Goal: Information Seeking & Learning: Learn about a topic

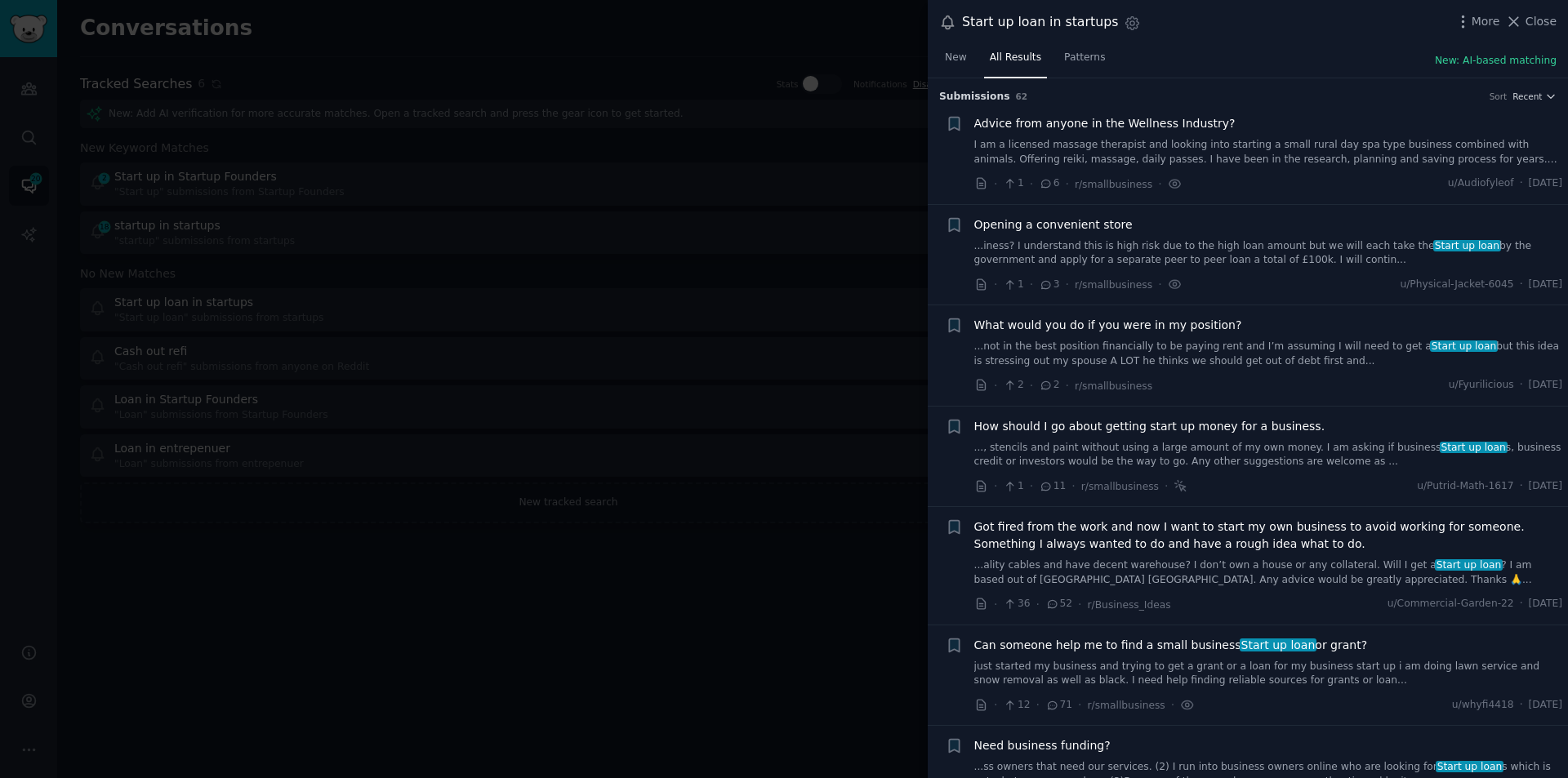
scroll to position [1143, 0]
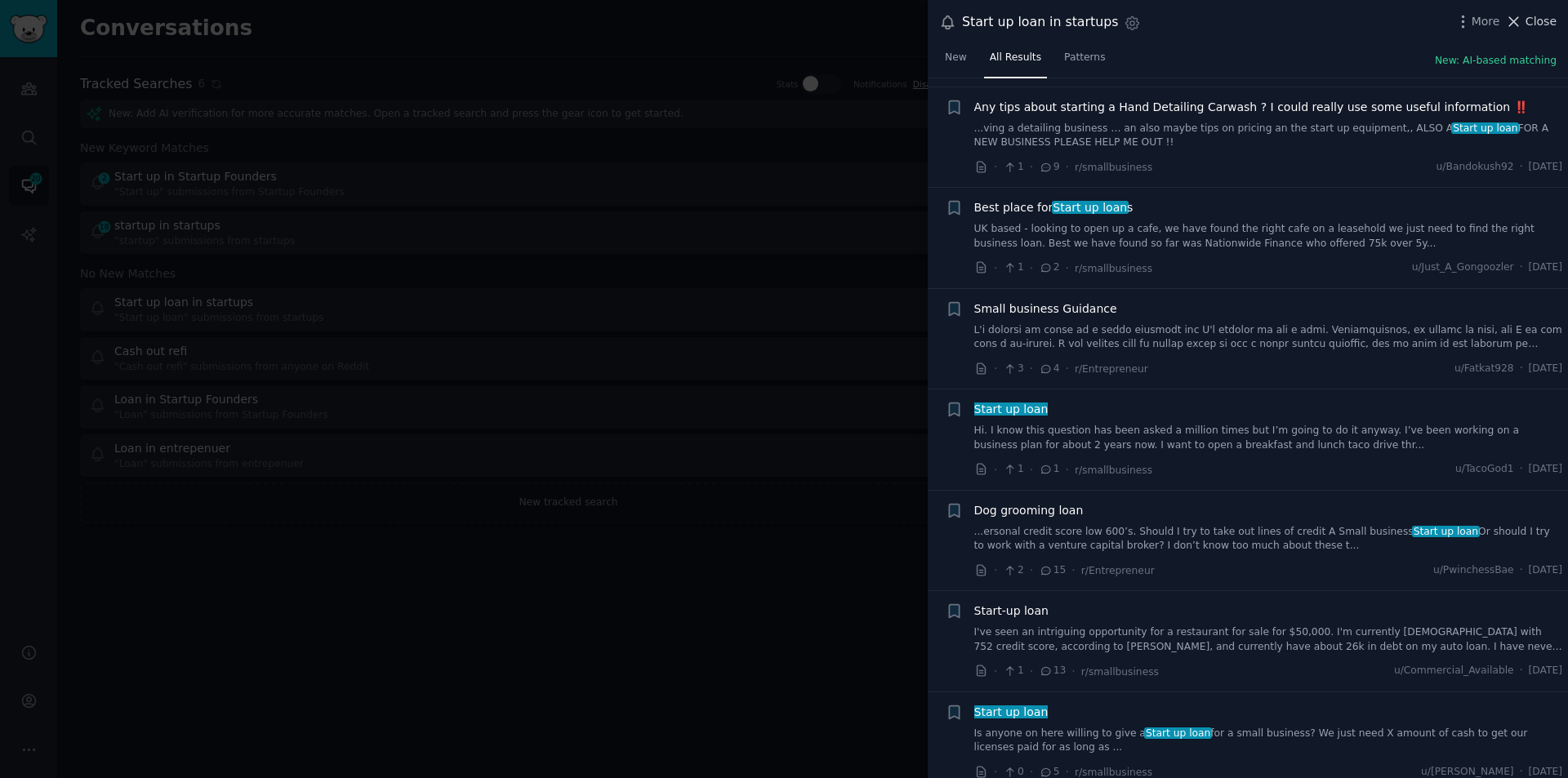
click at [1547, 15] on span "Close" at bounding box center [1541, 21] width 31 height 17
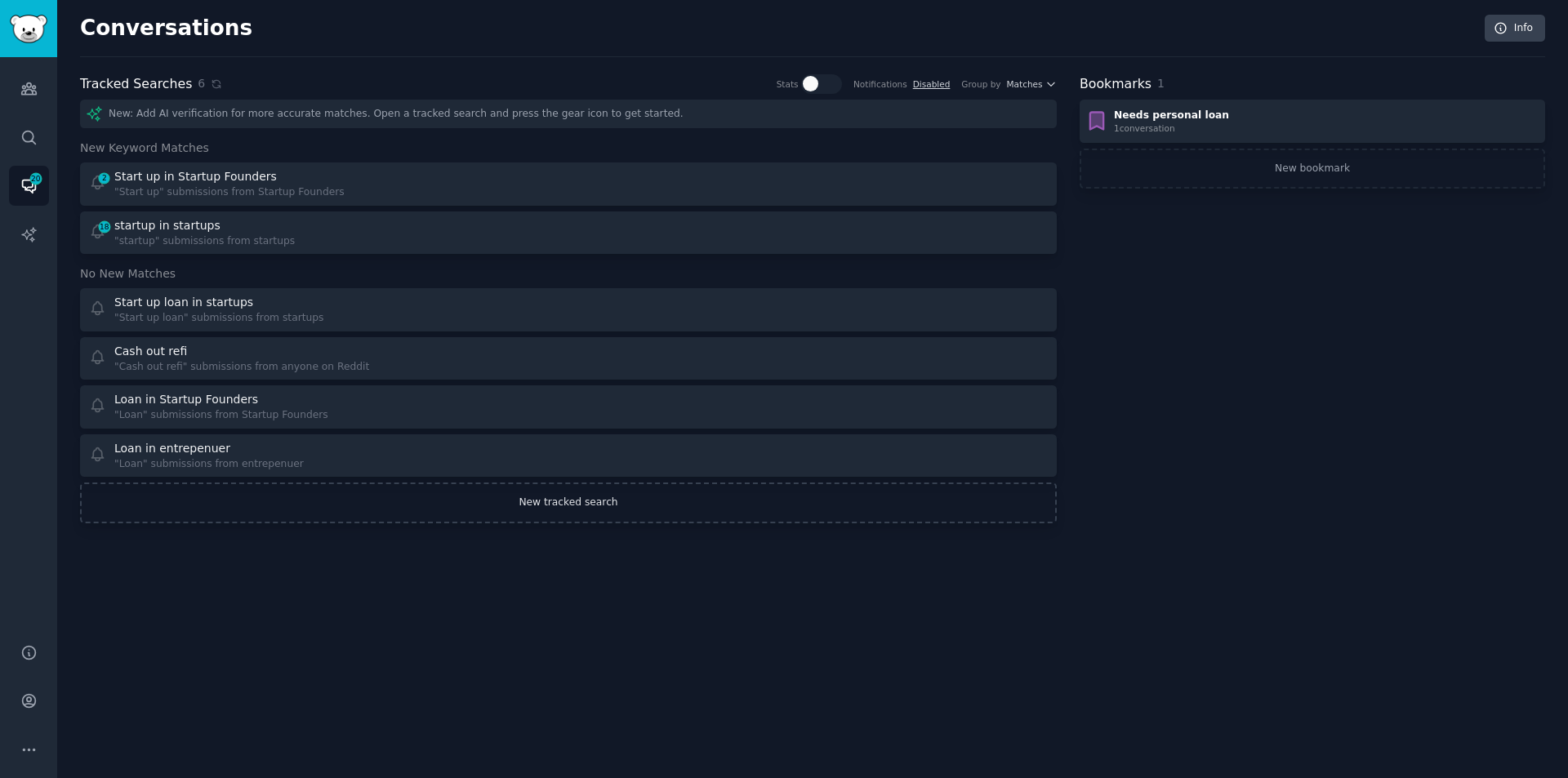
click at [588, 499] on link "New tracked search" at bounding box center [568, 503] width 977 height 41
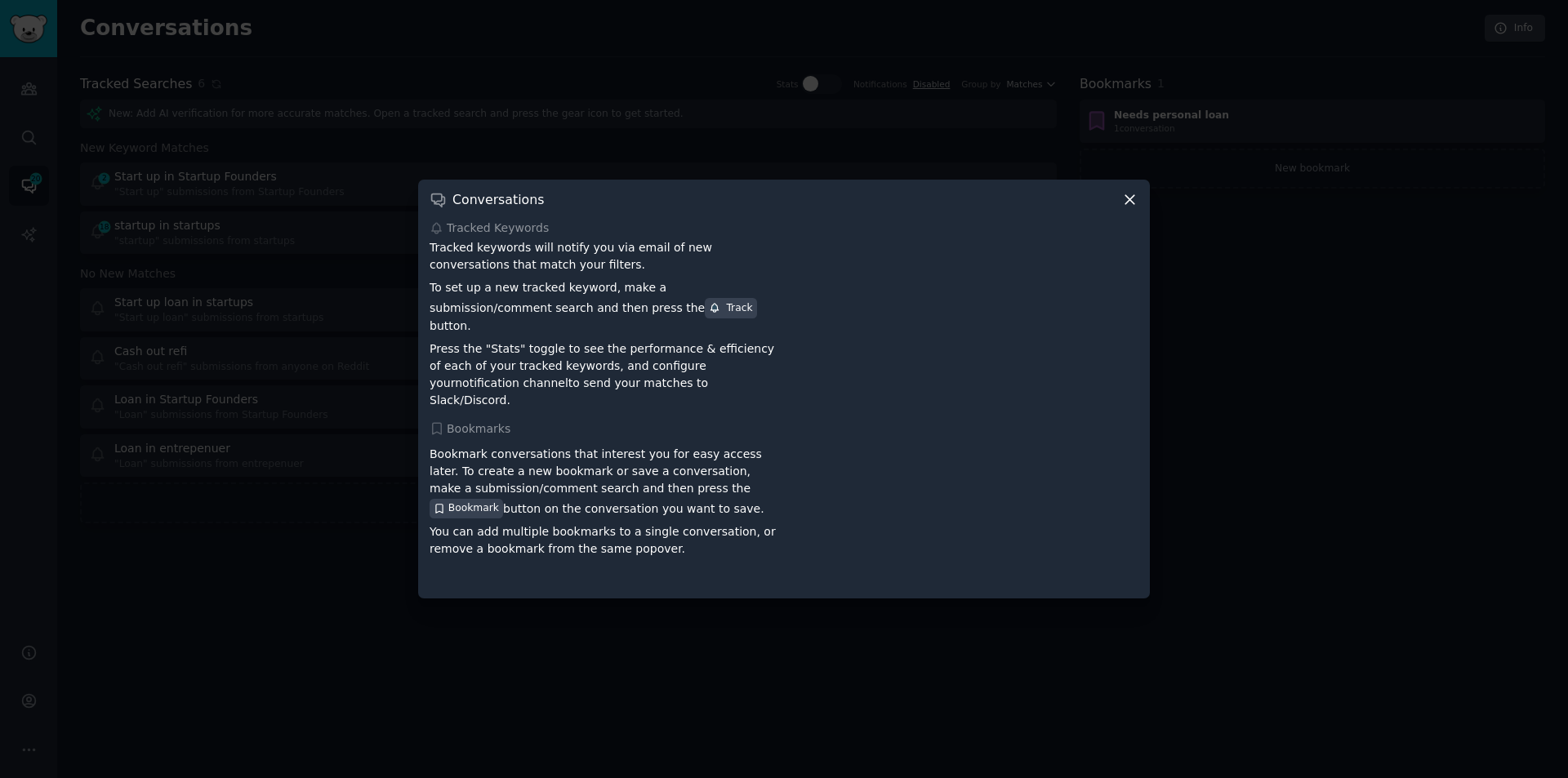
click at [1131, 206] on icon at bounding box center [1129, 199] width 17 height 17
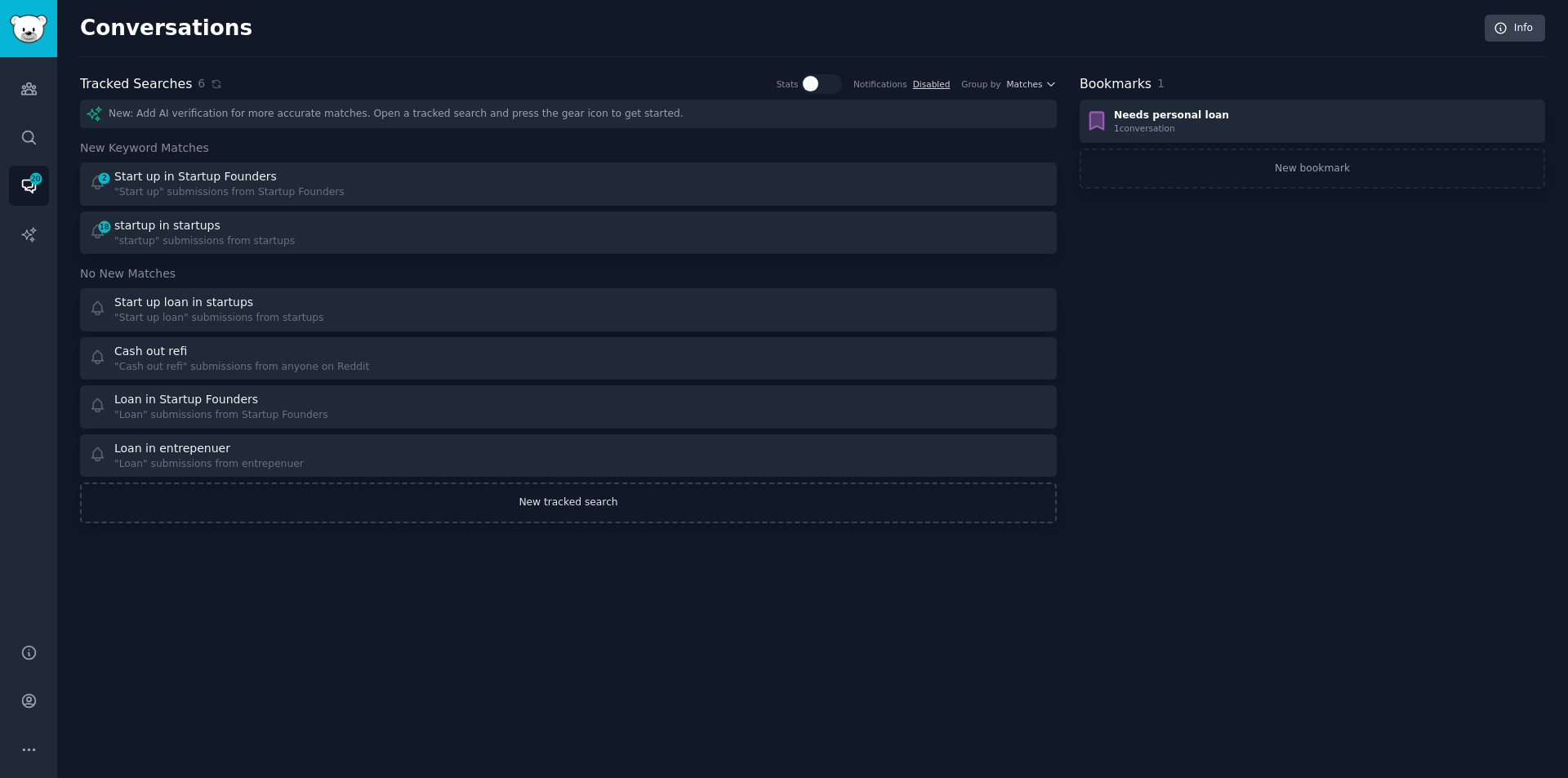
click at [581, 509] on link "New tracked search" at bounding box center [568, 503] width 977 height 41
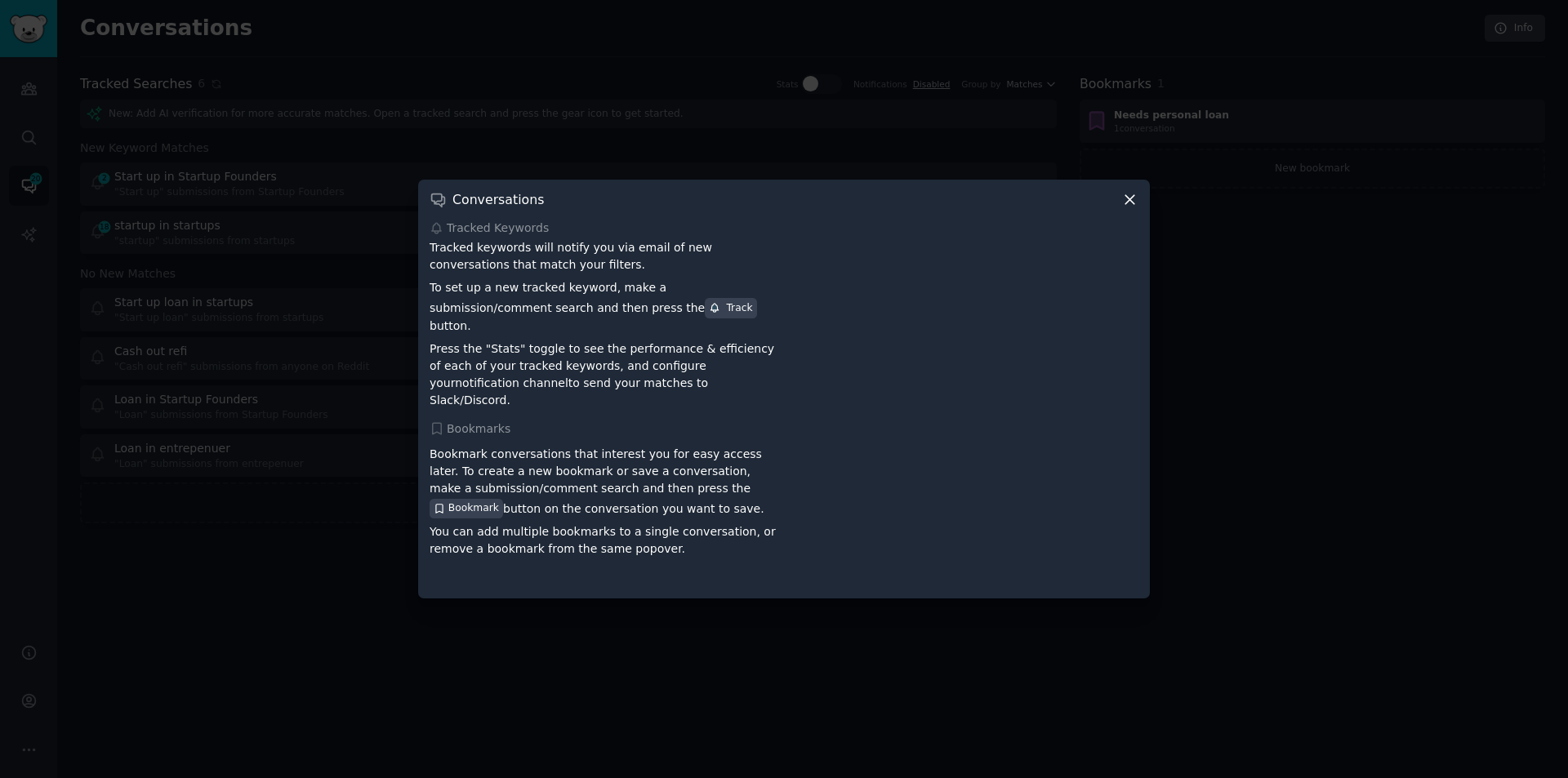
click at [1130, 203] on icon at bounding box center [1129, 199] width 17 height 17
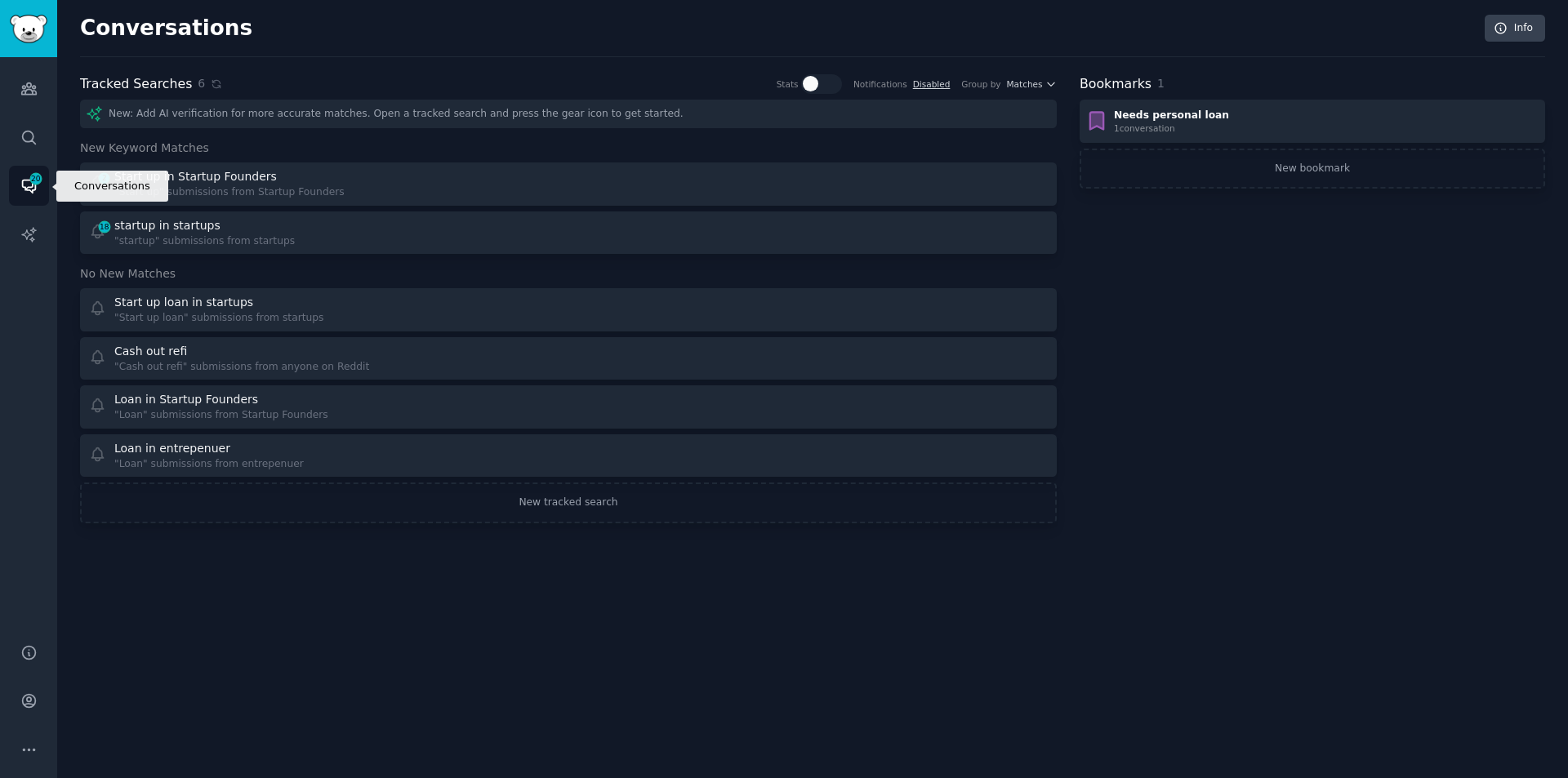
click at [39, 191] on link "Conversations 20" at bounding box center [29, 185] width 40 height 40
click at [820, 79] on icon at bounding box center [812, 83] width 14 height 14
checkbox input "true"
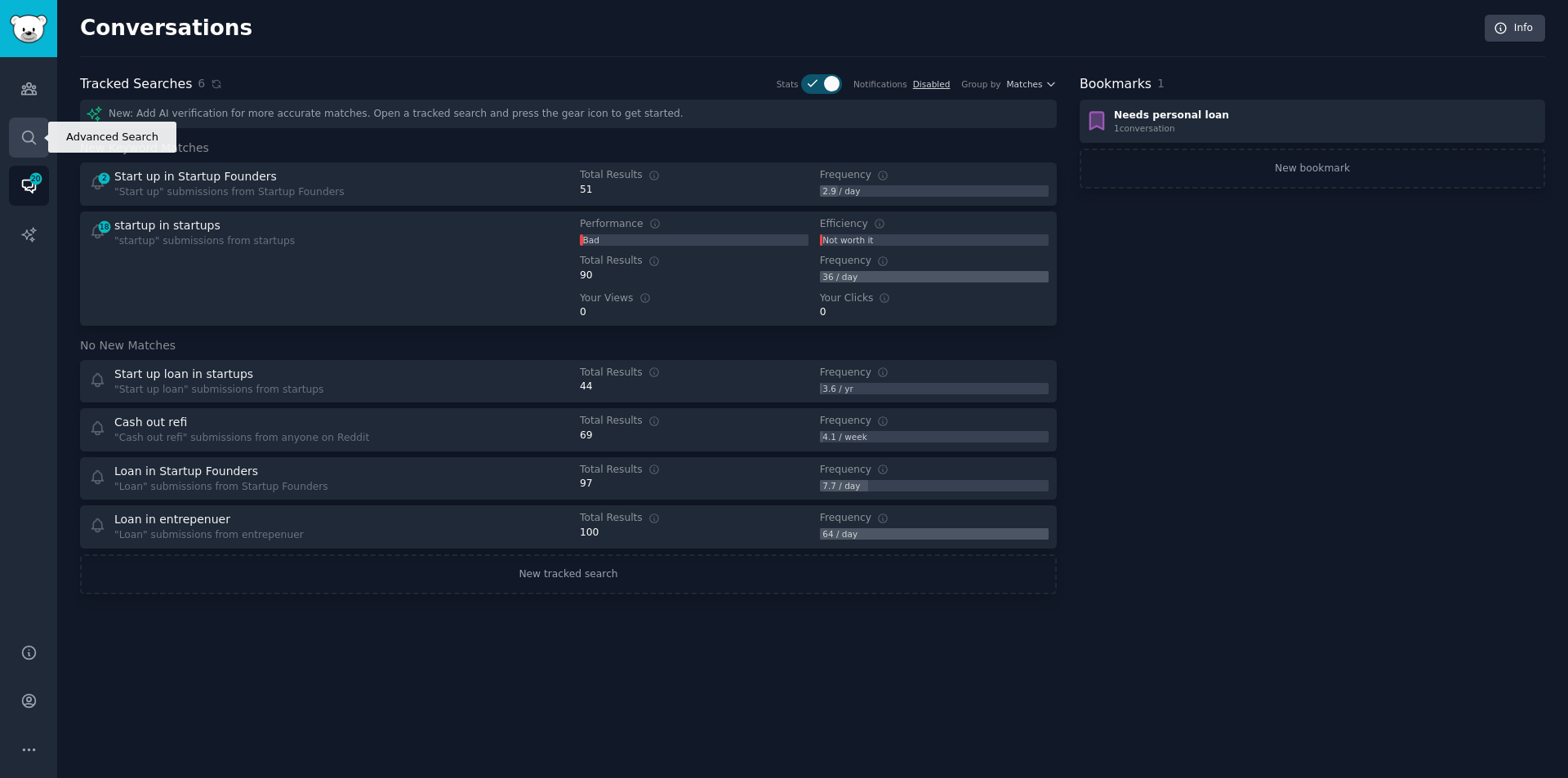
click at [25, 129] on icon "Sidebar" at bounding box center [29, 137] width 17 height 17
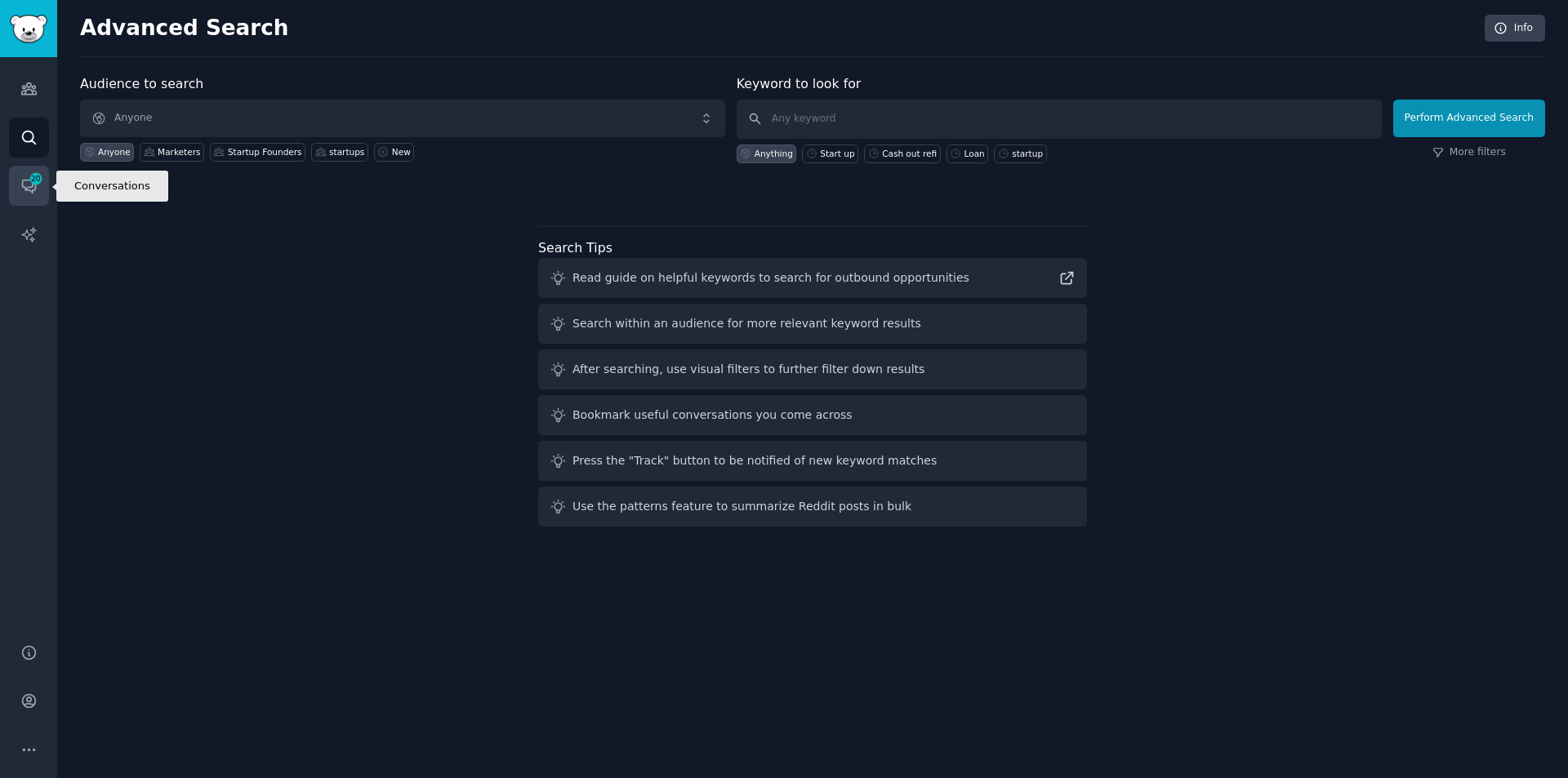
click at [26, 184] on icon "Sidebar" at bounding box center [29, 185] width 17 height 17
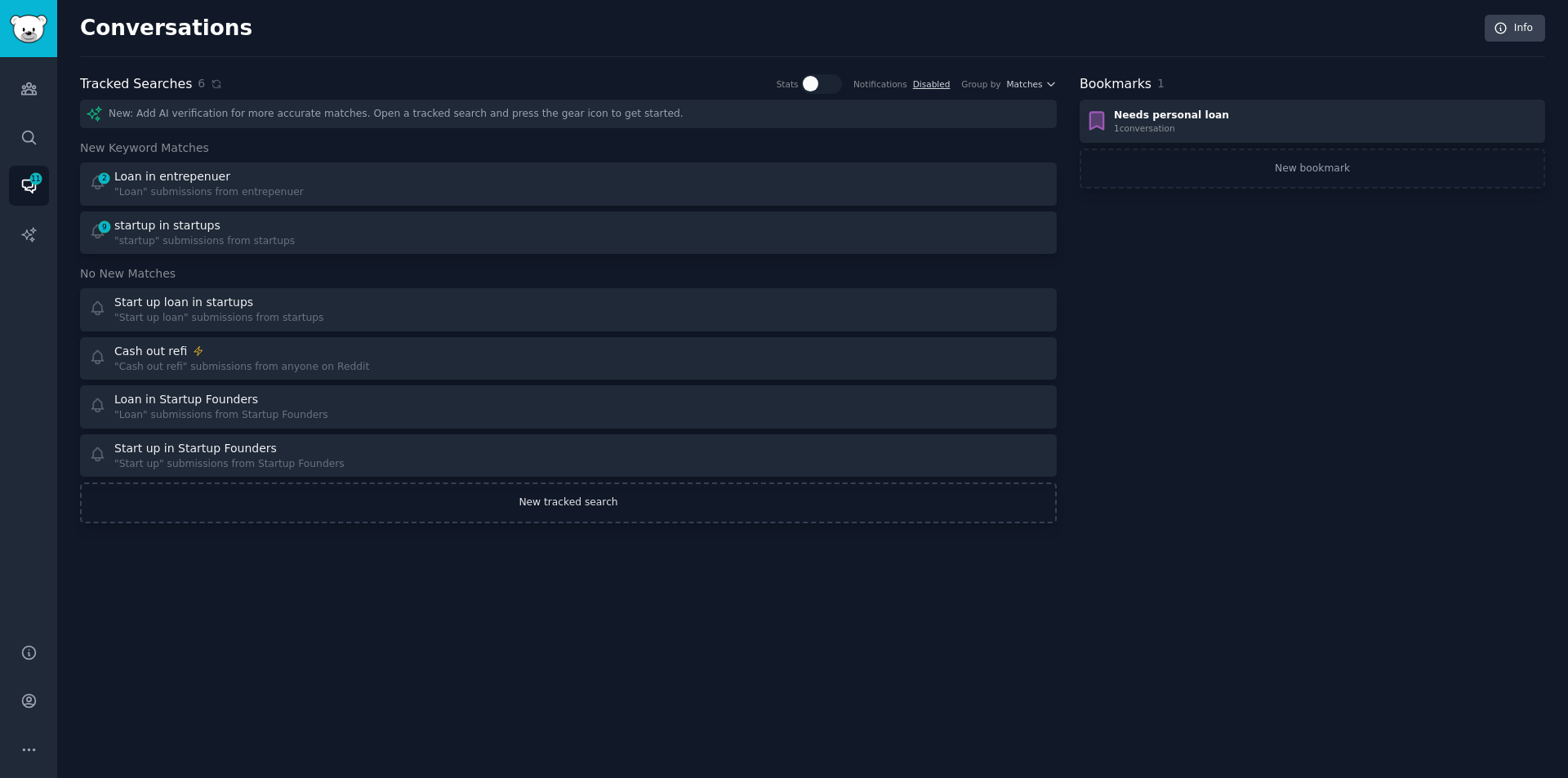
click at [578, 503] on link "New tracked search" at bounding box center [568, 503] width 977 height 41
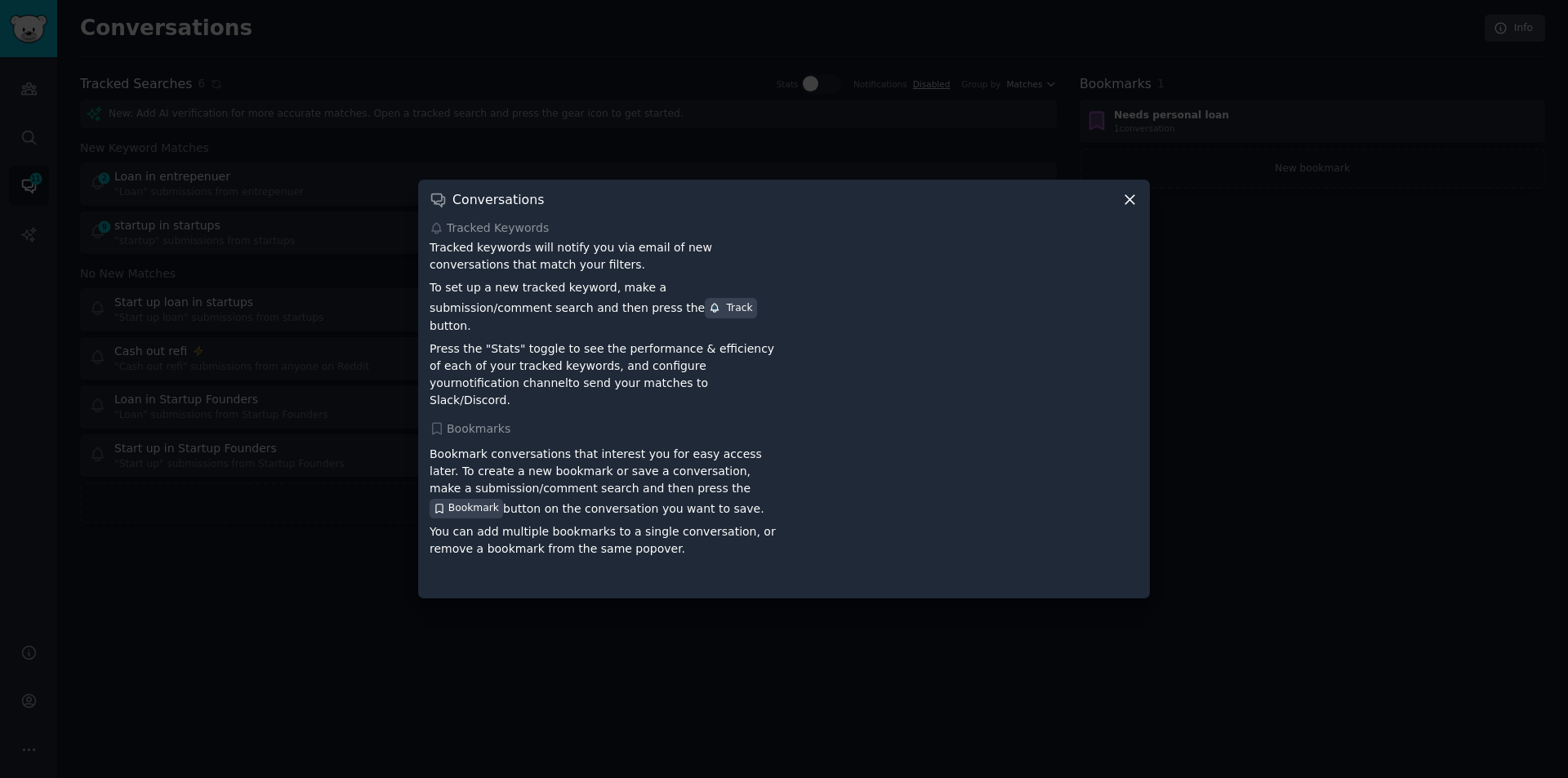
click at [1129, 208] on icon at bounding box center [1129, 199] width 17 height 17
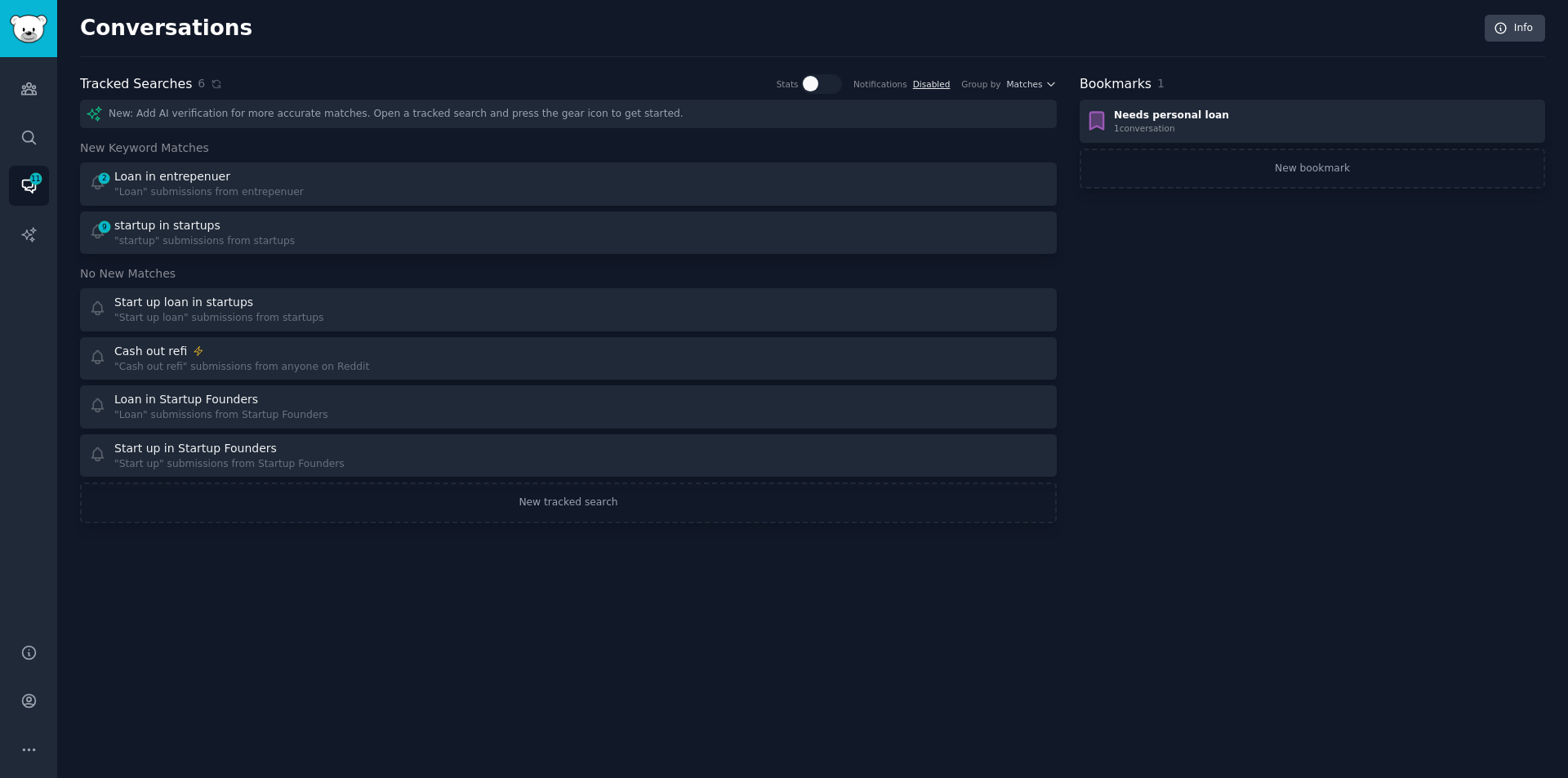
click at [943, 79] on link "Disabled" at bounding box center [932, 83] width 38 height 10
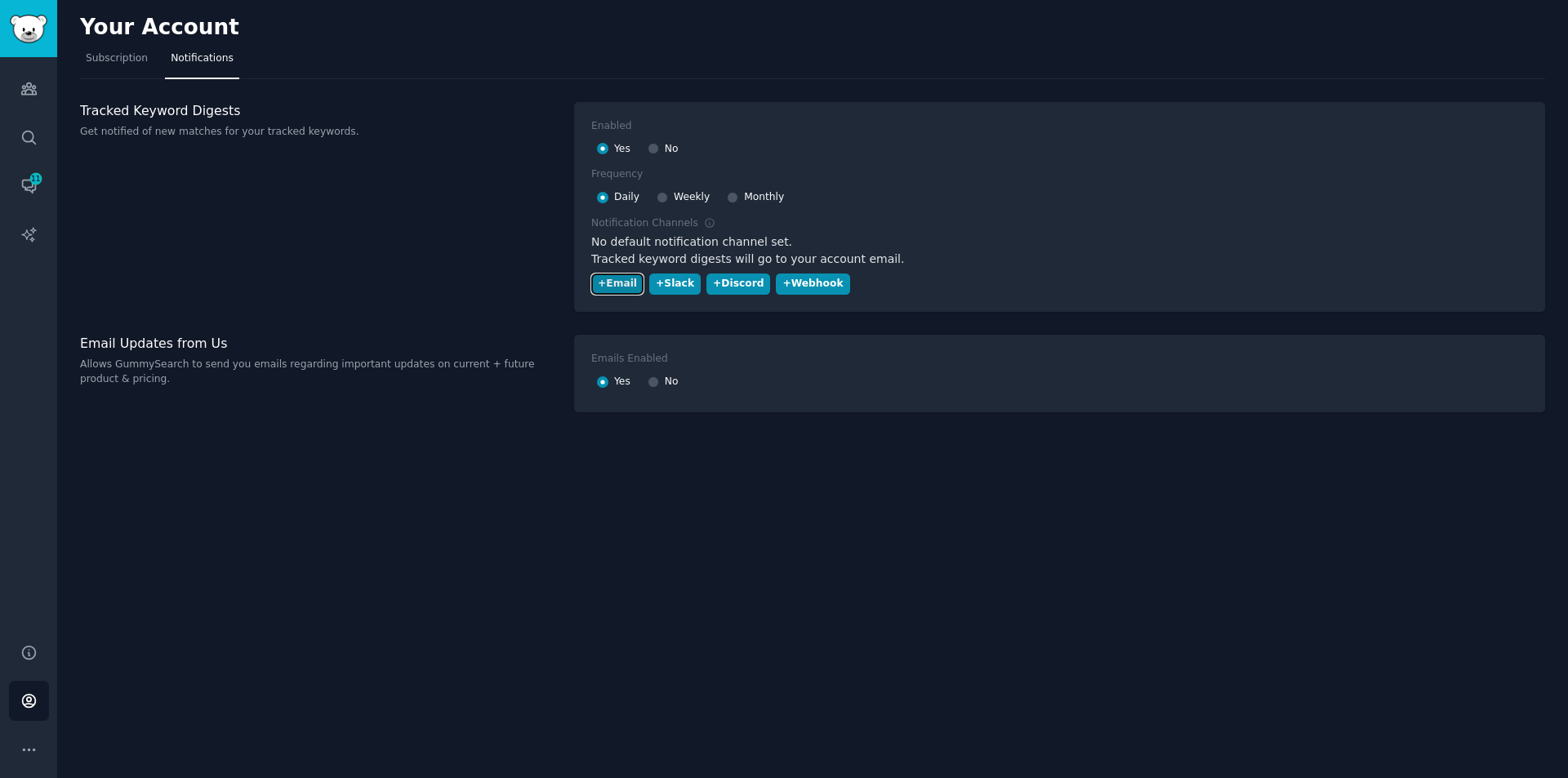
click at [621, 286] on div "+ Email" at bounding box center [618, 284] width 39 height 14
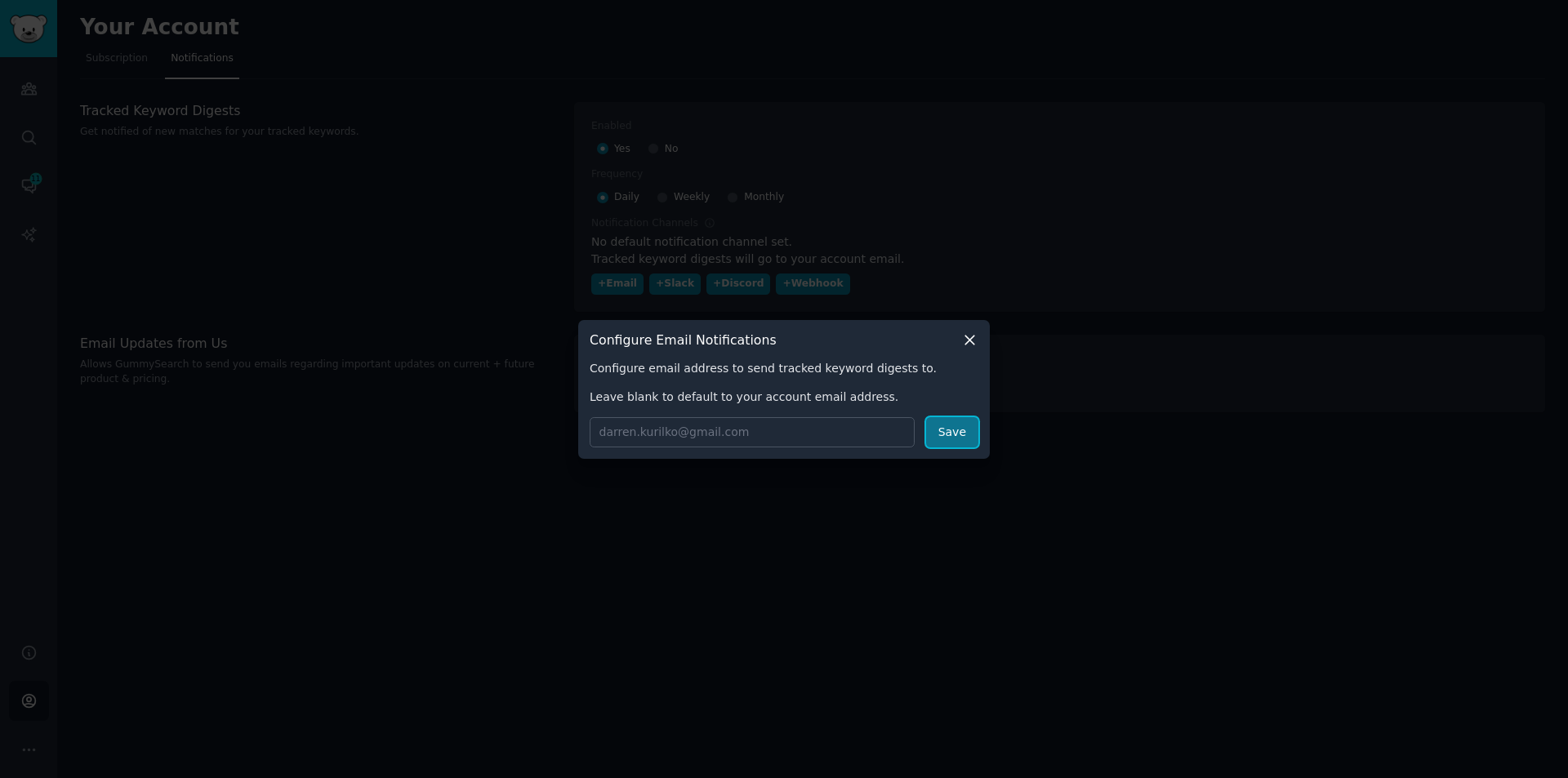
click at [964, 433] on button "Save" at bounding box center [952, 432] width 52 height 30
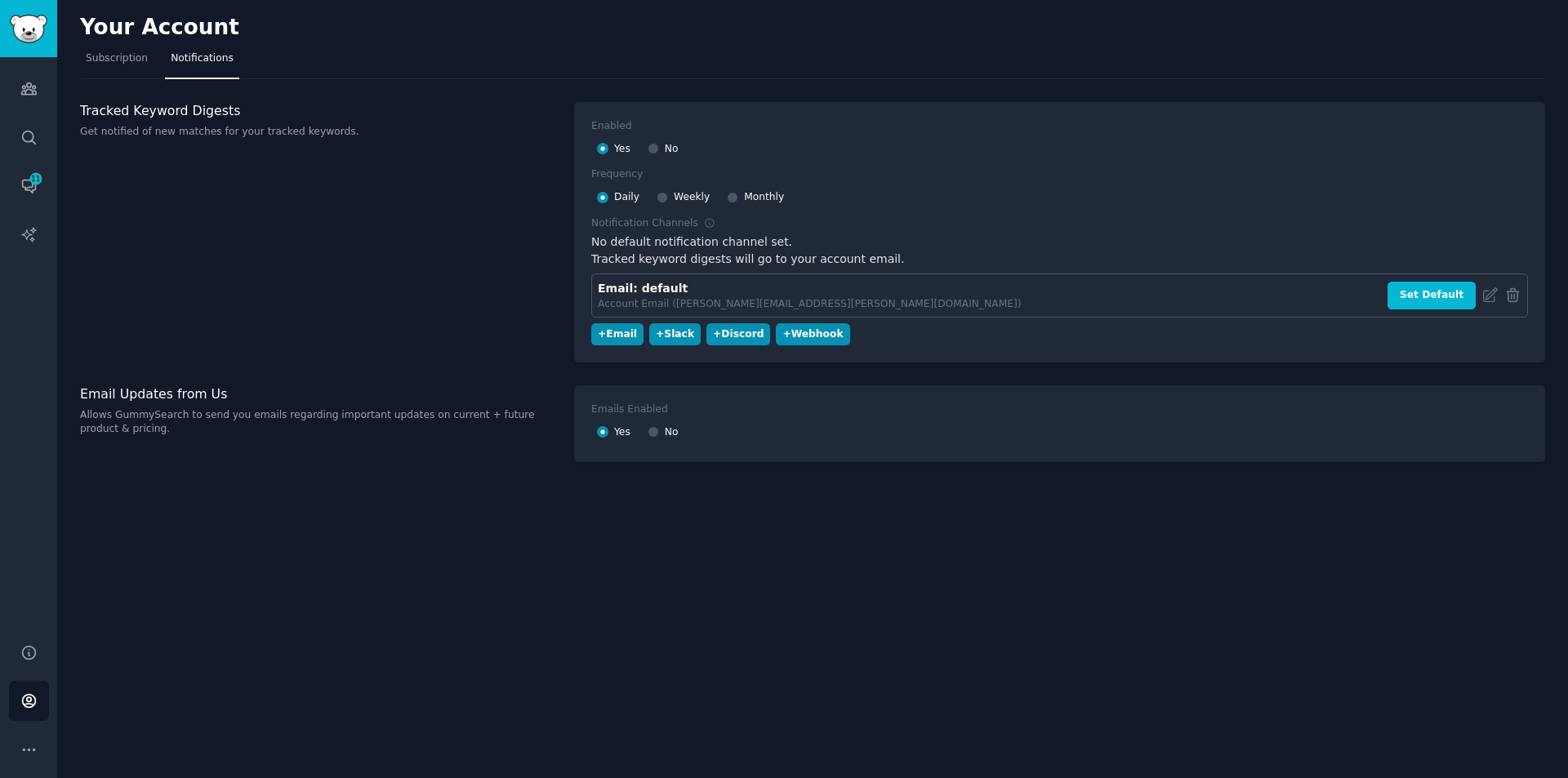
click at [497, 569] on div "Your Account Subscription Notifications Tracked Keyword Digests Get notified of…" at bounding box center [813, 389] width 1512 height 778
click at [113, 55] on span "Subscription" at bounding box center [116, 58] width 62 height 14
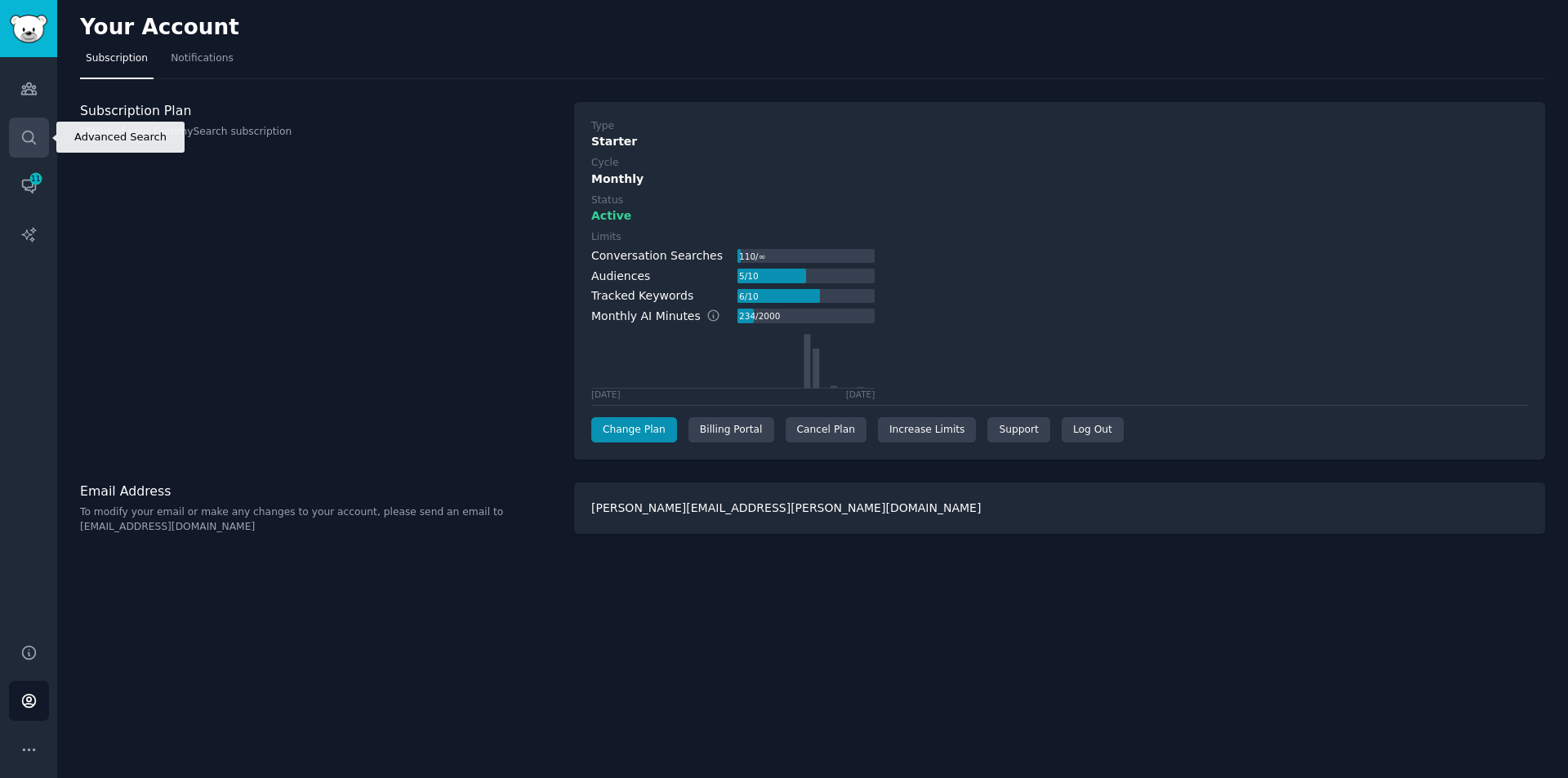
click at [35, 142] on icon "Sidebar" at bounding box center [29, 137] width 17 height 17
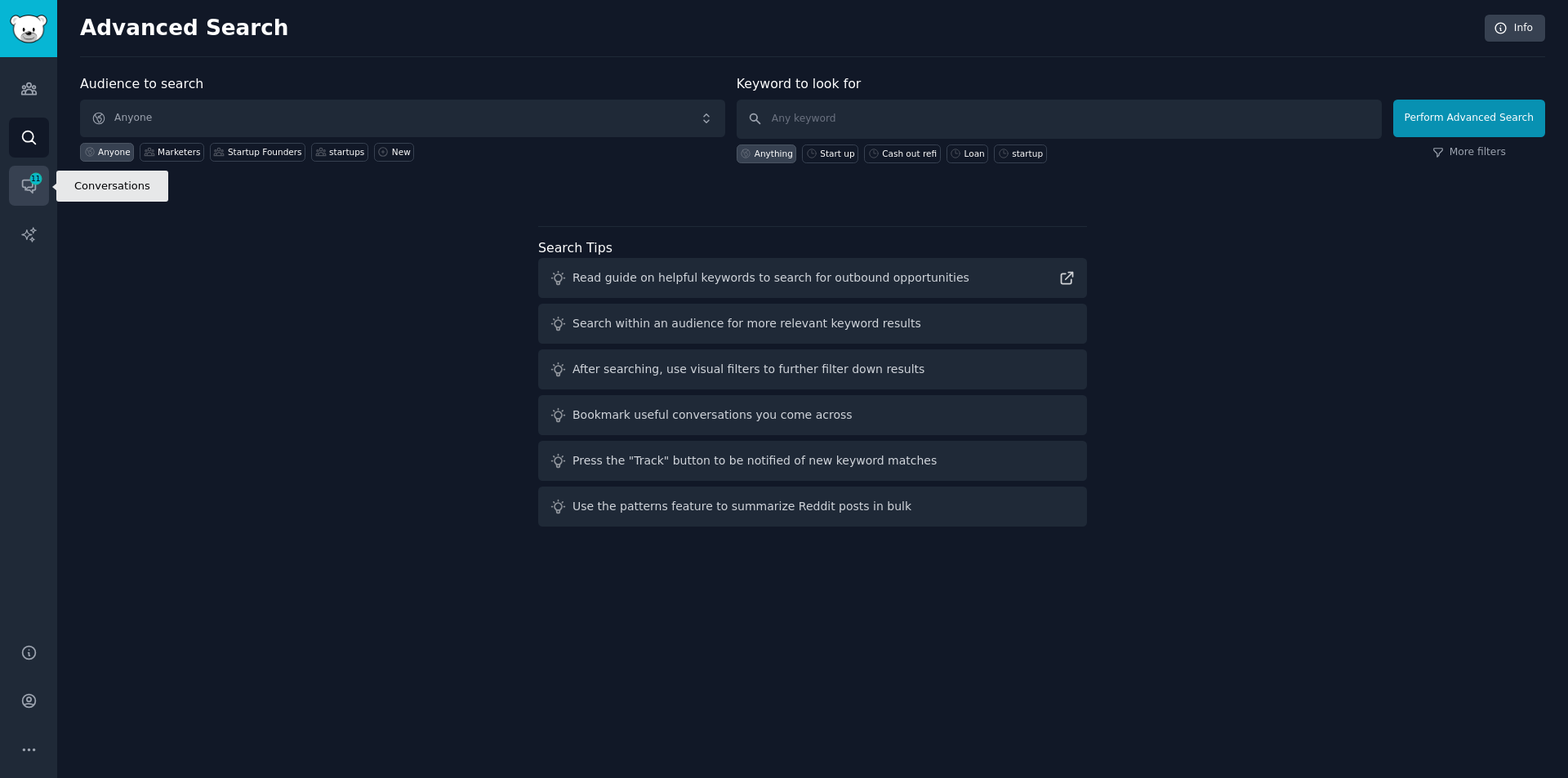
click at [32, 176] on span "11" at bounding box center [36, 178] width 14 height 12
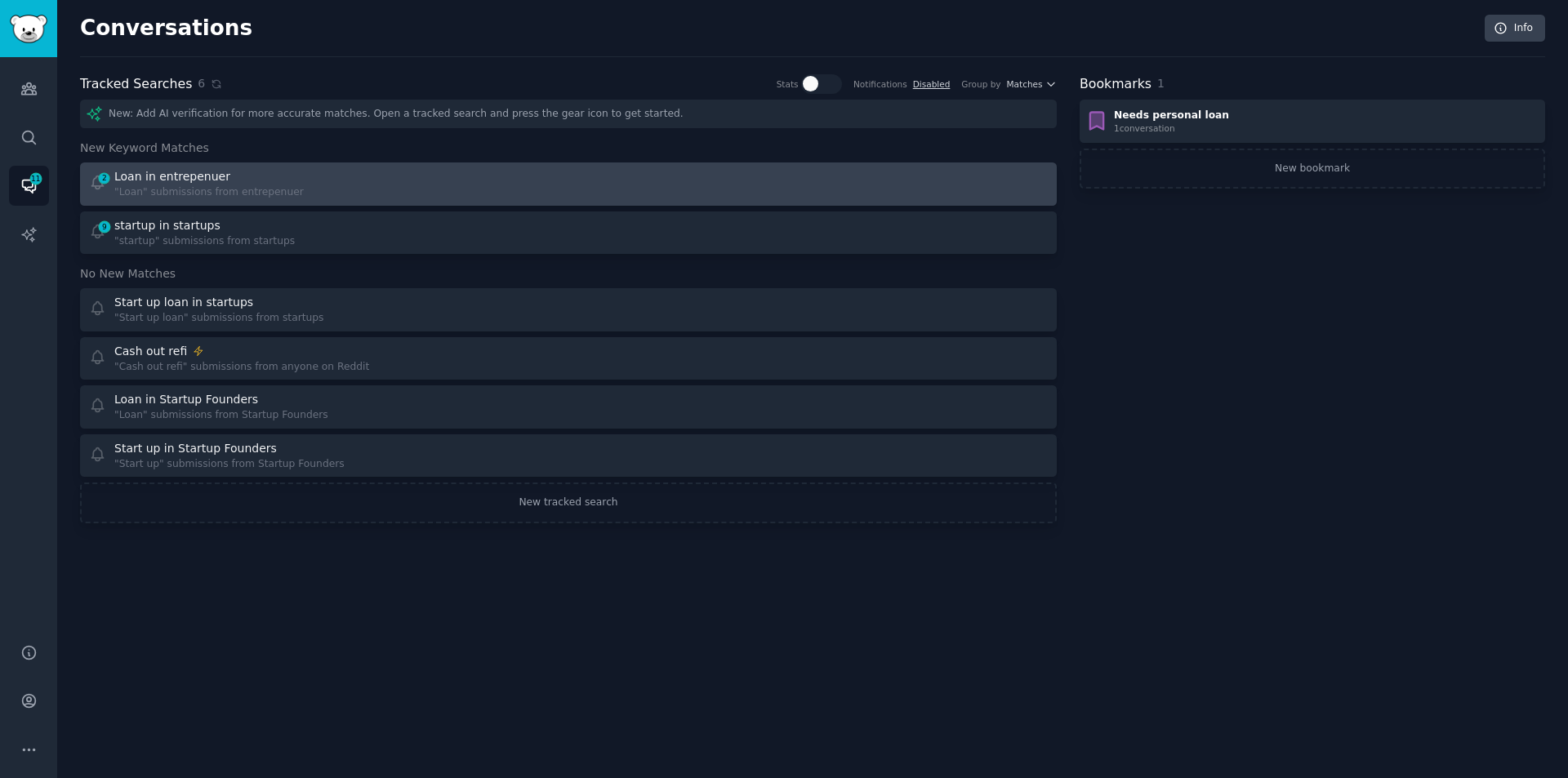
click at [632, 187] on div at bounding box center [815, 184] width 469 height 32
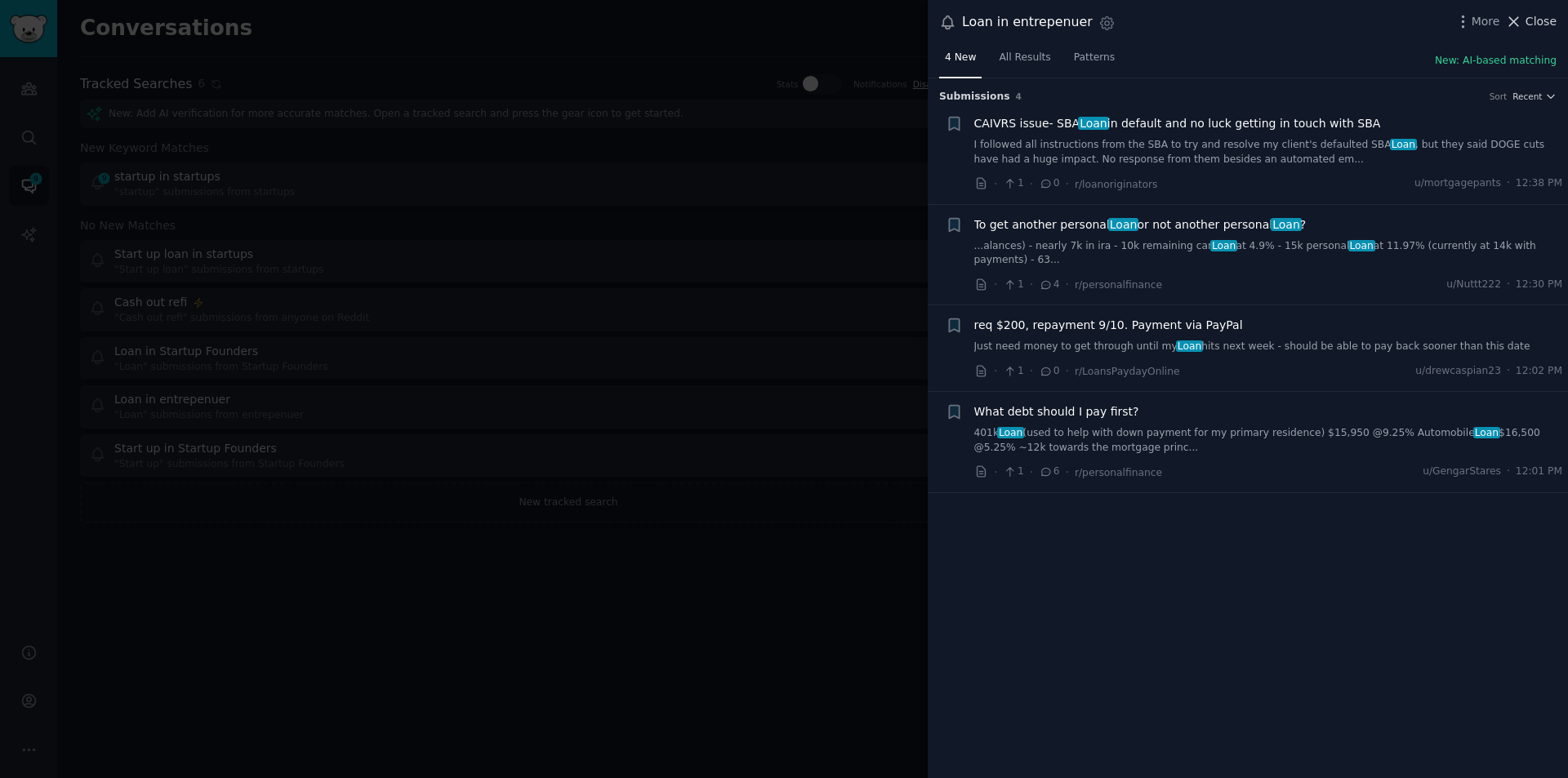
click at [1539, 16] on span "Close" at bounding box center [1541, 21] width 31 height 17
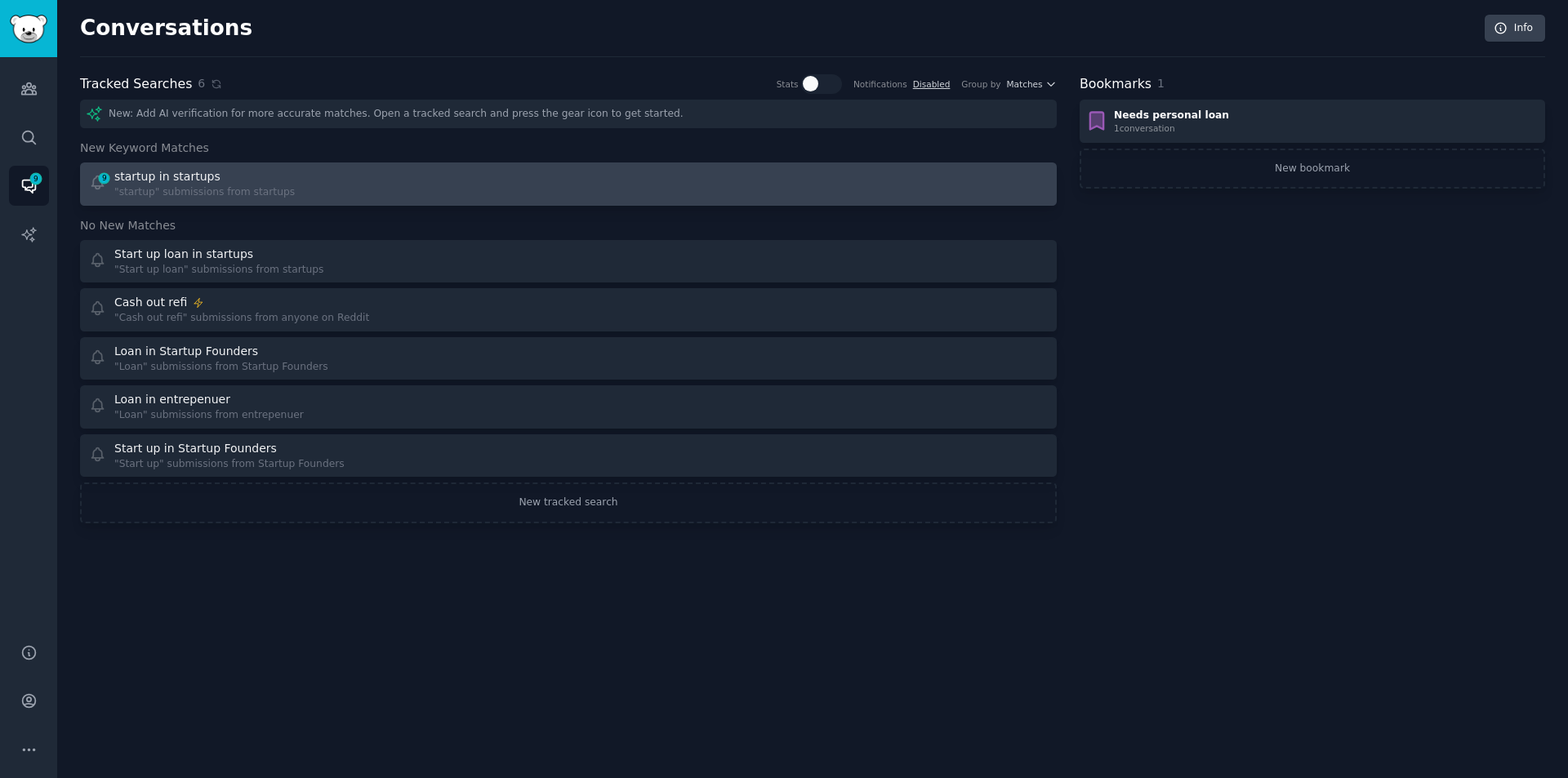
click at [242, 182] on div "startup in startups" at bounding box center [205, 176] width 181 height 17
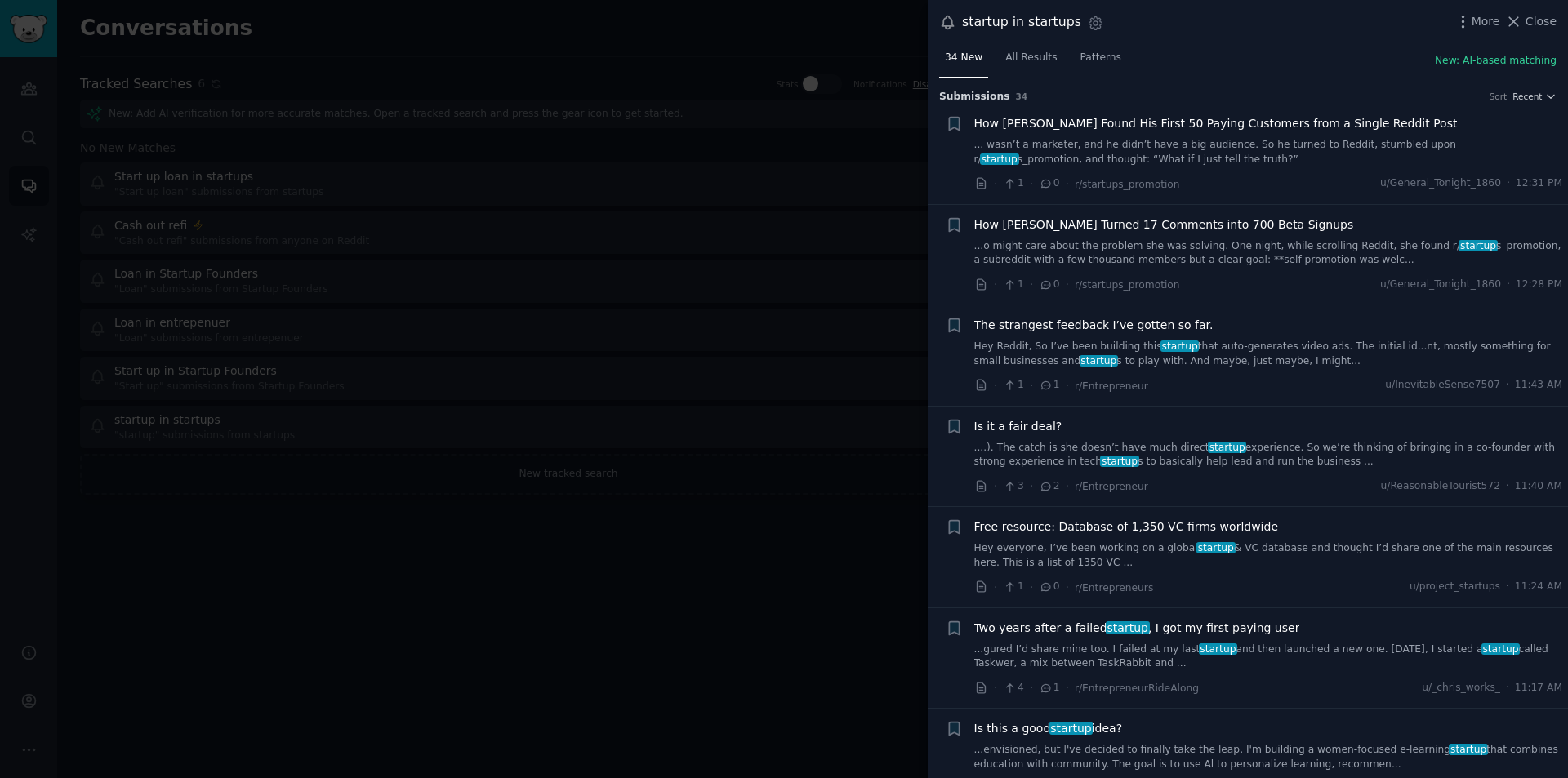
click at [314, 594] on div at bounding box center [784, 389] width 1568 height 778
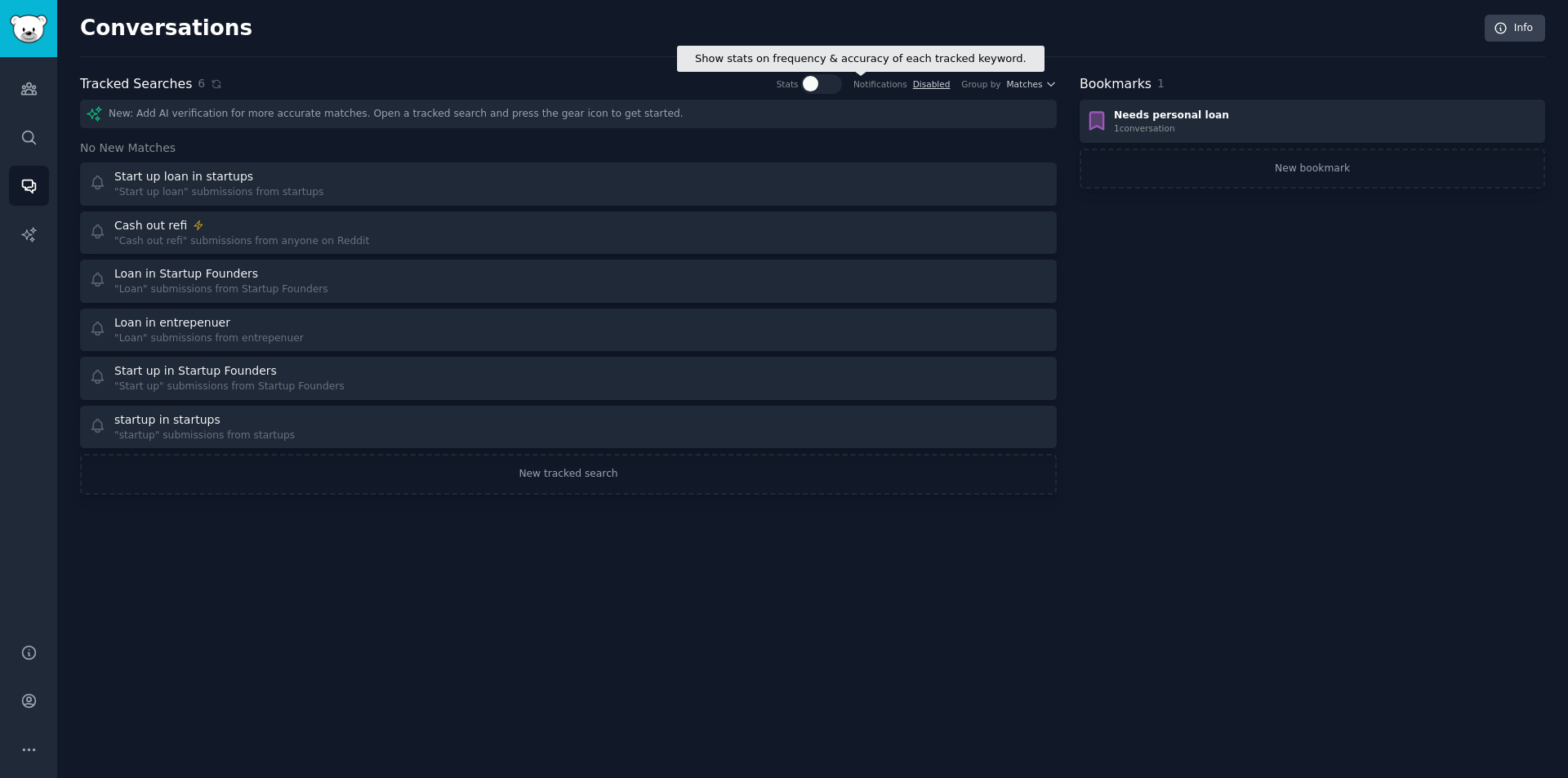
click at [833, 81] on div at bounding box center [827, 83] width 8 height 15
checkbox input "true"
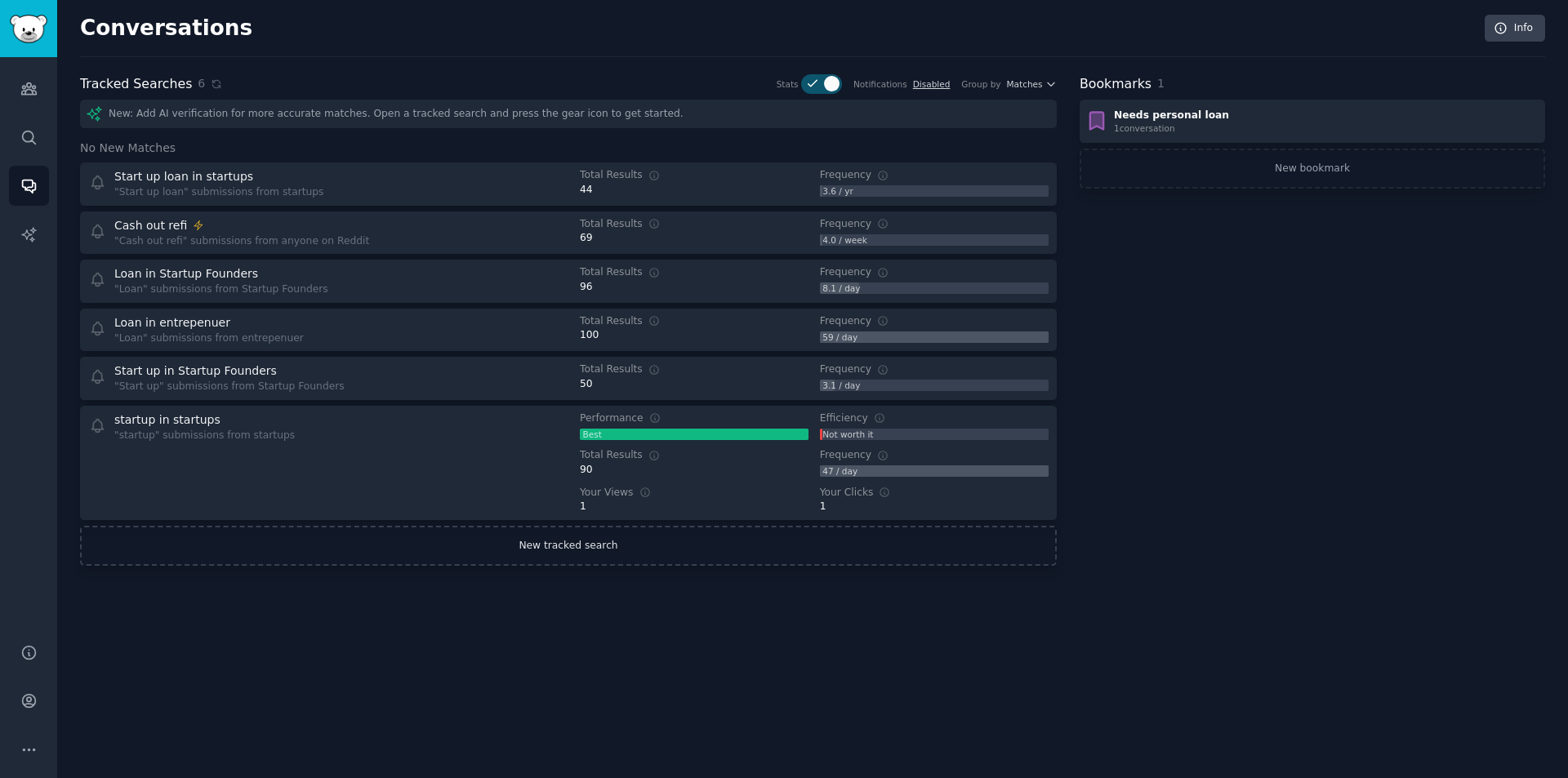
click at [601, 531] on link "New tracked search" at bounding box center [568, 546] width 977 height 41
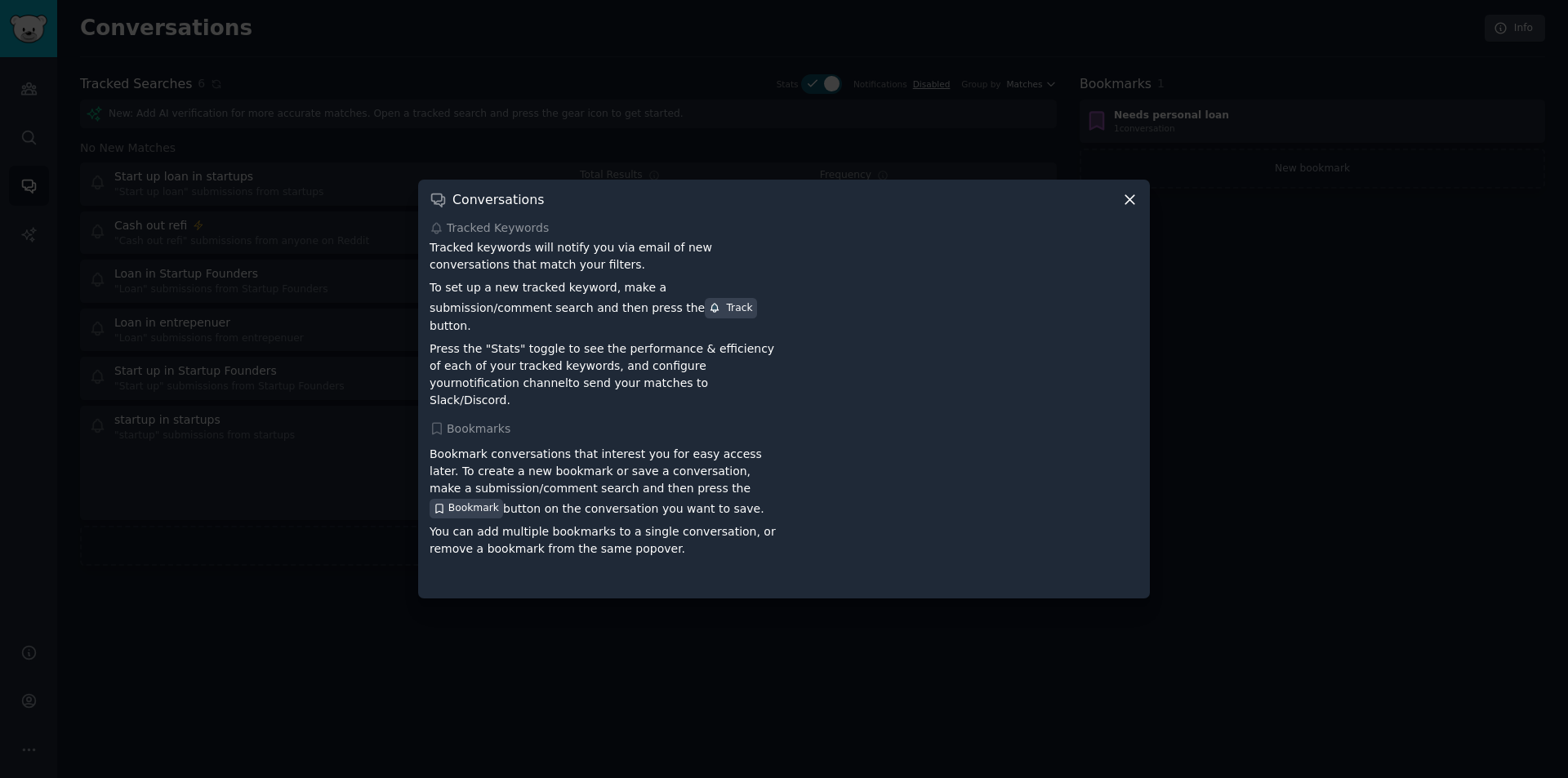
click at [709, 316] on div "Track" at bounding box center [731, 309] width 43 height 14
click at [1132, 209] on icon at bounding box center [1129, 199] width 17 height 17
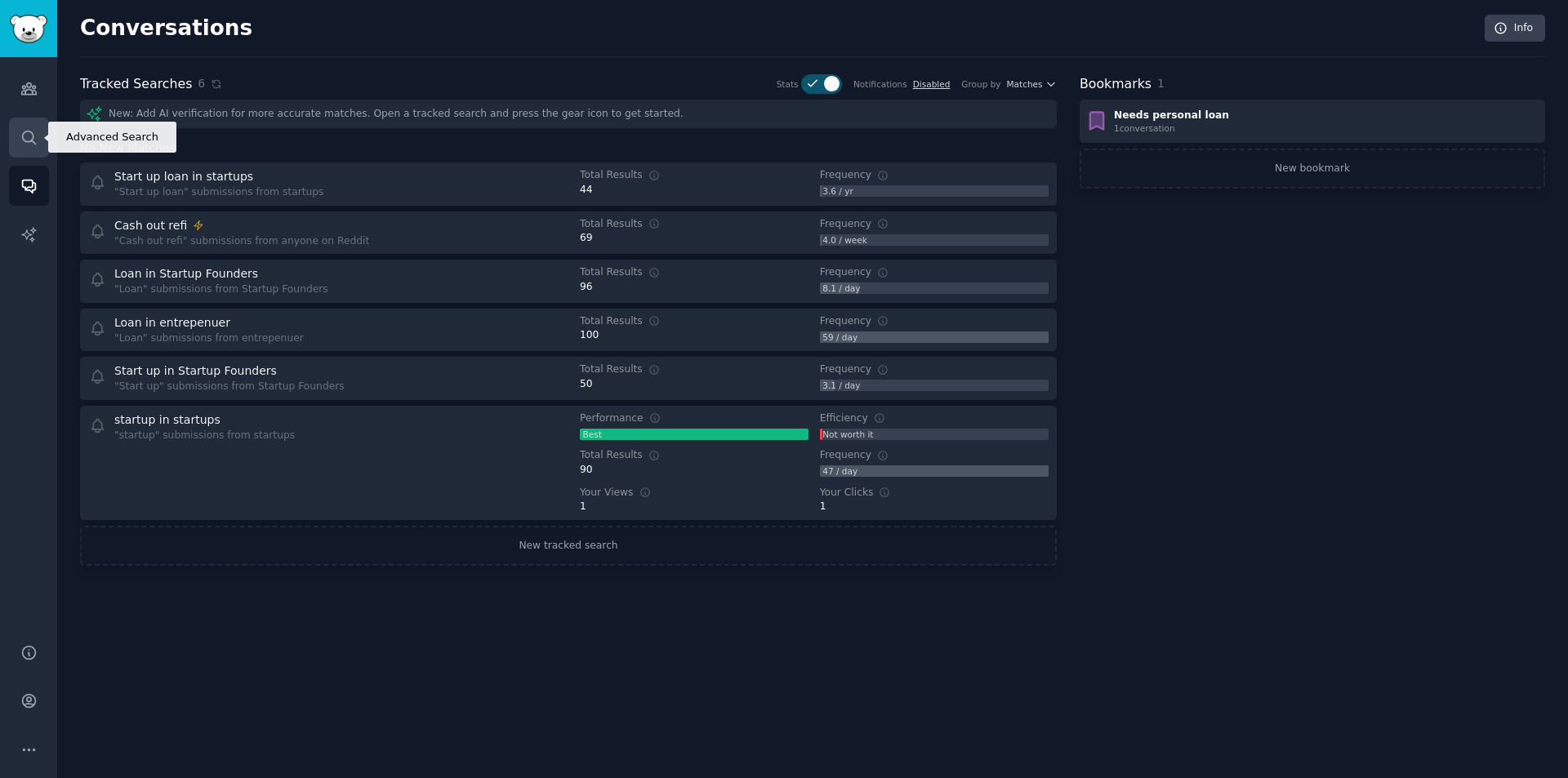
click at [25, 141] on icon "Sidebar" at bounding box center [29, 137] width 13 height 13
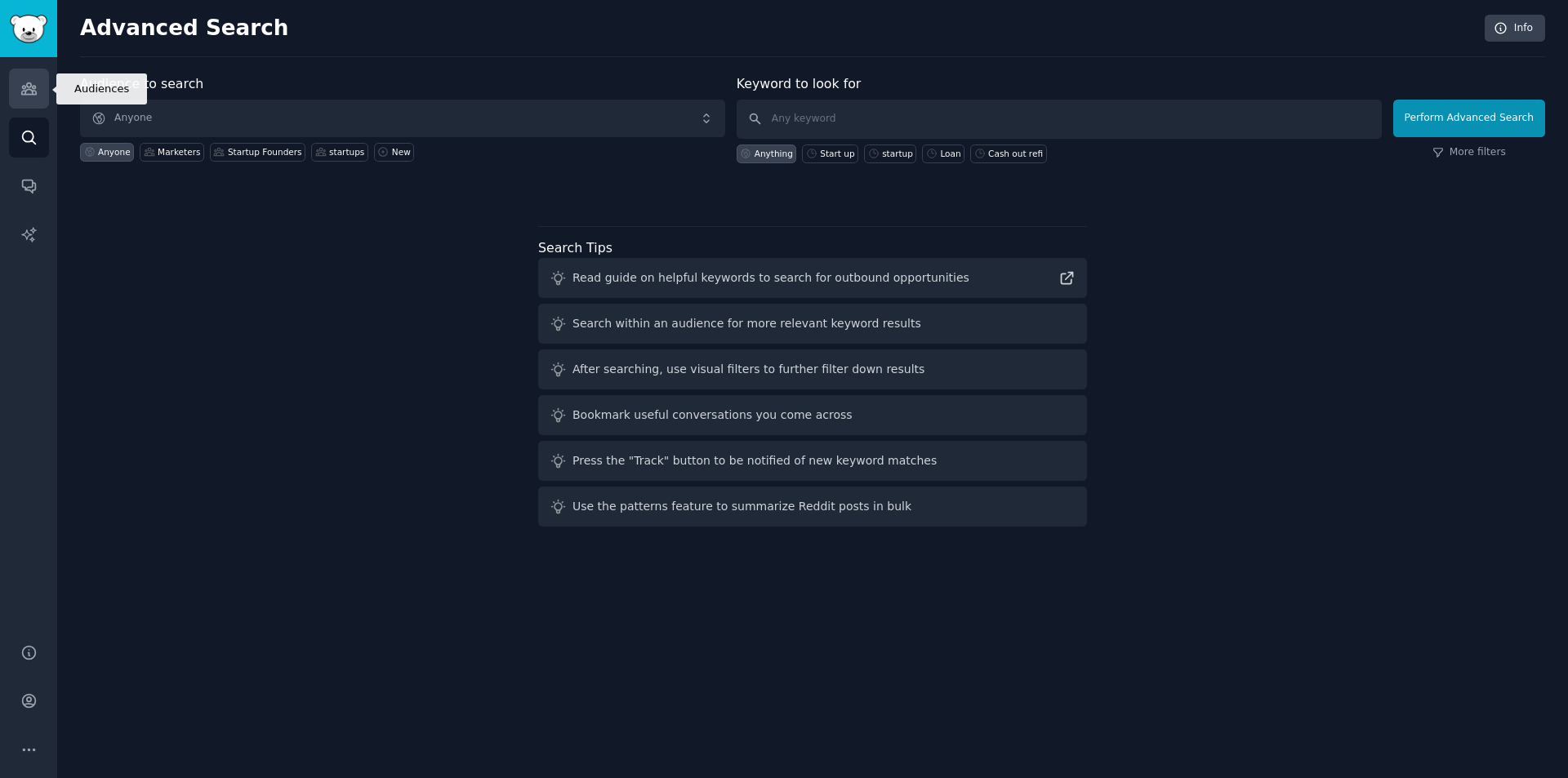
click at [30, 78] on link "Audiences" at bounding box center [29, 89] width 40 height 40
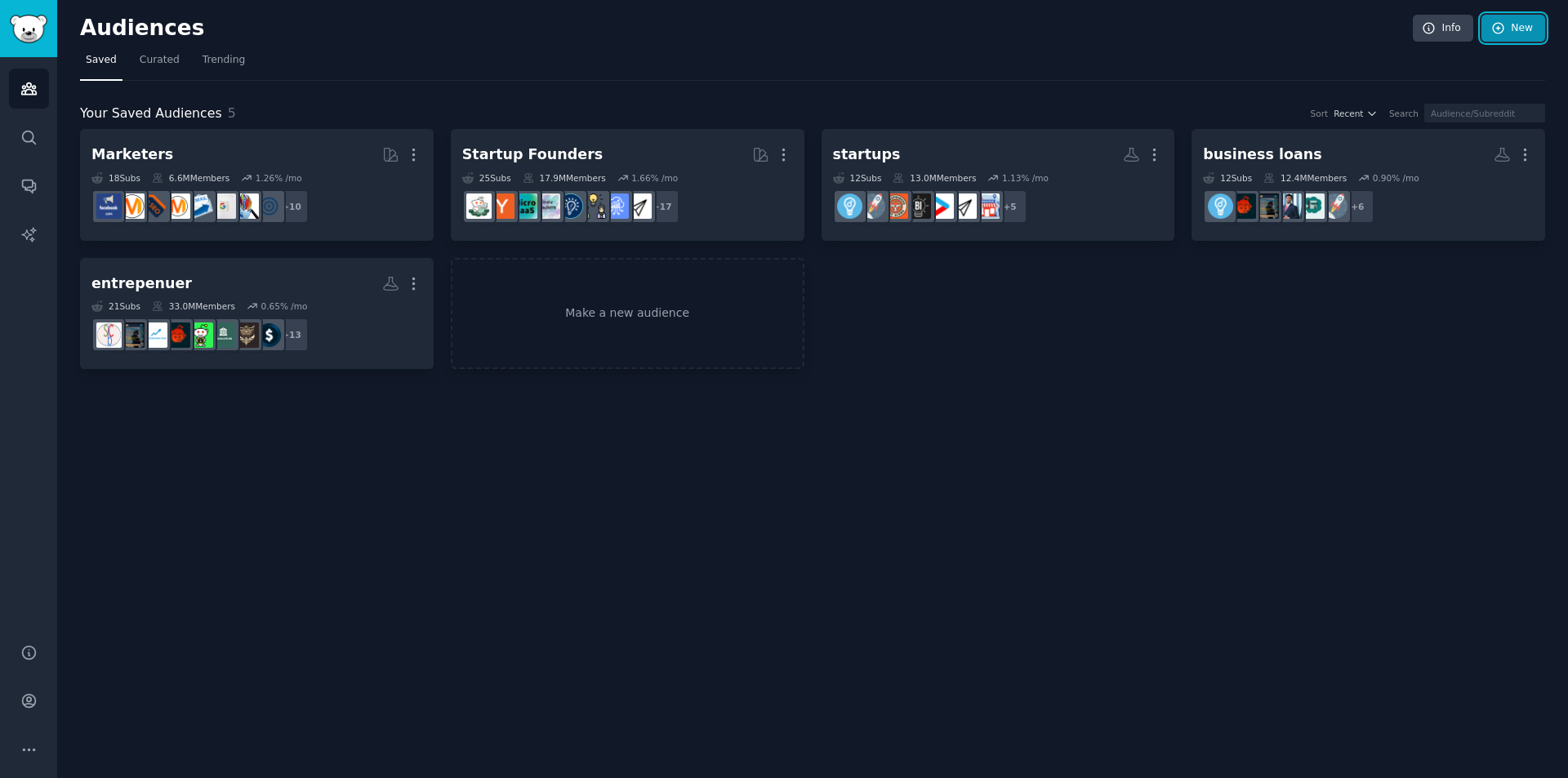
click at [1527, 20] on link "New" at bounding box center [1513, 28] width 64 height 28
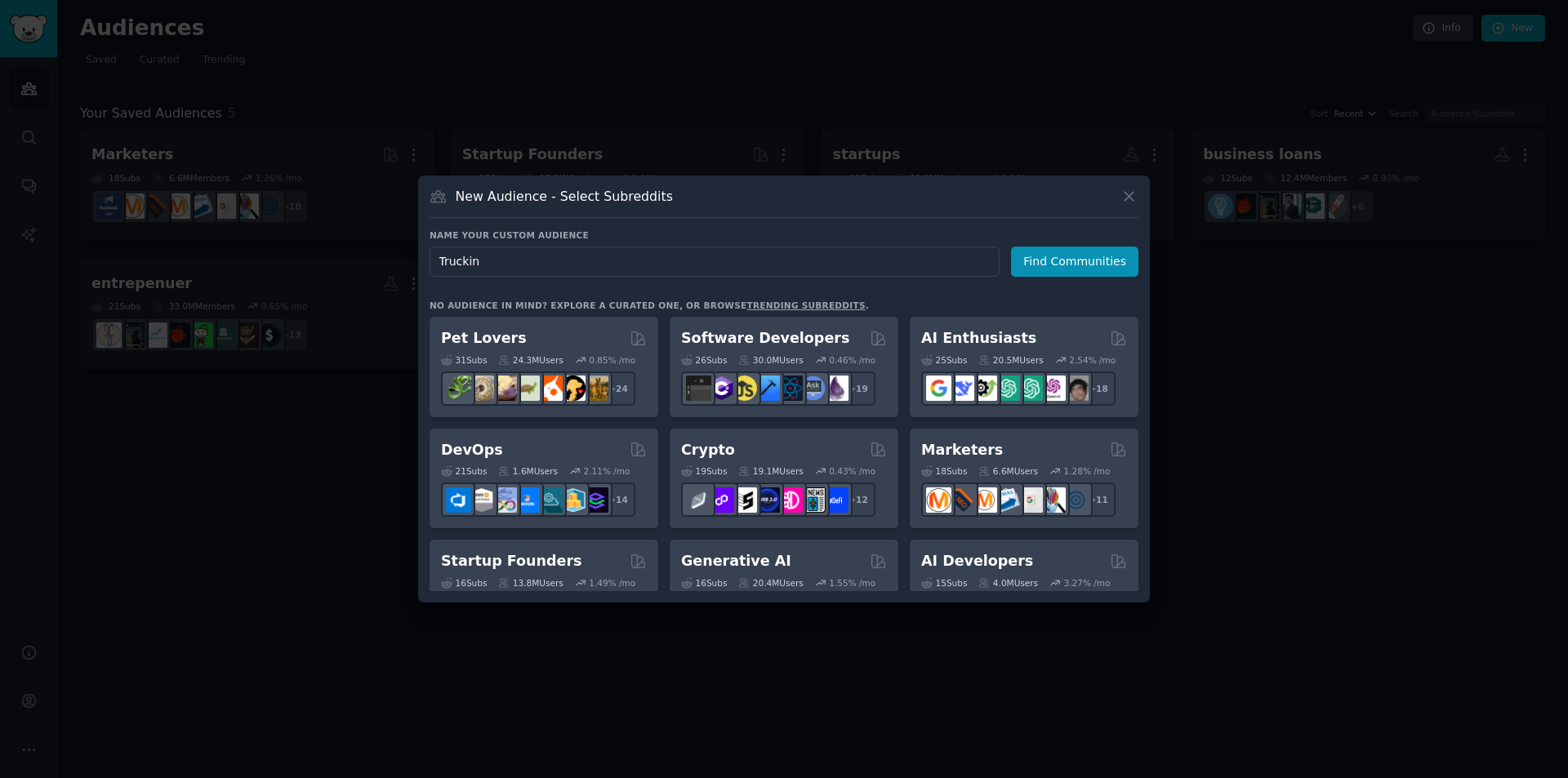
type input "Trucking"
click button "Find Communities" at bounding box center [1075, 261] width 127 height 30
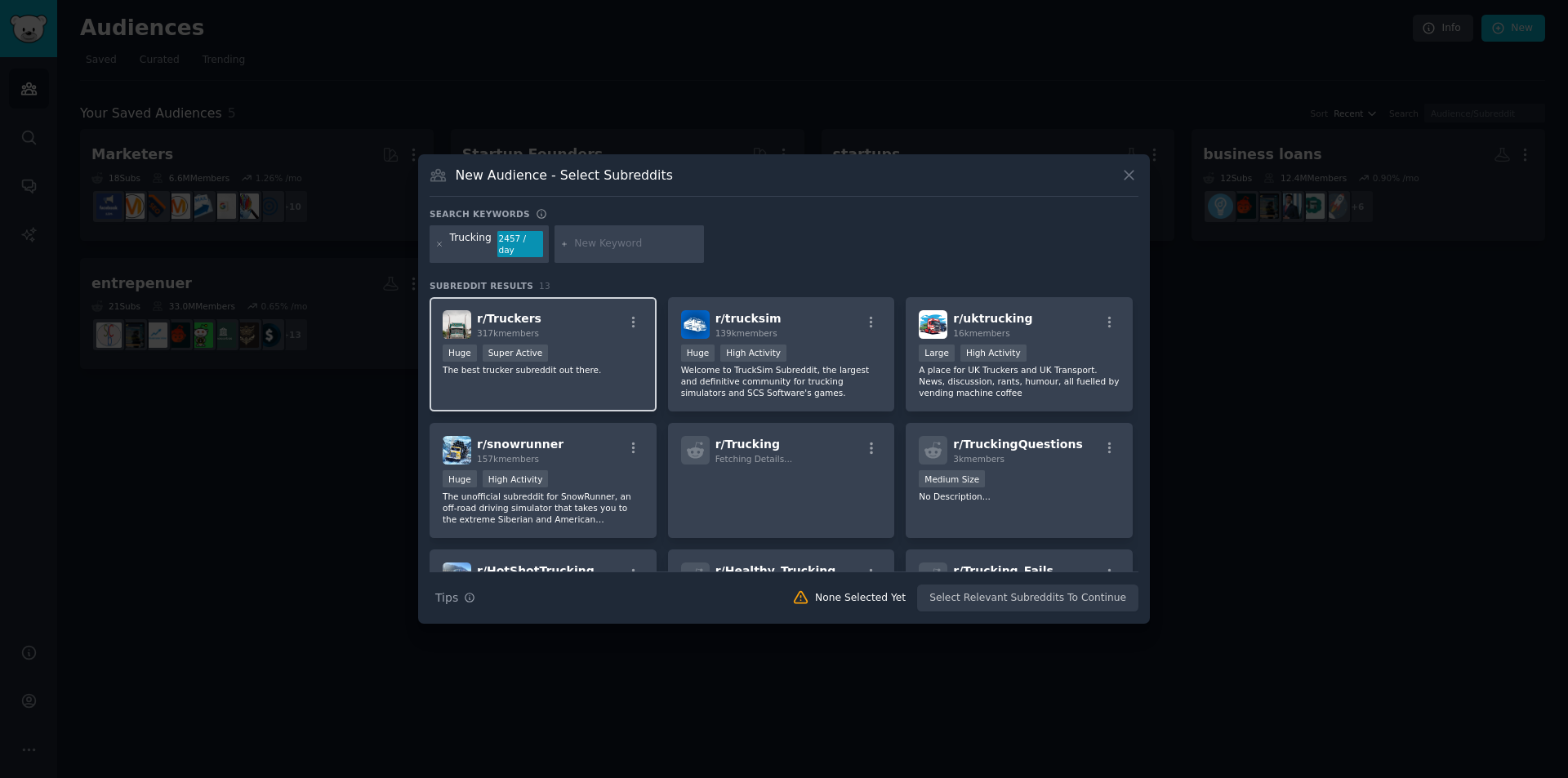
click at [569, 351] on div "Huge Super Active" at bounding box center [543, 355] width 201 height 21
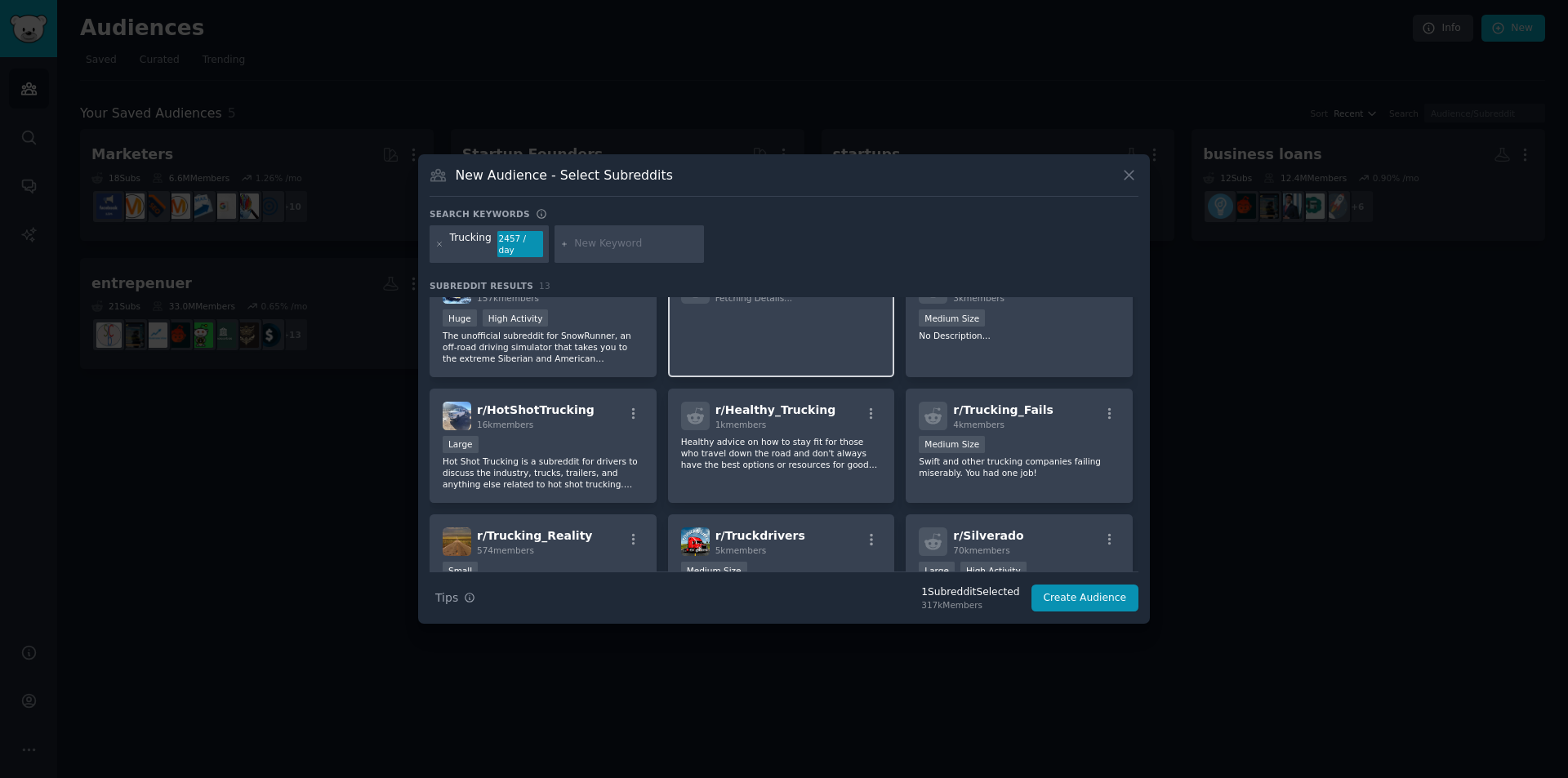
scroll to position [163, 0]
click at [567, 440] on div "Large" at bounding box center [543, 443] width 201 height 21
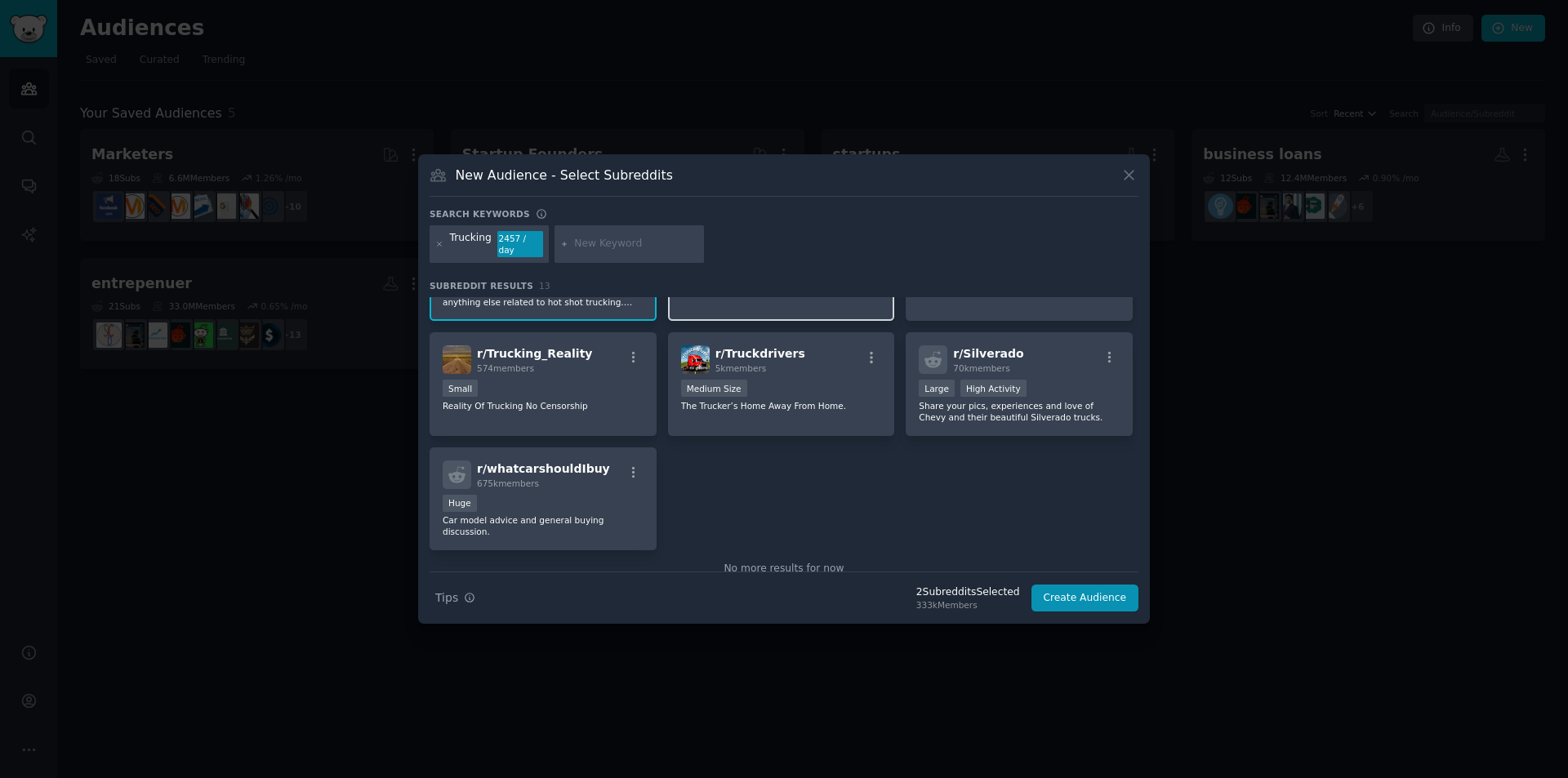
scroll to position [367, 0]
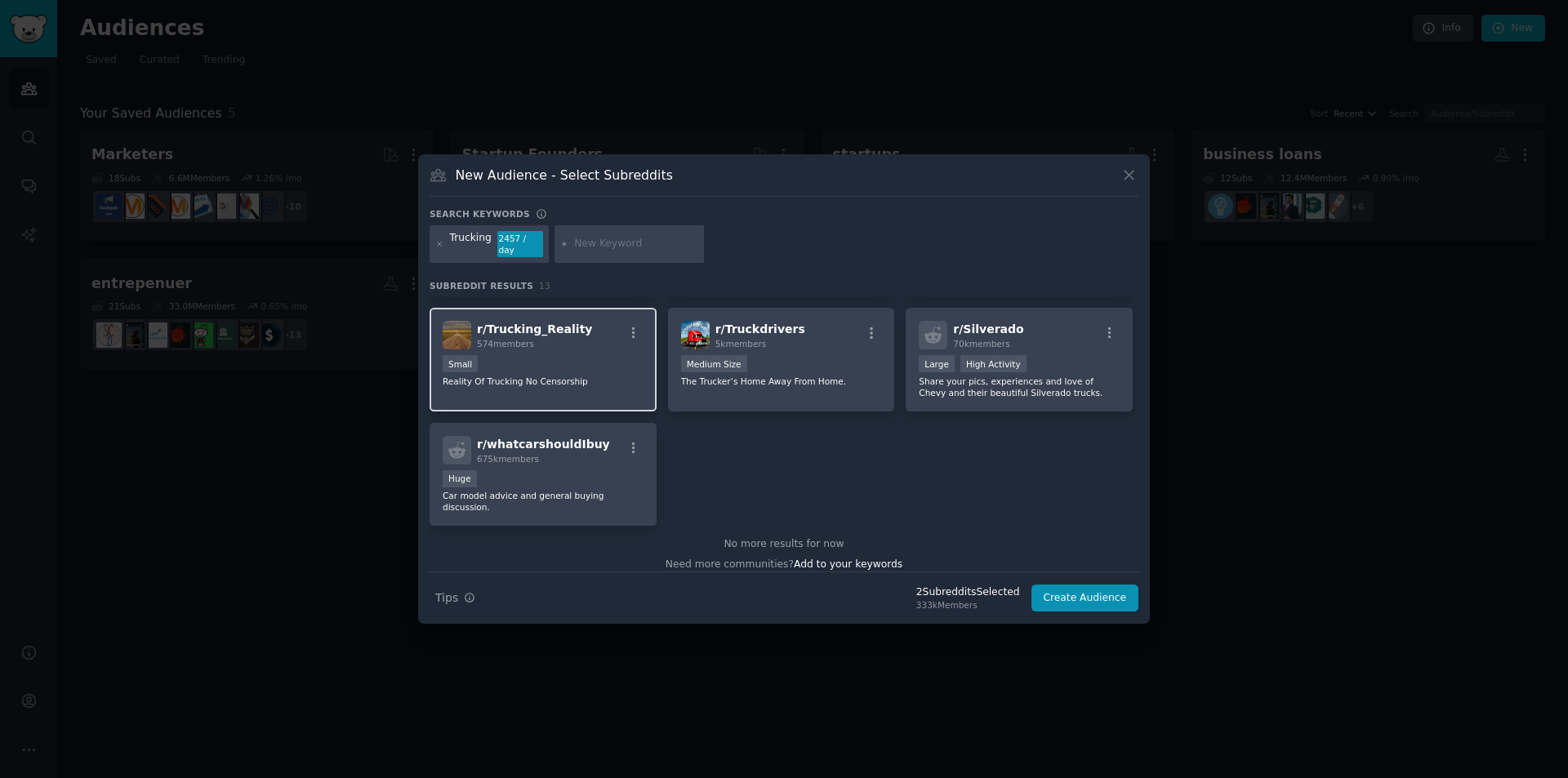
click at [634, 362] on div "Small" at bounding box center [543, 365] width 201 height 21
click at [811, 359] on div "Medium Size" at bounding box center [782, 365] width 201 height 21
click at [1084, 593] on button "Create Audience" at bounding box center [1085, 598] width 107 height 28
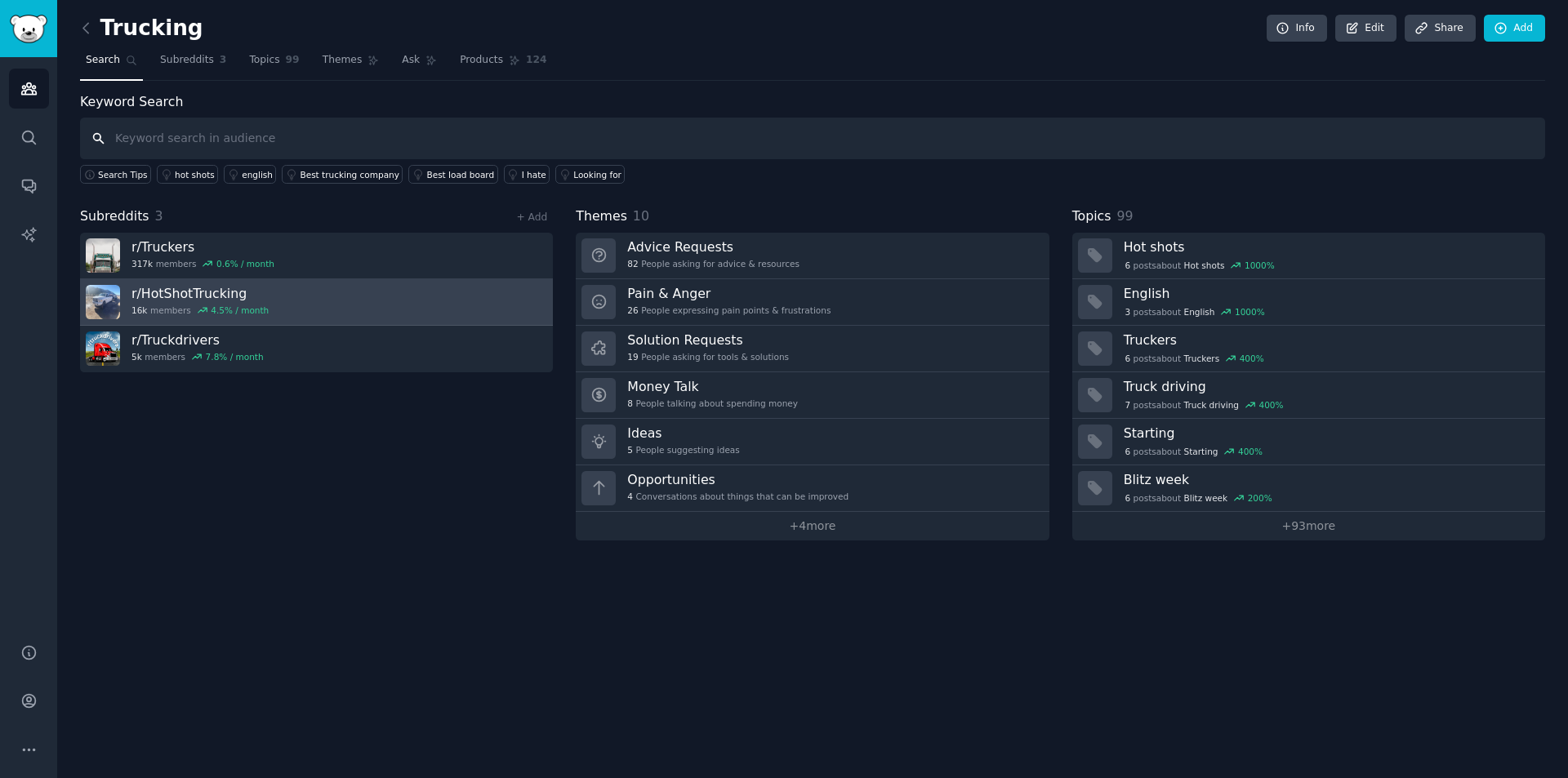
paste input "subreddit:smallbusiness ("equipment financing" OR "truck loan" OR "fleet financ…"
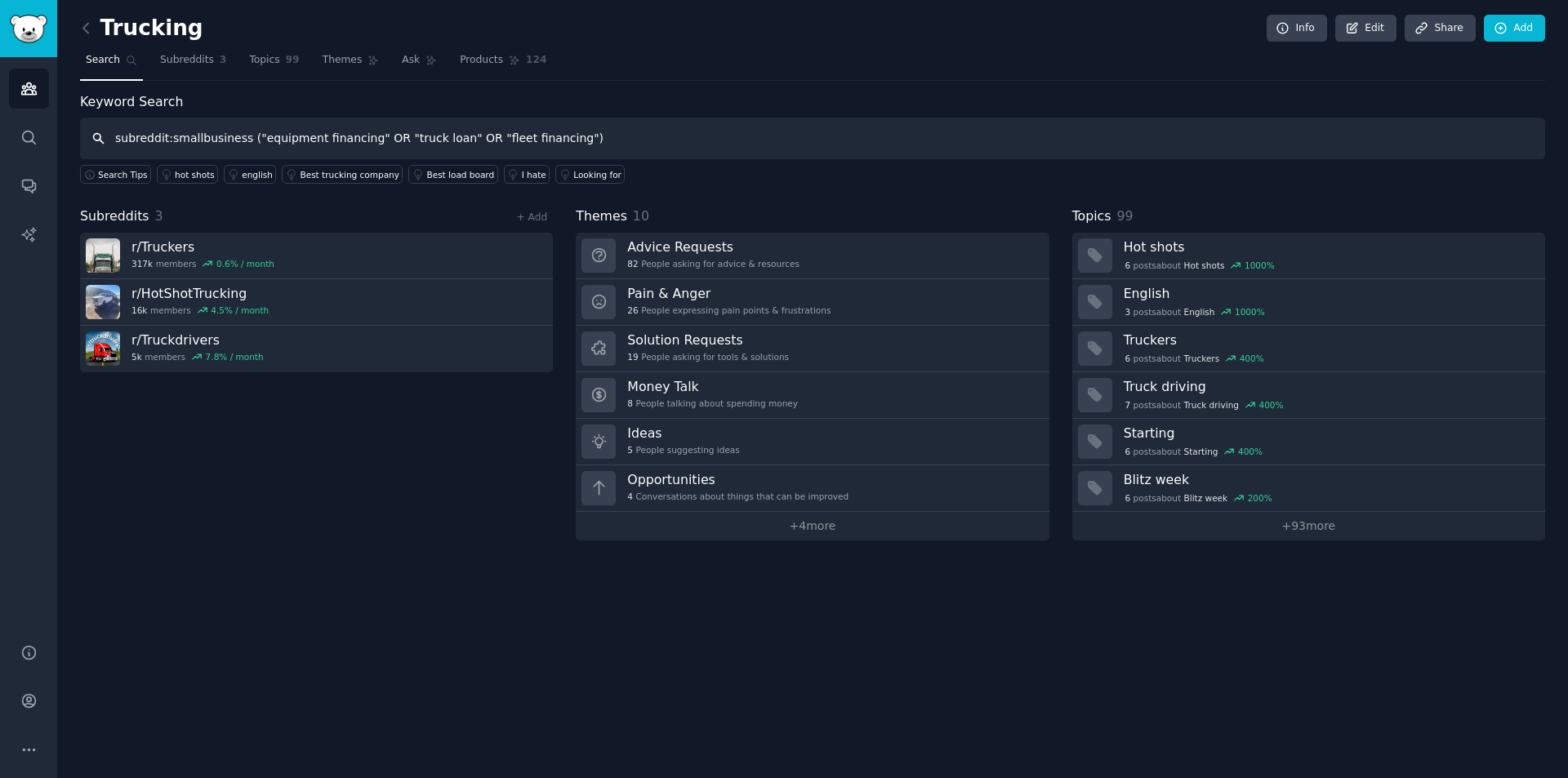
click at [231, 137] on input "subreddit:smallbusiness ("equipment financing" OR "truck loan" OR "fleet financ…" at bounding box center [812, 138] width 1465 height 42
click at [234, 140] on input "subreddit:smallbusiness ("equipment financing" OR "truck loan" OR "fleet financ…" at bounding box center [812, 138] width 1465 height 42
type input "("equipment financing" OR "truck loan" OR "fleet financing")"
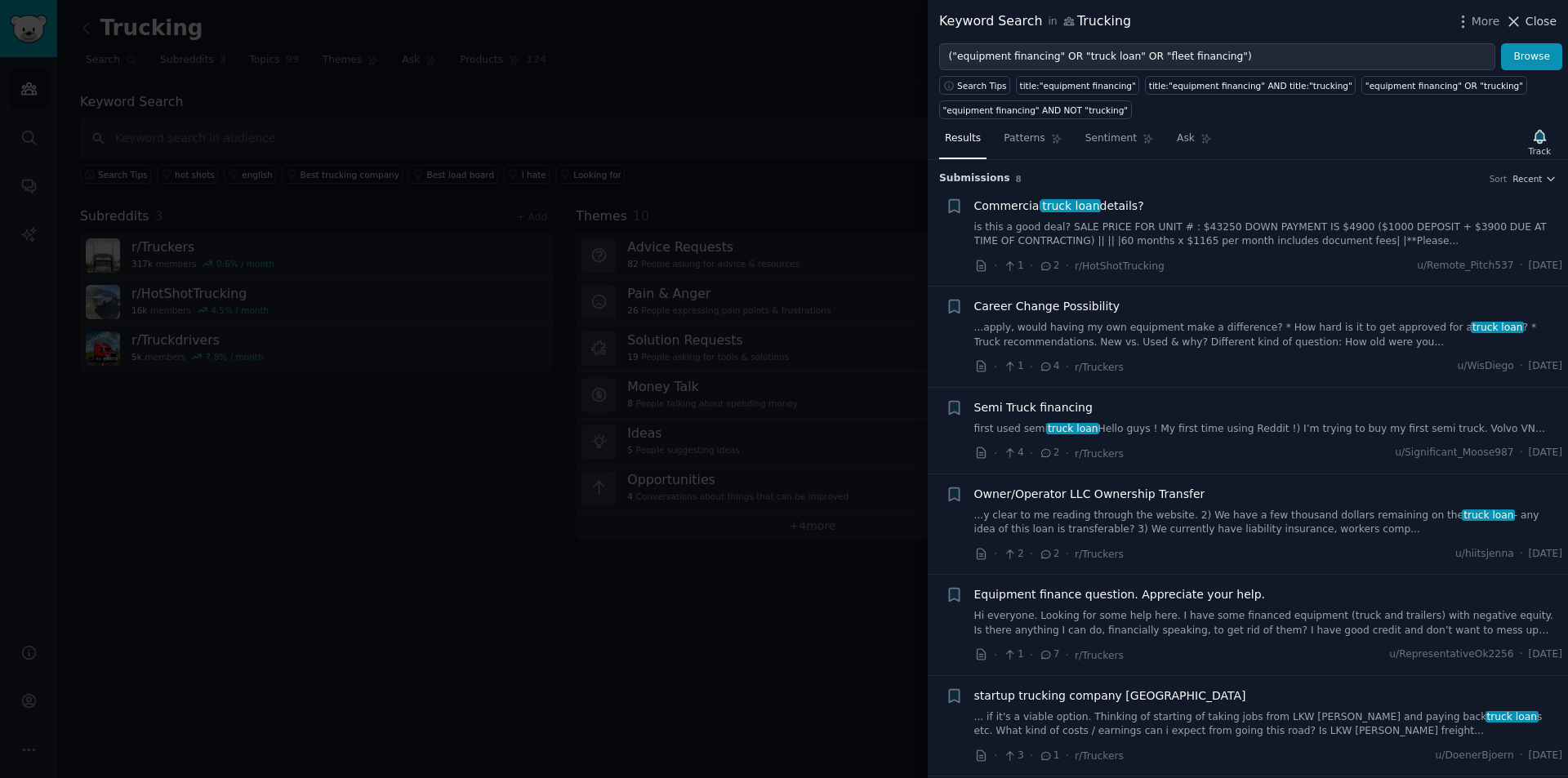
click at [1532, 16] on span "Close" at bounding box center [1541, 21] width 31 height 17
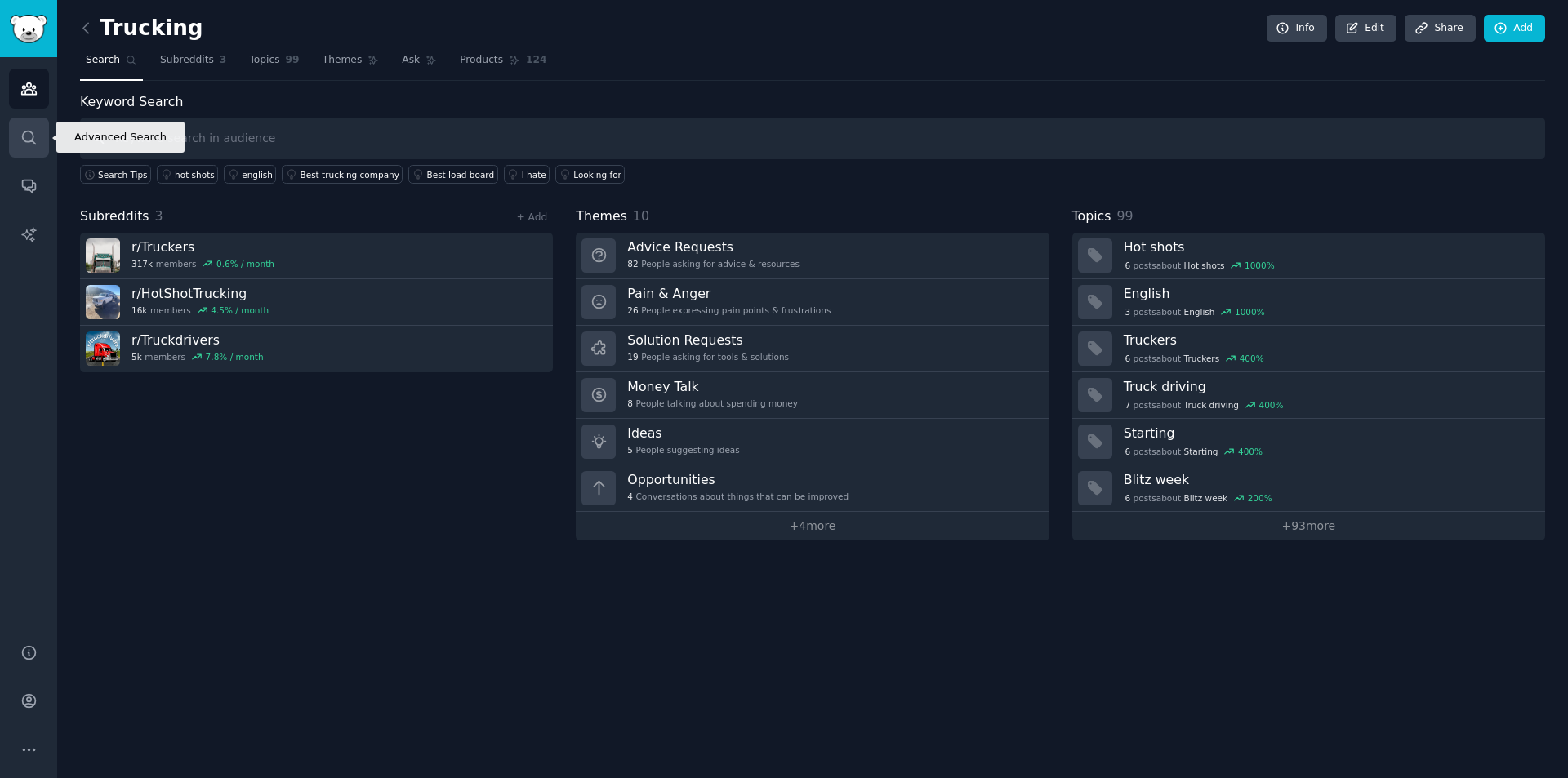
click at [26, 133] on icon "Sidebar" at bounding box center [29, 137] width 17 height 17
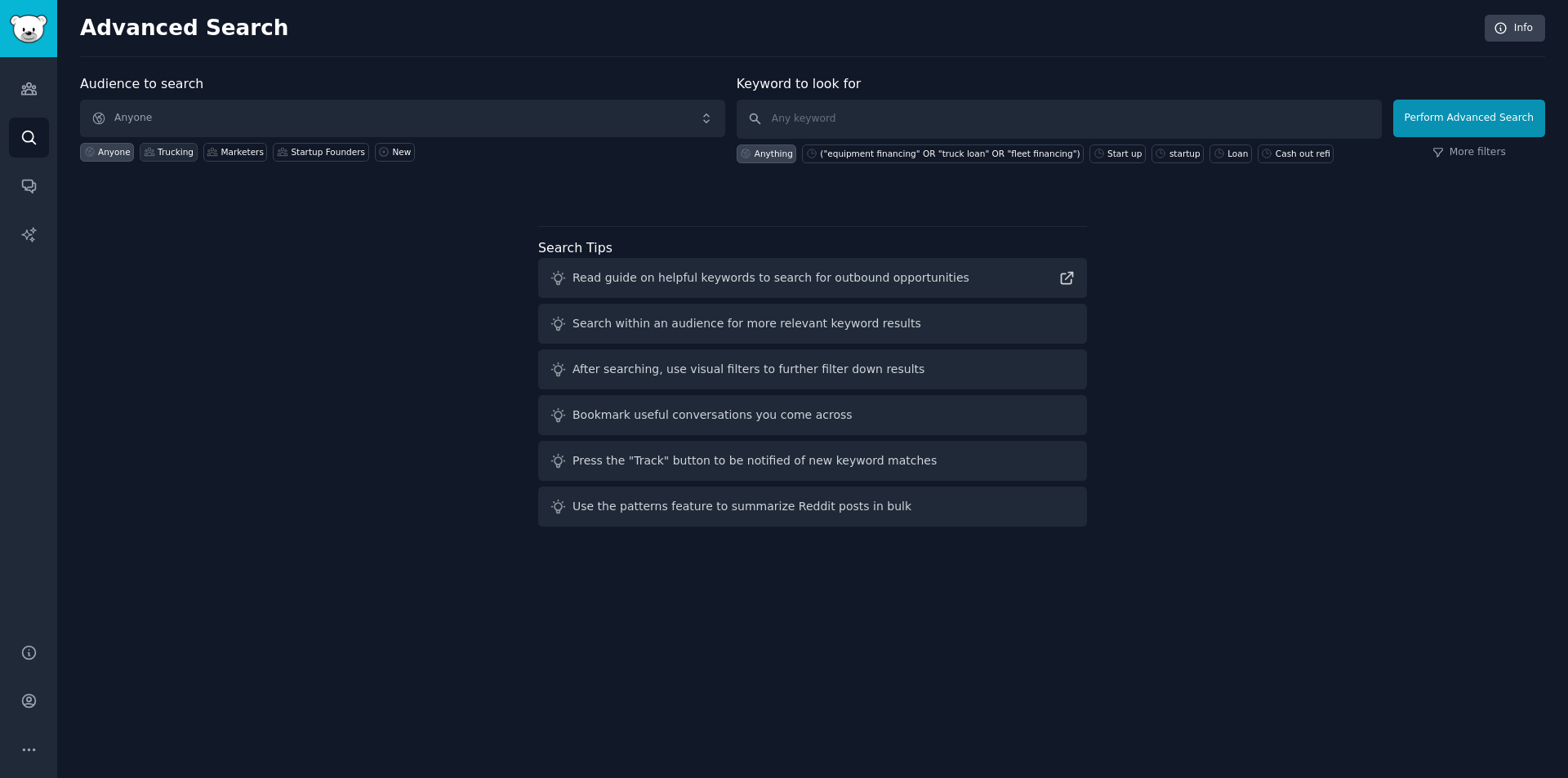
click at [170, 150] on div "Trucking" at bounding box center [176, 151] width 36 height 12
click at [894, 148] on div "("equipment financing" OR "truck loan" OR "fleet financing")" at bounding box center [950, 153] width 260 height 12
click at [1096, 124] on input "("equipment financing" OR "truck loan" OR "fleet financing")" at bounding box center [1059, 119] width 646 height 39
paste input "("equipment financing" OR "truck loan" OR "fleet financing") AND ("need" OR "lo…"
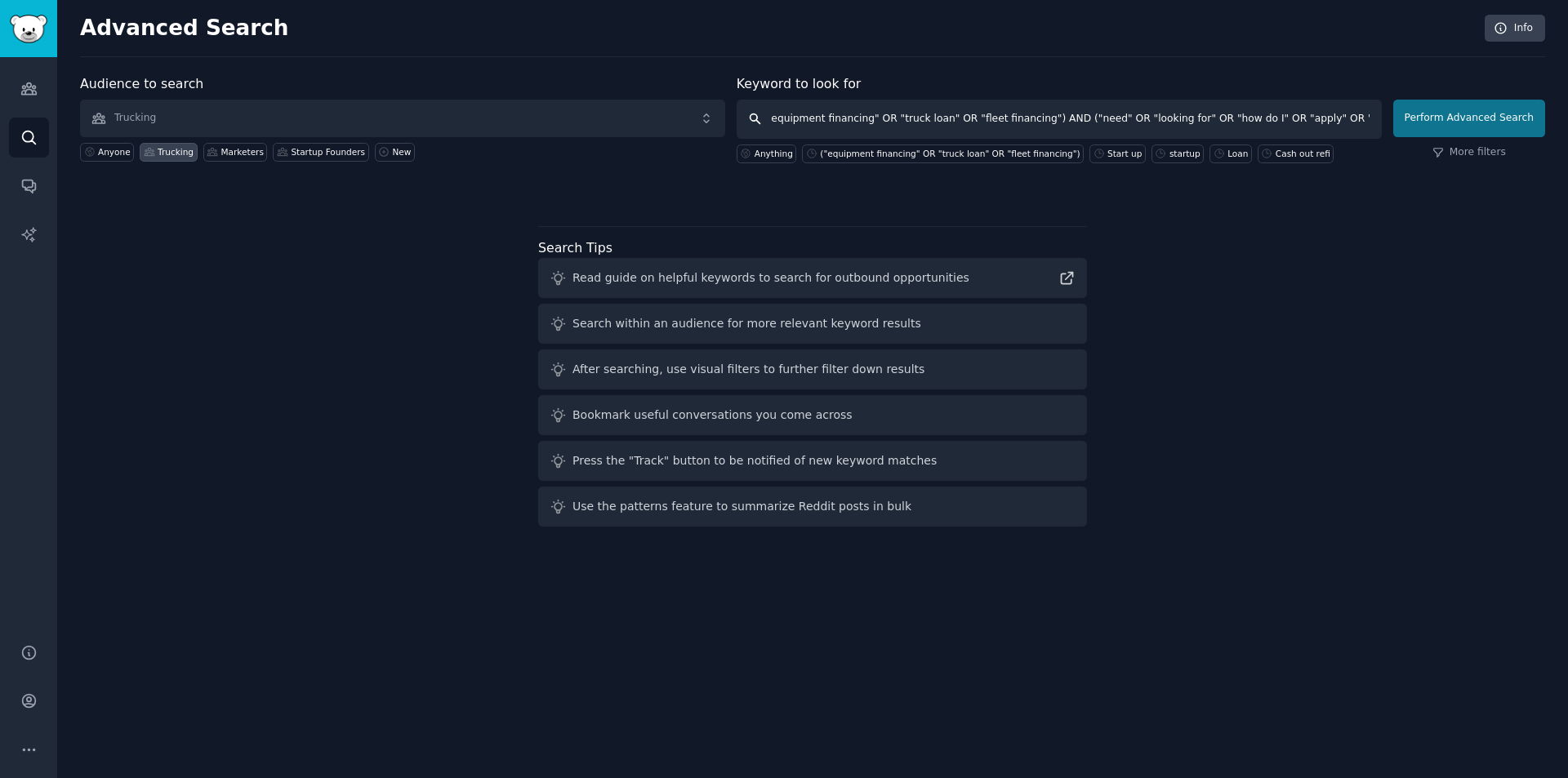
type input "("equipment financing" OR "truck loan" OR "fleet financing") ("equipment financ…"
click at [1484, 115] on button "Perform Advanced Search" at bounding box center [1469, 118] width 152 height 38
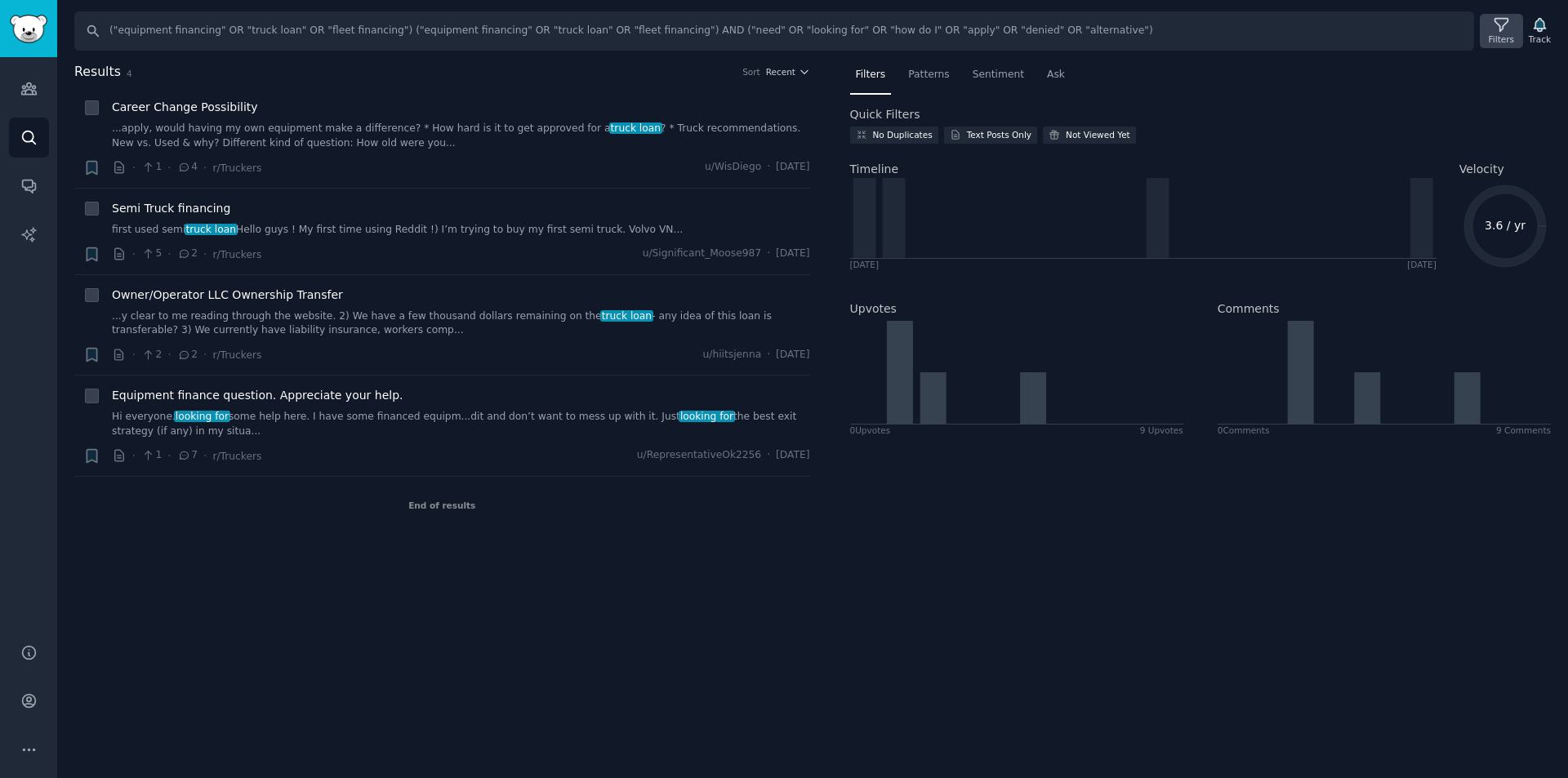
click at [1505, 21] on icon at bounding box center [1501, 24] width 17 height 17
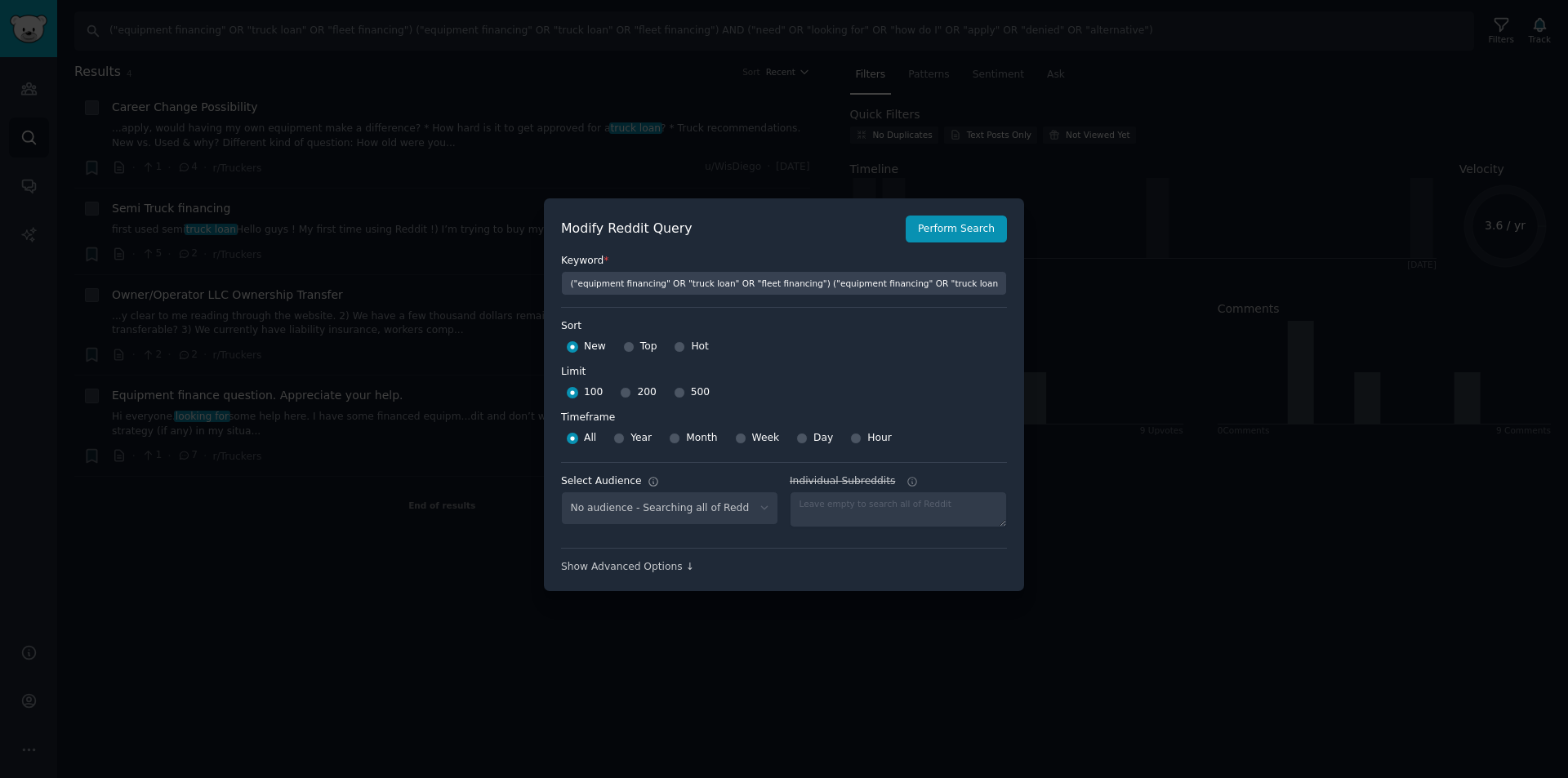
select select "8d76b2171b"
click at [736, 436] on input "Week" at bounding box center [741, 438] width 12 height 12
radio input "true"
click at [972, 227] on button "Perform Search" at bounding box center [956, 229] width 101 height 28
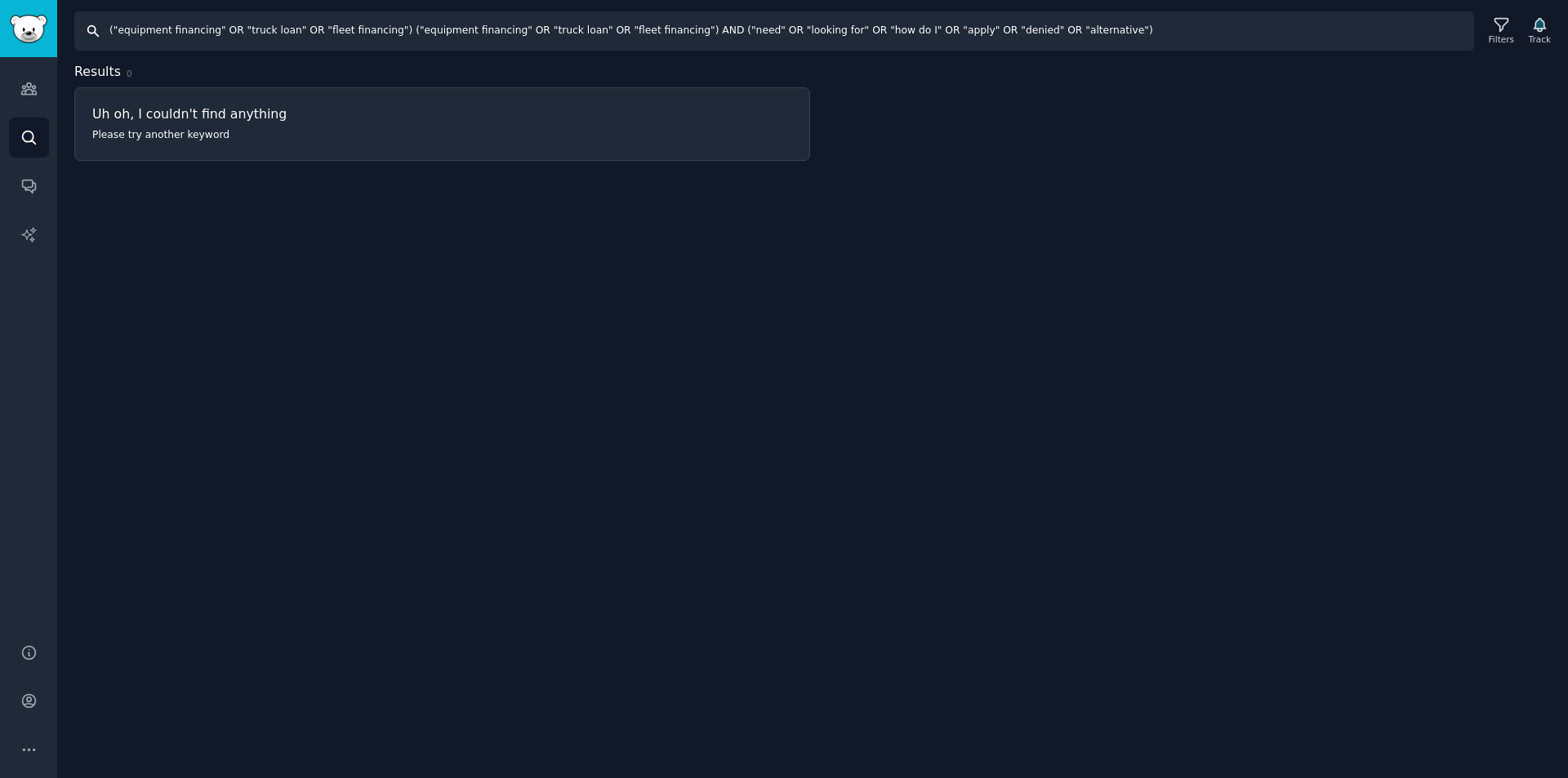
drag, startPoint x: 378, startPoint y: 32, endPoint x: 1157, endPoint y: 20, distance: 779.1
click at [1157, 20] on input "("equipment financing" OR "truck loan" OR "fleet financing") ("equipment financ…" at bounding box center [774, 31] width 1400 height 39
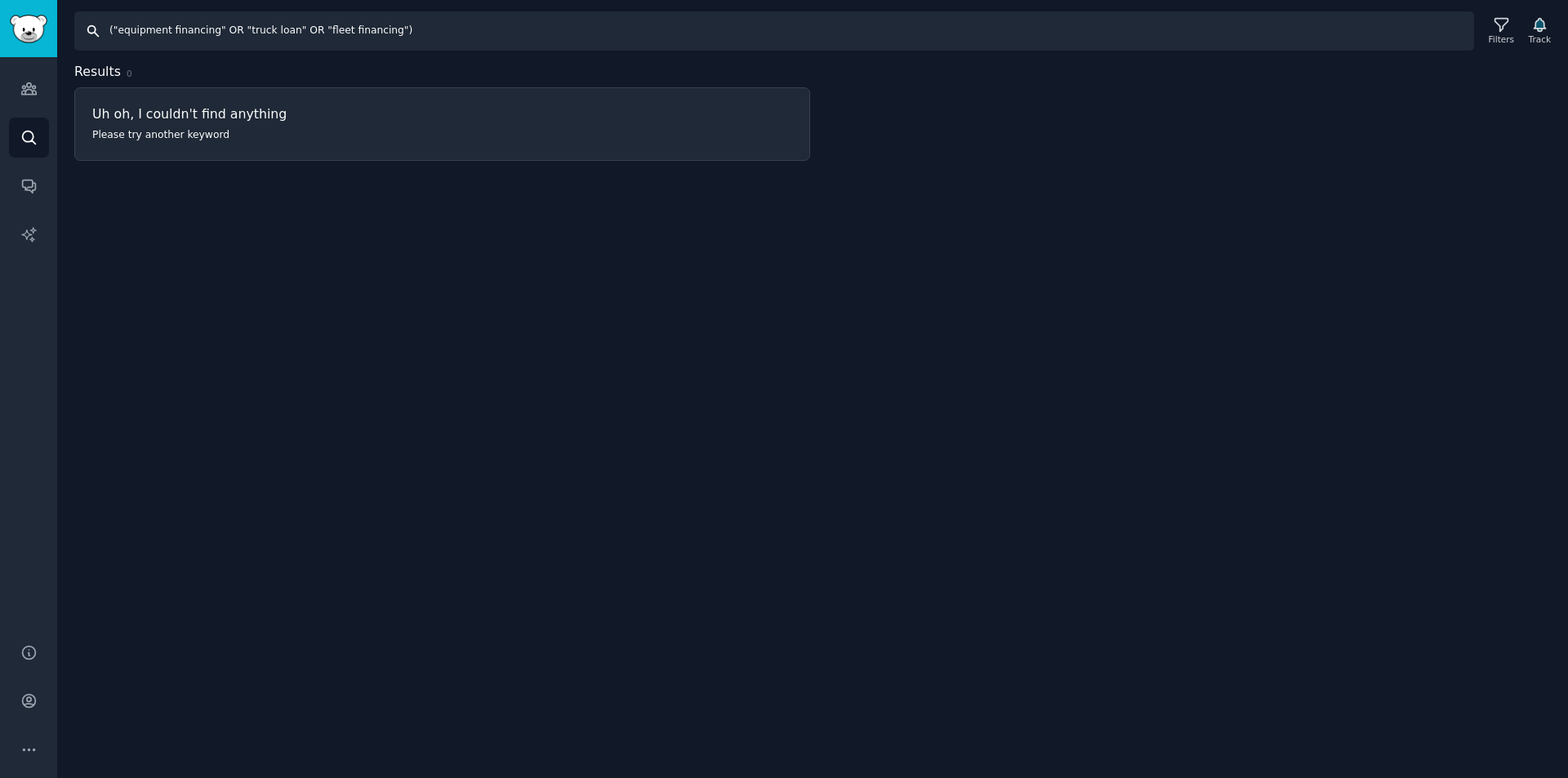
type input "("equipment financing" OR "truck loan" OR "fleet financing")"
click at [1501, 30] on icon at bounding box center [1501, 24] width 17 height 17
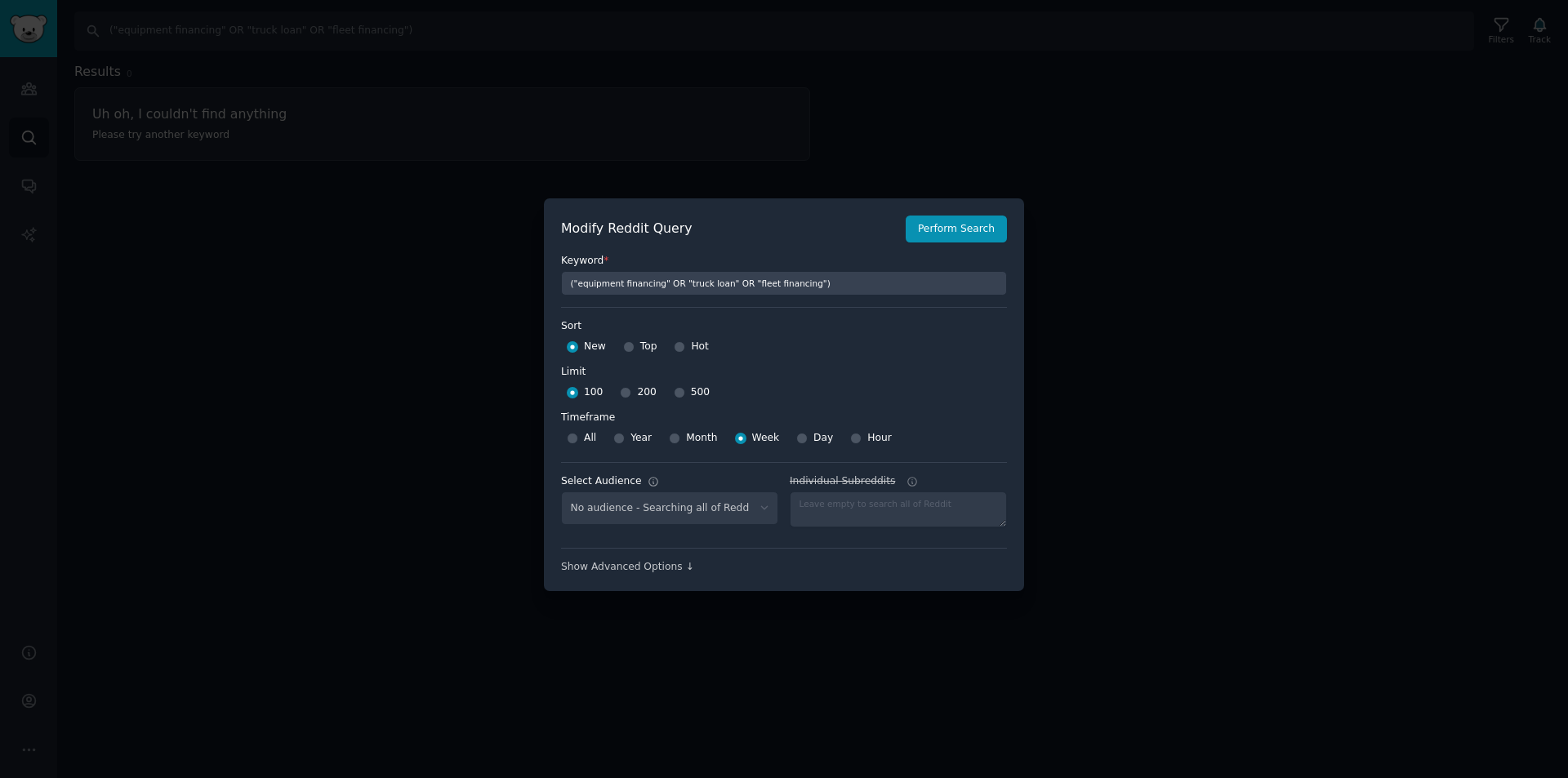
select select "8d76b2171b"
click at [680, 442] on div "Month" at bounding box center [693, 438] width 48 height 26
click at [673, 440] on input "Month" at bounding box center [674, 438] width 12 height 12
radio input "true"
click at [951, 221] on button "Perform Search" at bounding box center [956, 229] width 101 height 28
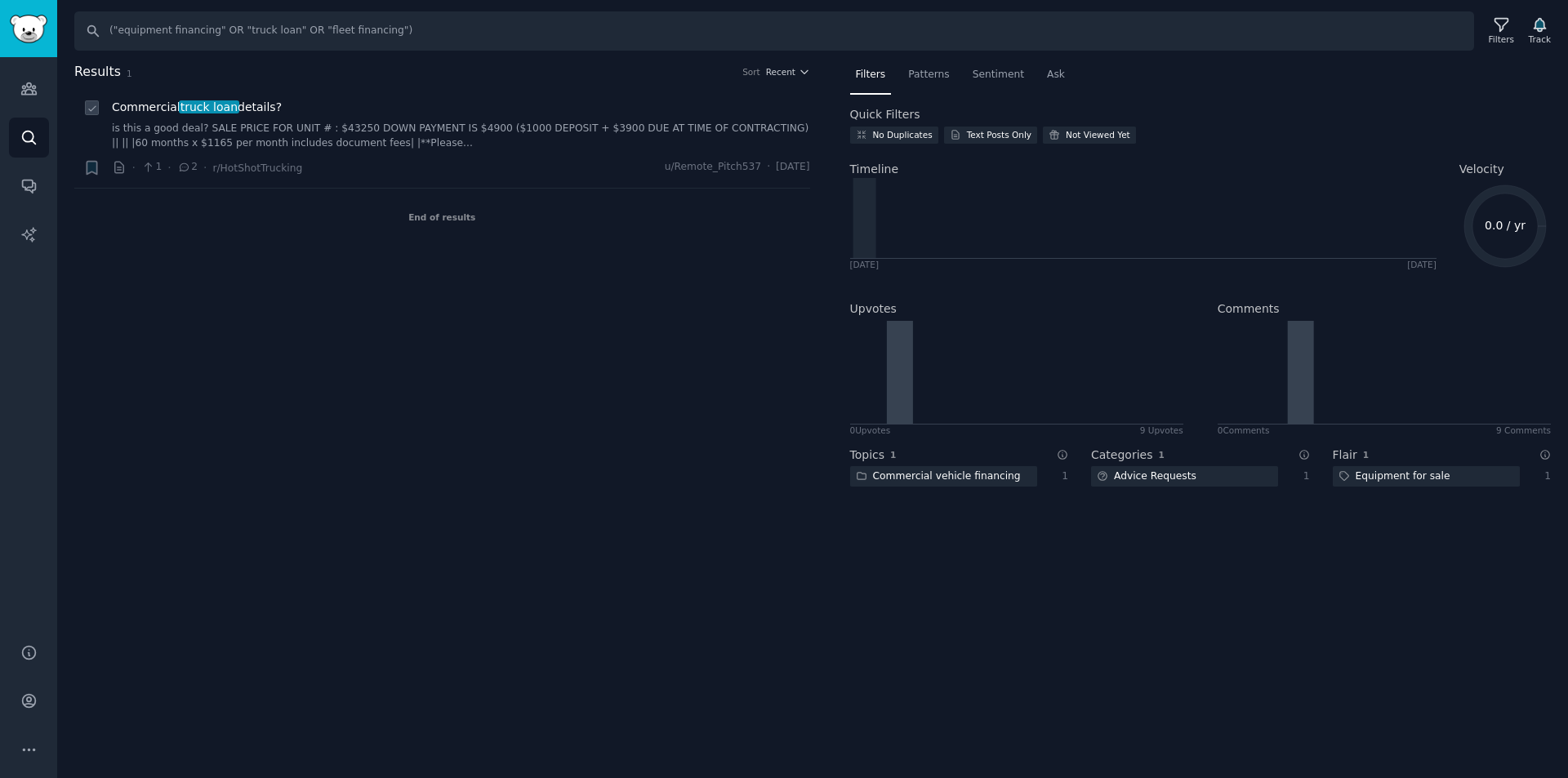
click at [458, 126] on link "is this a good deal? SALE PRICE FOR UNIT # : $43250 DOWN PAYMENT IS $4900 ($100…" at bounding box center [461, 136] width 698 height 29
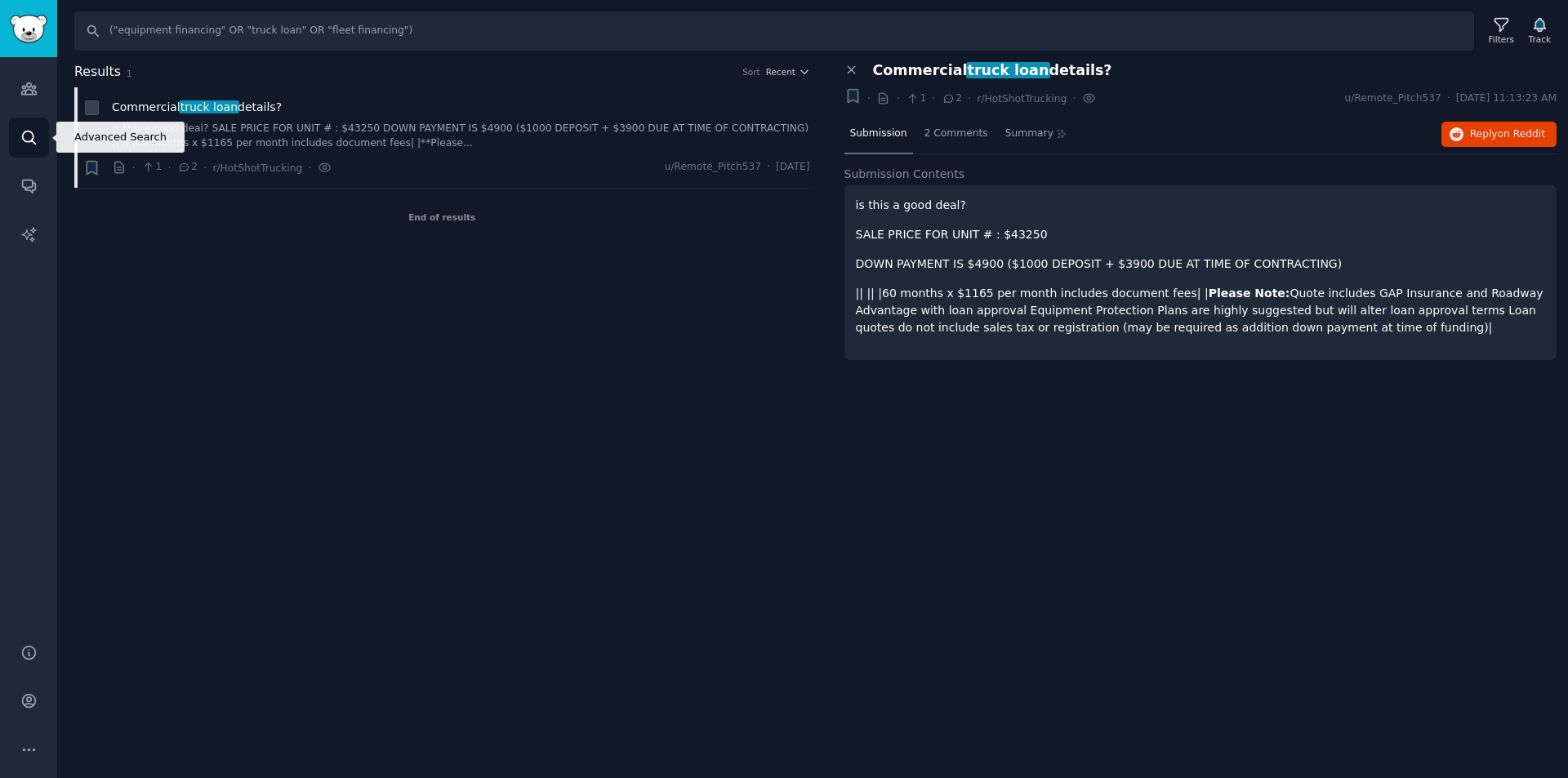
click at [31, 131] on icon "Sidebar" at bounding box center [29, 137] width 17 height 17
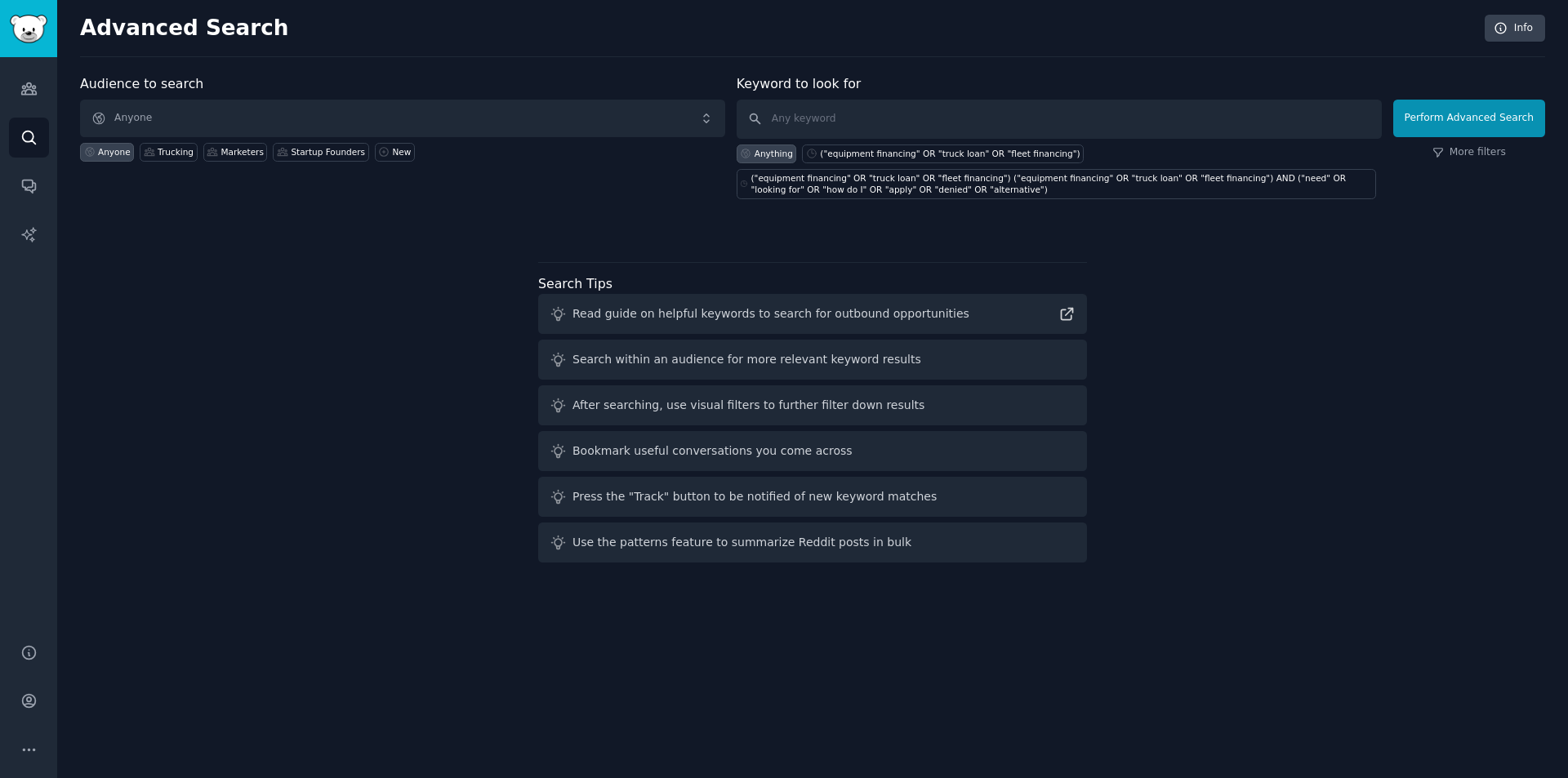
click at [105, 154] on div "Anyone" at bounding box center [114, 151] width 32 height 12
click at [822, 118] on input "text" at bounding box center [1059, 119] width 646 height 39
paste input "“invoice factoring” / “accounts receivable financing”"
type input "“invoice factoring” / “accounts receivable financing”"
click button "Perform Advanced Search" at bounding box center [1469, 118] width 152 height 38
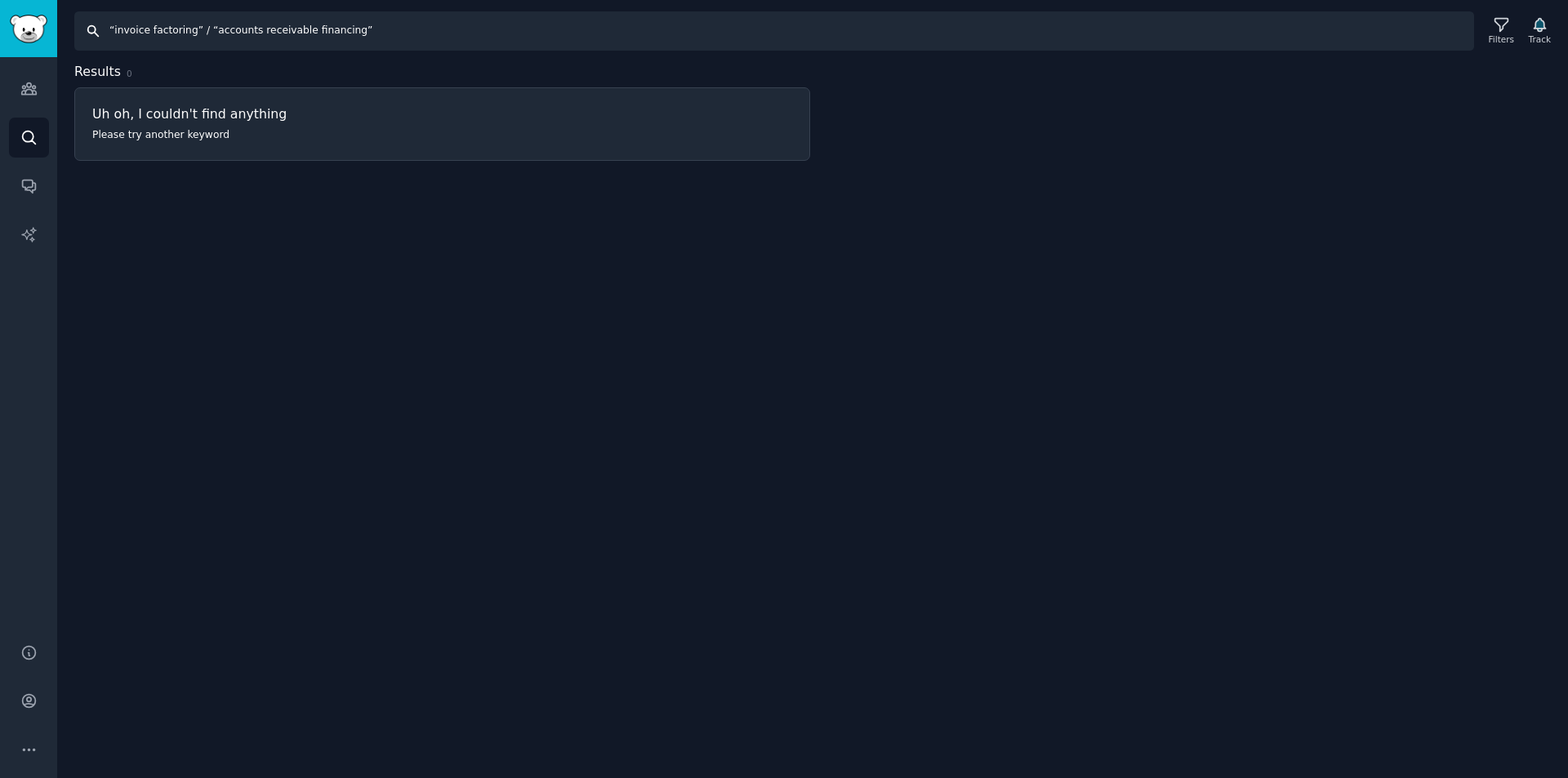
click at [199, 31] on input "“invoice factoring” / “accounts receivable financing”" at bounding box center [774, 31] width 1400 height 39
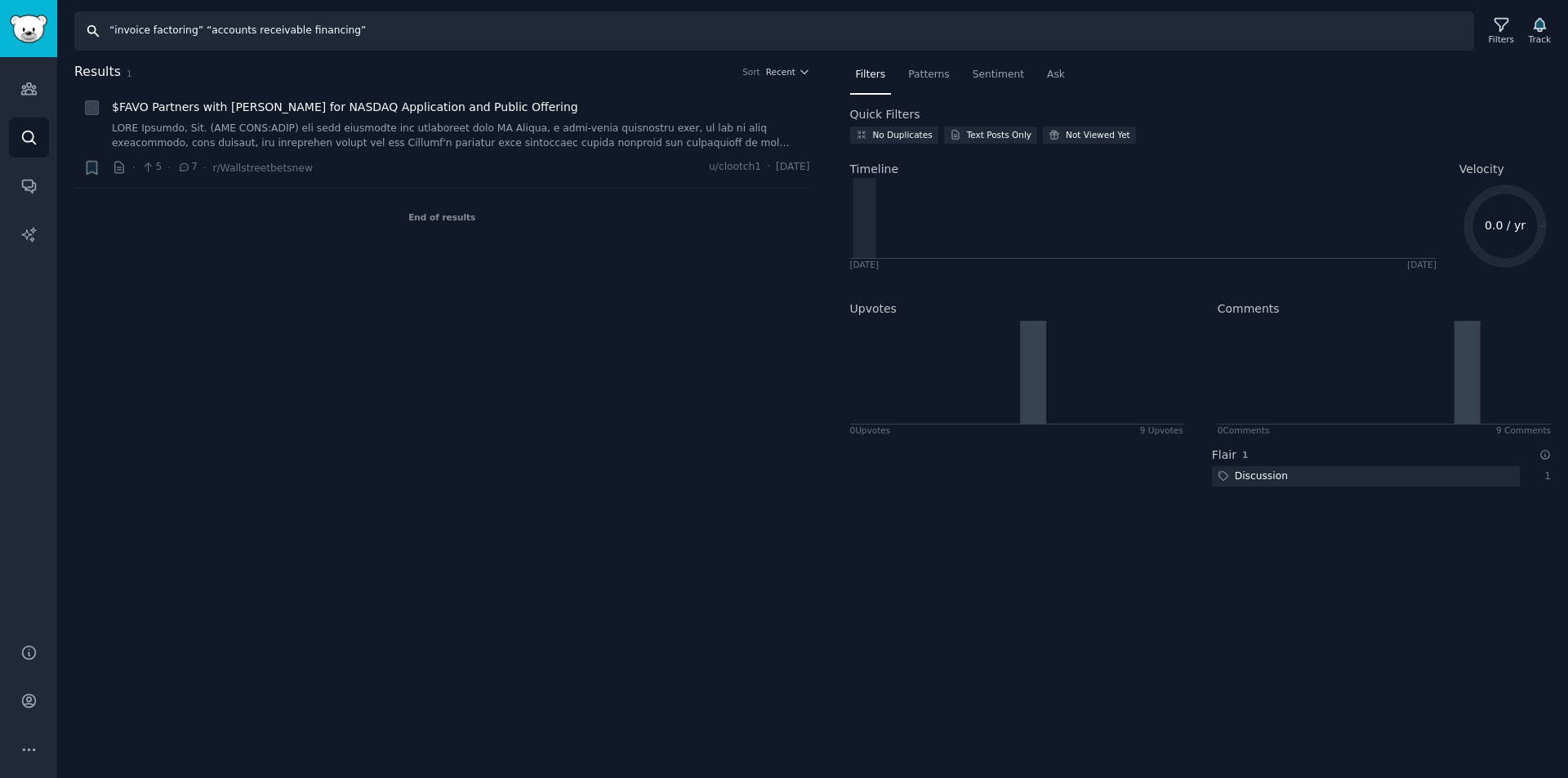
click at [365, 23] on input "“invoice factoring” “accounts receivable financing”" at bounding box center [774, 31] width 1400 height 39
paste input "("invoice factoring" OR "accounts receivable financing")"
type input "("invoice factoring" OR "accounts receivable financing")"
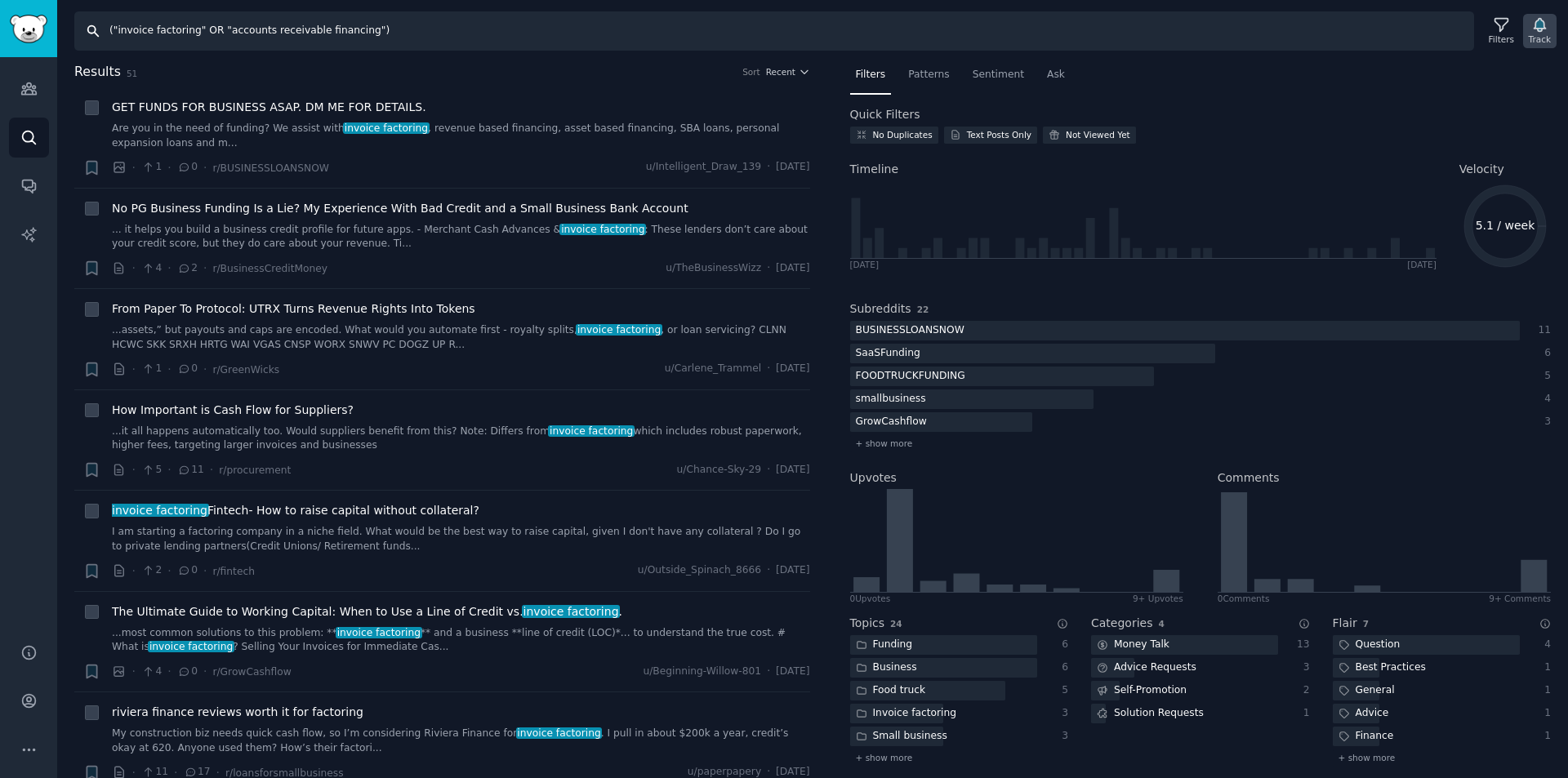
click at [1545, 23] on icon "button" at bounding box center [1539, 25] width 12 height 13
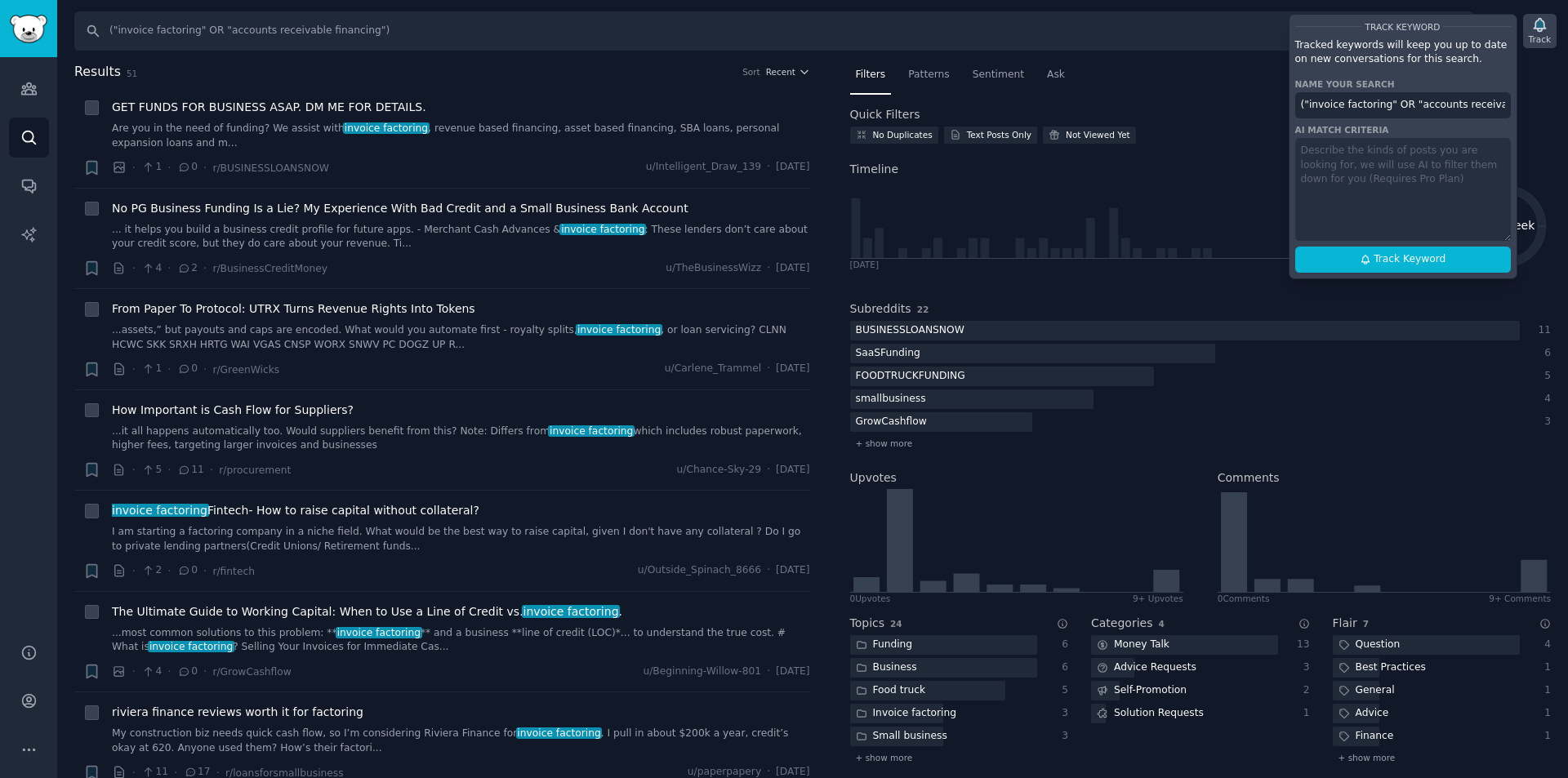
scroll to position [0, 39]
click at [1414, 99] on input "("invoice factoring" OR "accounts receivable financing")" at bounding box center [1403, 105] width 216 height 26
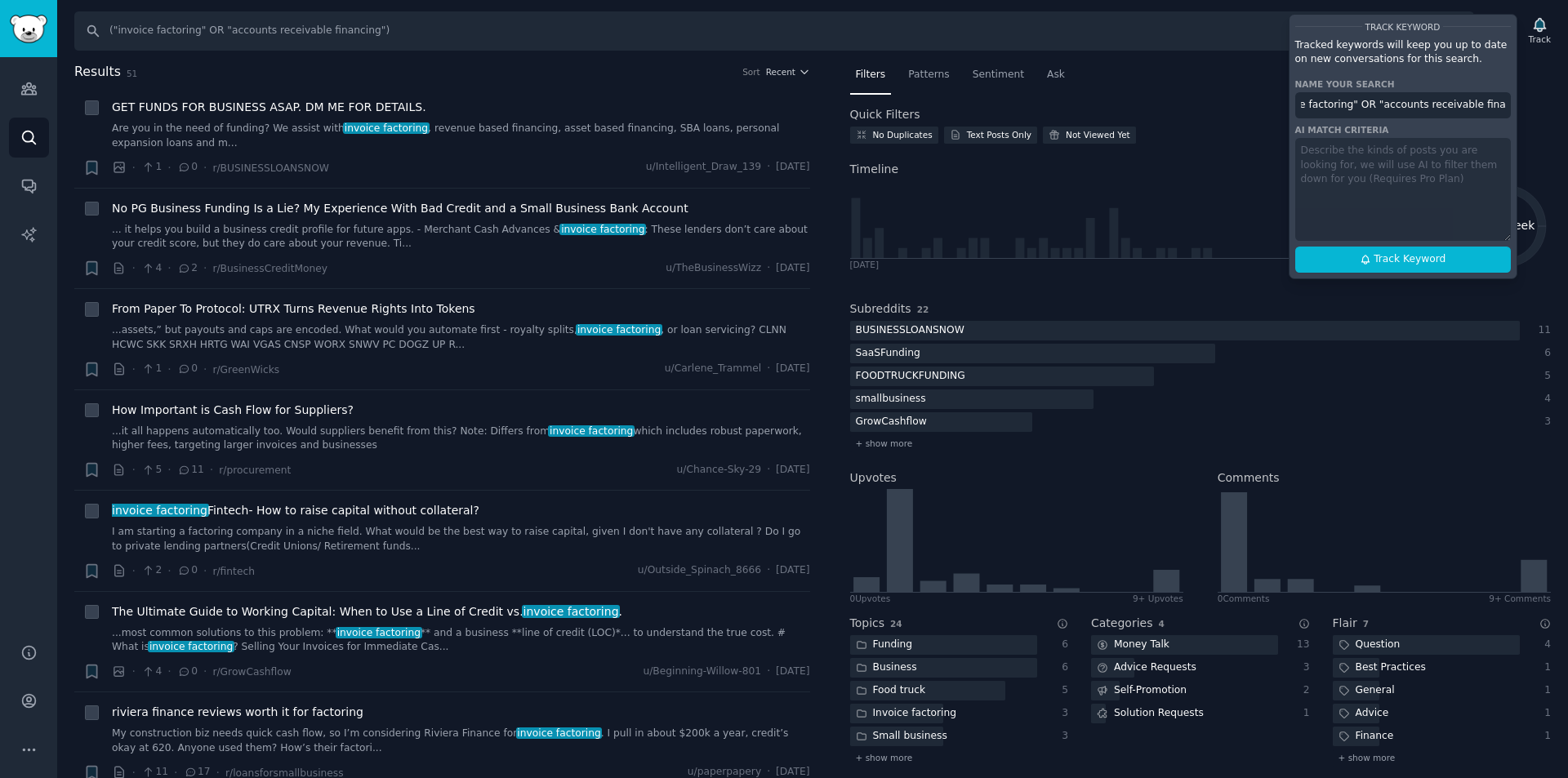
click at [1367, 105] on input "("invoice factoring" OR "accounts receivable financing")" at bounding box center [1403, 105] width 216 height 26
click at [1486, 111] on input "accounts receivable financing")" at bounding box center [1403, 105] width 216 height 26
click at [1430, 257] on span "Track Keyword" at bounding box center [1409, 260] width 72 height 14
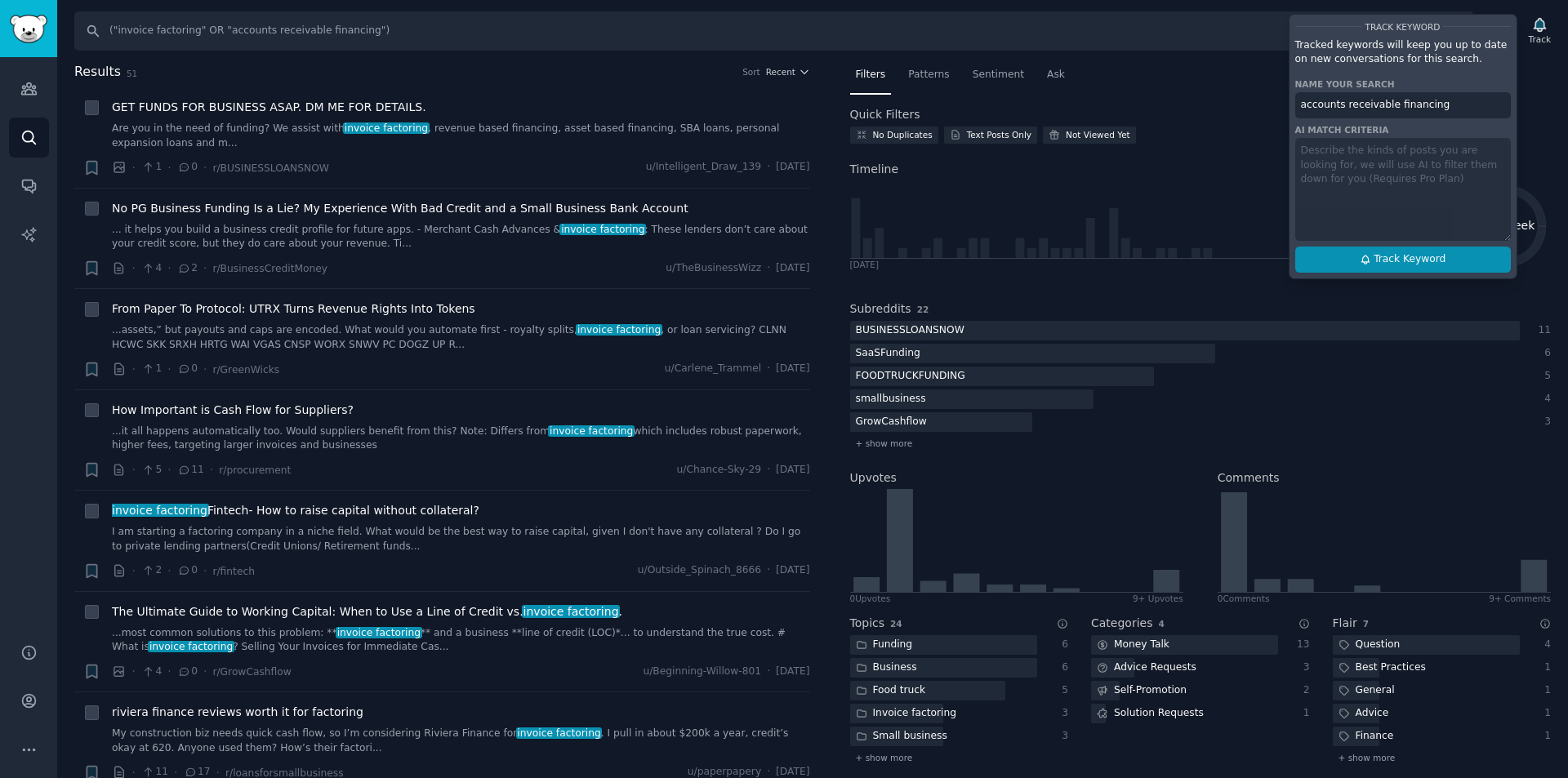
type input "accounts receivable financing"
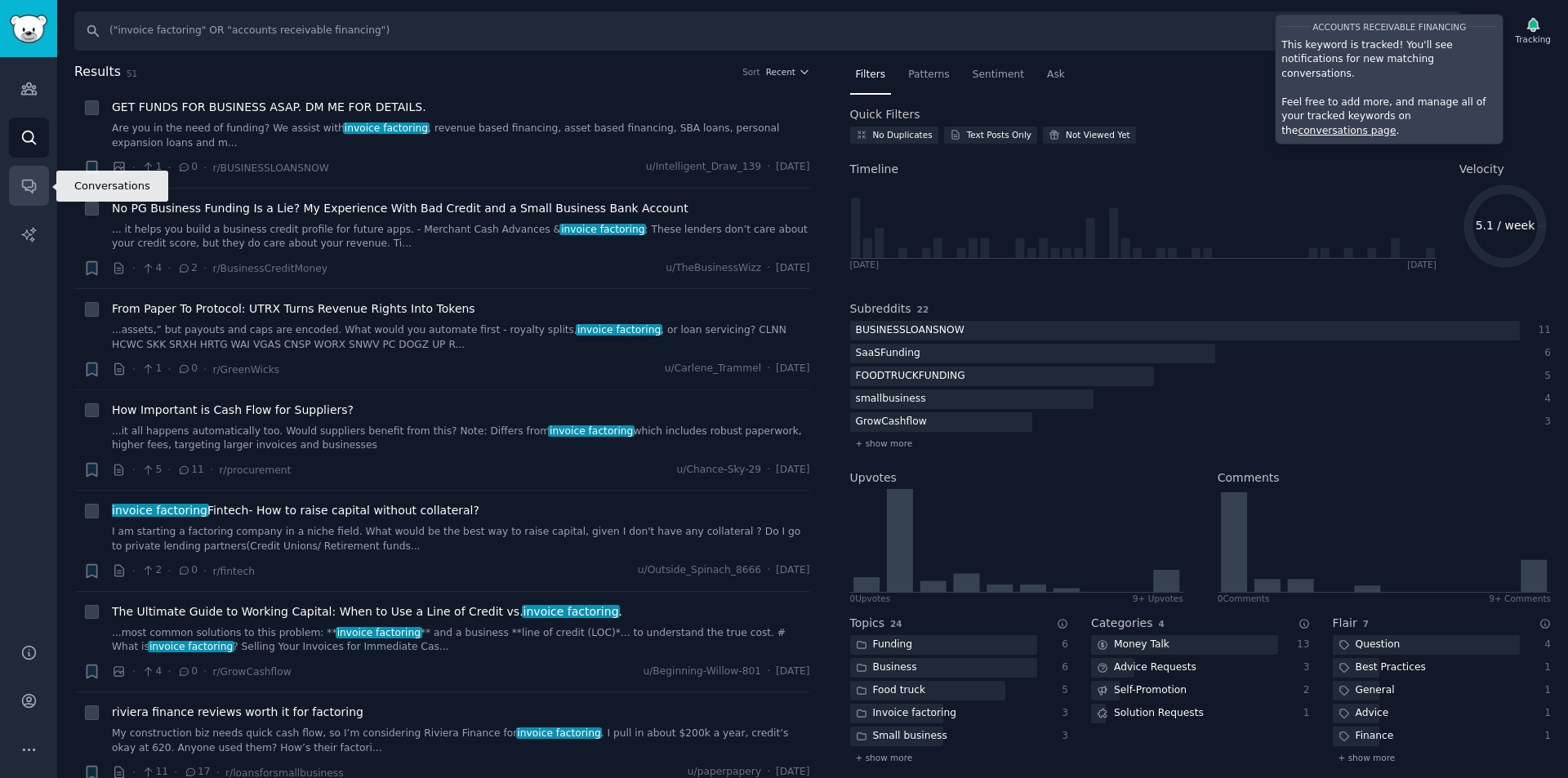
click at [30, 199] on link "Conversations" at bounding box center [29, 185] width 40 height 40
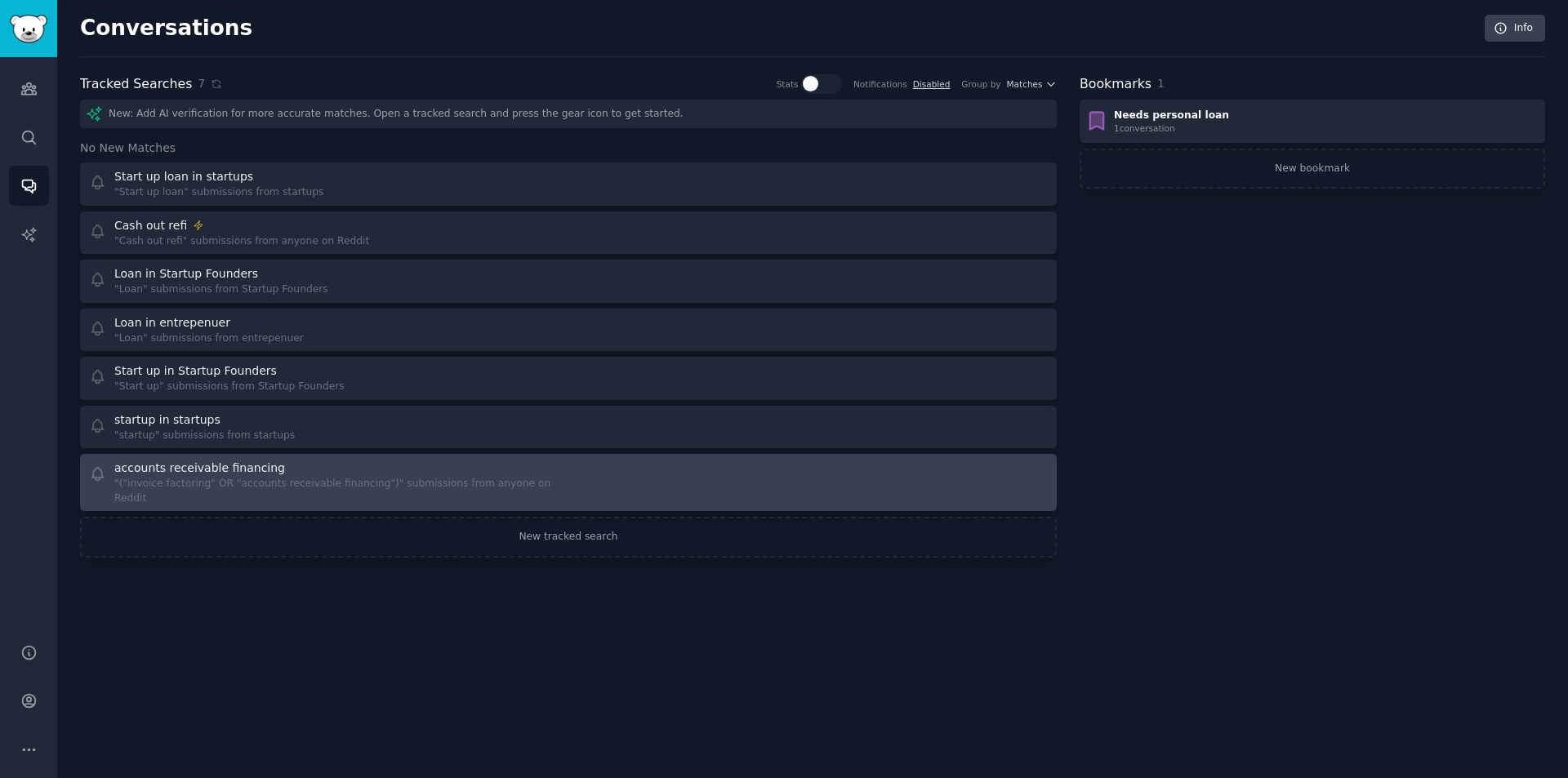
click at [406, 478] on div ""("invoice factoring" OR "accounts receivable financing")" submissions from any…" at bounding box center [336, 492] width 442 height 29
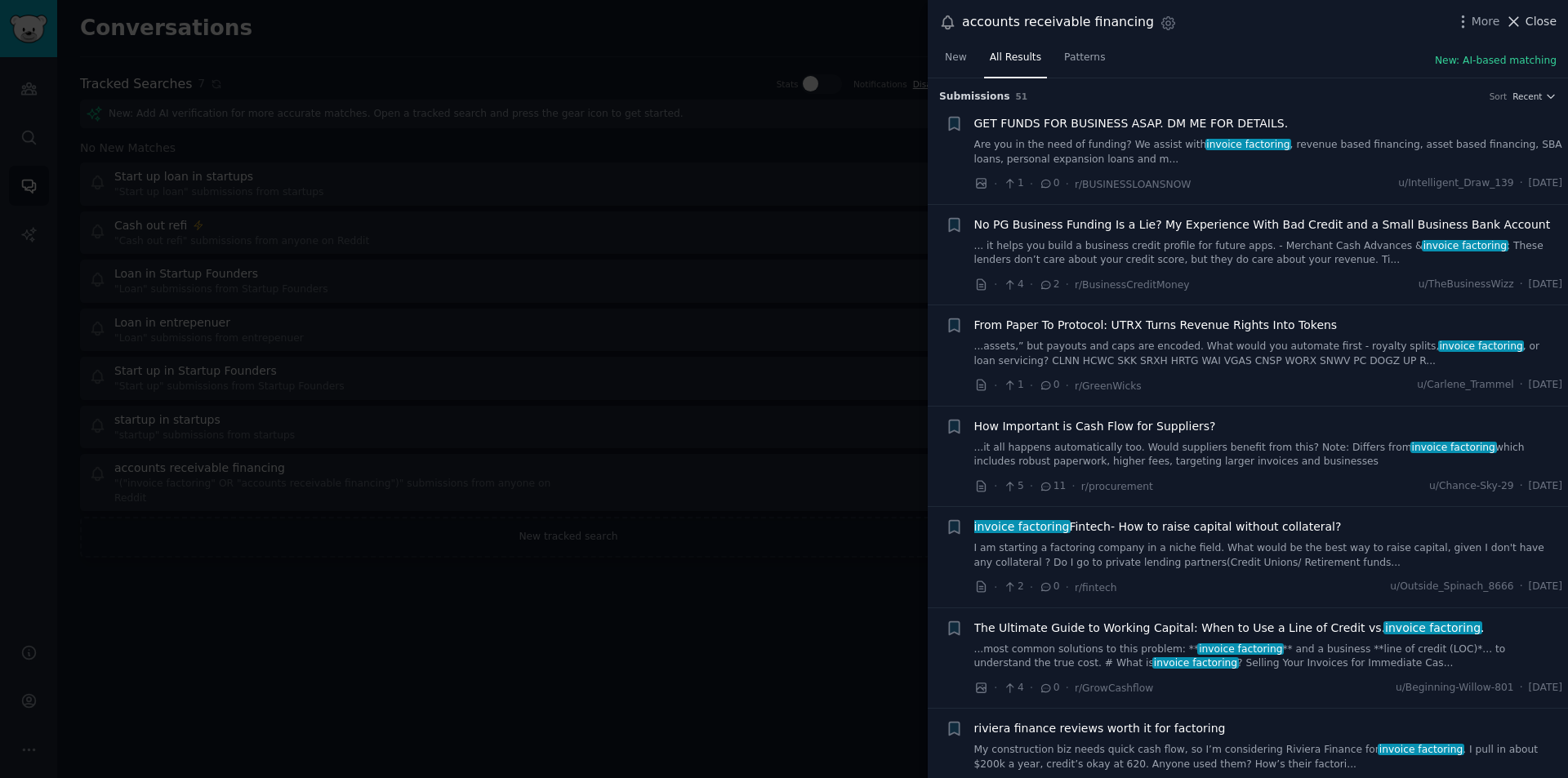
click at [1532, 18] on span "Close" at bounding box center [1541, 21] width 31 height 17
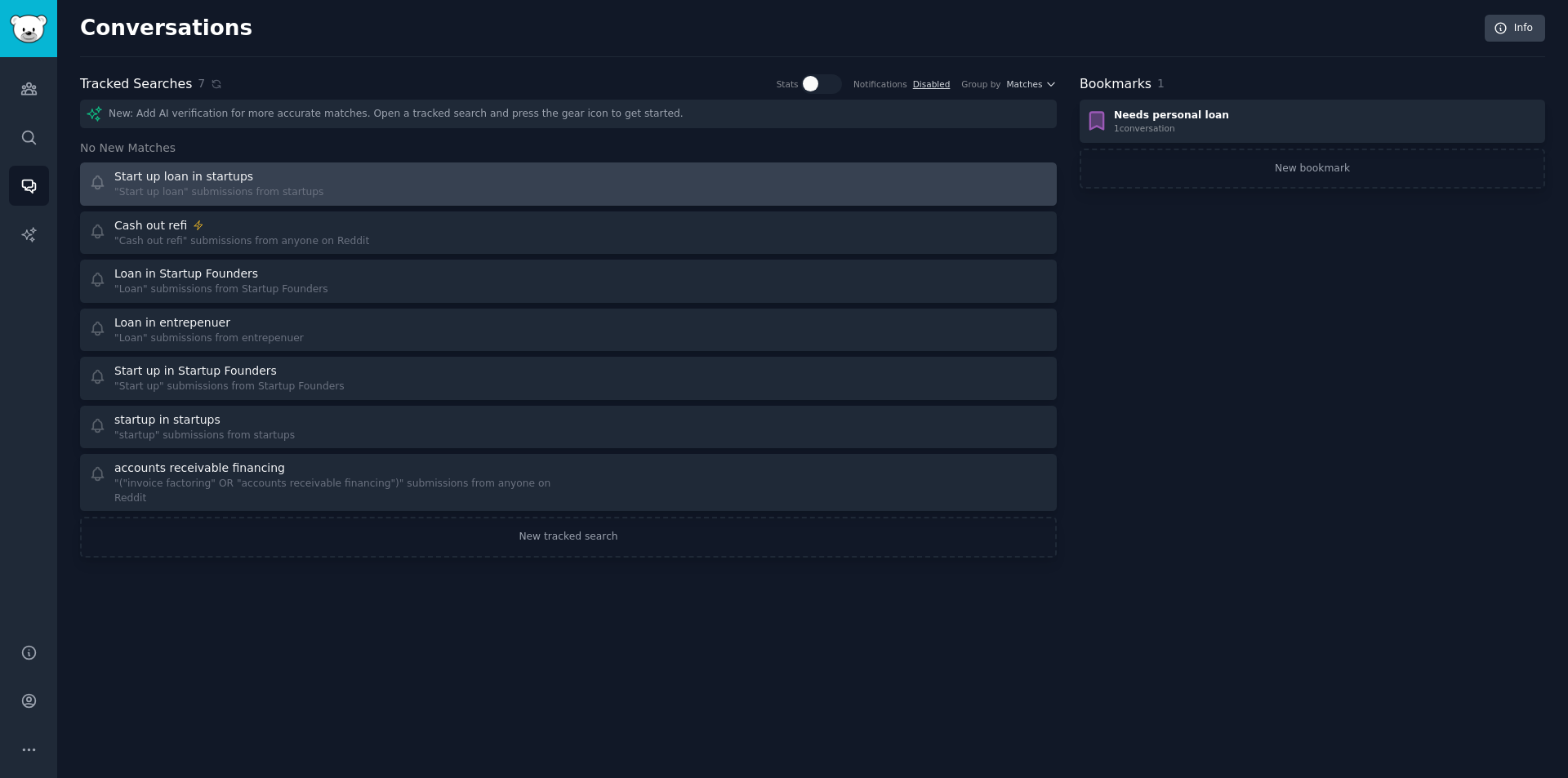
click at [267, 181] on div "Start up loan in startups" at bounding box center [219, 176] width 210 height 17
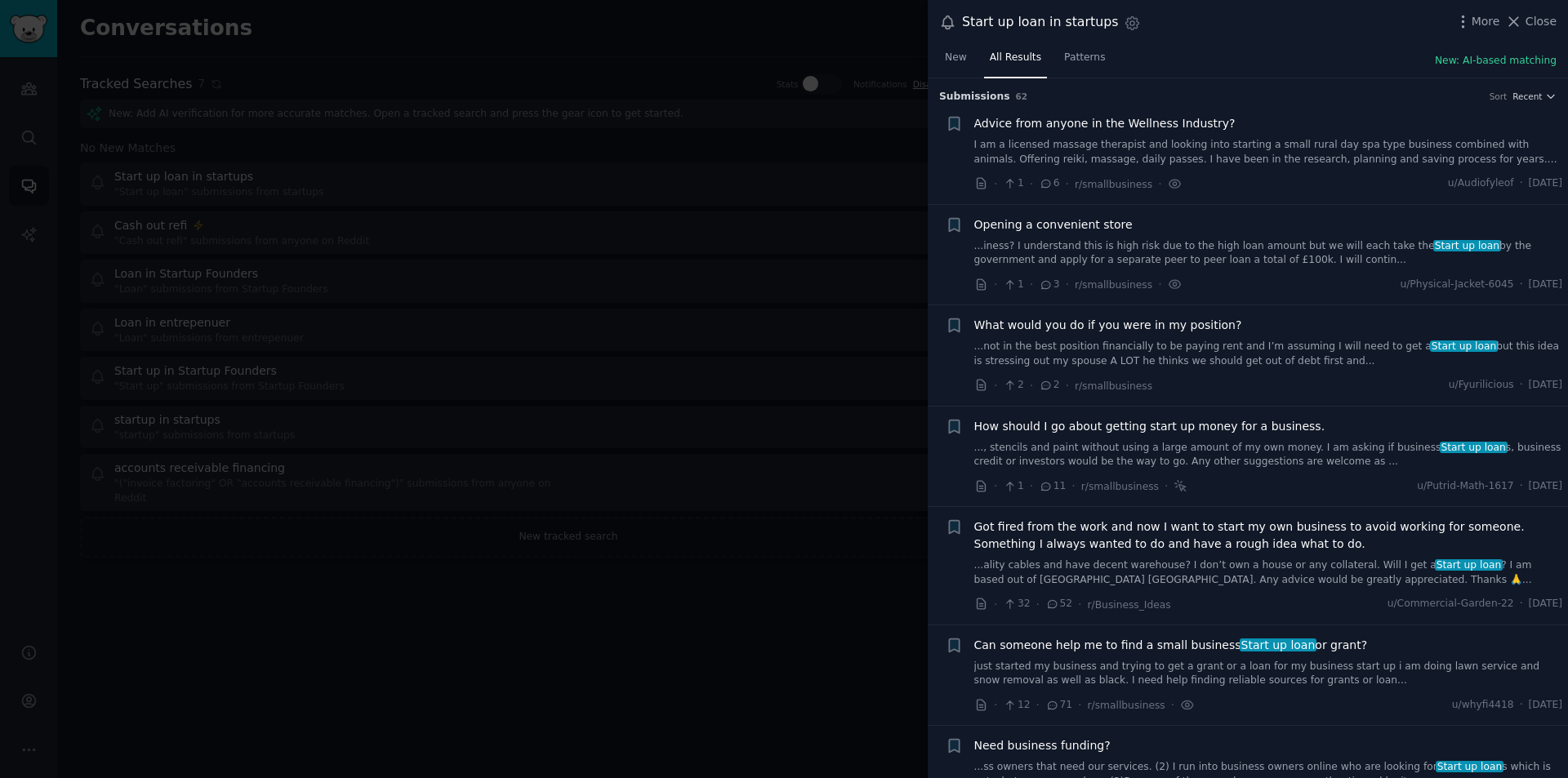
click at [576, 234] on div at bounding box center [784, 389] width 1568 height 778
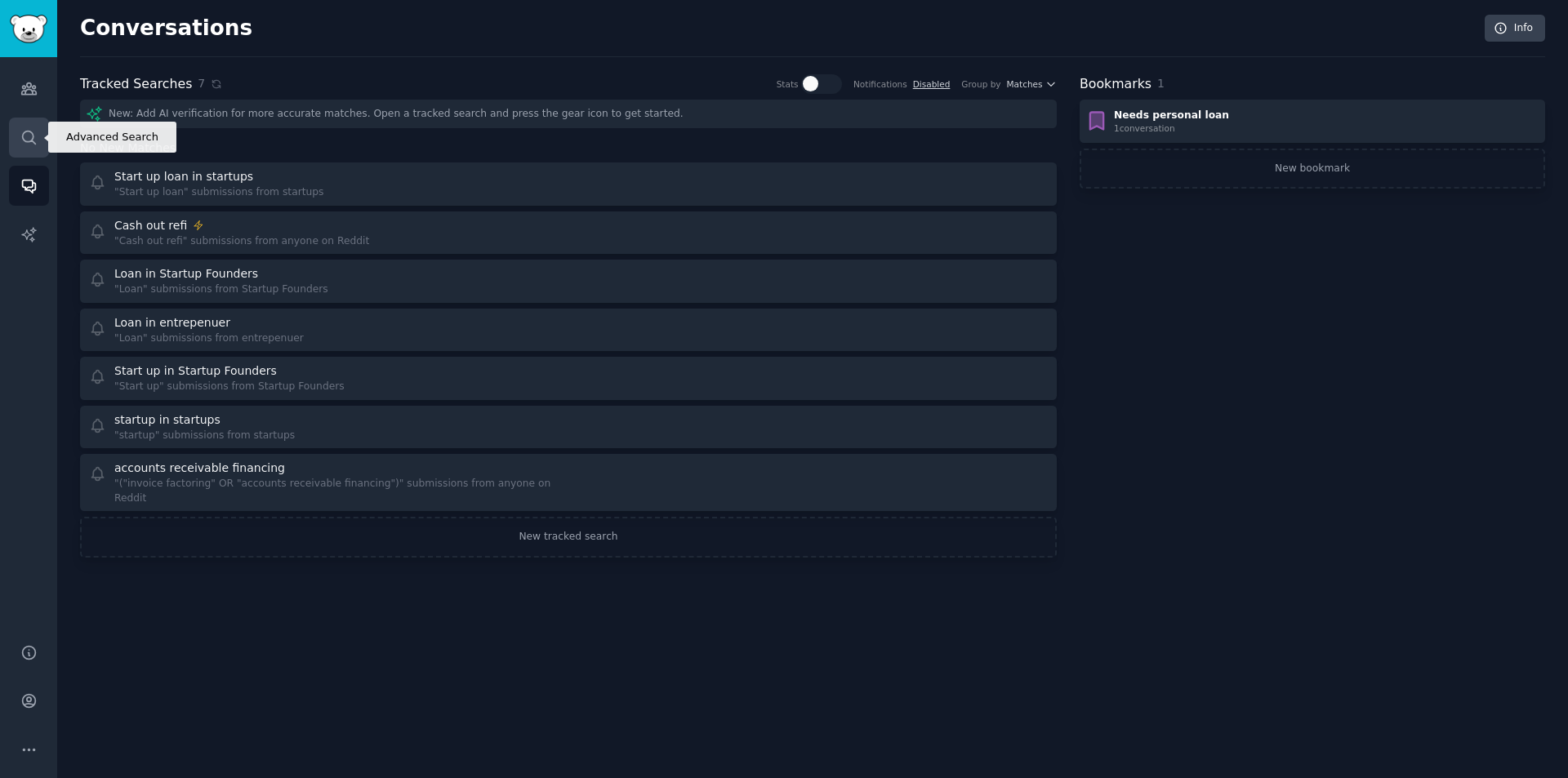
click at [42, 132] on link "Search" at bounding box center [29, 137] width 40 height 40
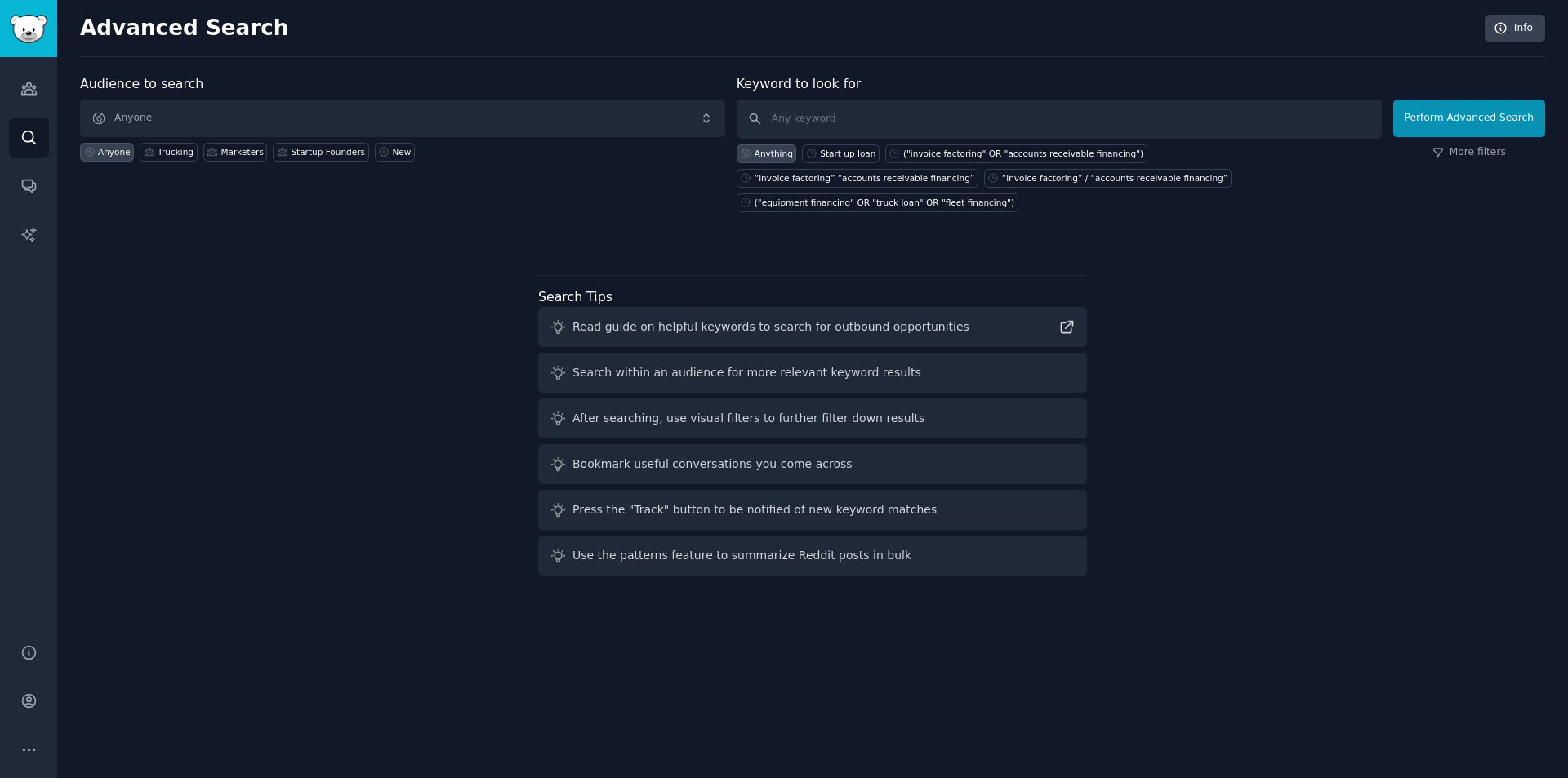
click at [113, 149] on div "Anyone" at bounding box center [114, 151] width 32 height 12
click at [916, 115] on input "text" at bounding box center [1059, 119] width 646 height 39
paste input "("business loan" OR "small business loan" OR "startup loan" OR "SBA loan" OR "S…"
type input "("business loan" OR "small business loan" OR "startup loan" OR "SBA loan" OR "S…"
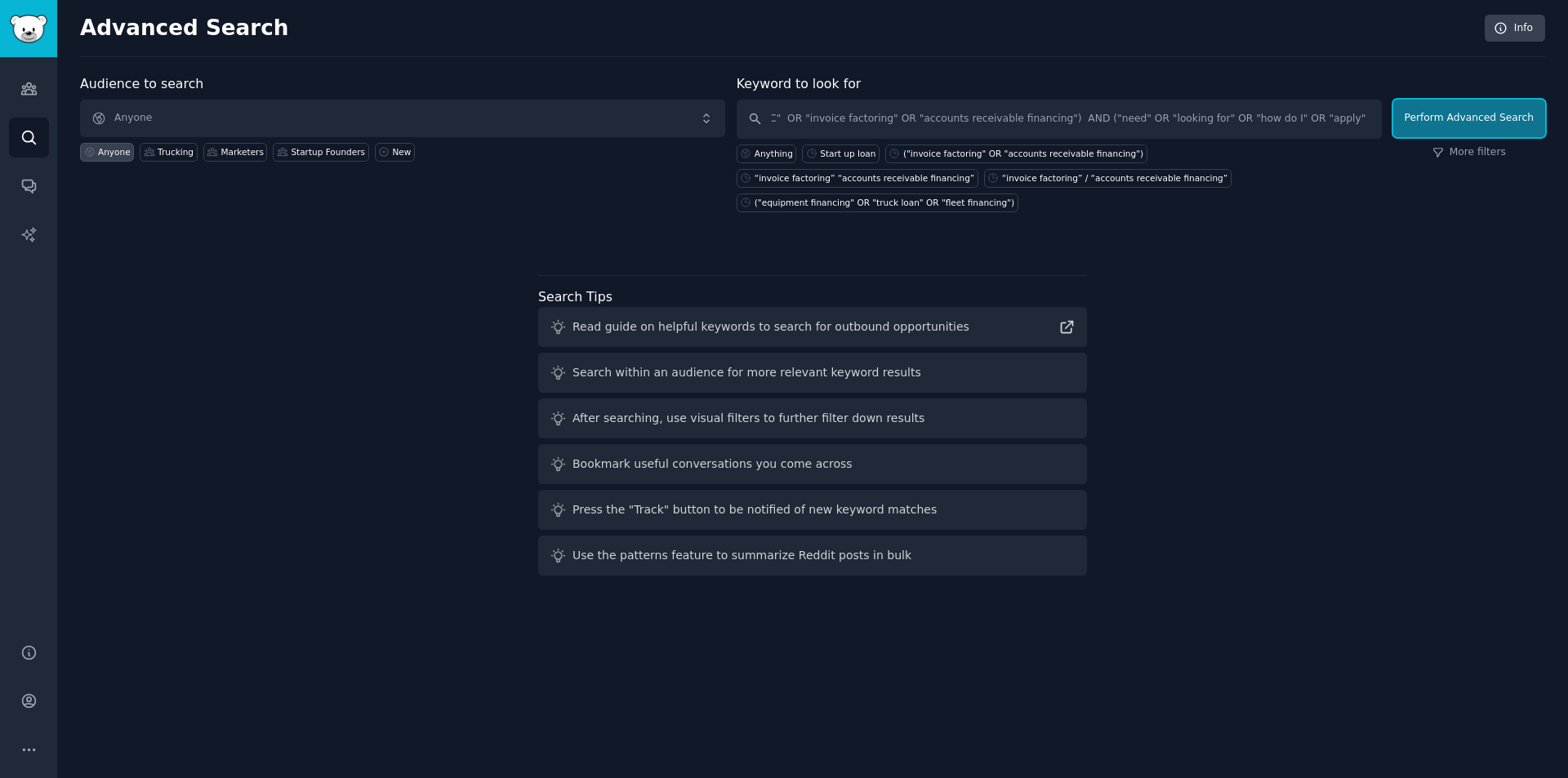
scroll to position [0, 0]
click at [1455, 121] on button "Perform Advanced Search" at bounding box center [1469, 118] width 152 height 38
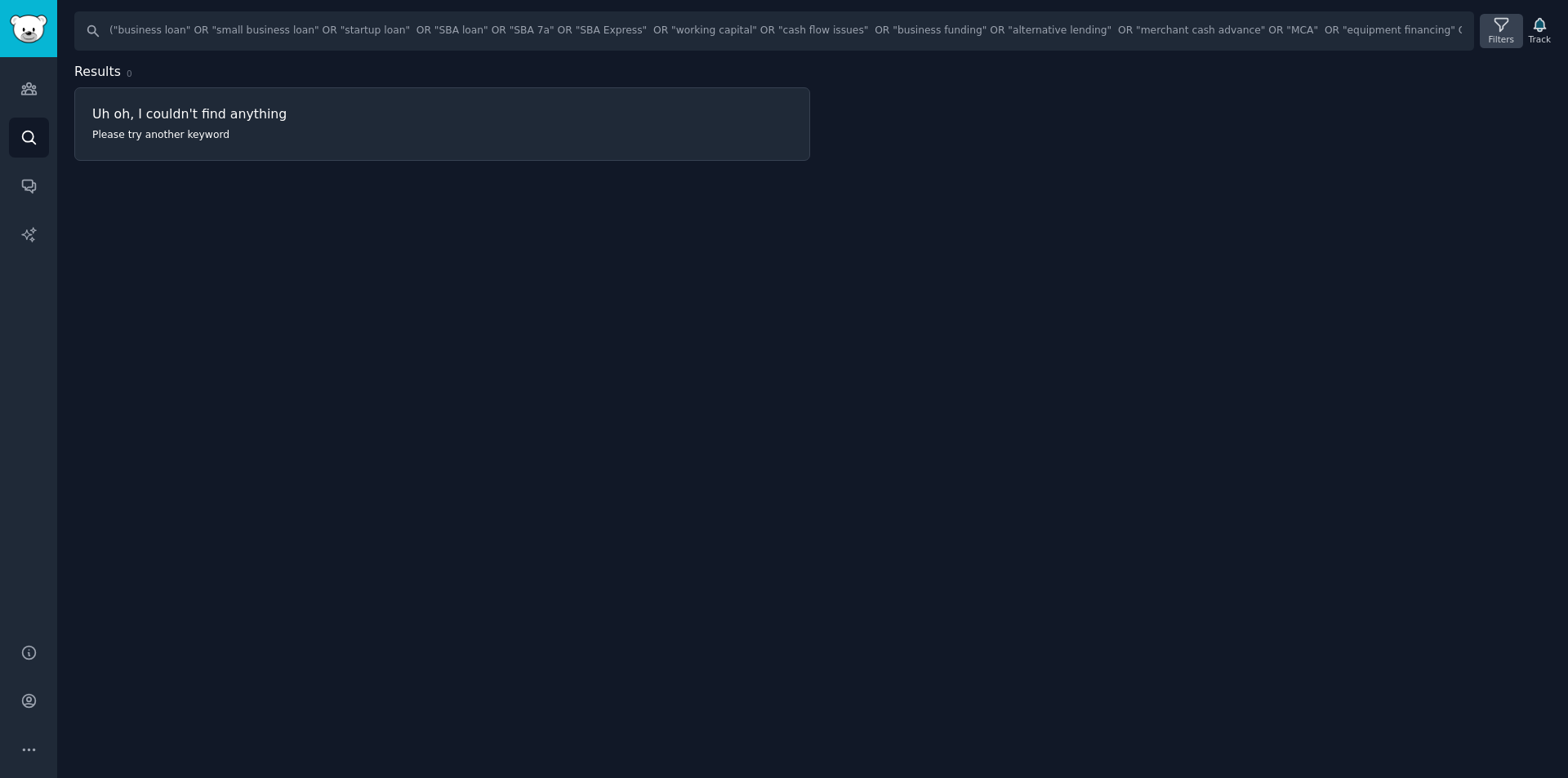
click at [1504, 30] on icon at bounding box center [1501, 25] width 13 height 13
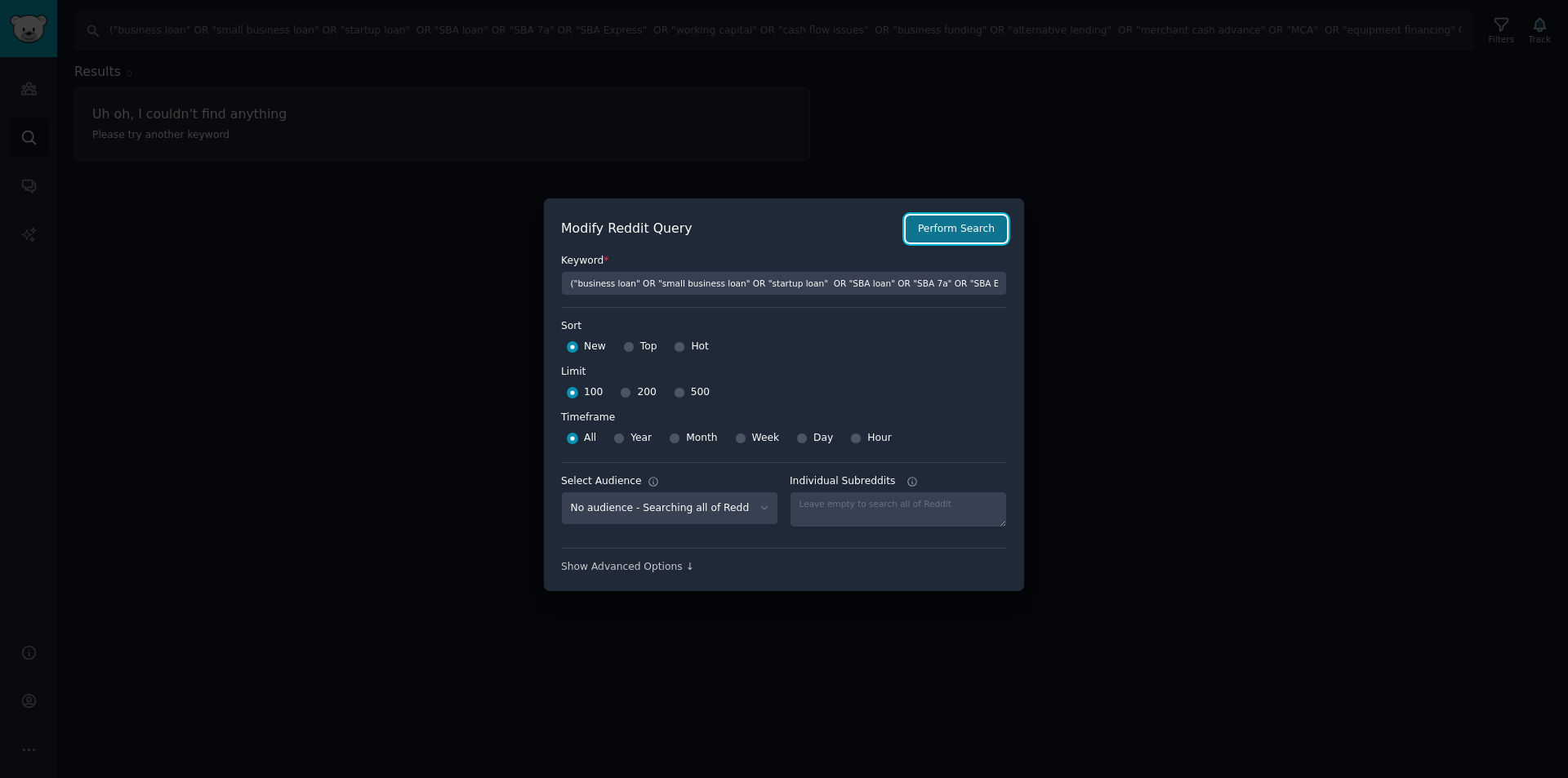
click at [981, 230] on button "Perform Search" at bounding box center [956, 229] width 101 height 28
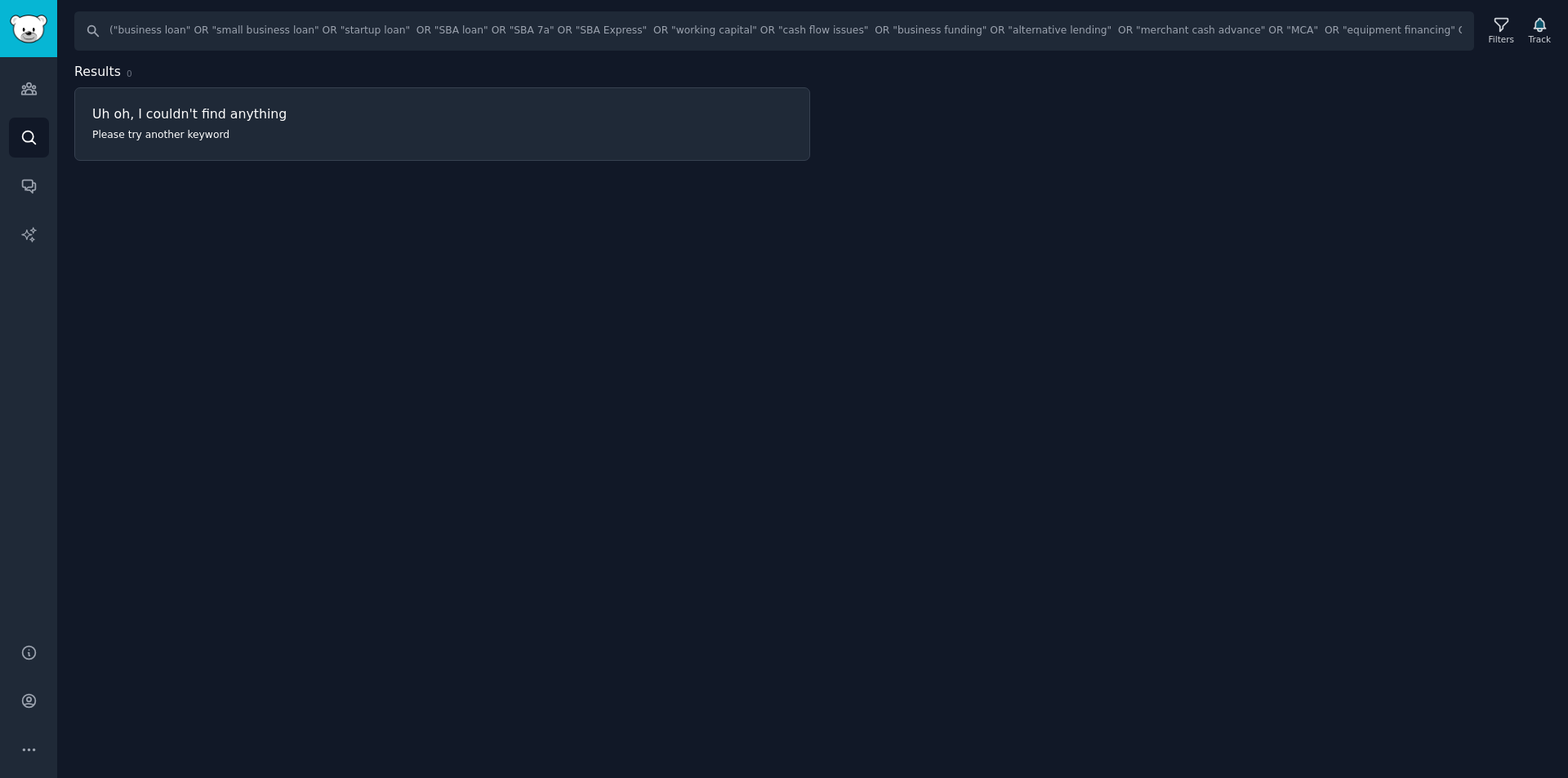
click at [983, 233] on div "Search ("business loan" OR "small business loan" OR "startup loan" OR "SBA loan…" at bounding box center [813, 389] width 1512 height 778
drag, startPoint x: 115, startPoint y: 32, endPoint x: 150, endPoint y: 29, distance: 35.1
click at [119, 31] on input "("business loan" OR "small business loan" OR "startup loan" OR "SBA loan" OR "S…" at bounding box center [774, 31] width 1400 height 39
click at [238, 34] on input "("business loan" OR "small business loan" OR "startup loan" OR "SBA loan" OR "S…" at bounding box center [774, 31] width 1400 height 39
click at [1223, 30] on input "("business loan" OR "small business loan" OR "startup loan" OR "SBA loan" OR "S…" at bounding box center [774, 31] width 1400 height 39
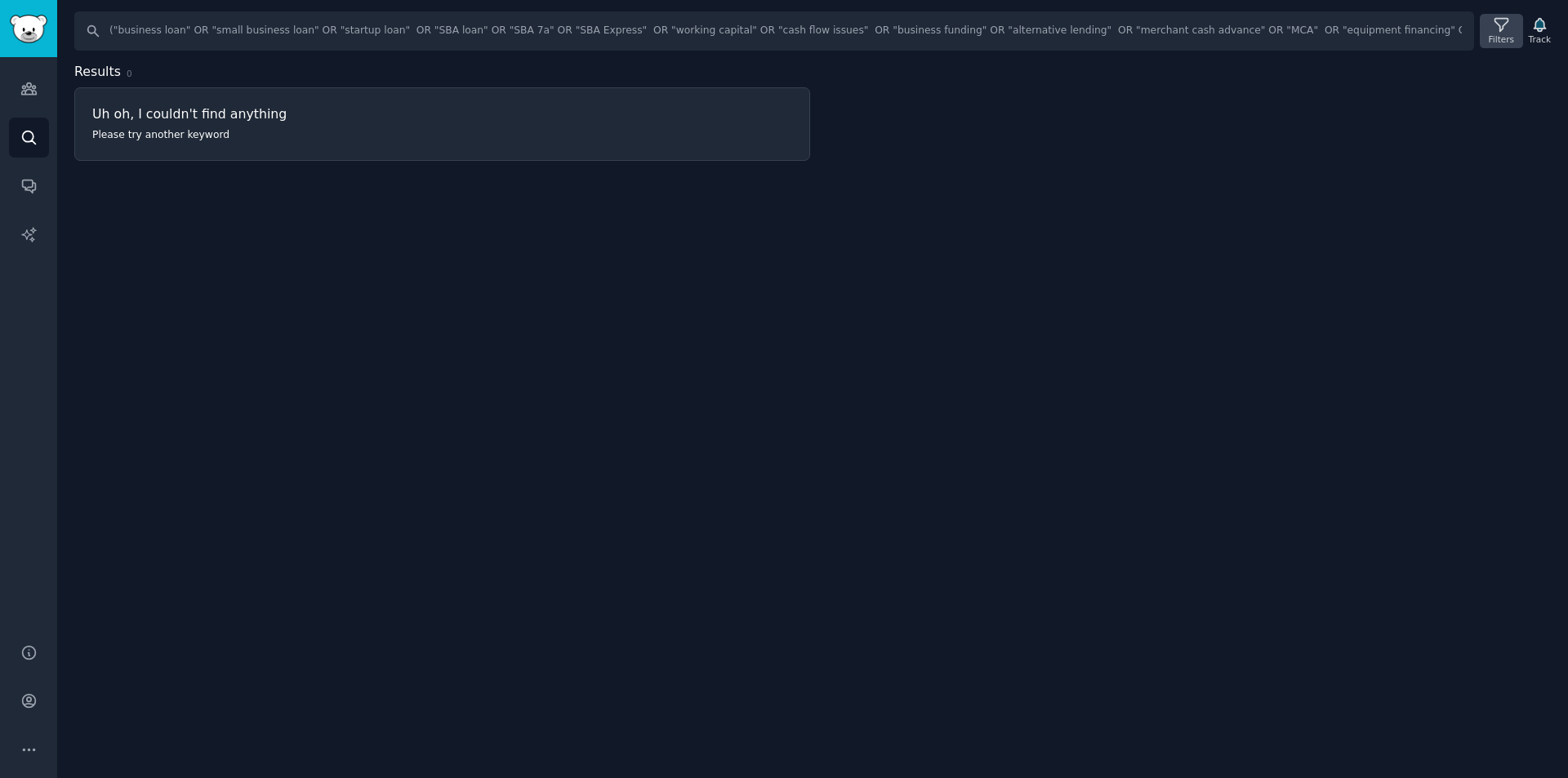
click at [1504, 30] on icon at bounding box center [1501, 24] width 17 height 17
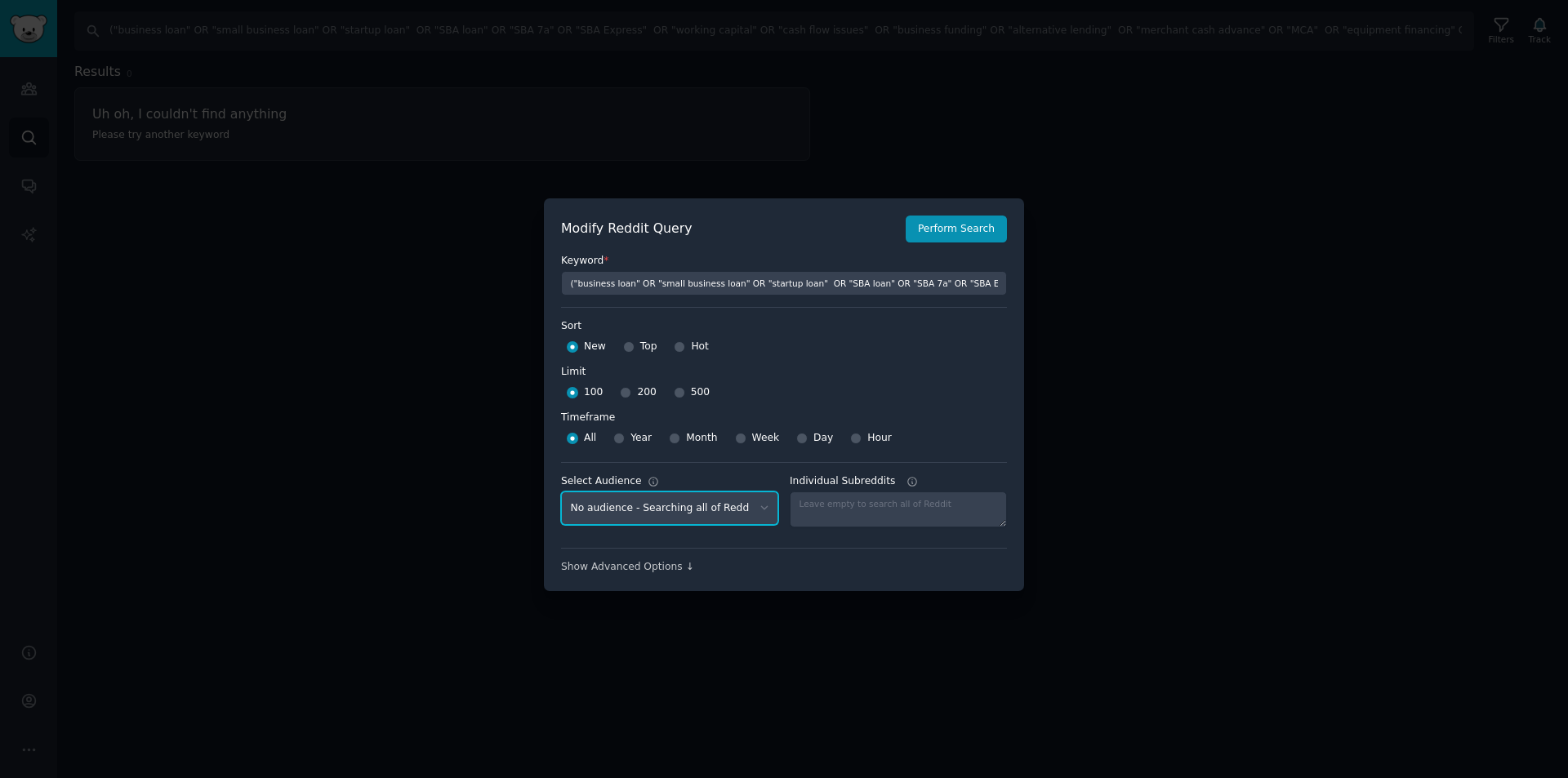
click at [692, 506] on select "No audience - Searching all of Reddit Trucking - 3 Subreddits Marketers - 18 Su…" at bounding box center [670, 508] width 218 height 33
click at [837, 509] on textarea "Individual Subreddits" at bounding box center [898, 509] width 218 height 36
click at [656, 567] on div "Show Advanced Options ↓" at bounding box center [784, 568] width 446 height 14
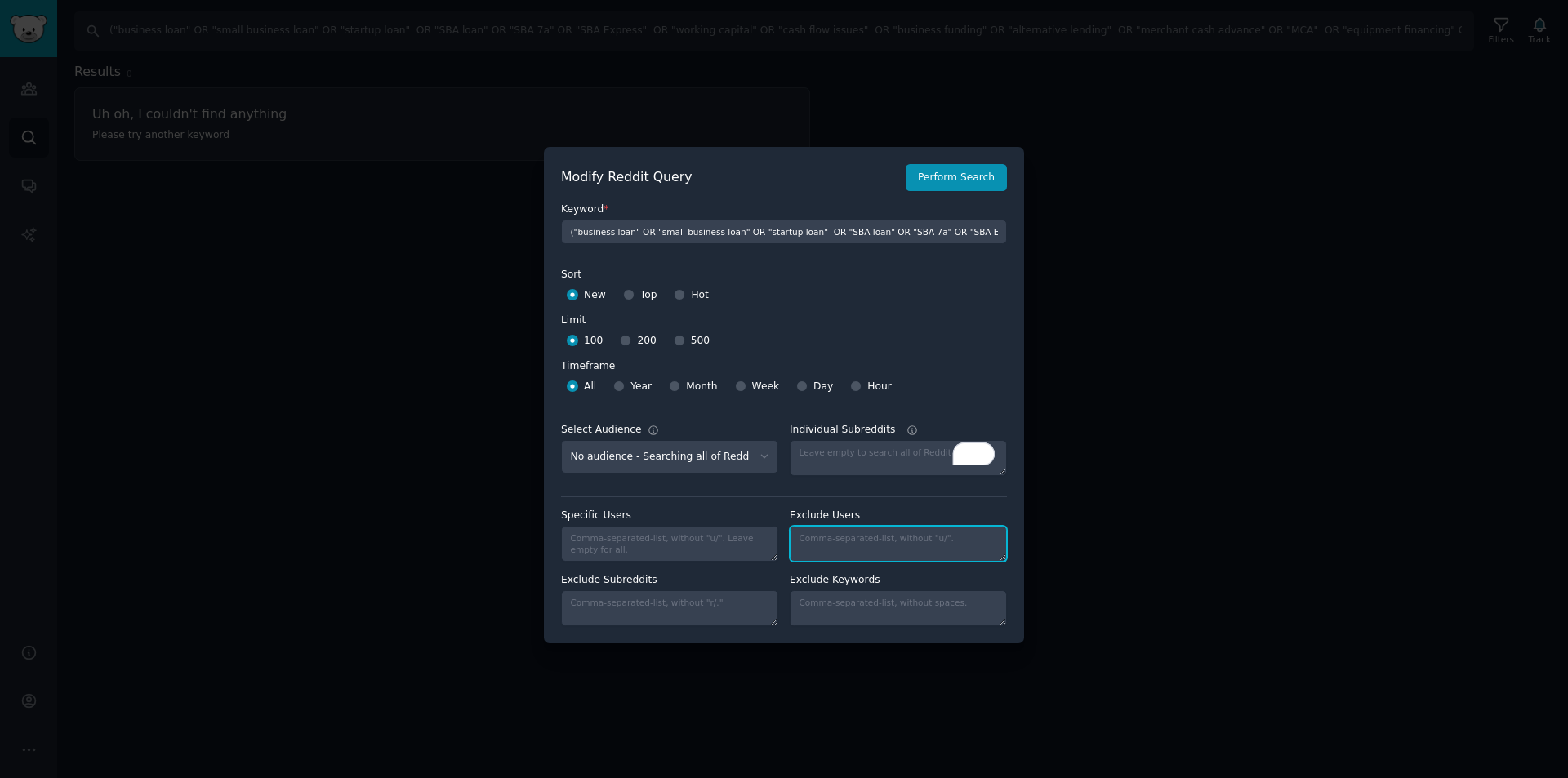
click at [841, 543] on textarea "Individual Subreddits" at bounding box center [898, 543] width 218 height 36
click at [680, 543] on textarea "Specific Users" at bounding box center [670, 543] width 218 height 36
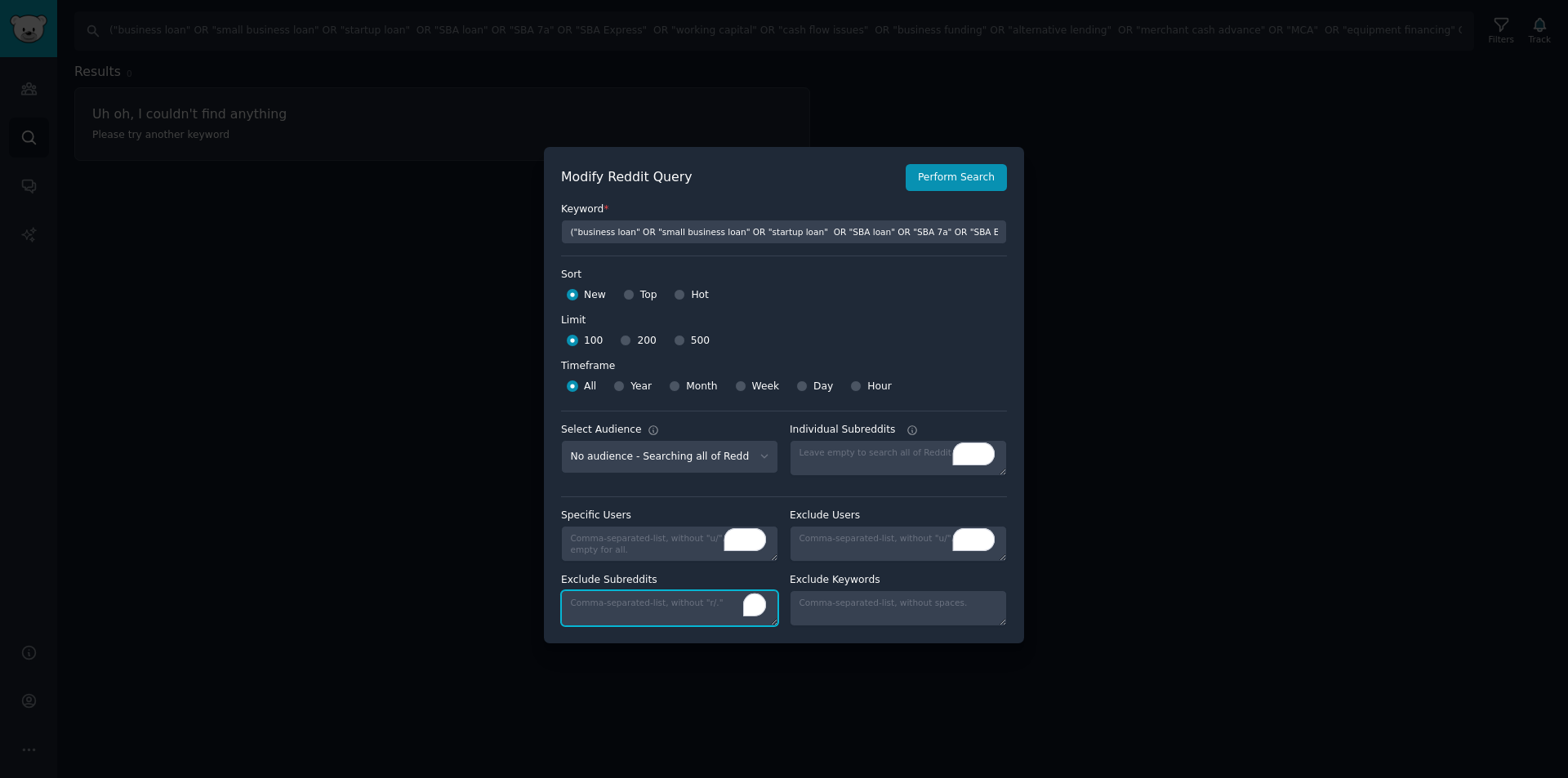
click at [638, 601] on textarea "Exclude Subreddits" at bounding box center [670, 609] width 218 height 36
click at [861, 609] on textarea "Individual Subreddits" at bounding box center [898, 609] width 218 height 36
click at [734, 452] on select "No audience - Searching all of Reddit Trucking - 3 Subreddits Marketers - 18 Su…" at bounding box center [670, 457] width 218 height 33
select select "8d76b2171b"
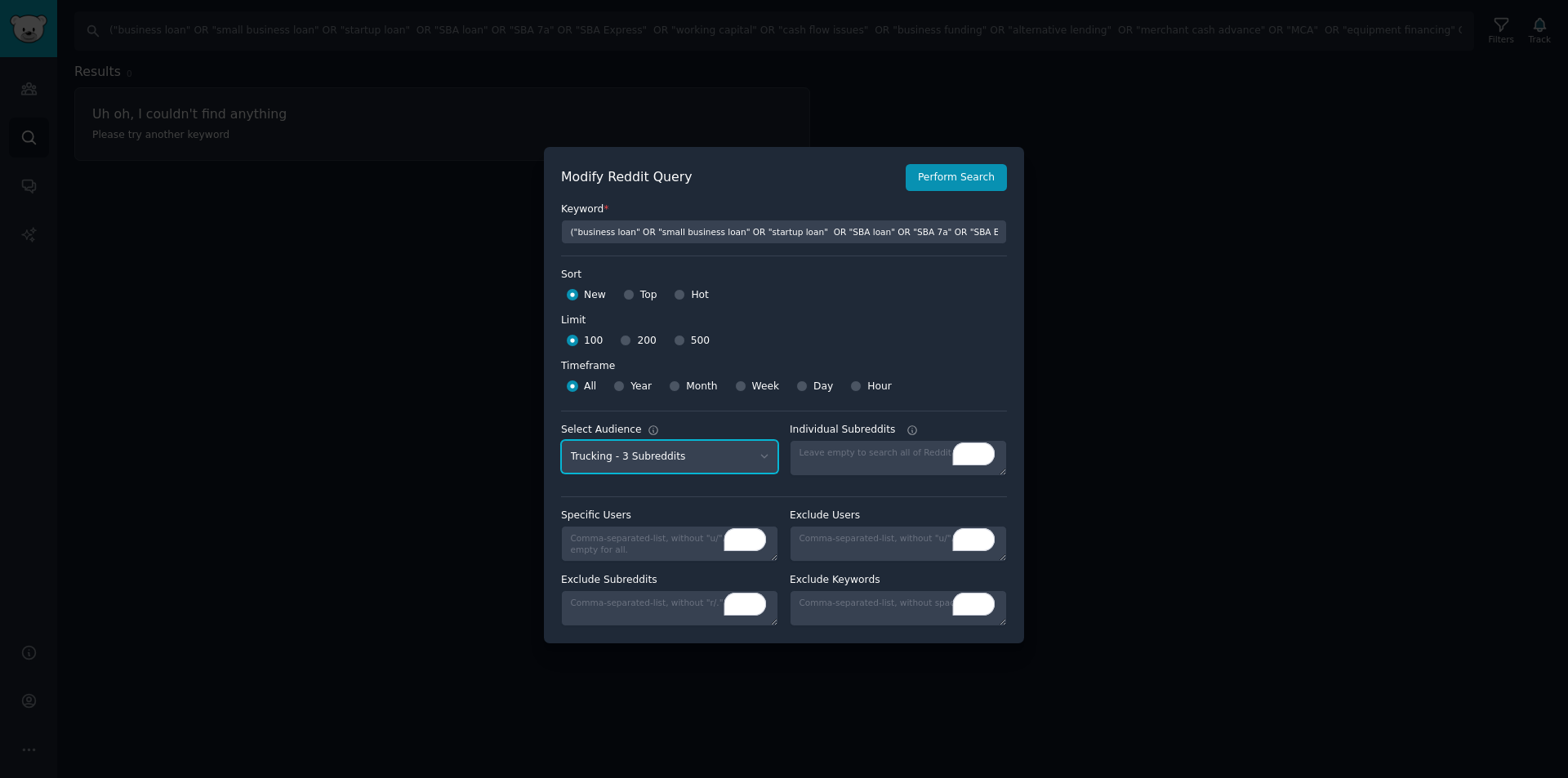
click at [561, 440] on select "No audience - Searching all of Reddit Trucking - 3 Subreddits Marketers - 18 Su…" at bounding box center [670, 457] width 218 height 33
click at [963, 175] on button "Perform Search" at bounding box center [956, 177] width 101 height 28
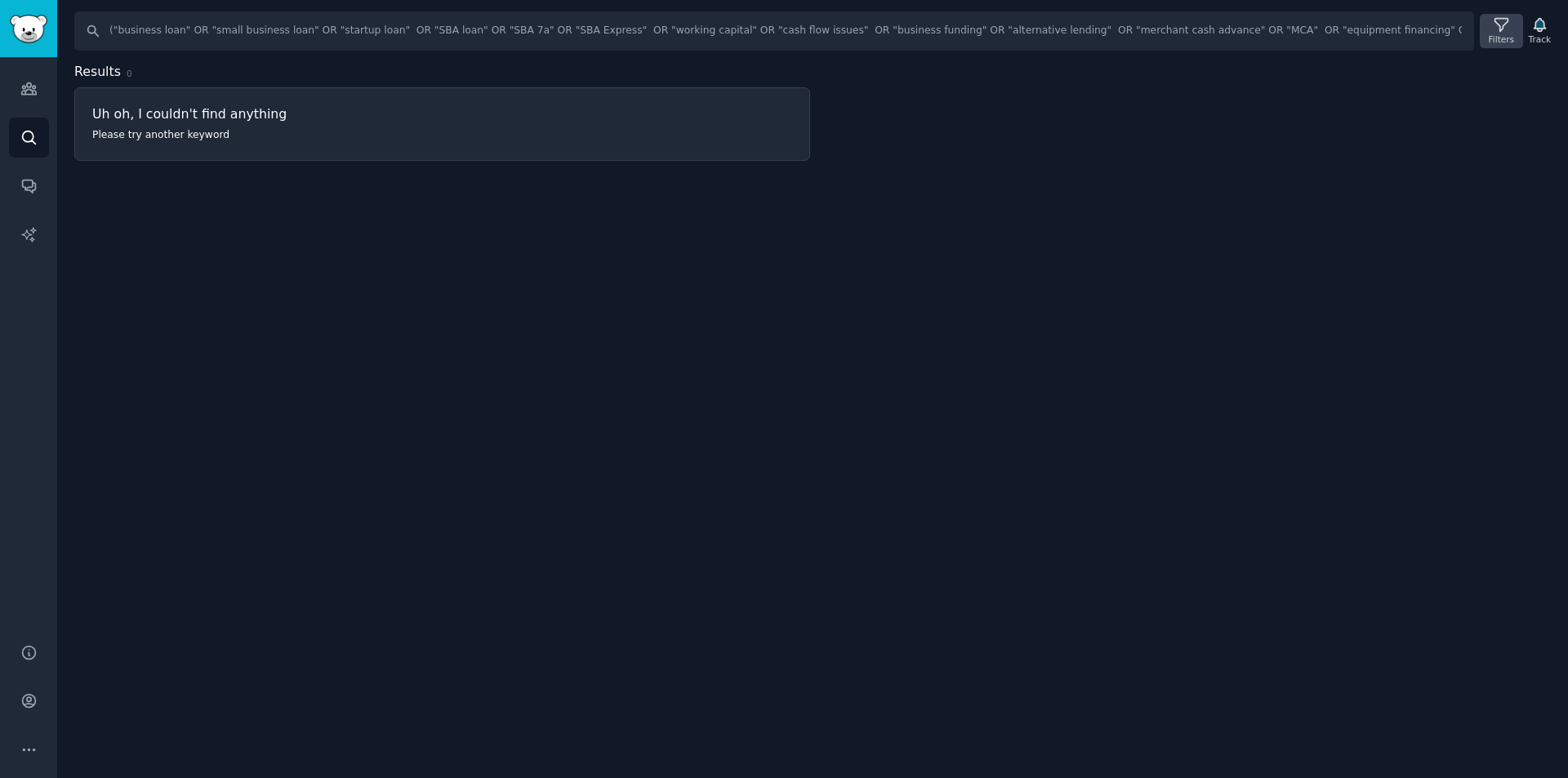
click at [1507, 30] on icon at bounding box center [1501, 24] width 17 height 17
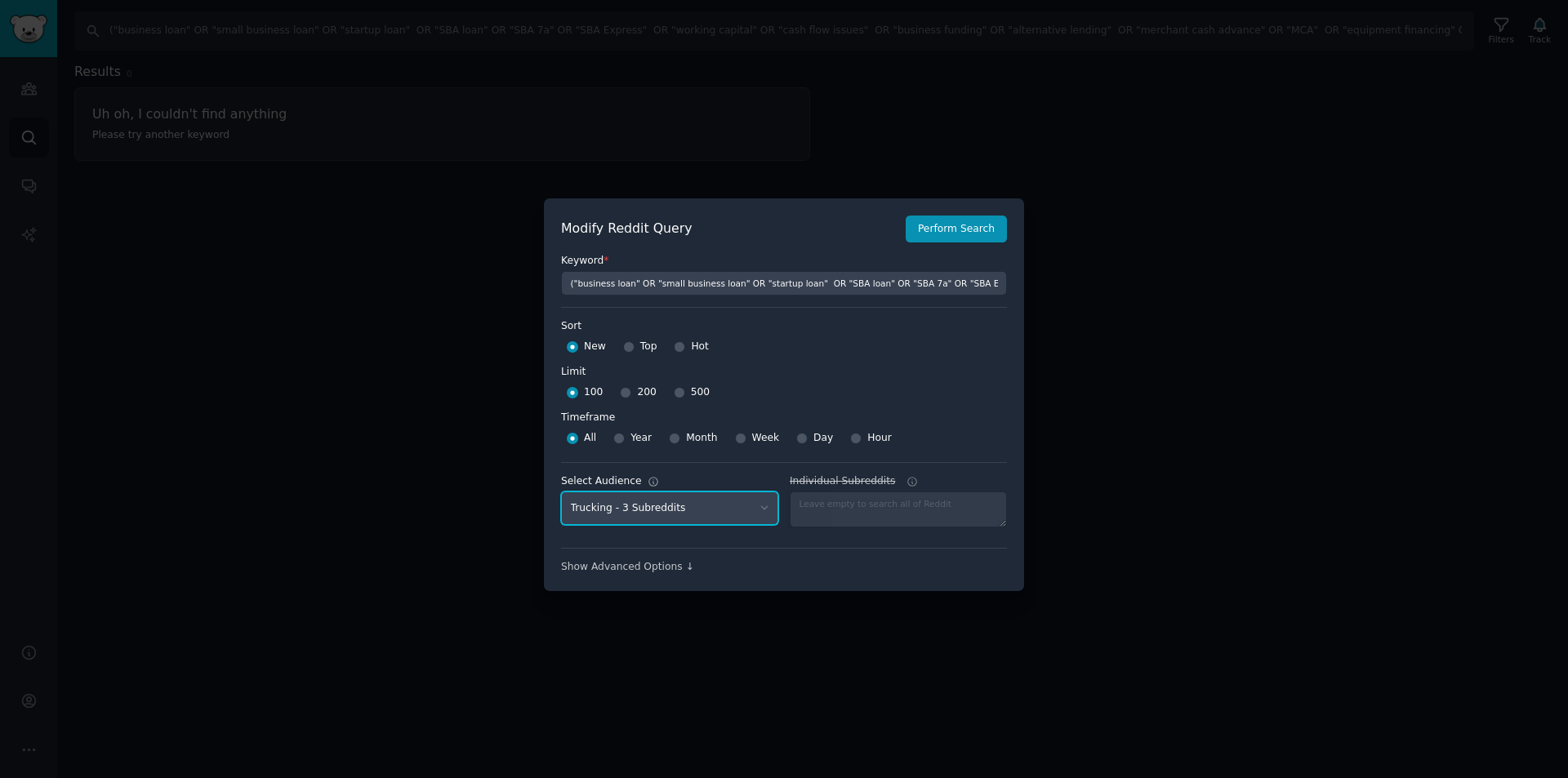
click at [693, 506] on select "No audience - Searching all of Reddit Trucking - 3 Subreddits Marketers - 18 Su…" at bounding box center [670, 508] width 218 height 33
select select "92fa12a2bc"
click at [561, 492] on select "No audience - Searching all of Reddit Trucking - 3 Subreddits Marketers - 18 Su…" at bounding box center [670, 508] width 218 height 33
click at [949, 220] on button "Perform Search" at bounding box center [956, 229] width 101 height 28
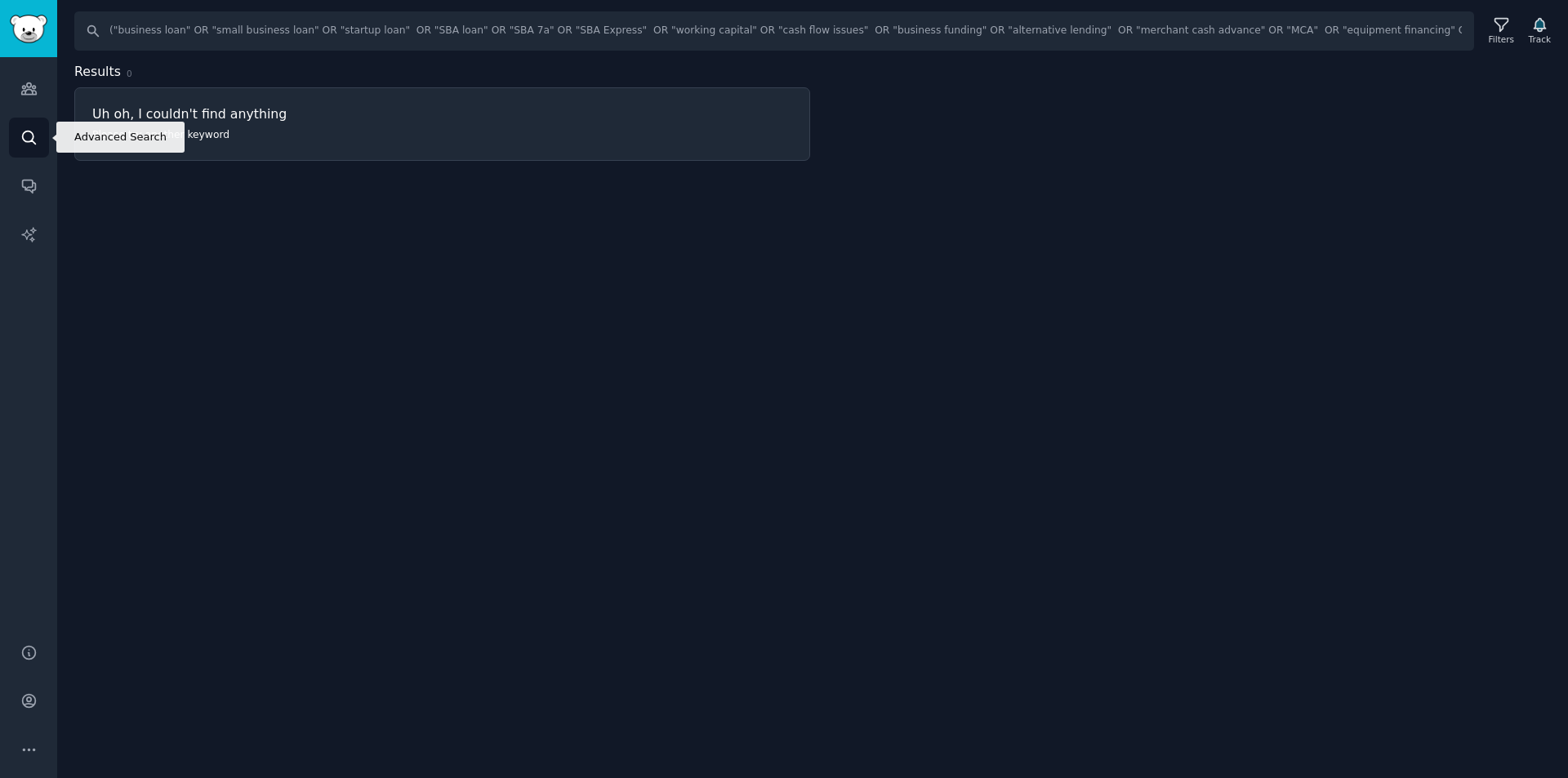
click at [36, 139] on icon "Sidebar" at bounding box center [29, 137] width 17 height 17
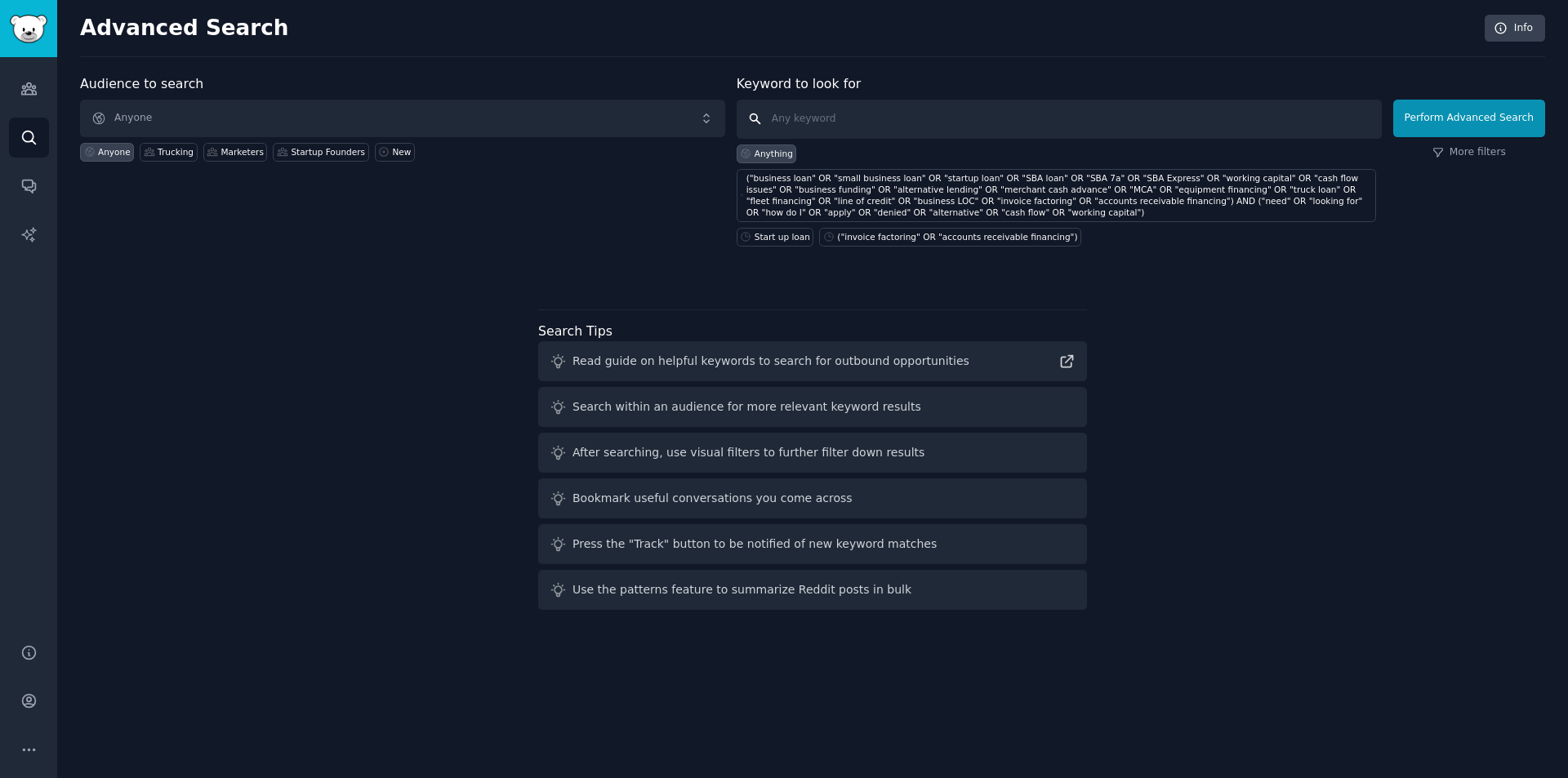
click at [974, 100] on input "text" at bounding box center [1059, 119] width 646 height 39
paste input "("business loan" OR "small business loan" OR "startup loan" OR "SBA loan" OR "S…"
type input "("business loan" OR "small business loan" OR "startup loan" OR "SBA loan" OR "S…"
click at [1520, 107] on button "Perform Advanced Search" at bounding box center [1469, 118] width 152 height 38
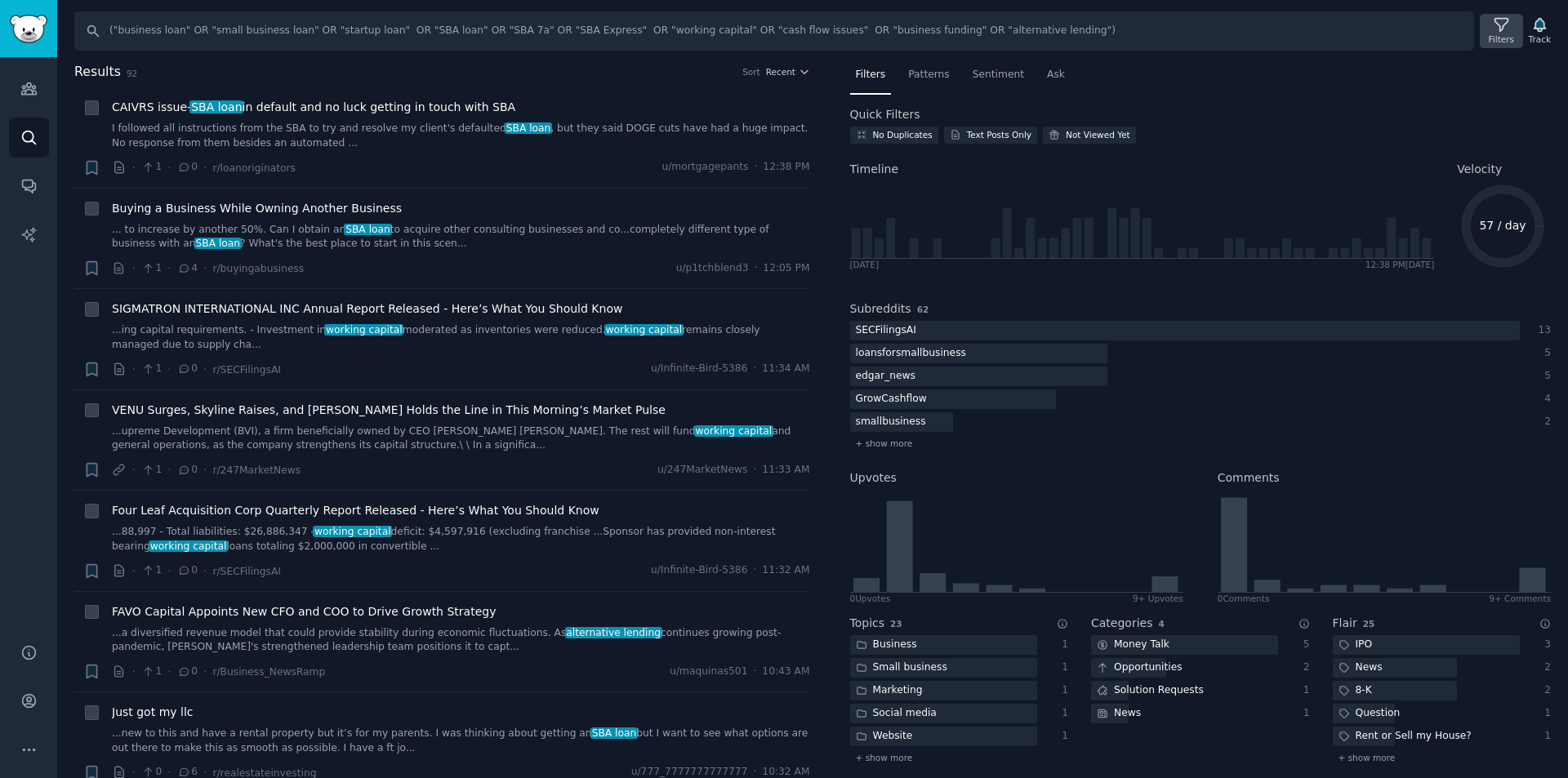
click at [1509, 26] on icon at bounding box center [1501, 24] width 17 height 17
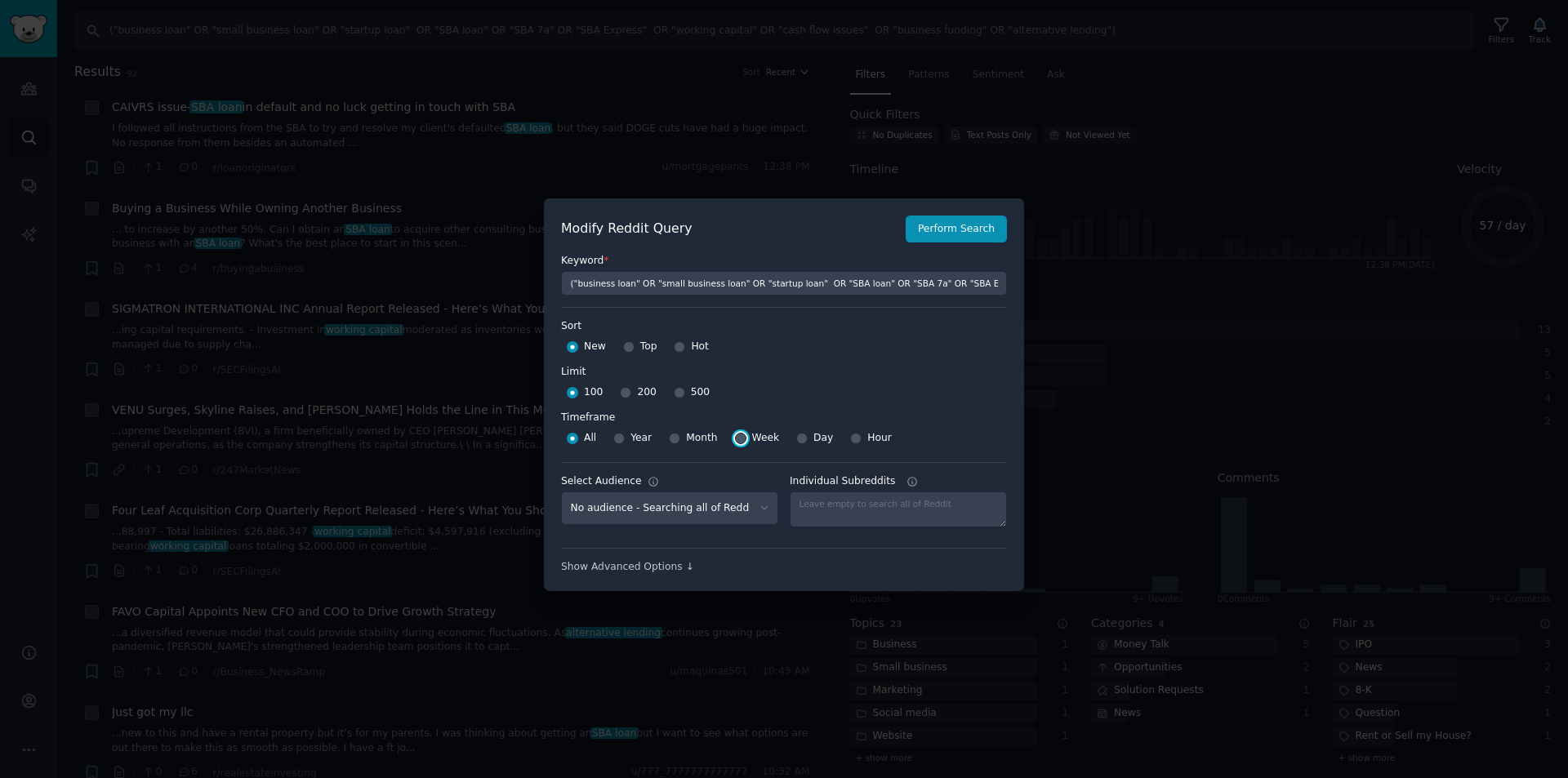
click at [740, 436] on input "Week" at bounding box center [741, 438] width 12 height 12
radio input "true"
click at [982, 226] on button "Perform Search" at bounding box center [956, 229] width 101 height 28
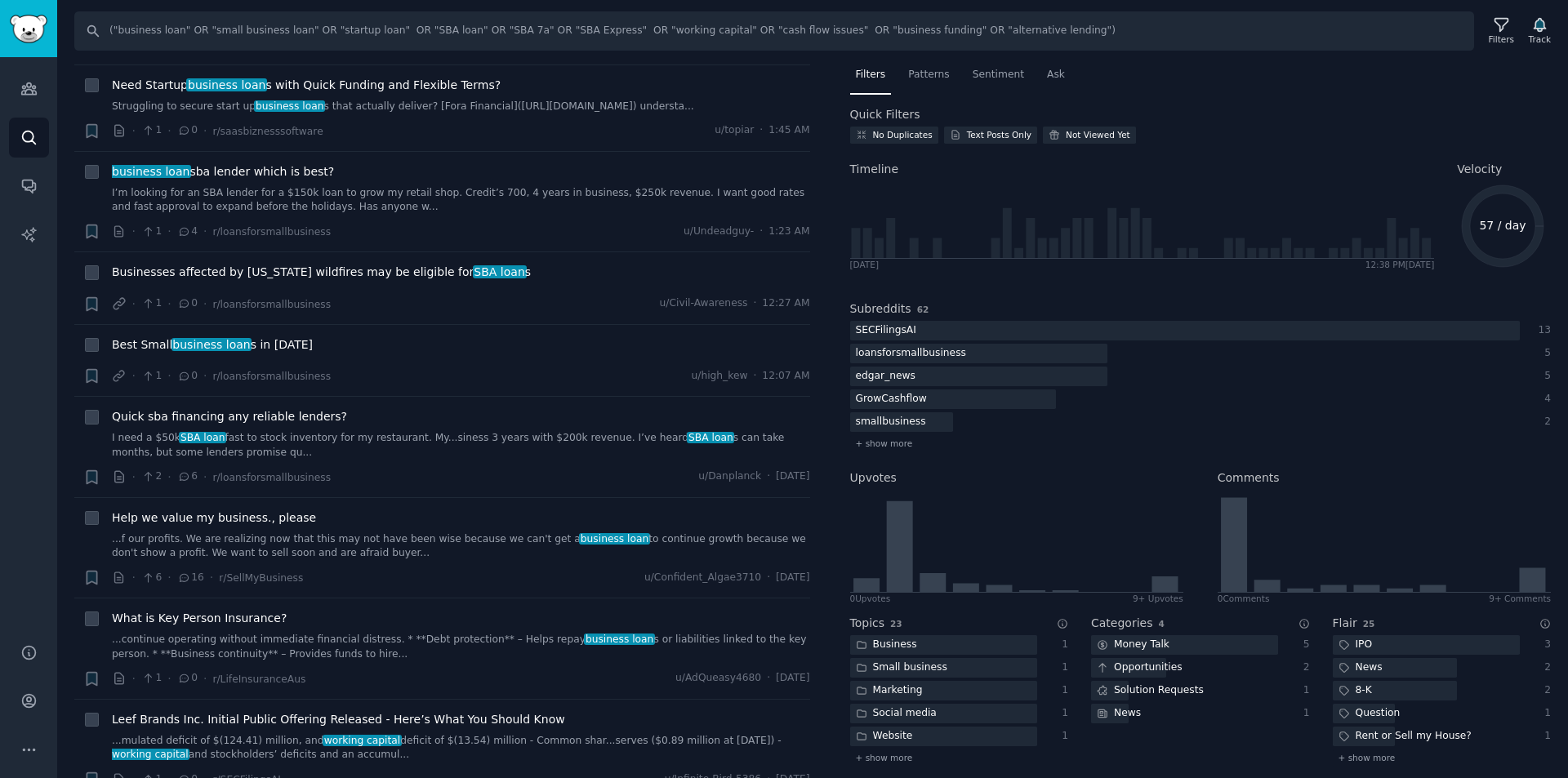
scroll to position [2124, 0]
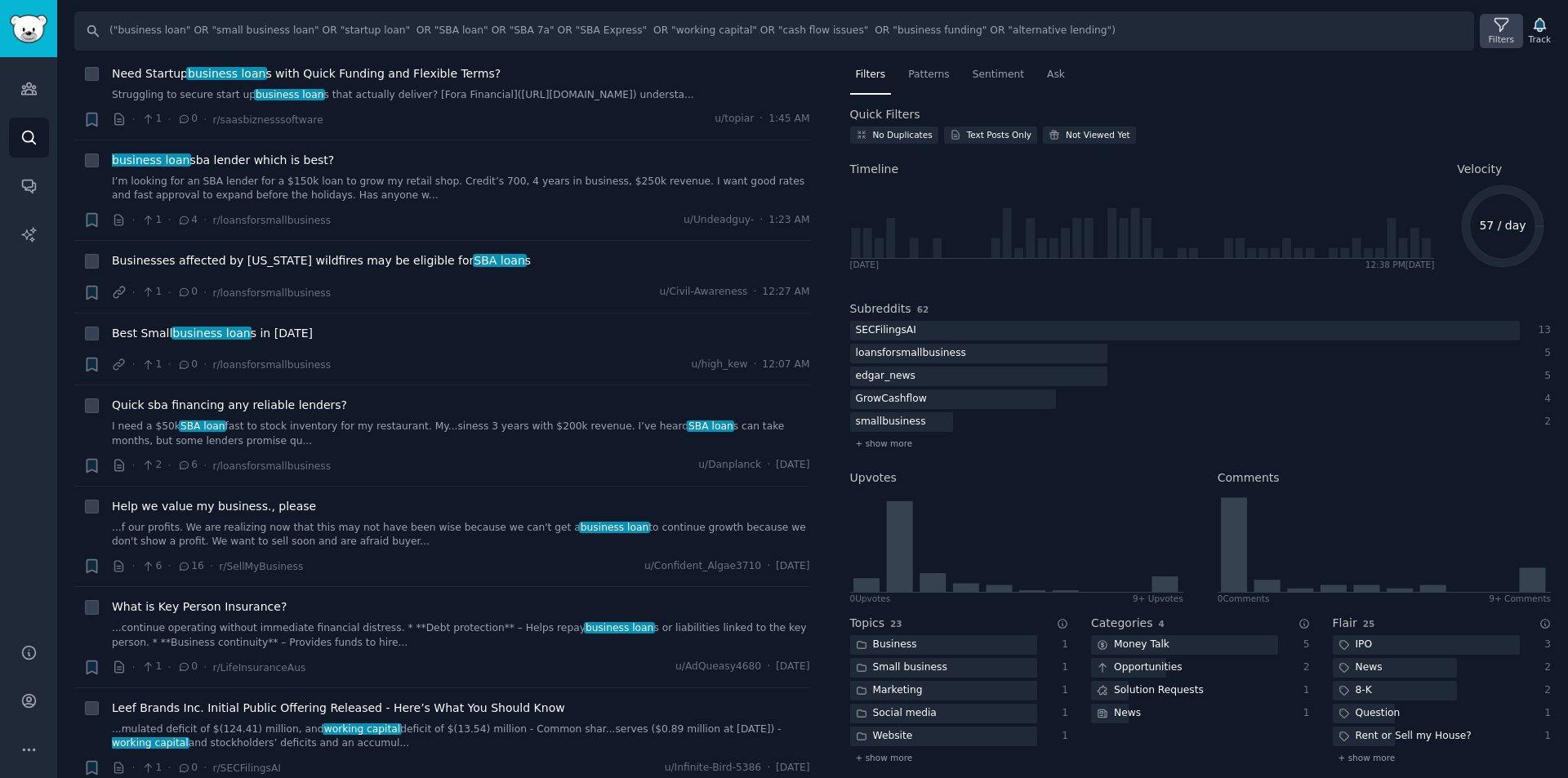
click at [1500, 23] on icon at bounding box center [1501, 25] width 13 height 13
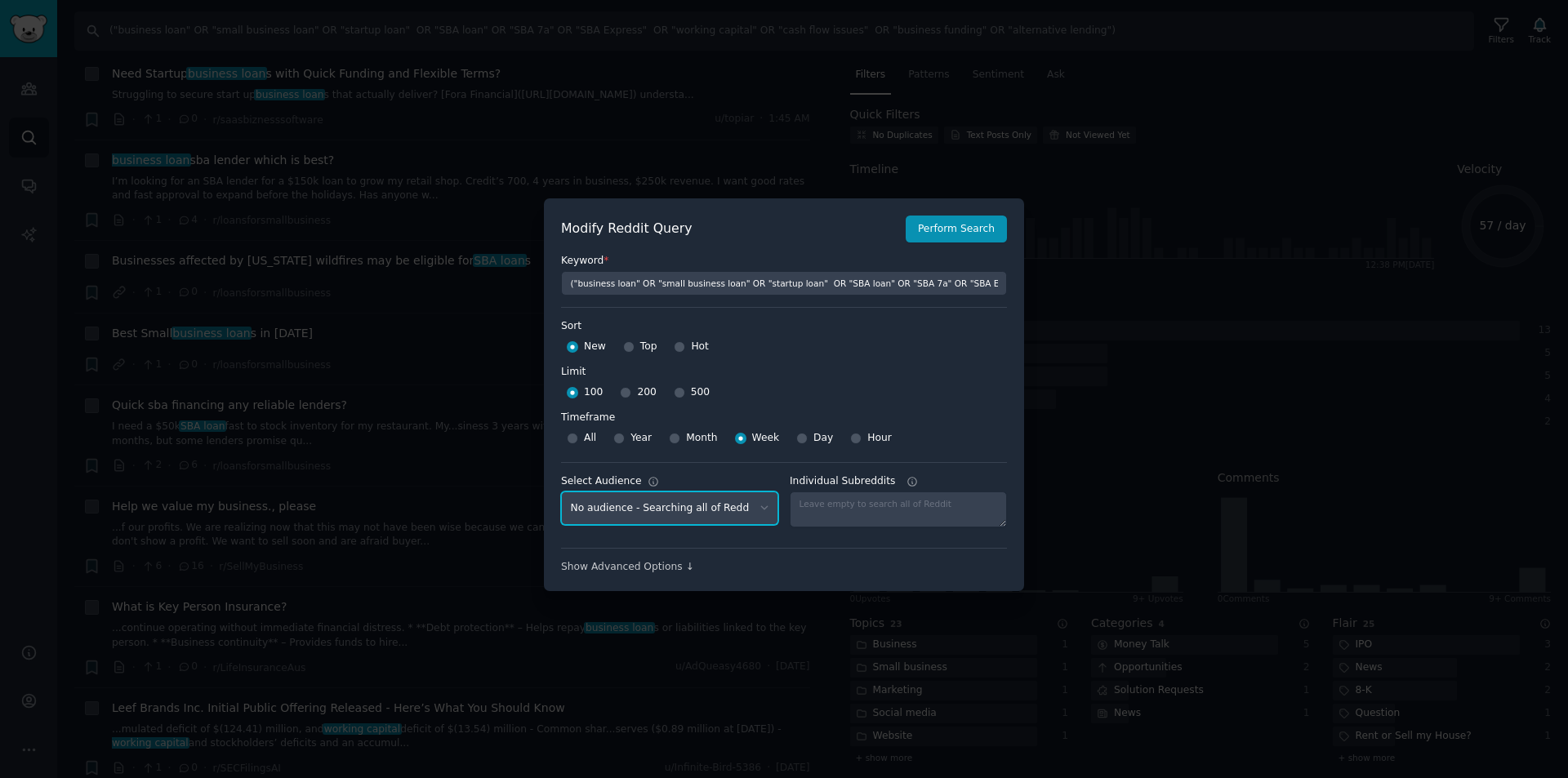
click at [717, 509] on select "No audience - Searching all of Reddit Trucking - 3 Subreddits Marketers - 18 Su…" at bounding box center [670, 508] width 218 height 33
click at [952, 218] on button "Perform Search" at bounding box center [956, 229] width 101 height 28
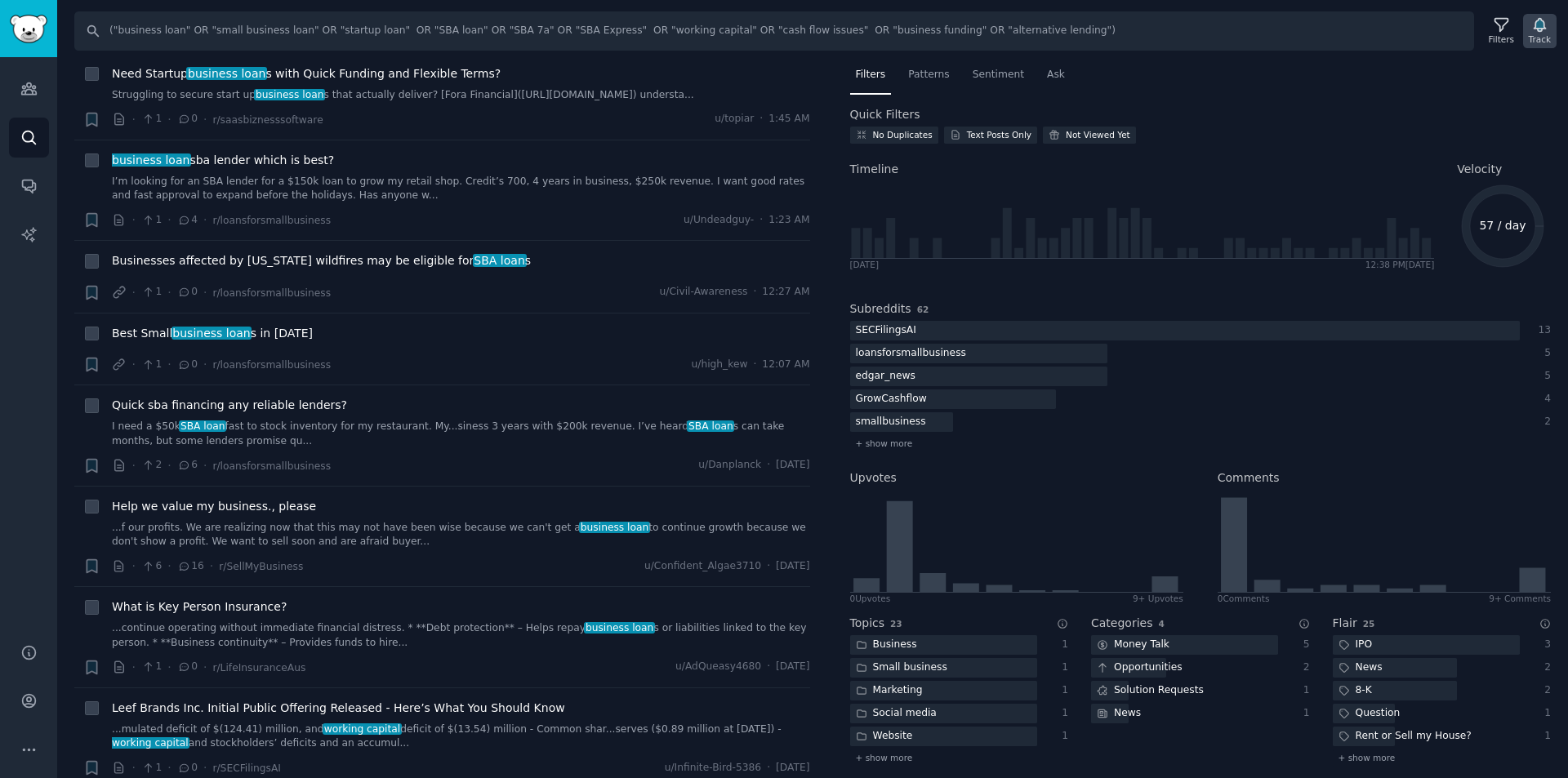
click at [1545, 30] on icon "button" at bounding box center [1539, 25] width 12 height 13
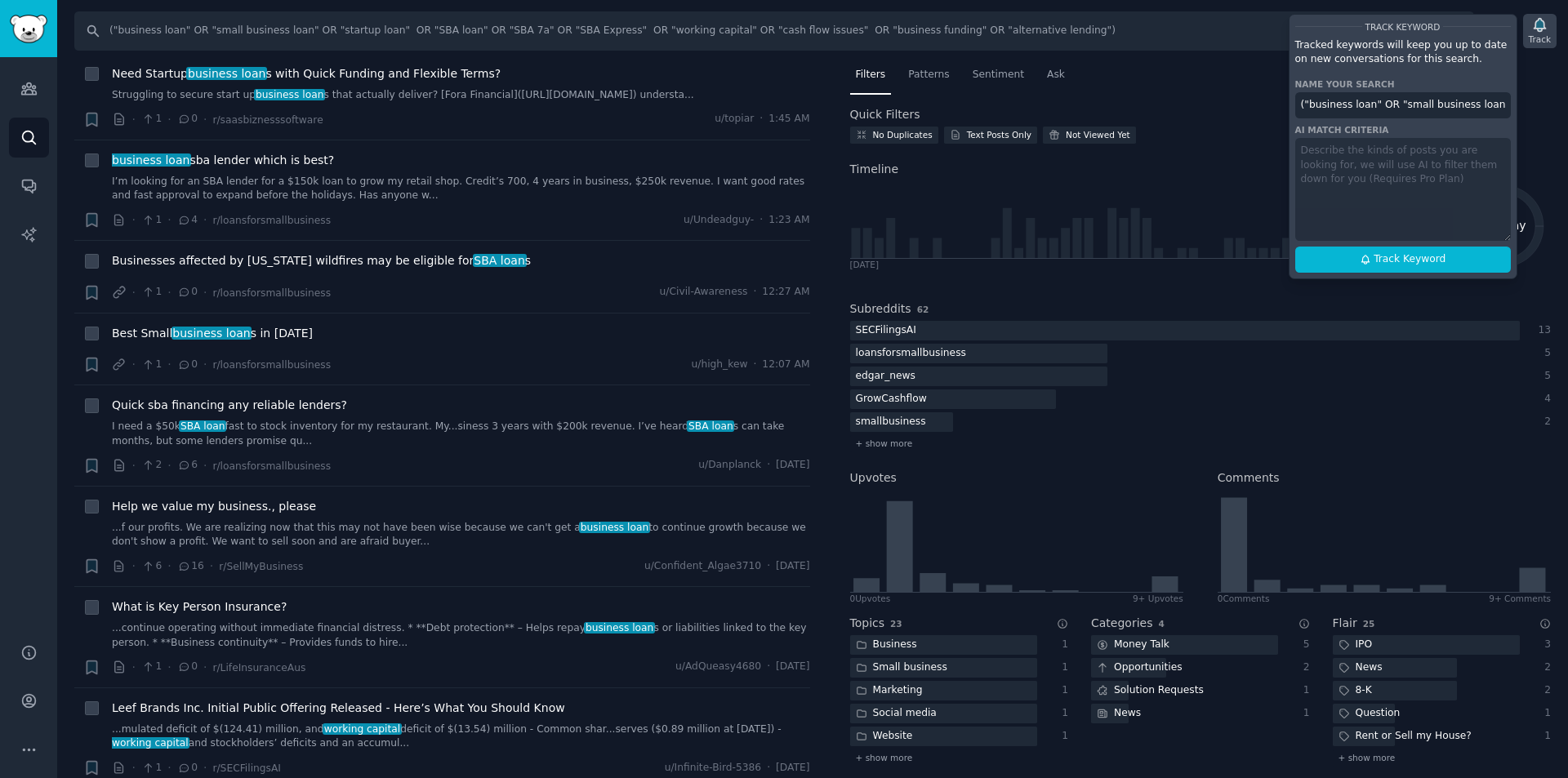
scroll to position [0, 674]
click at [1465, 107] on input "("business loan" OR "small business loan" OR "startup loan" OR "SBA loan" OR "S…" at bounding box center [1403, 105] width 216 height 26
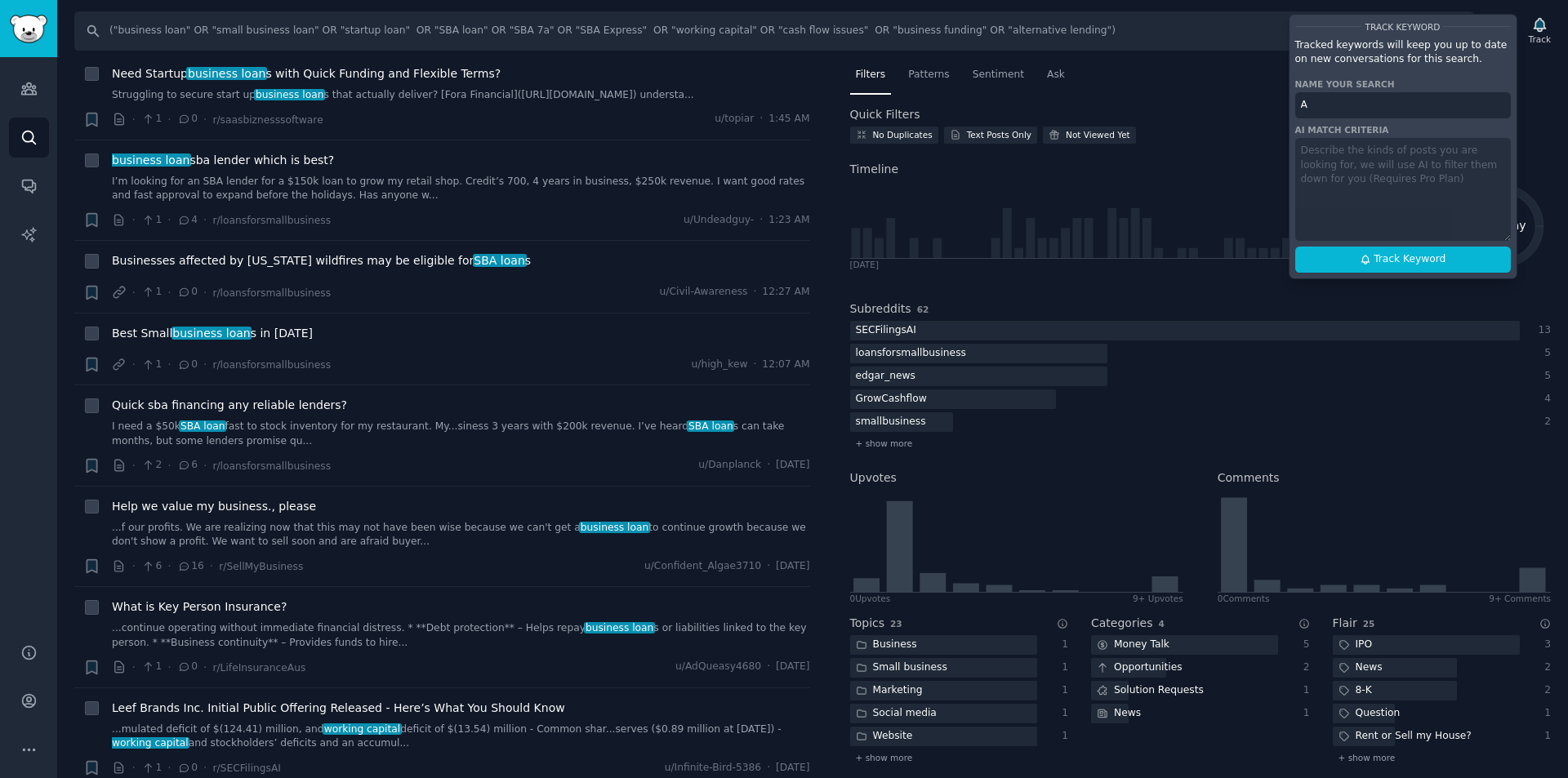
scroll to position [0, 0]
click at [1414, 256] on span "Track Keyword" at bounding box center [1409, 260] width 72 height 14
type input "All of Reddit Search"
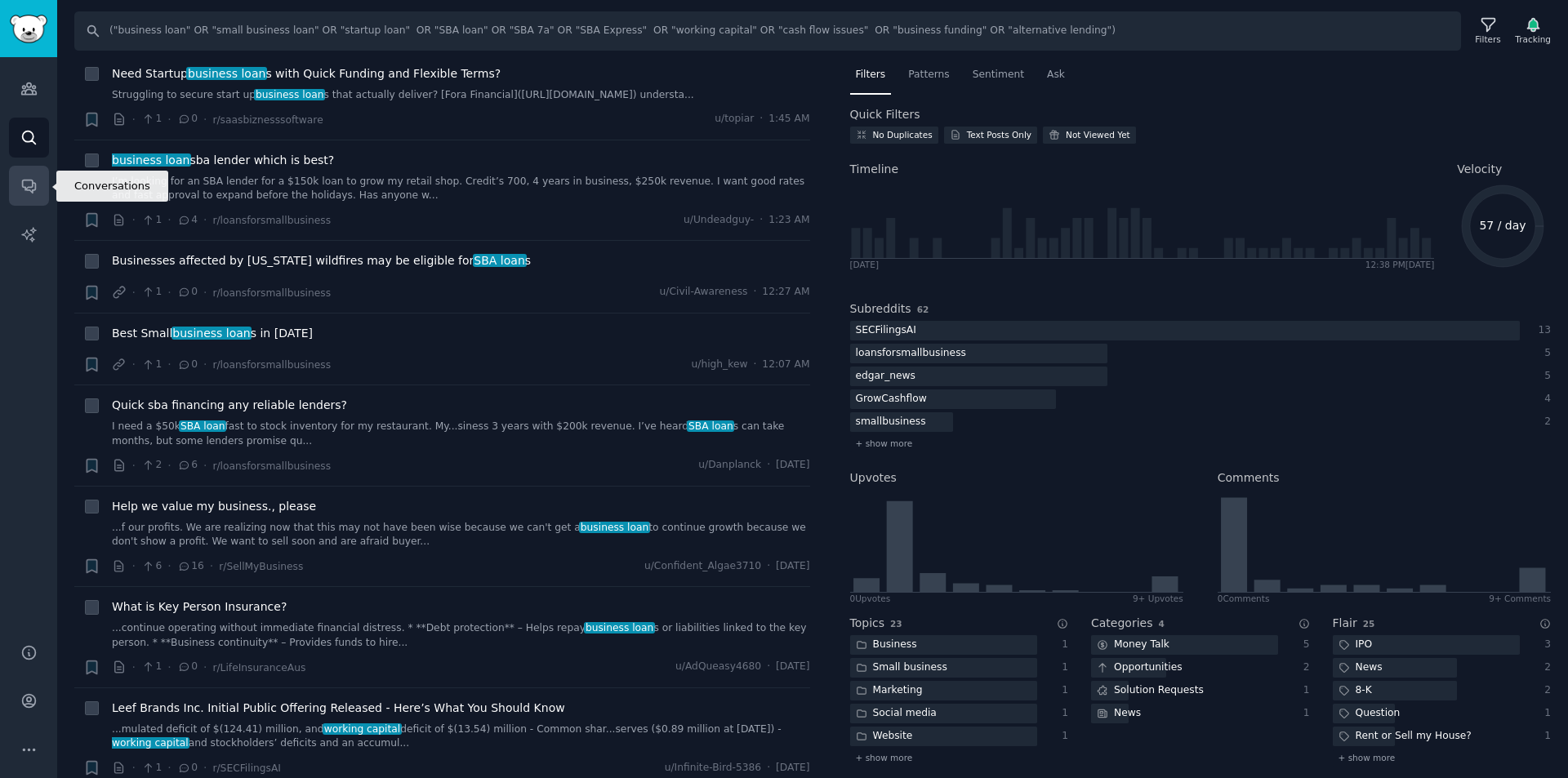
click at [27, 192] on icon "Sidebar" at bounding box center [29, 185] width 17 height 17
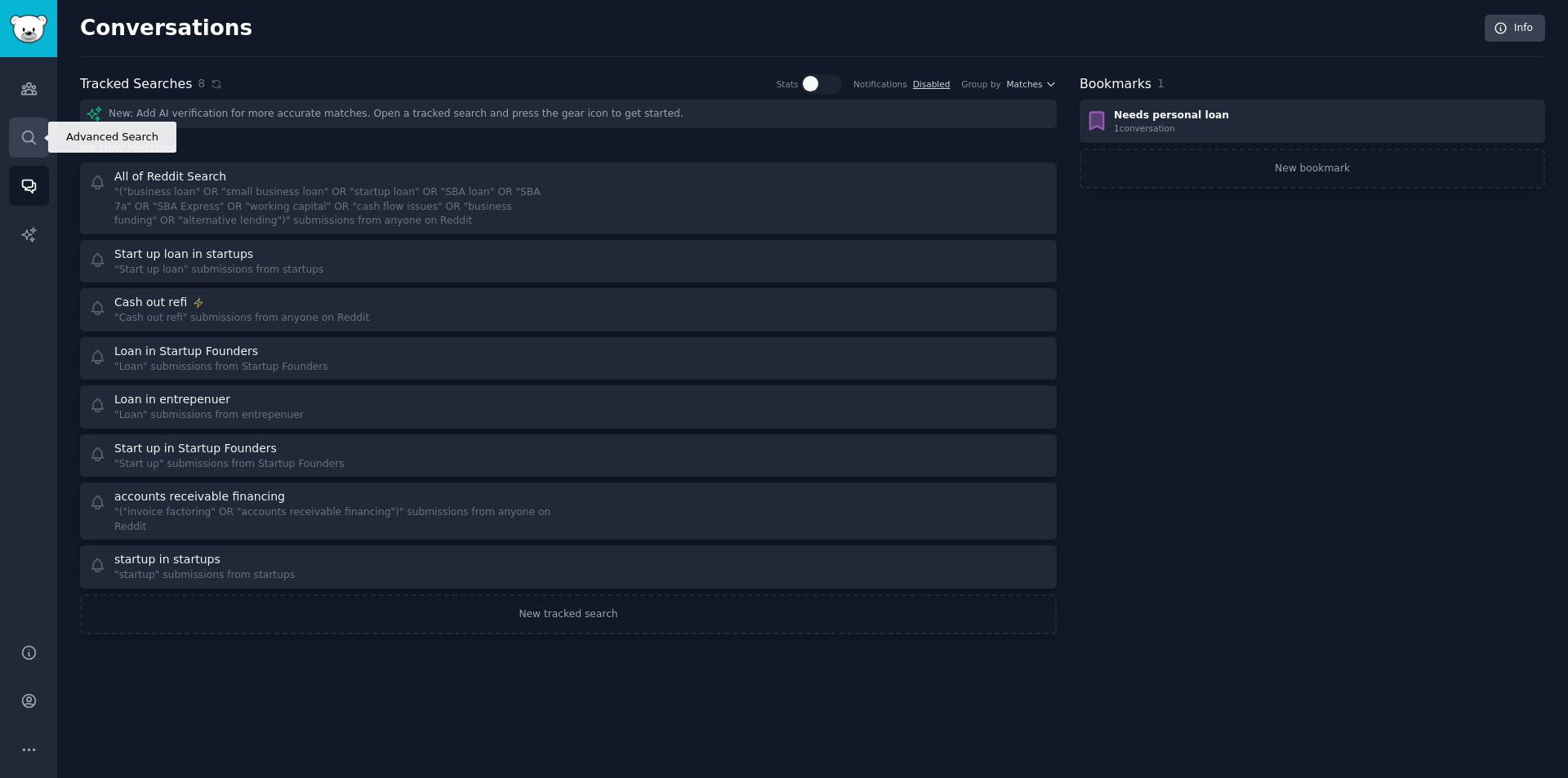
click at [29, 140] on icon "Sidebar" at bounding box center [29, 137] width 17 height 17
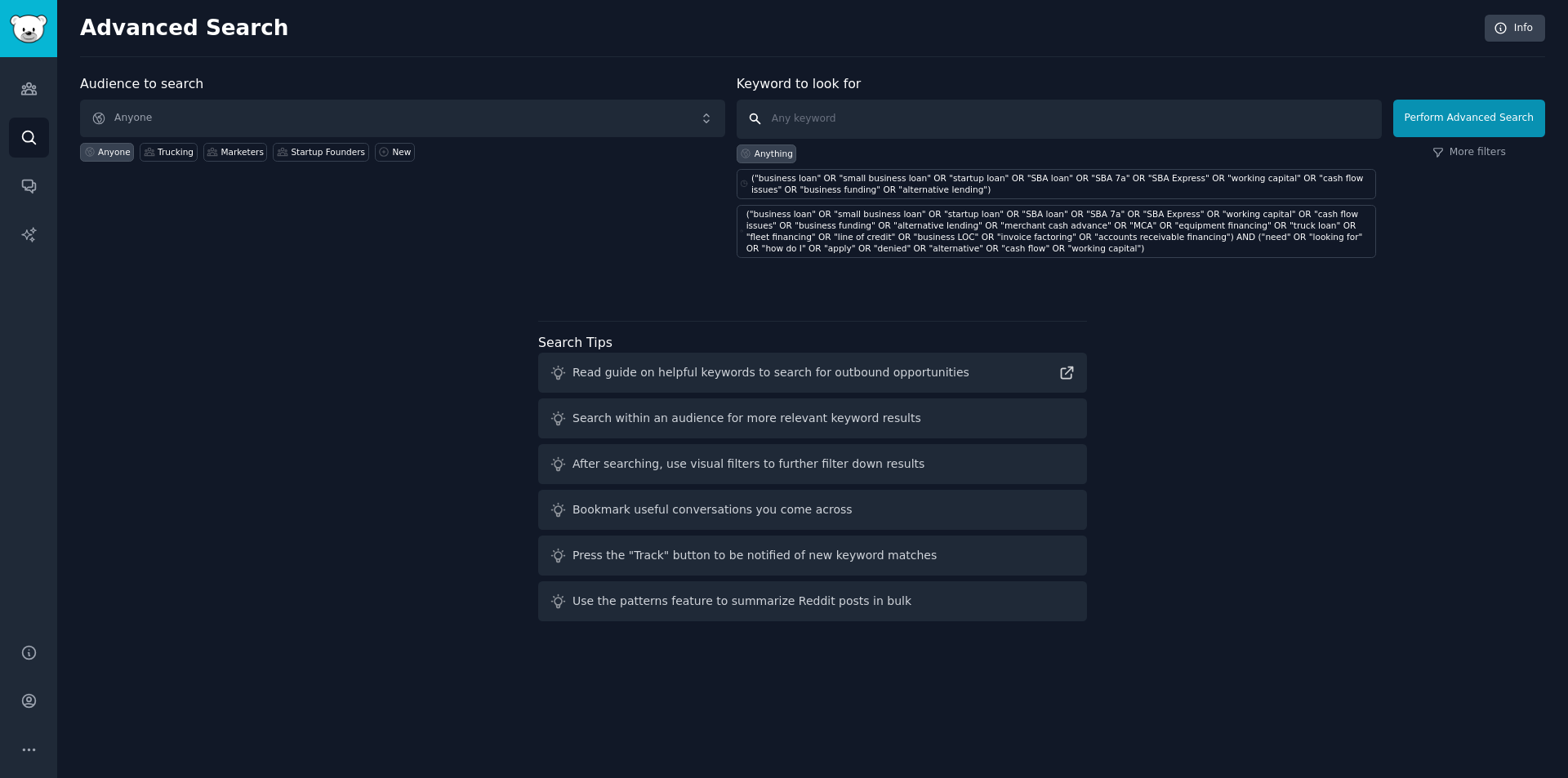
click at [853, 113] on input "text" at bounding box center [1059, 119] width 646 height 39
paste input "“merchant cash advance” / “MCA” “equipment financing” / “truck loan” / “fleet f…"
type input "“merchant cash advance” / “MCA” “equipment financing” / “truck loan” / “fleet f…"
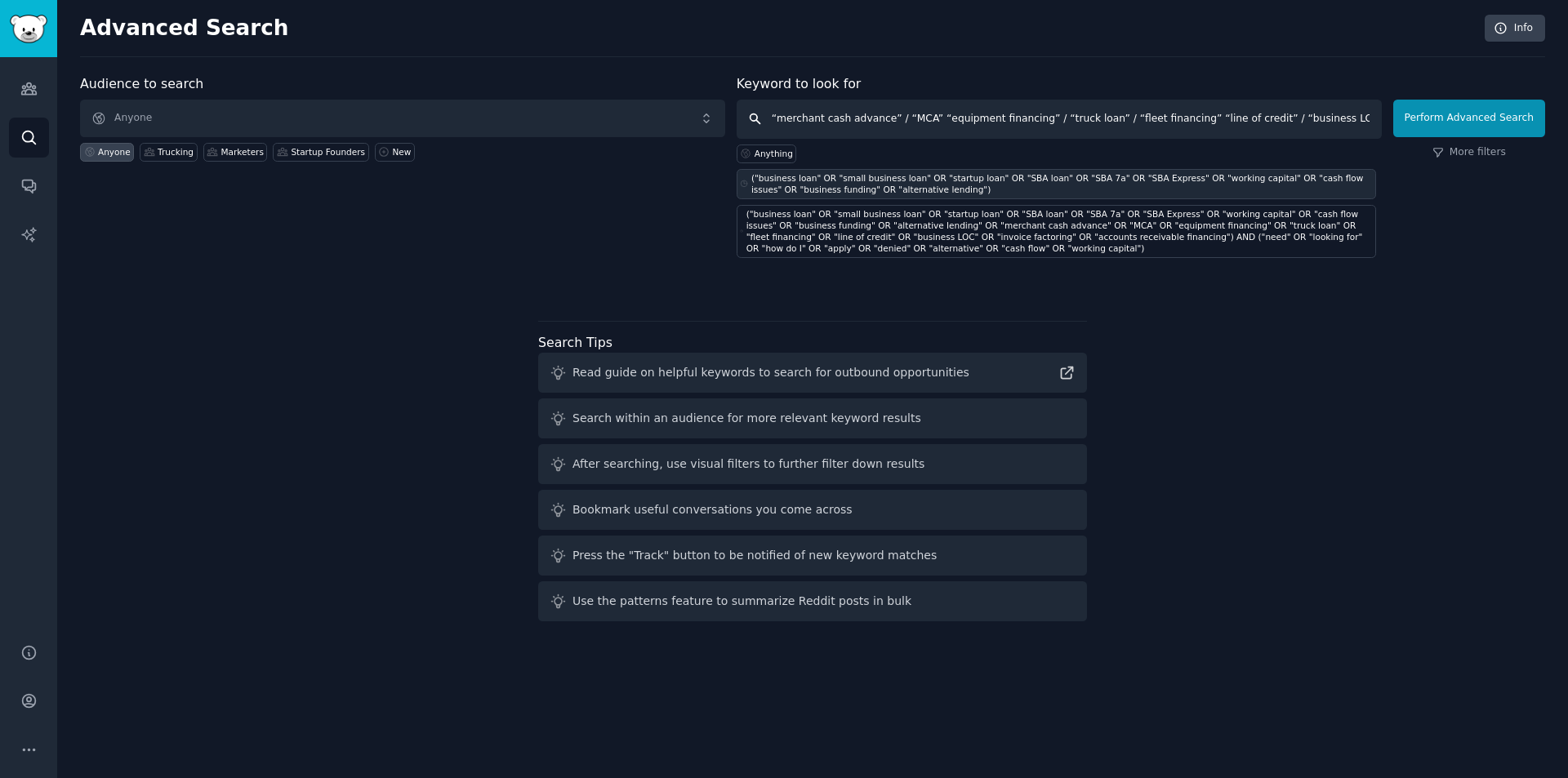
scroll to position [0, 157]
click at [1114, 124] on input "“merchant cash advance” / “MCA” “equipment financing” / “truck loan” / “fleet f…" at bounding box center [1059, 119] width 646 height 39
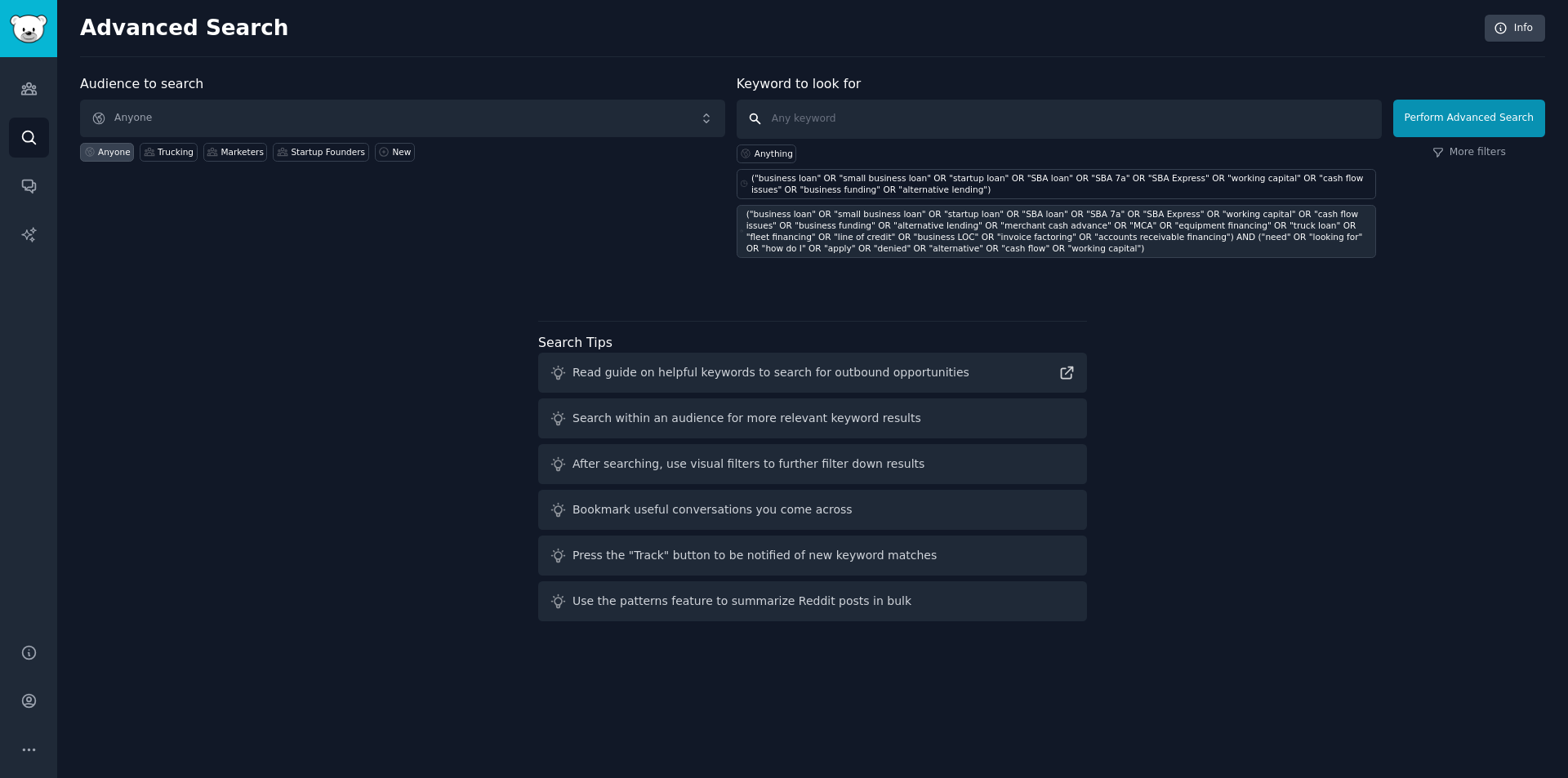
scroll to position [0, 0]
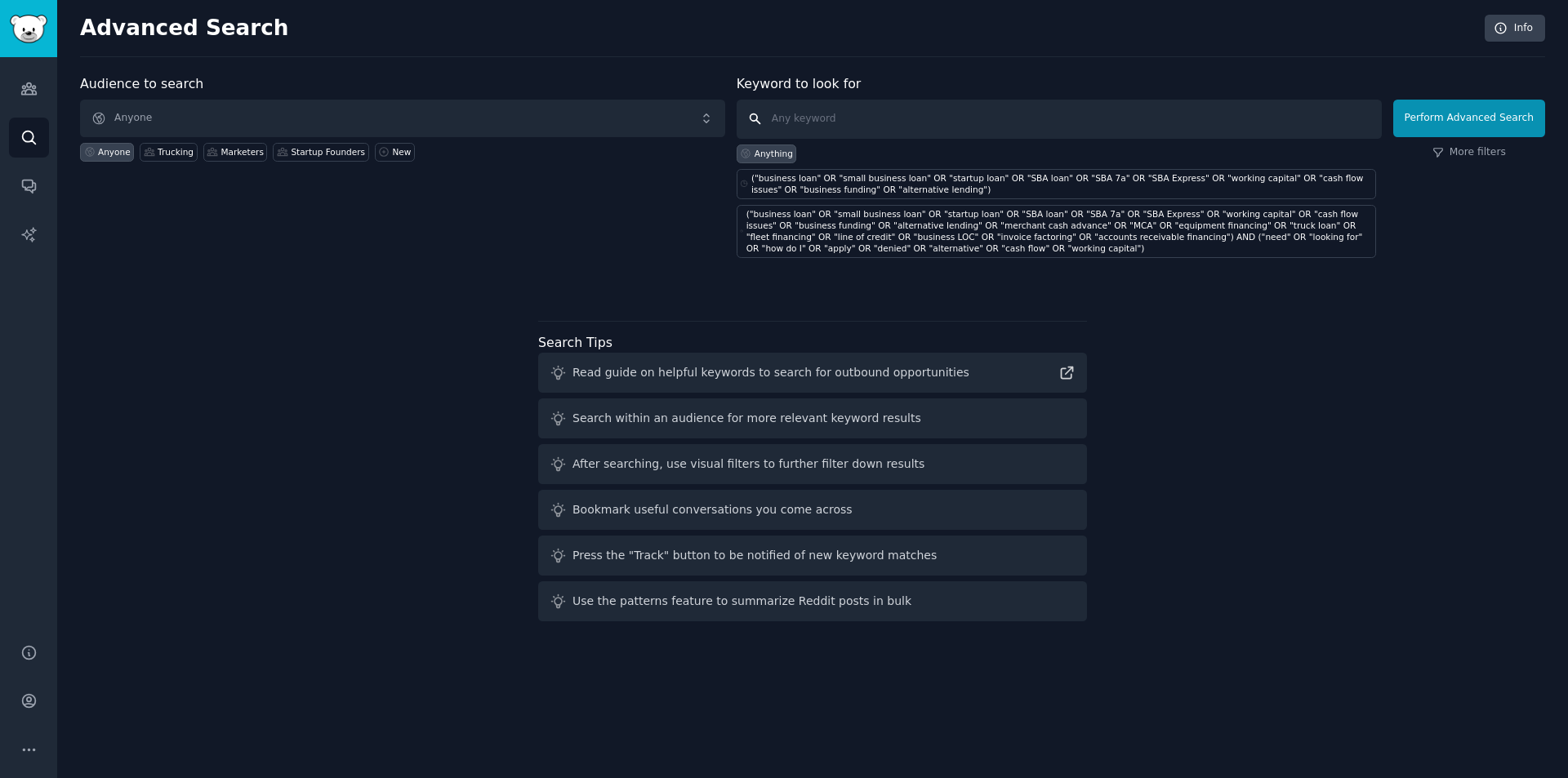
click at [879, 123] on input "text" at bounding box center [1059, 119] width 646 height 39
paste input "("merchant cash advance" OR "MCA" OR "equipment financing" OR "truck loan" OR "…"
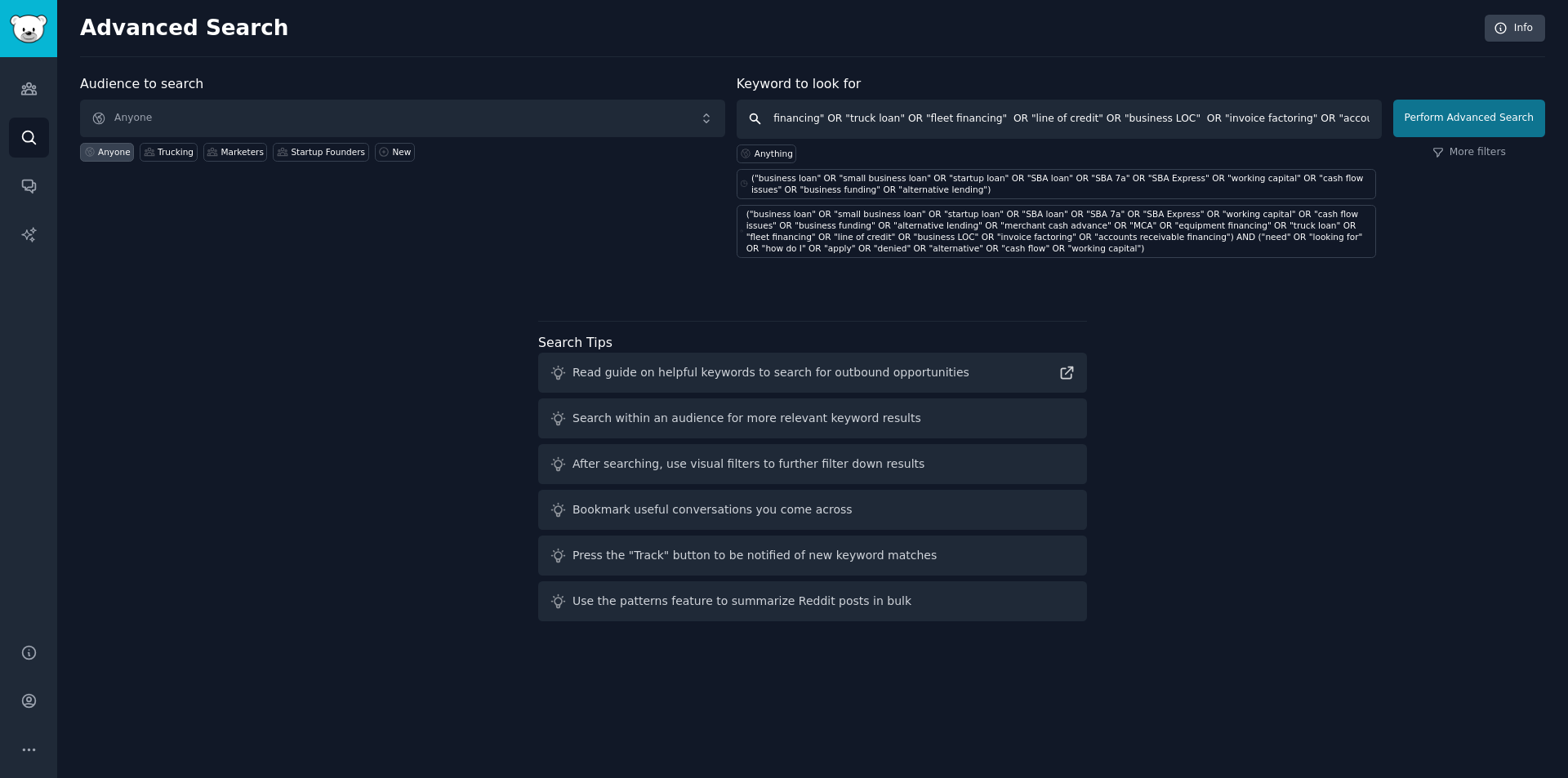
type input "("merchant cash advance" OR "MCA" OR "equipment financing" OR "truck loan" OR "…"
click at [1455, 118] on button "Perform Advanced Search" at bounding box center [1469, 118] width 152 height 38
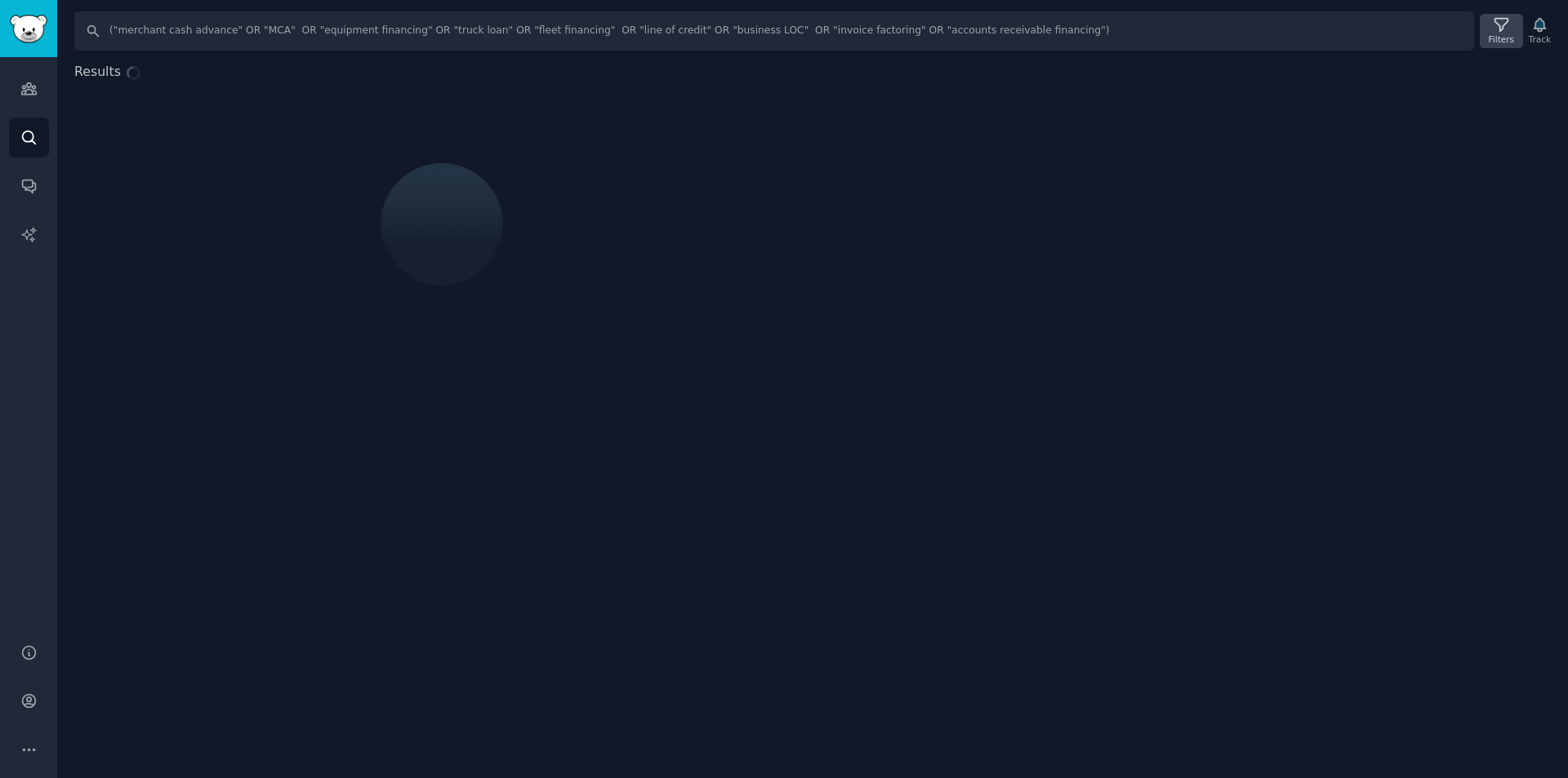
click at [1497, 23] on icon at bounding box center [1501, 24] width 17 height 17
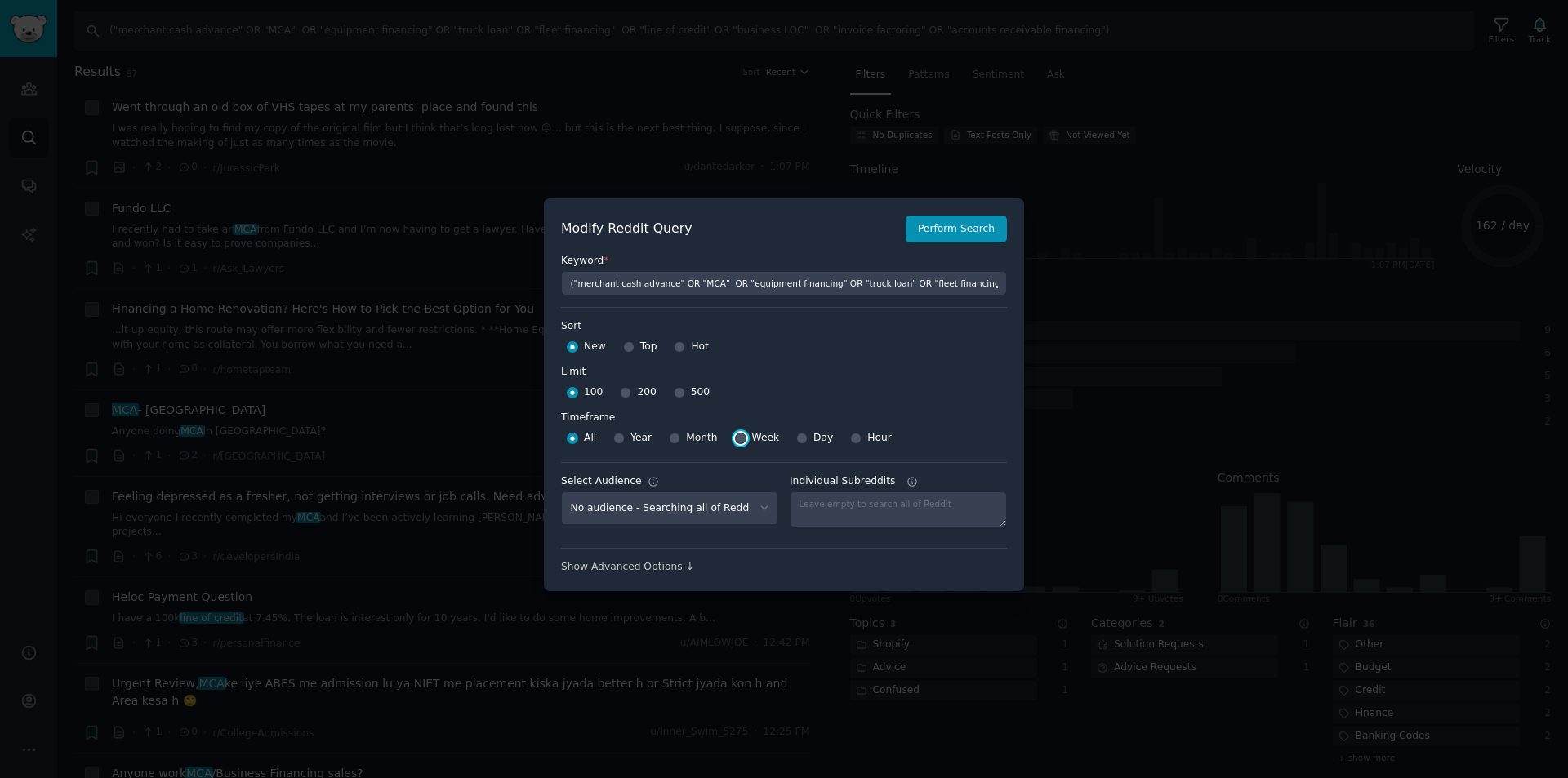
click at [737, 440] on input "Week" at bounding box center [741, 438] width 12 height 12
radio input "true"
click at [970, 227] on button "Perform Search" at bounding box center [956, 229] width 101 height 28
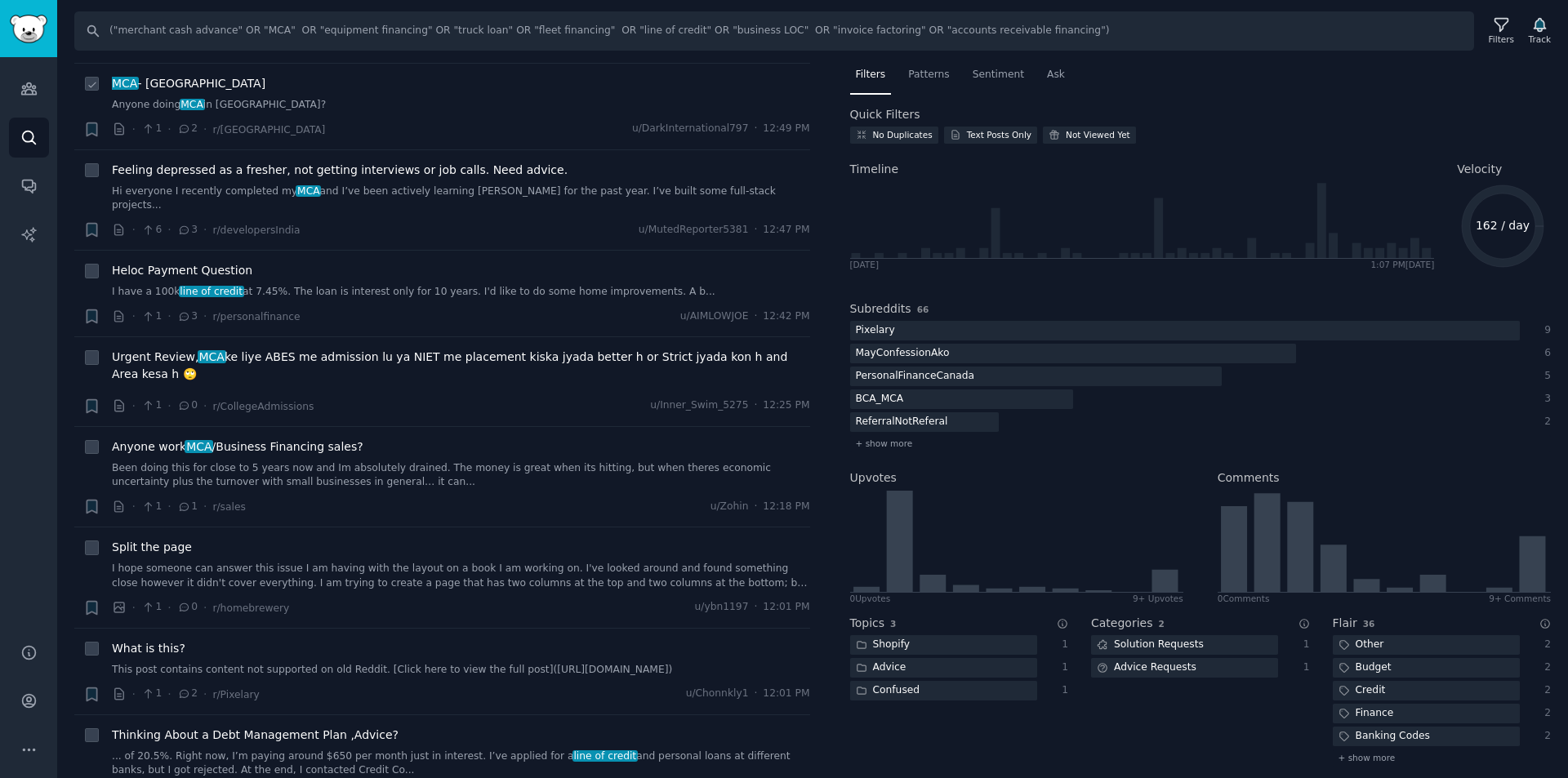
scroll to position [490, 0]
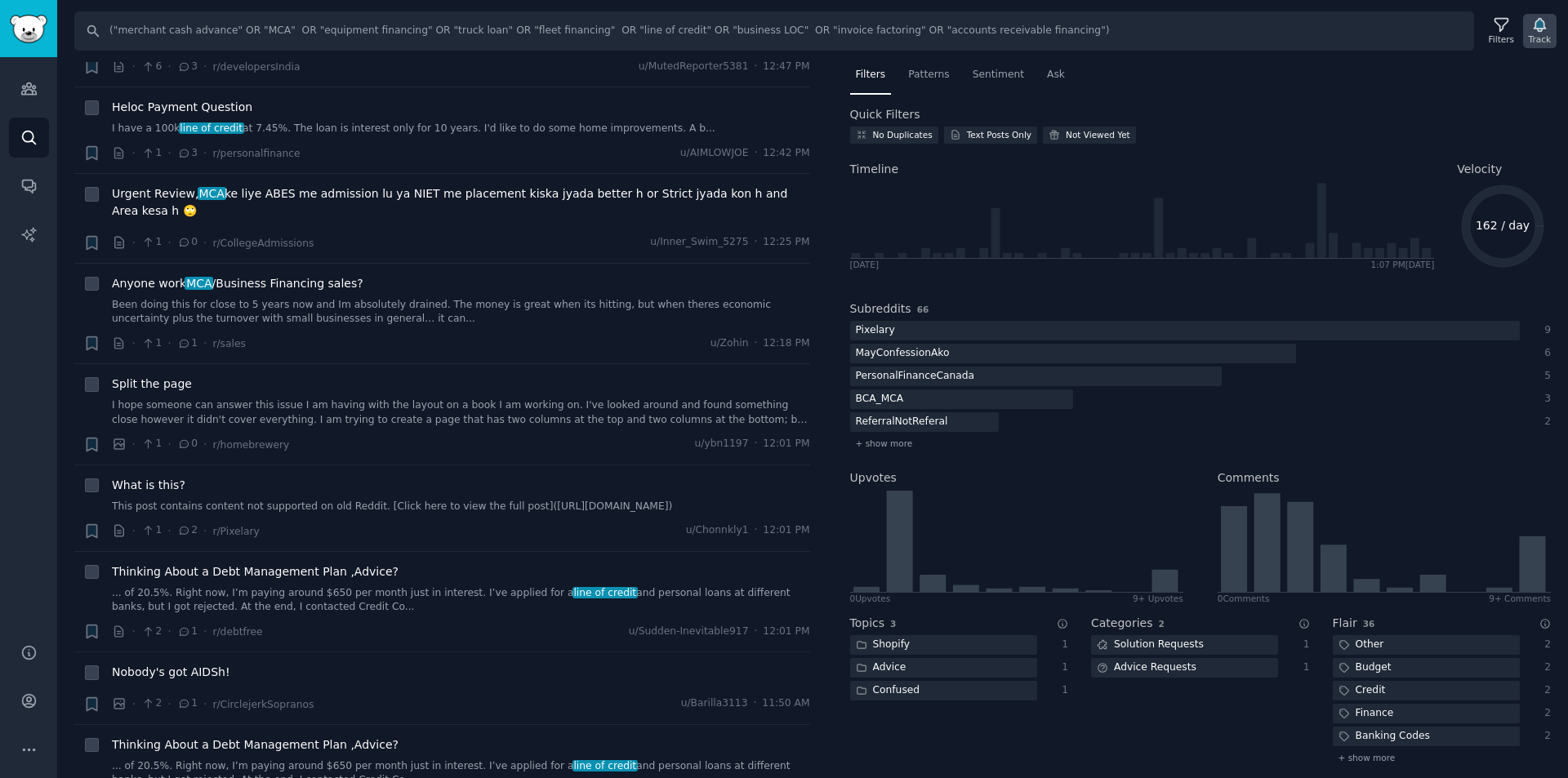
click at [1538, 23] on icon "button" at bounding box center [1539, 25] width 12 height 13
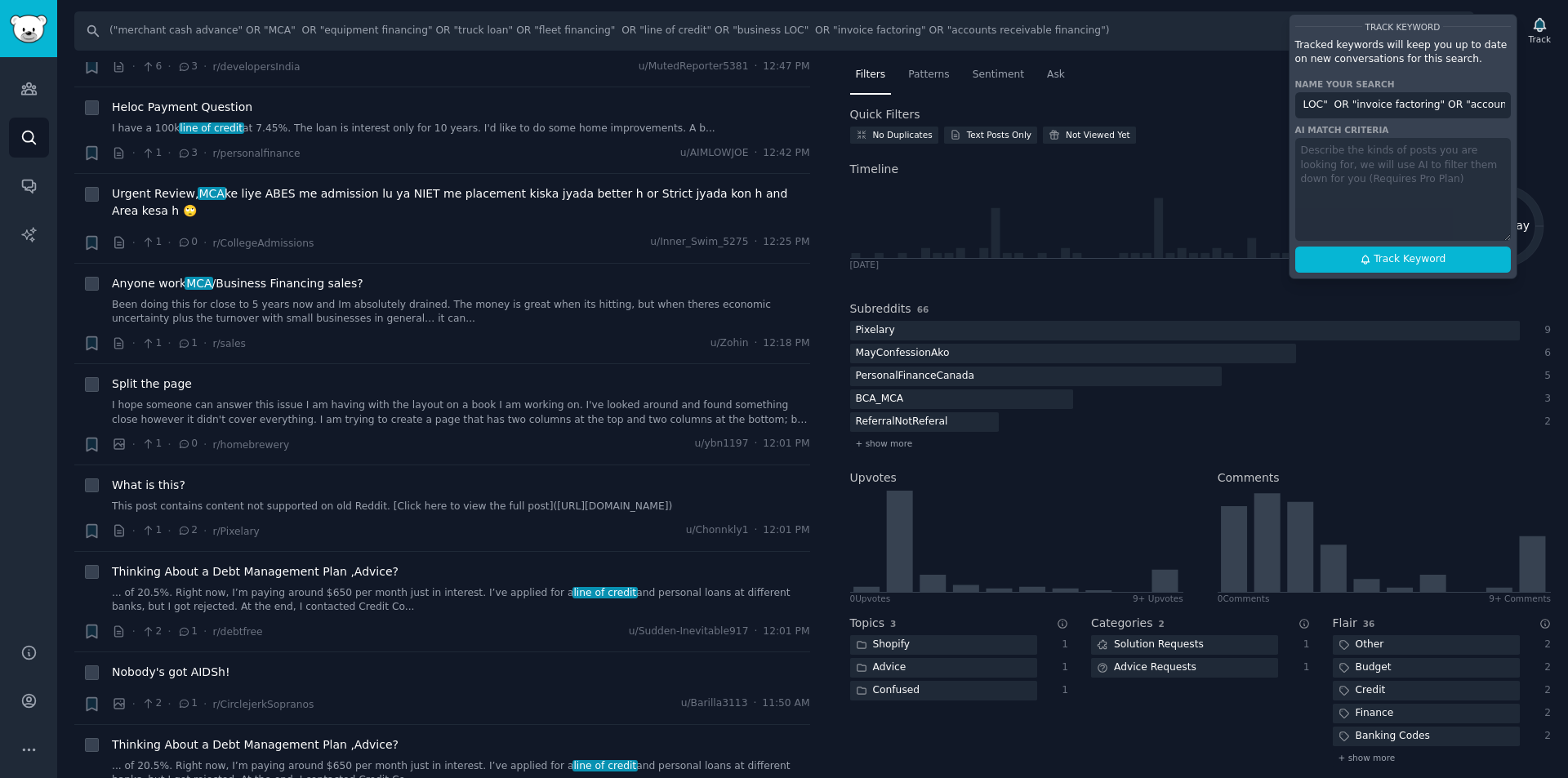
click at [1375, 109] on input "("merchant cash advance" OR "MCA" OR "equipment financing" OR "truck loan" OR "…" at bounding box center [1403, 105] width 216 height 26
click at [1430, 253] on span "Track Keyword" at bounding box center [1409, 260] width 72 height 14
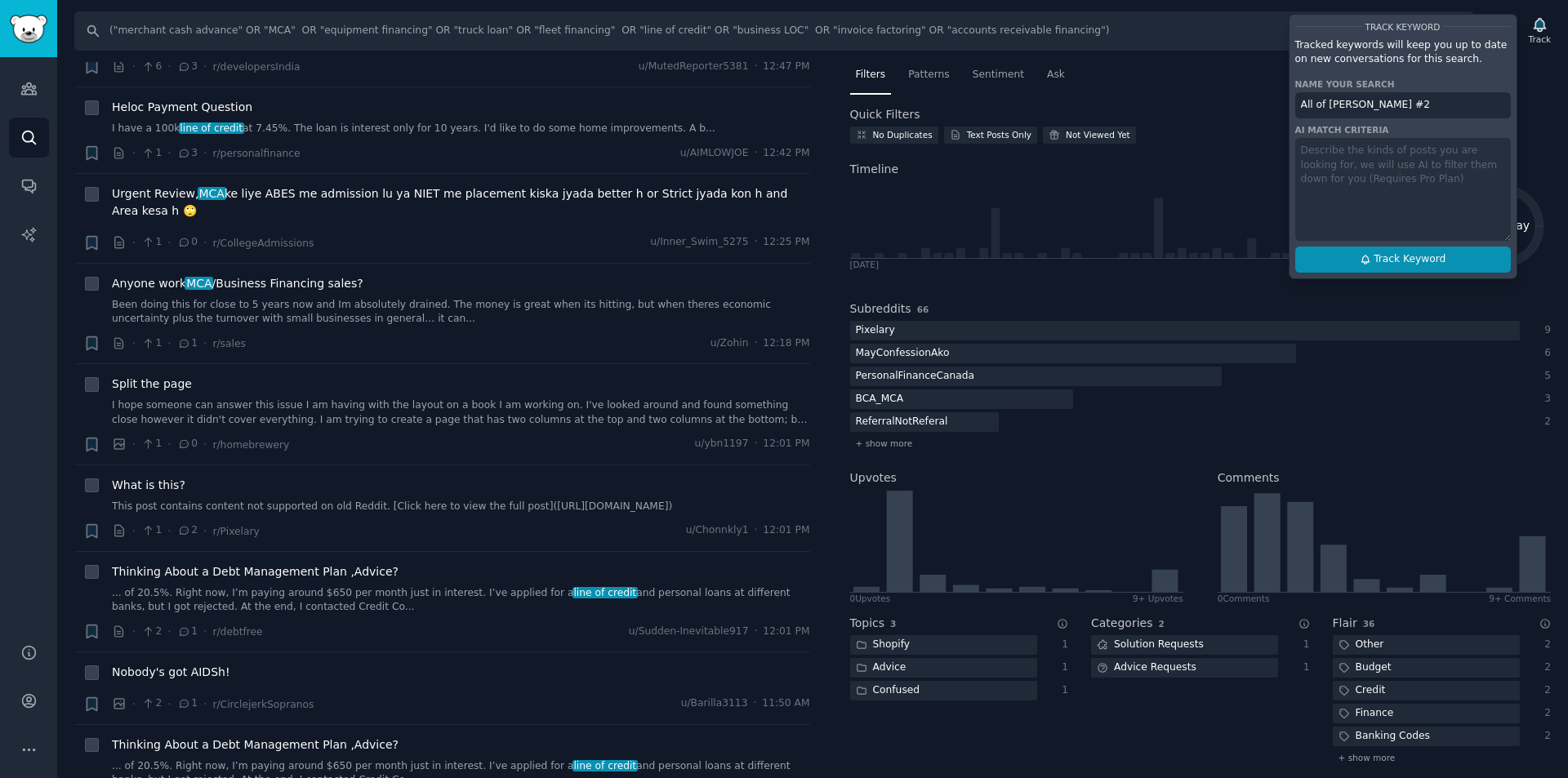
type input "All of [PERSON_NAME] #2"
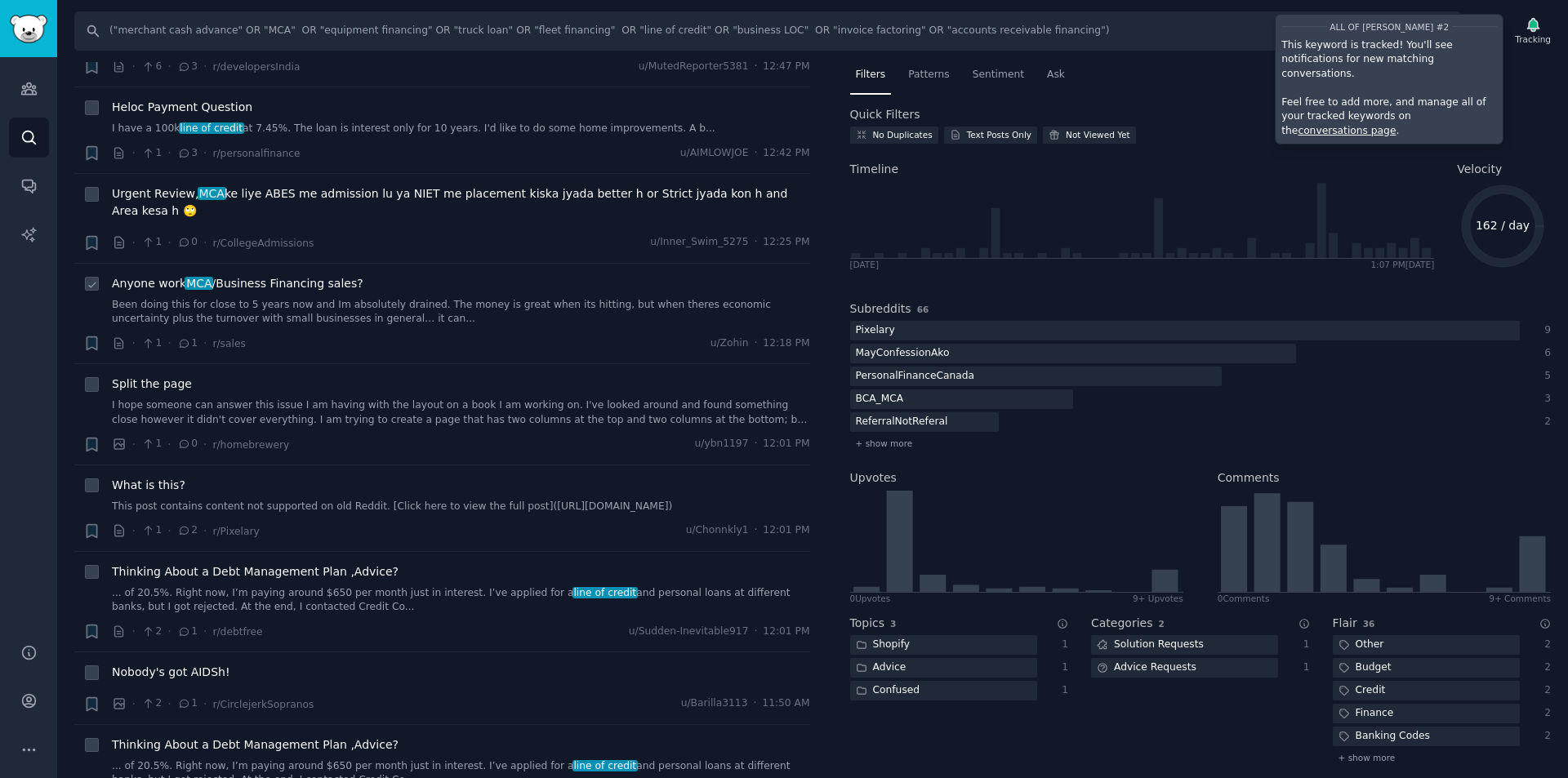
click at [362, 298] on link "Been doing this for close to 5 years now and Im absolutely drained. The money i…" at bounding box center [461, 312] width 698 height 29
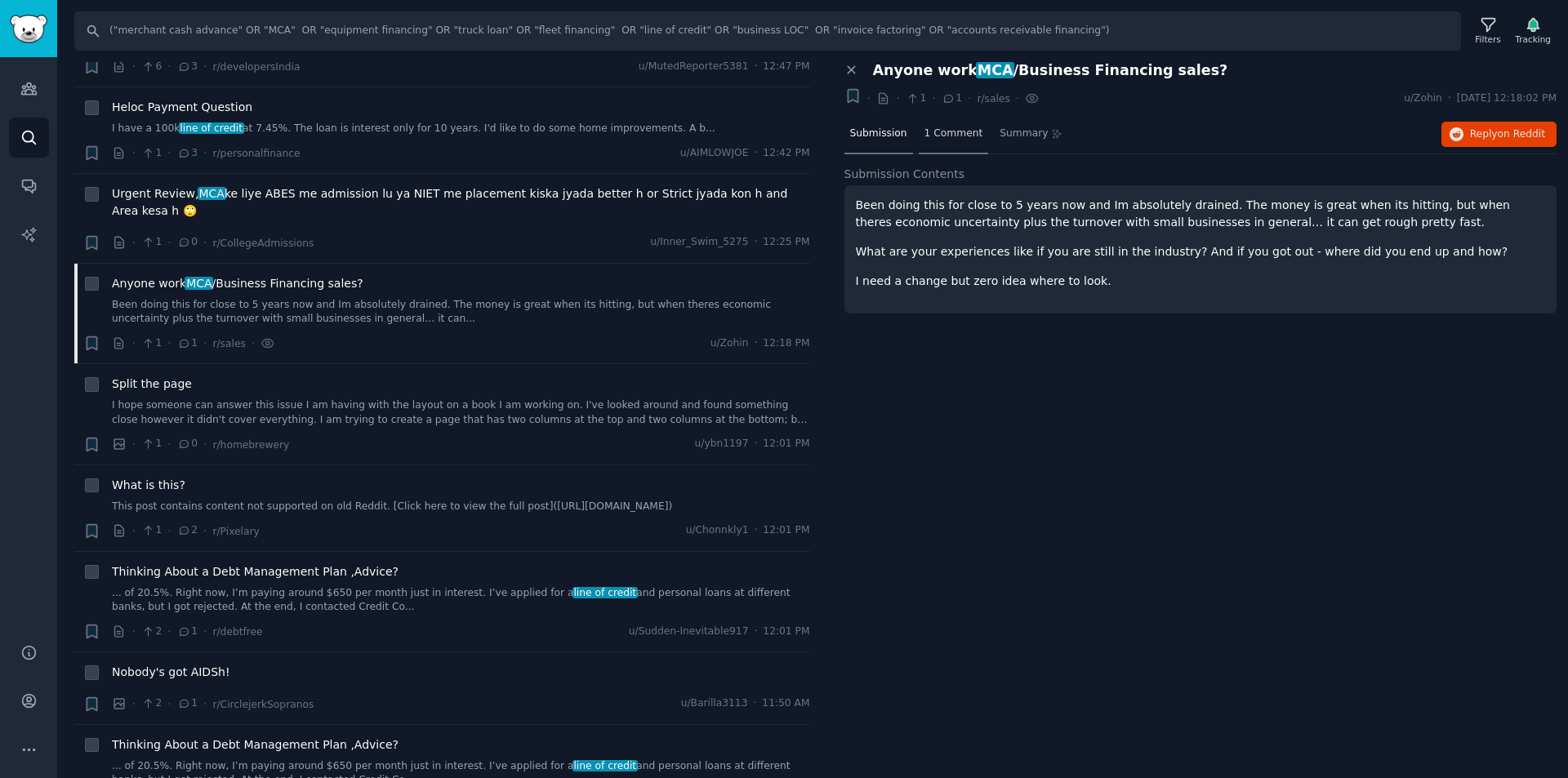
click at [954, 124] on div "1 Comment" at bounding box center [954, 135] width 70 height 39
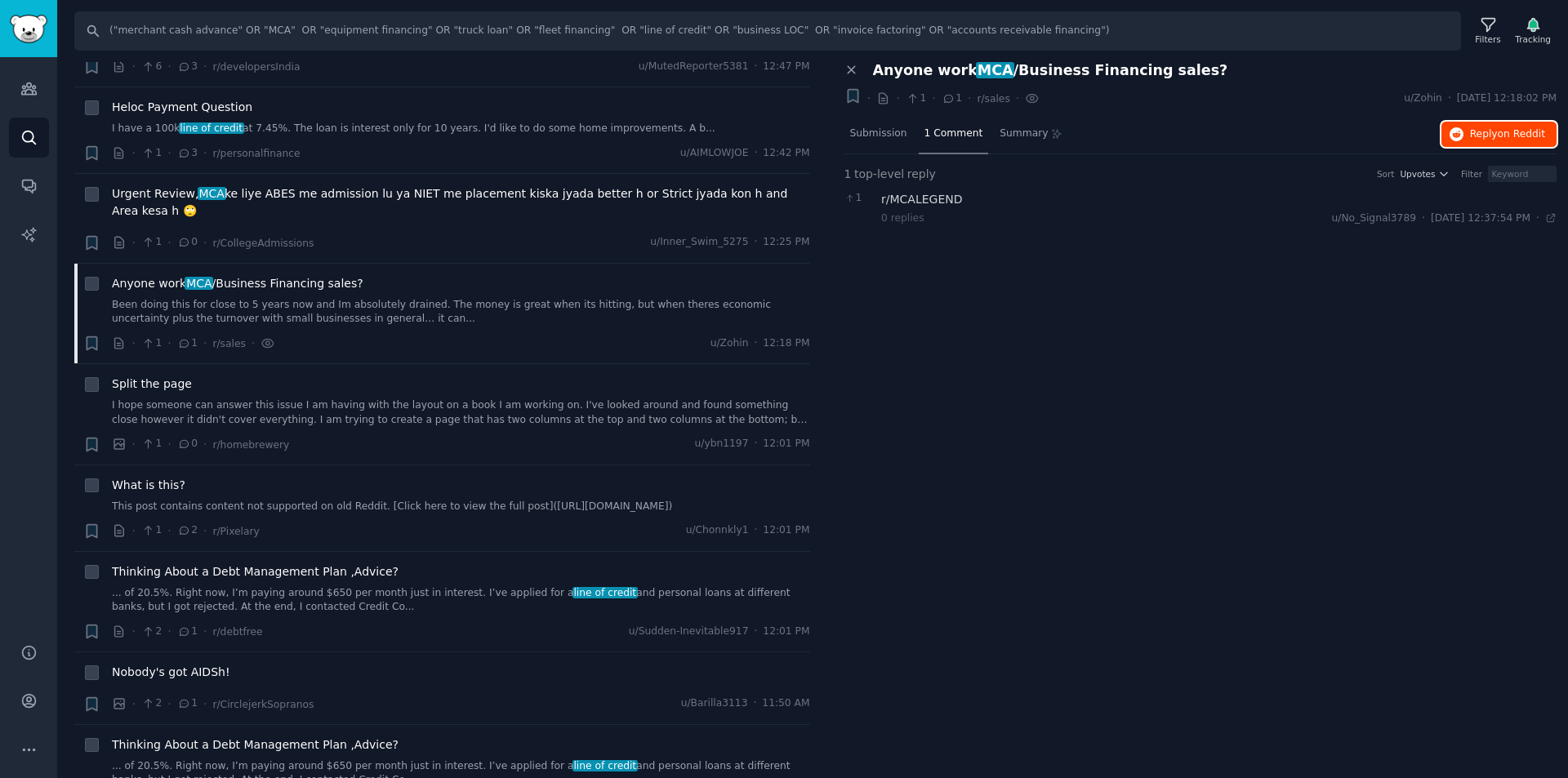
click at [1498, 128] on span "Reply on Reddit" at bounding box center [1508, 134] width 75 height 14
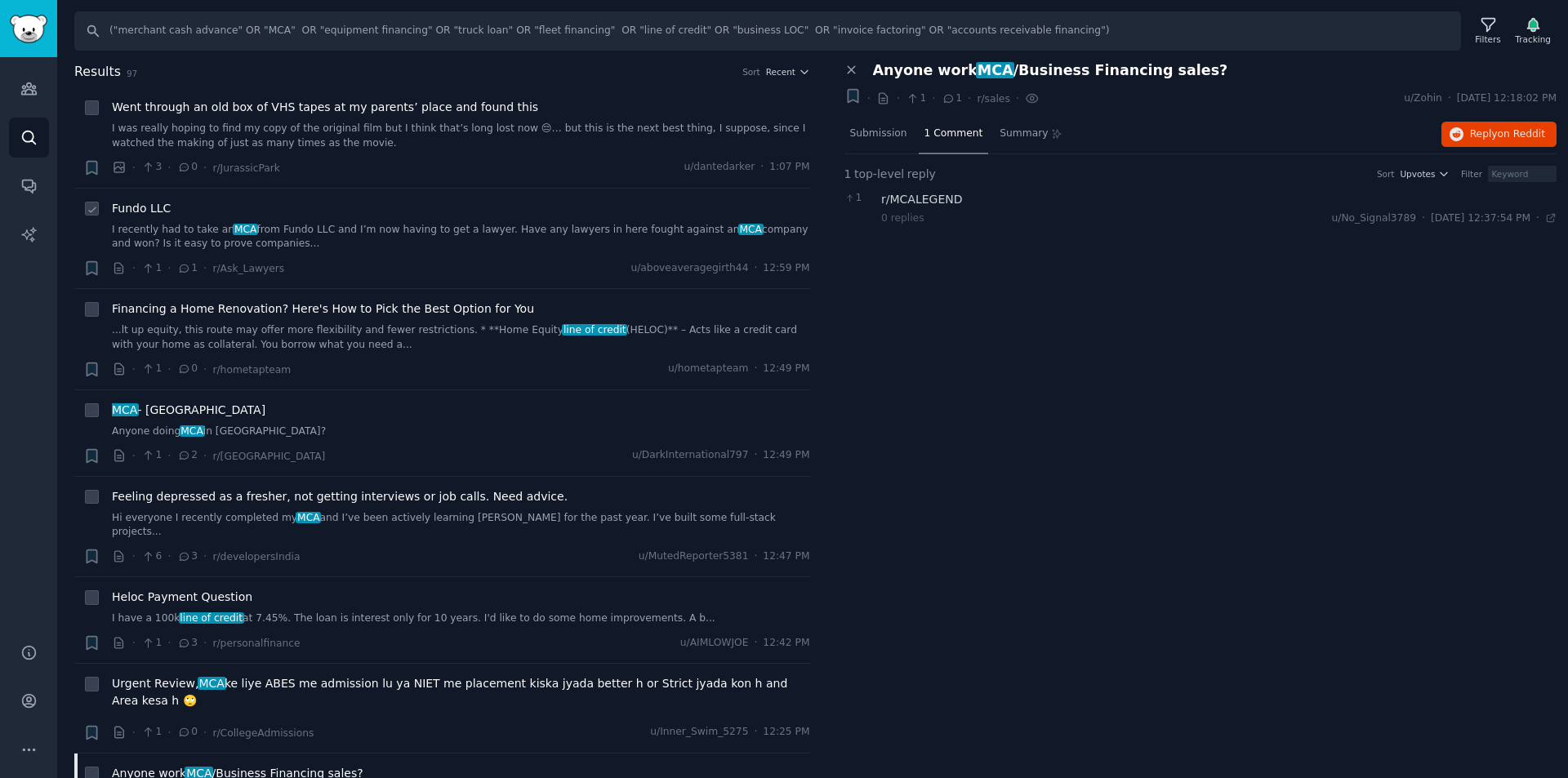
click at [364, 227] on link "I recently had to take an MCA from Fundo LLC and I’m now having to get a lawyer…" at bounding box center [461, 237] width 698 height 29
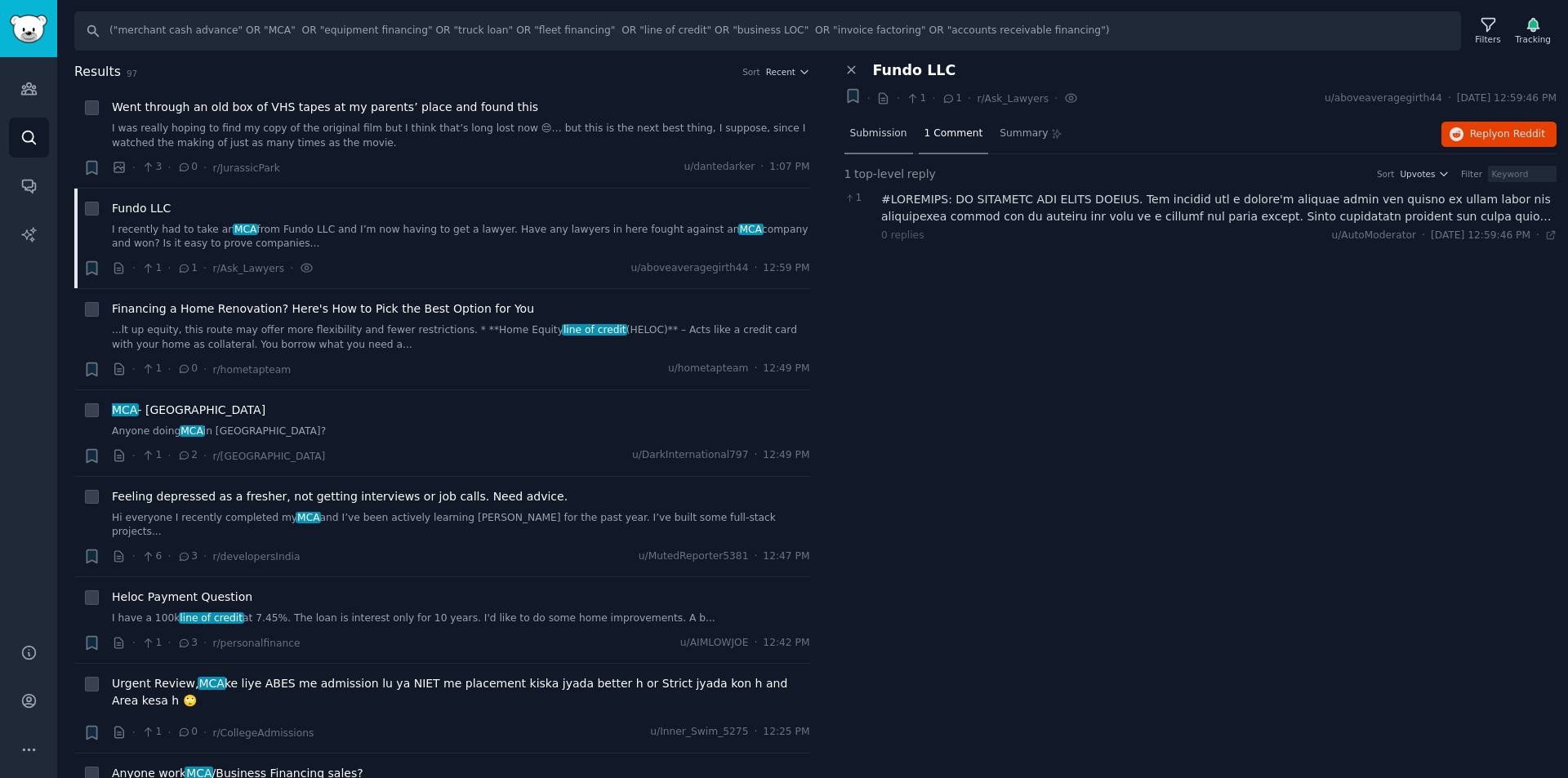
click at [886, 124] on div "Submission" at bounding box center [878, 135] width 69 height 39
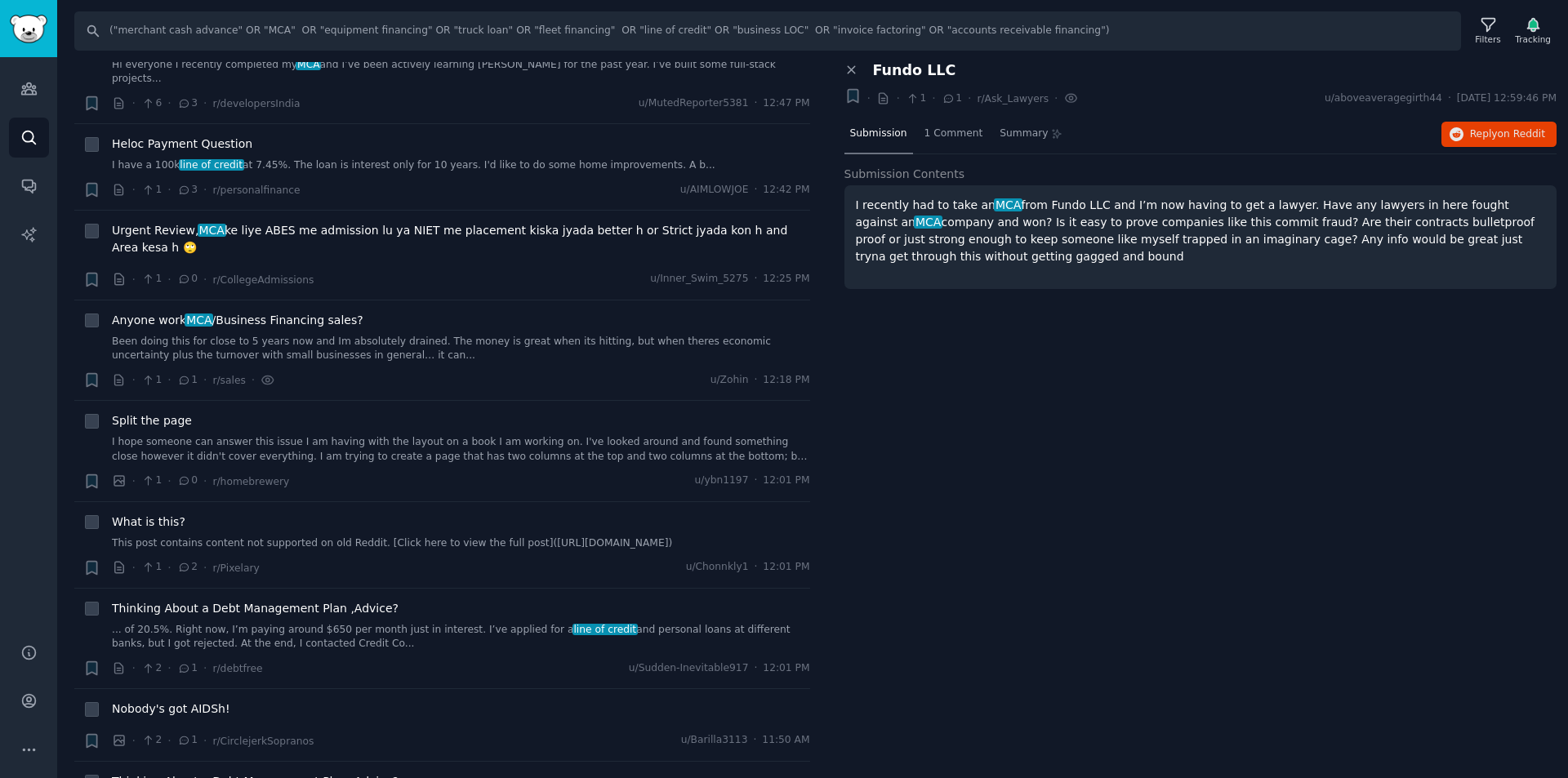
scroll to position [490, 0]
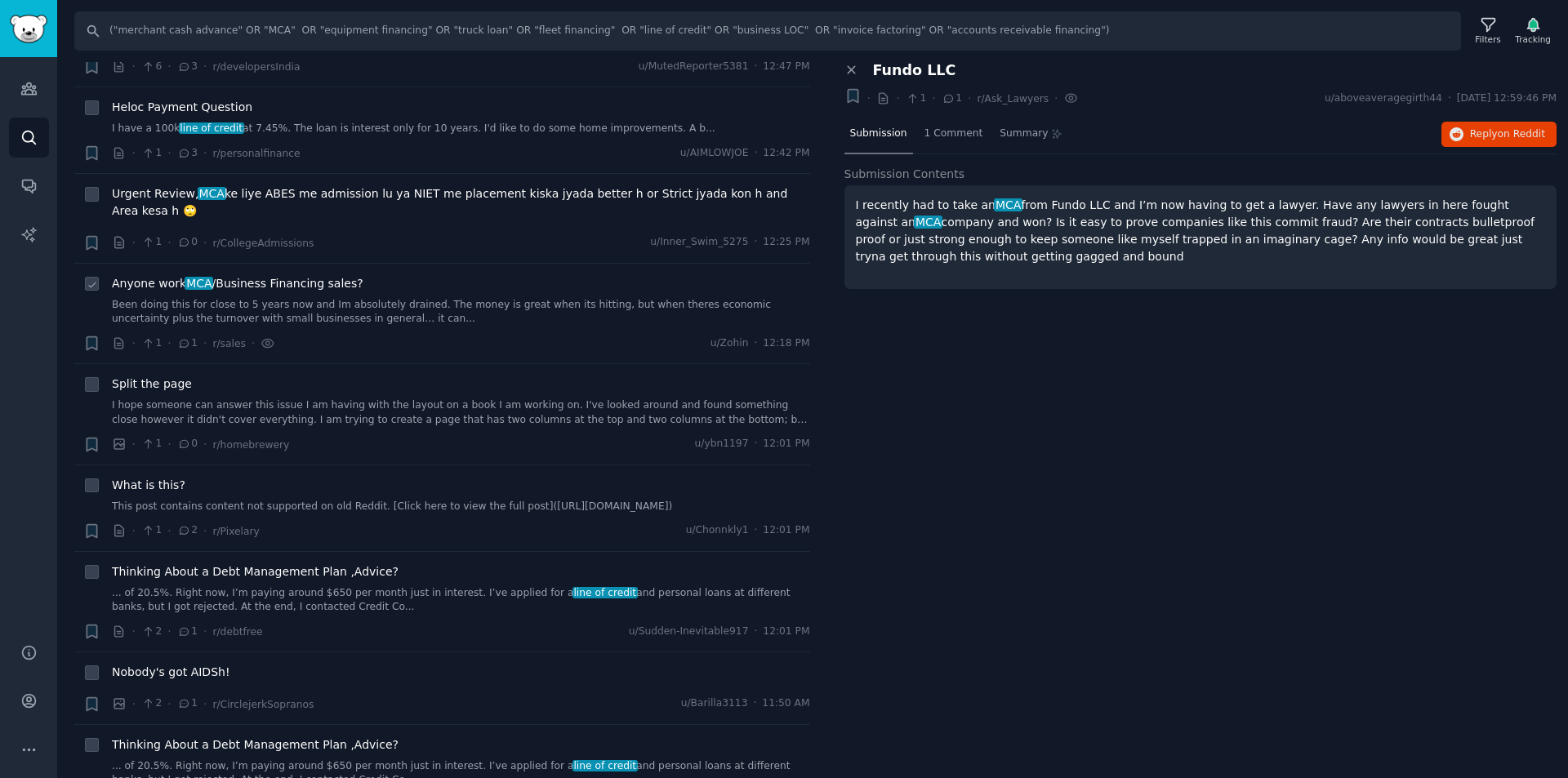
click at [268, 275] on span "Anyone work MCA /Business Financing sales?" at bounding box center [237, 283] width 252 height 17
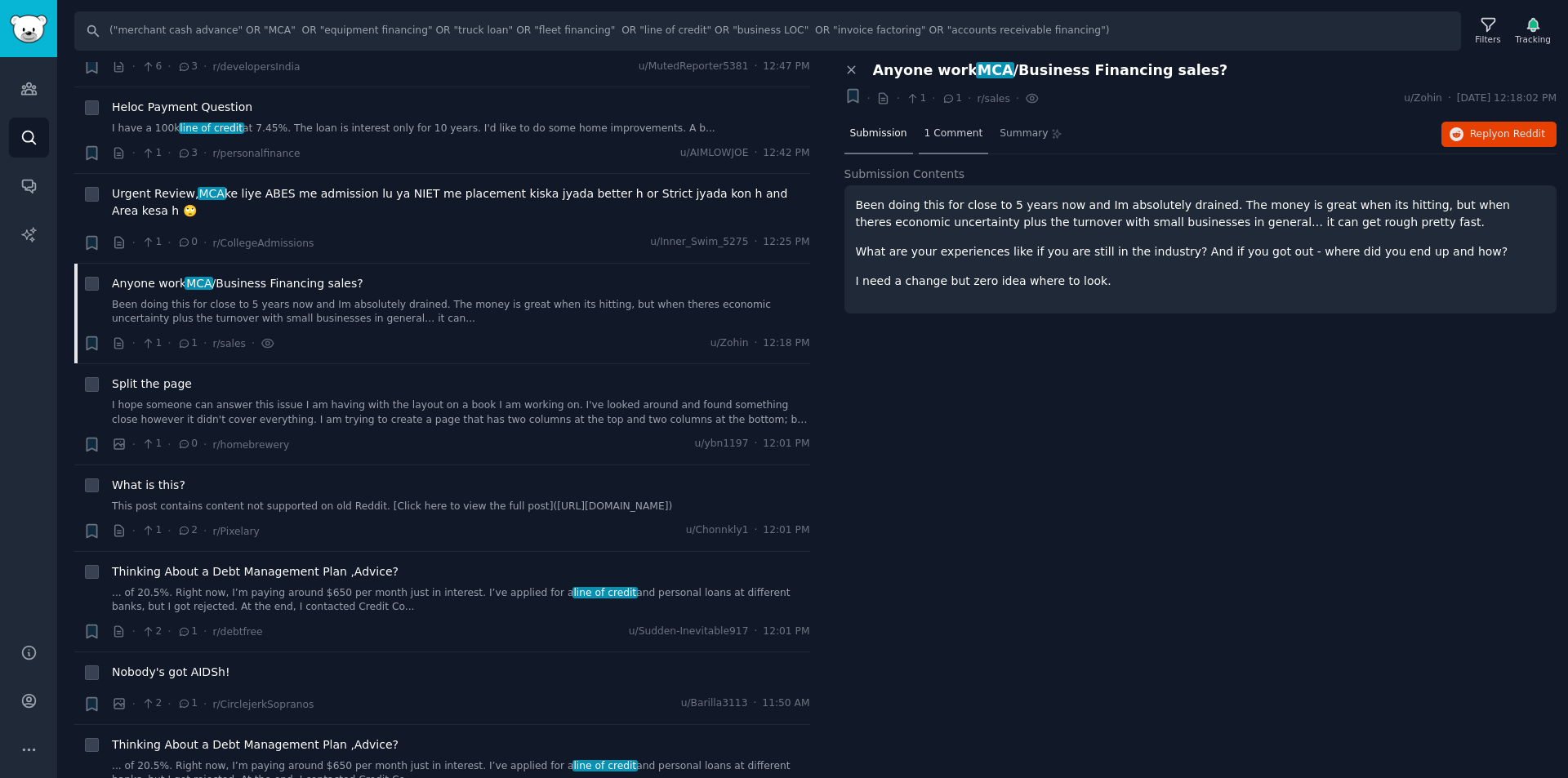
click at [935, 134] on span "1 Comment" at bounding box center [955, 133] width 59 height 14
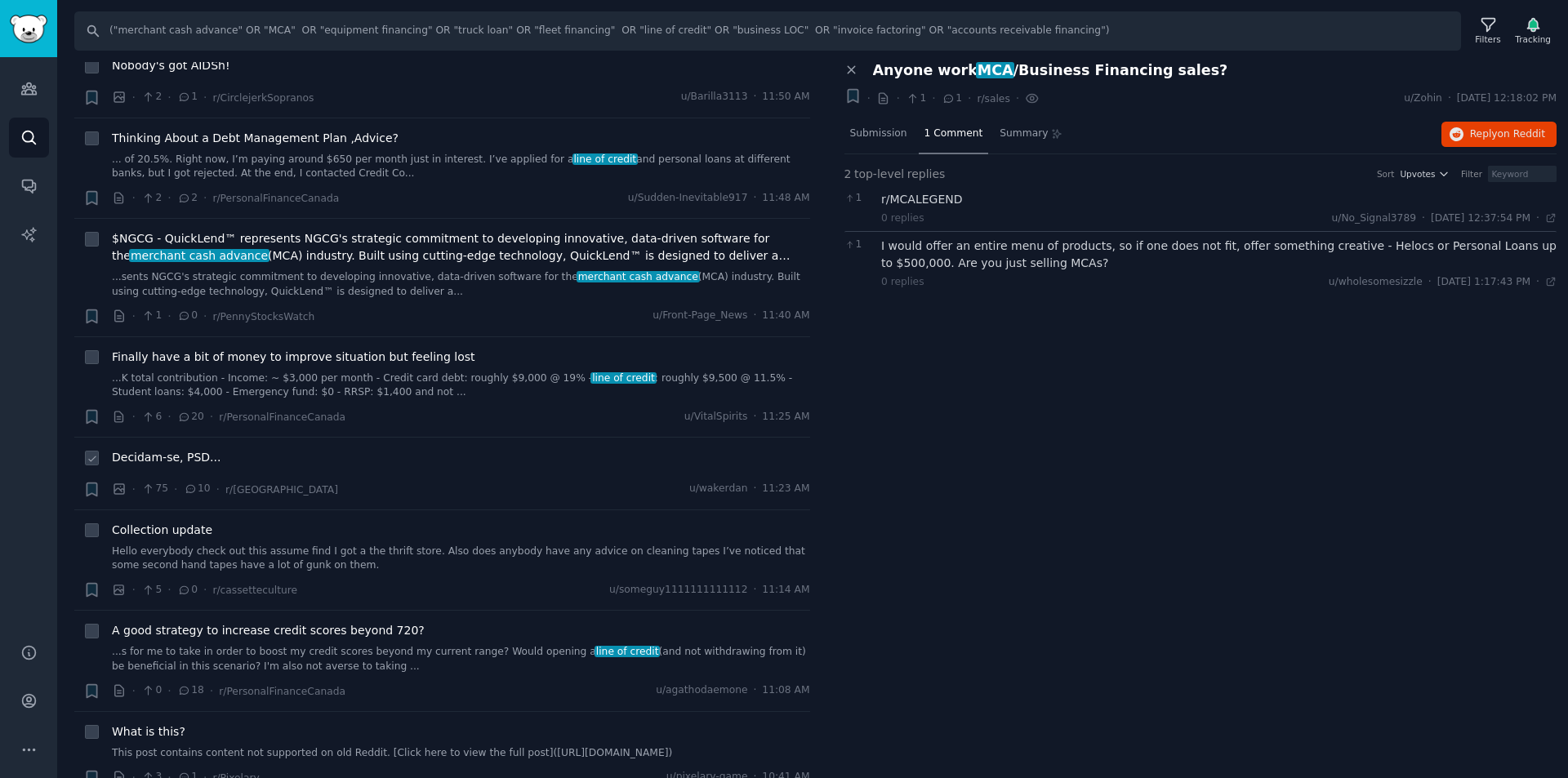
scroll to position [980, 0]
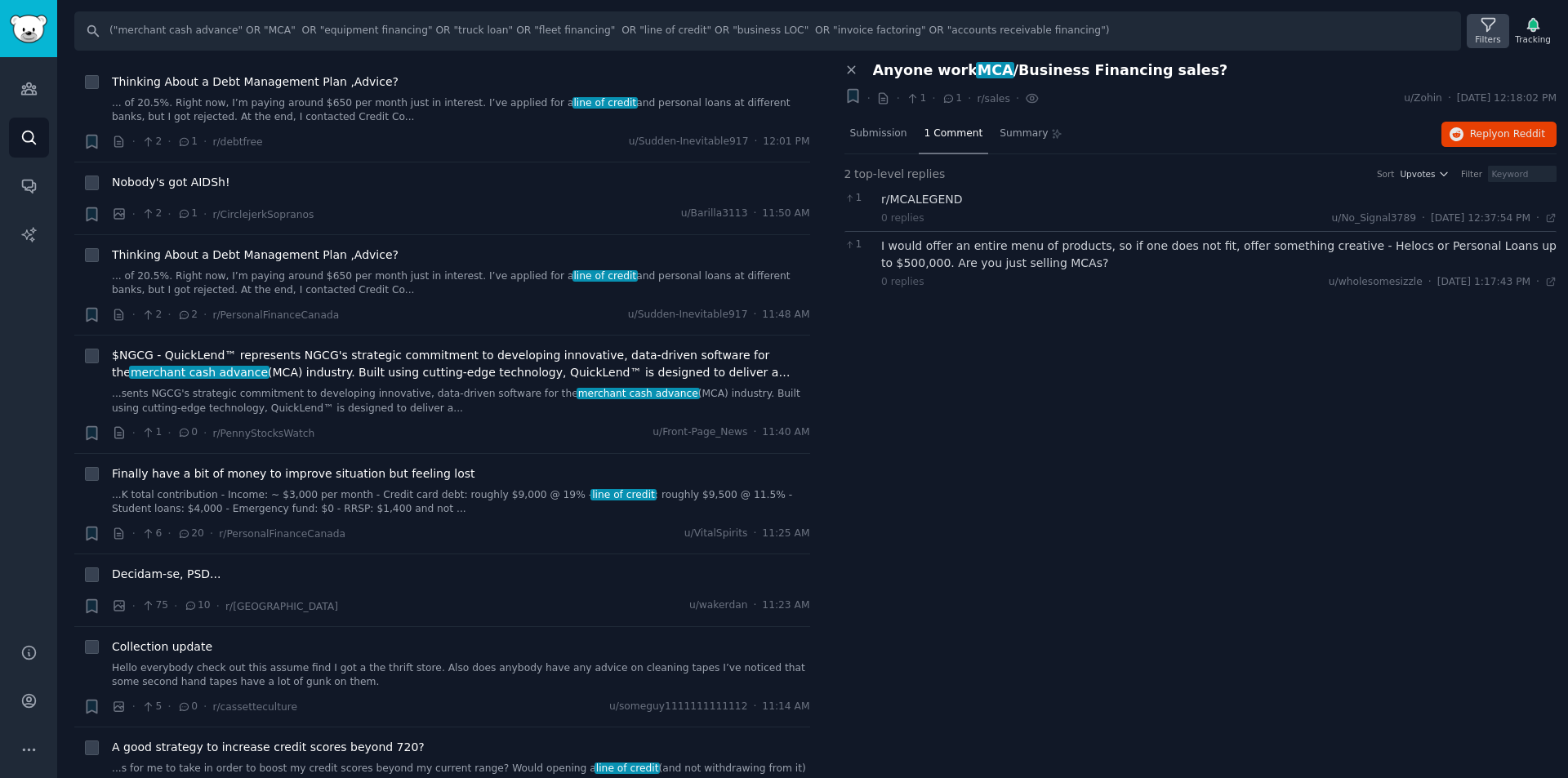
click at [1495, 23] on icon at bounding box center [1488, 24] width 17 height 17
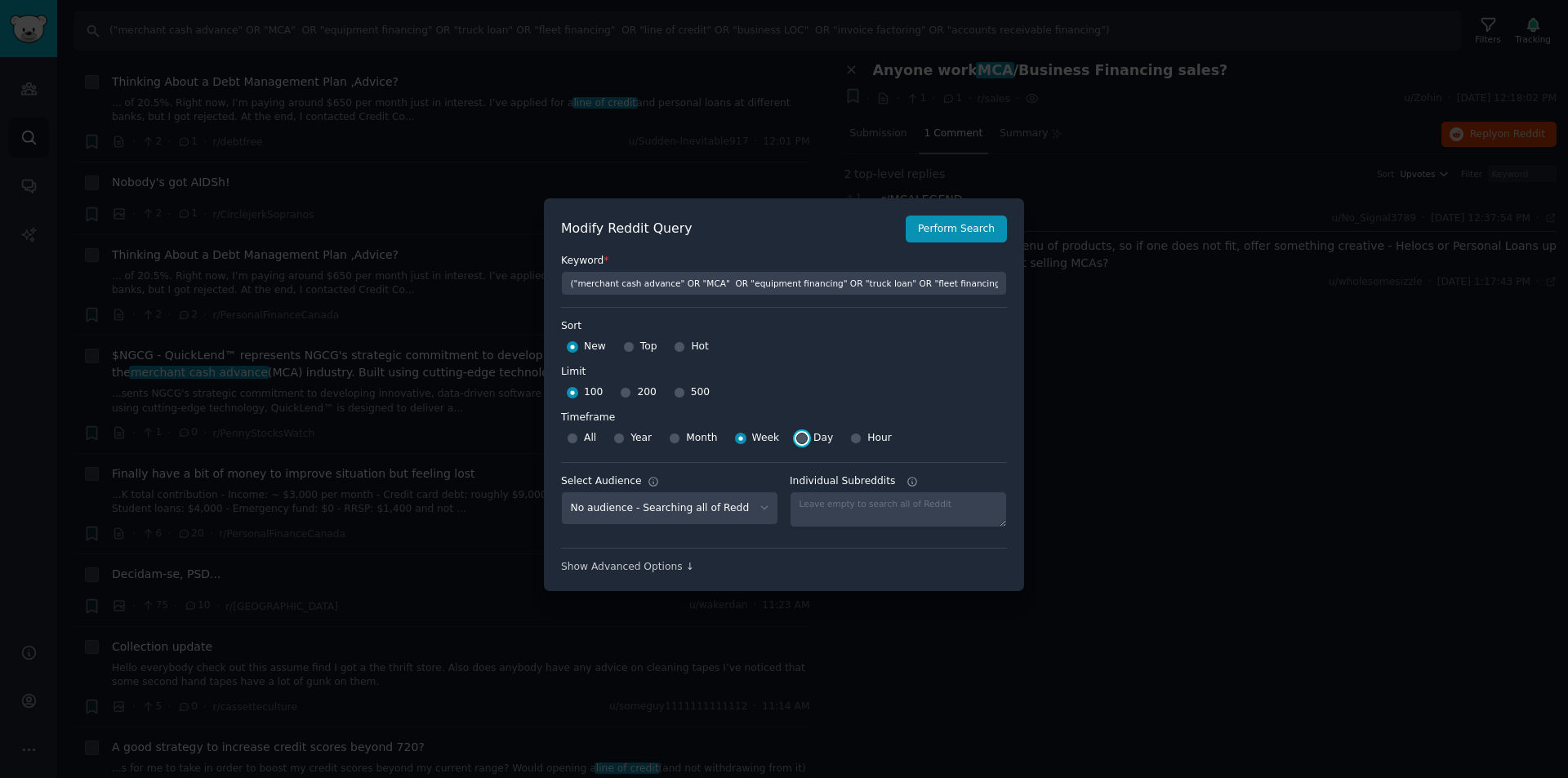
click at [796, 440] on input "Day" at bounding box center [801, 438] width 12 height 12
radio input "true"
drag, startPoint x: 793, startPoint y: 440, endPoint x: 1099, endPoint y: 344, distance: 320.7
click at [1099, 344] on div at bounding box center [784, 389] width 1568 height 778
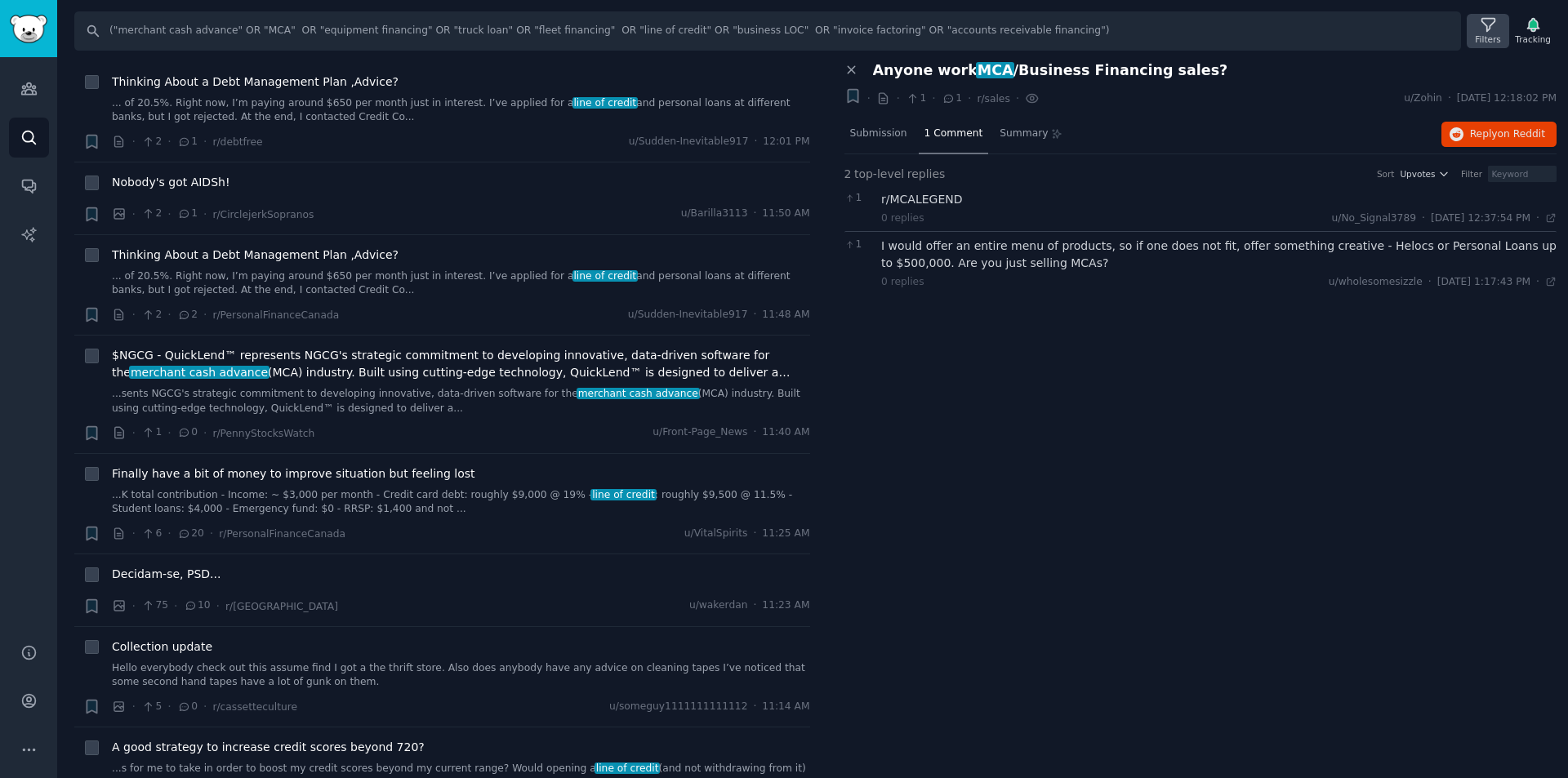
click at [1495, 27] on icon at bounding box center [1488, 24] width 17 height 17
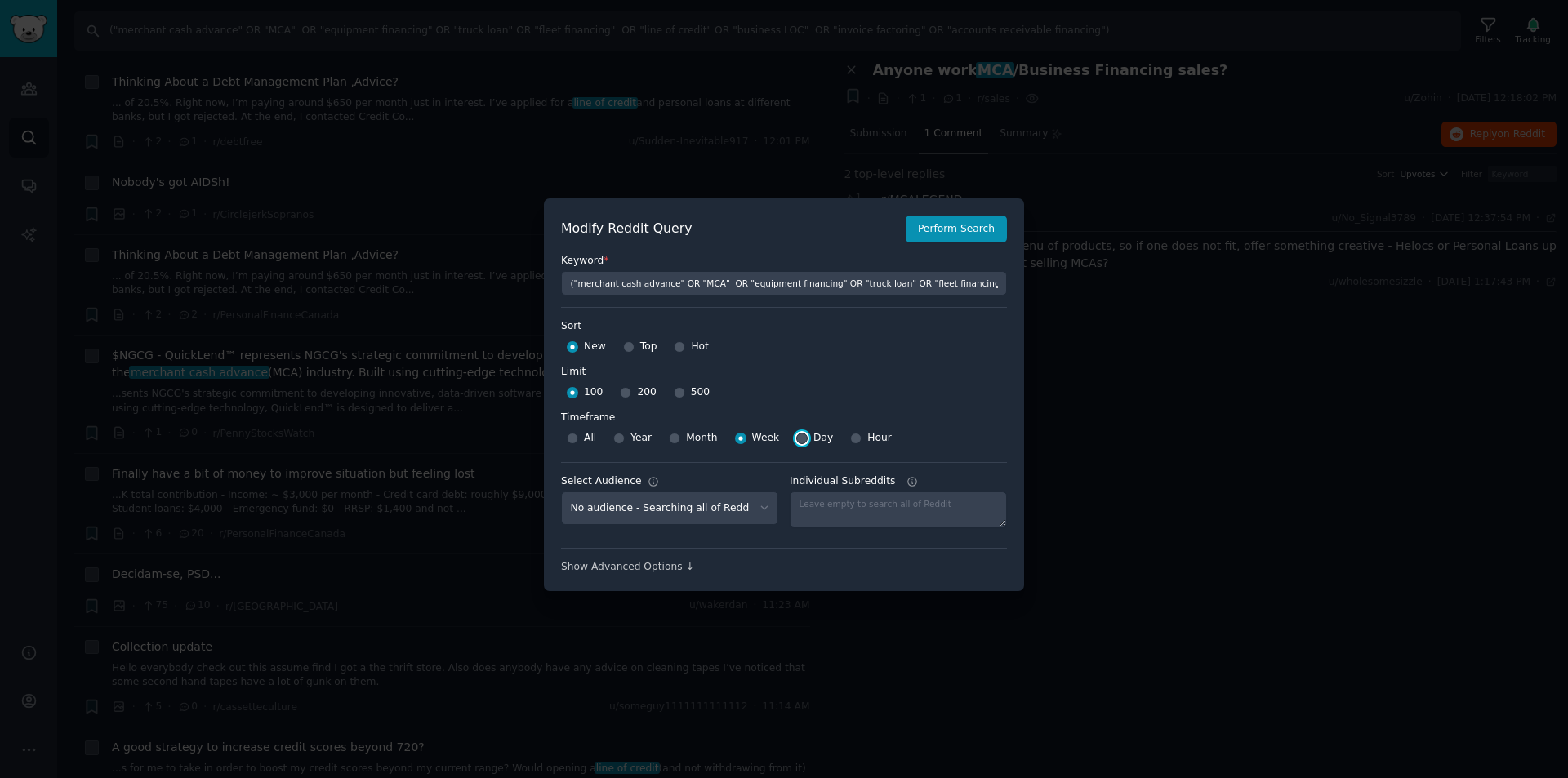
click at [796, 440] on input "Day" at bounding box center [801, 438] width 12 height 12
radio input "true"
click at [947, 230] on button "Perform Search" at bounding box center [956, 229] width 101 height 28
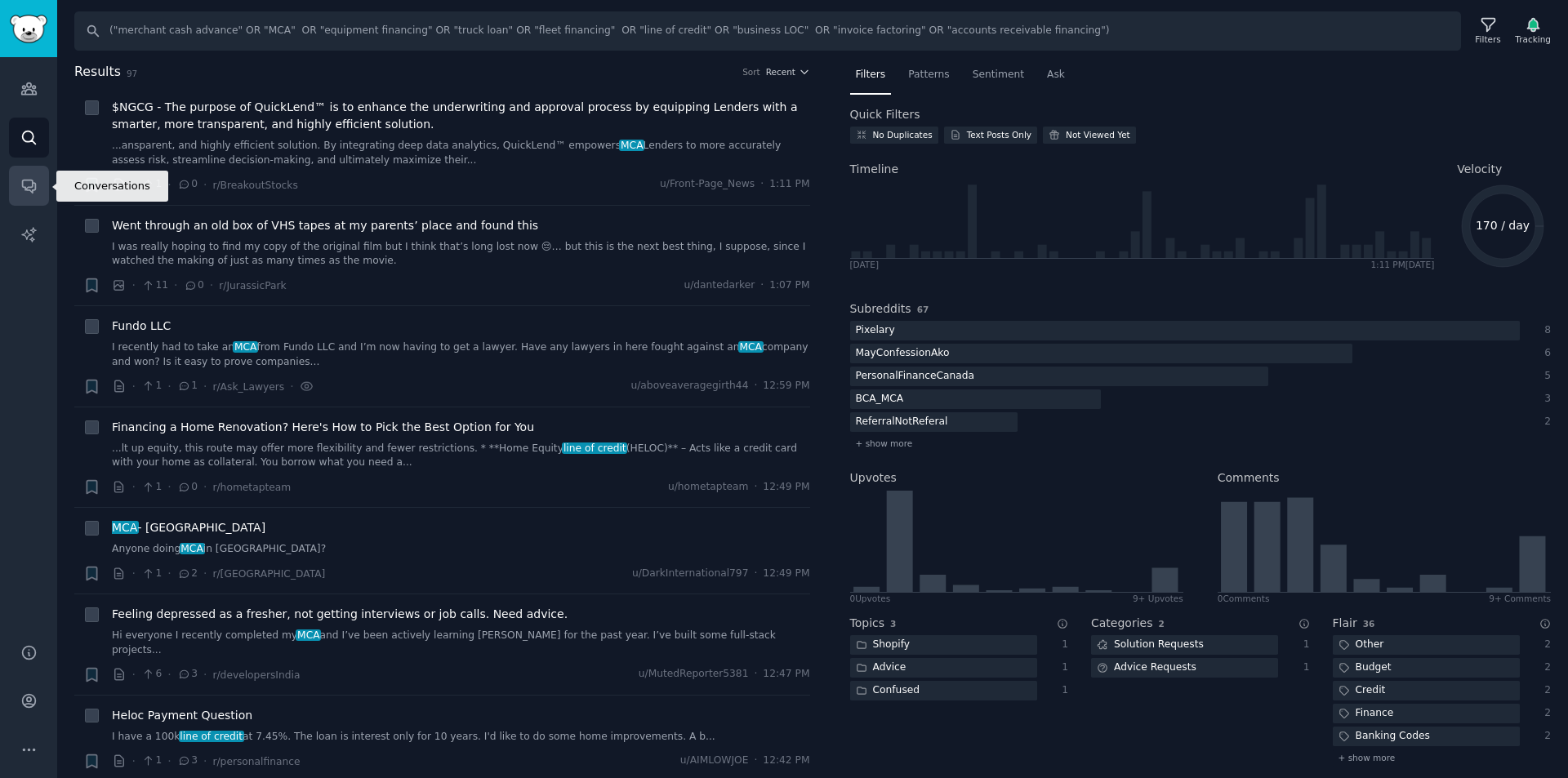
click at [28, 186] on icon "Sidebar" at bounding box center [29, 185] width 17 height 17
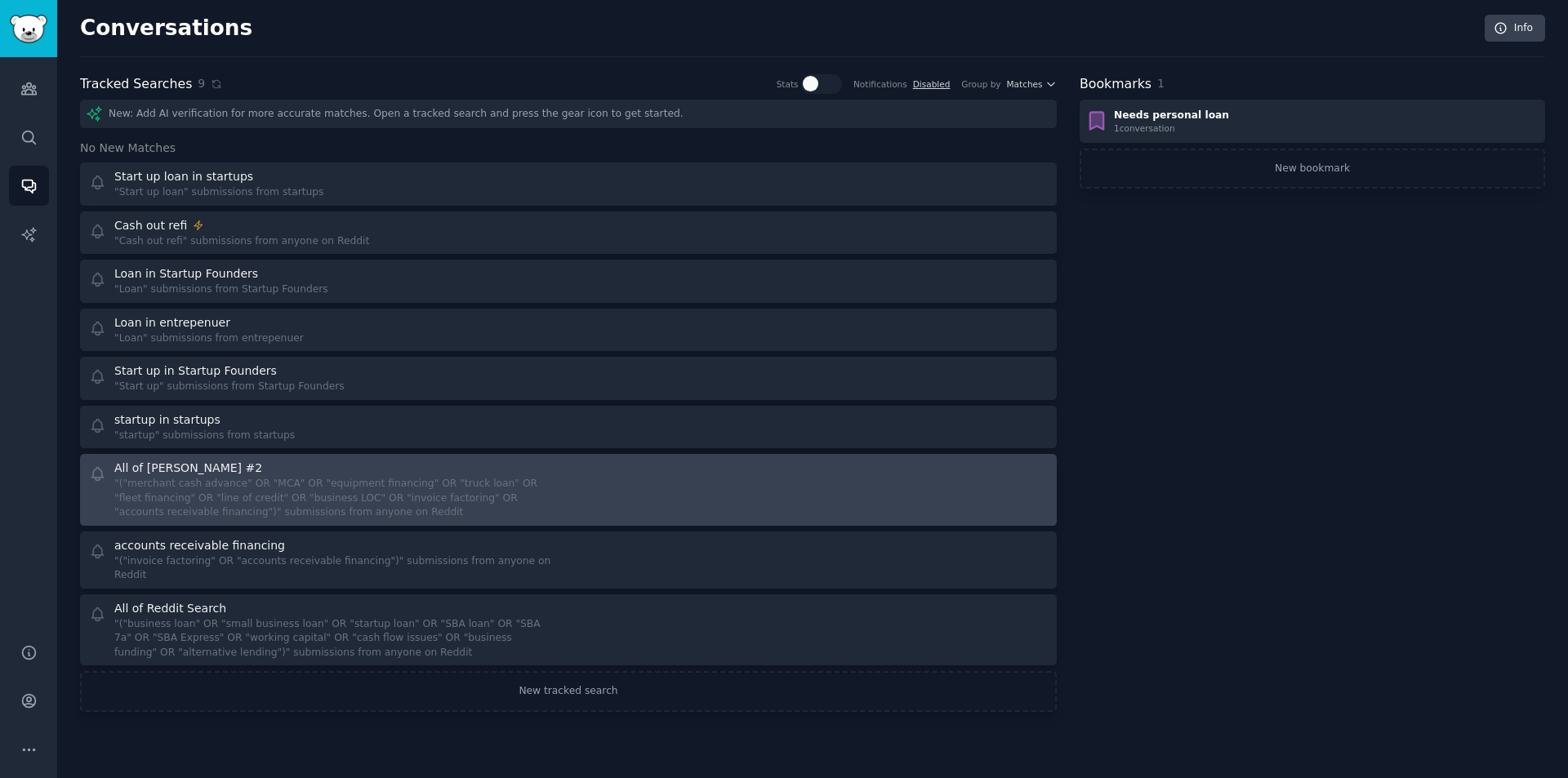
click at [426, 503] on div ""("merchant cash advance" OR "MCA" OR "equipment financing" OR "truck loan" OR …" at bounding box center [336, 499] width 442 height 43
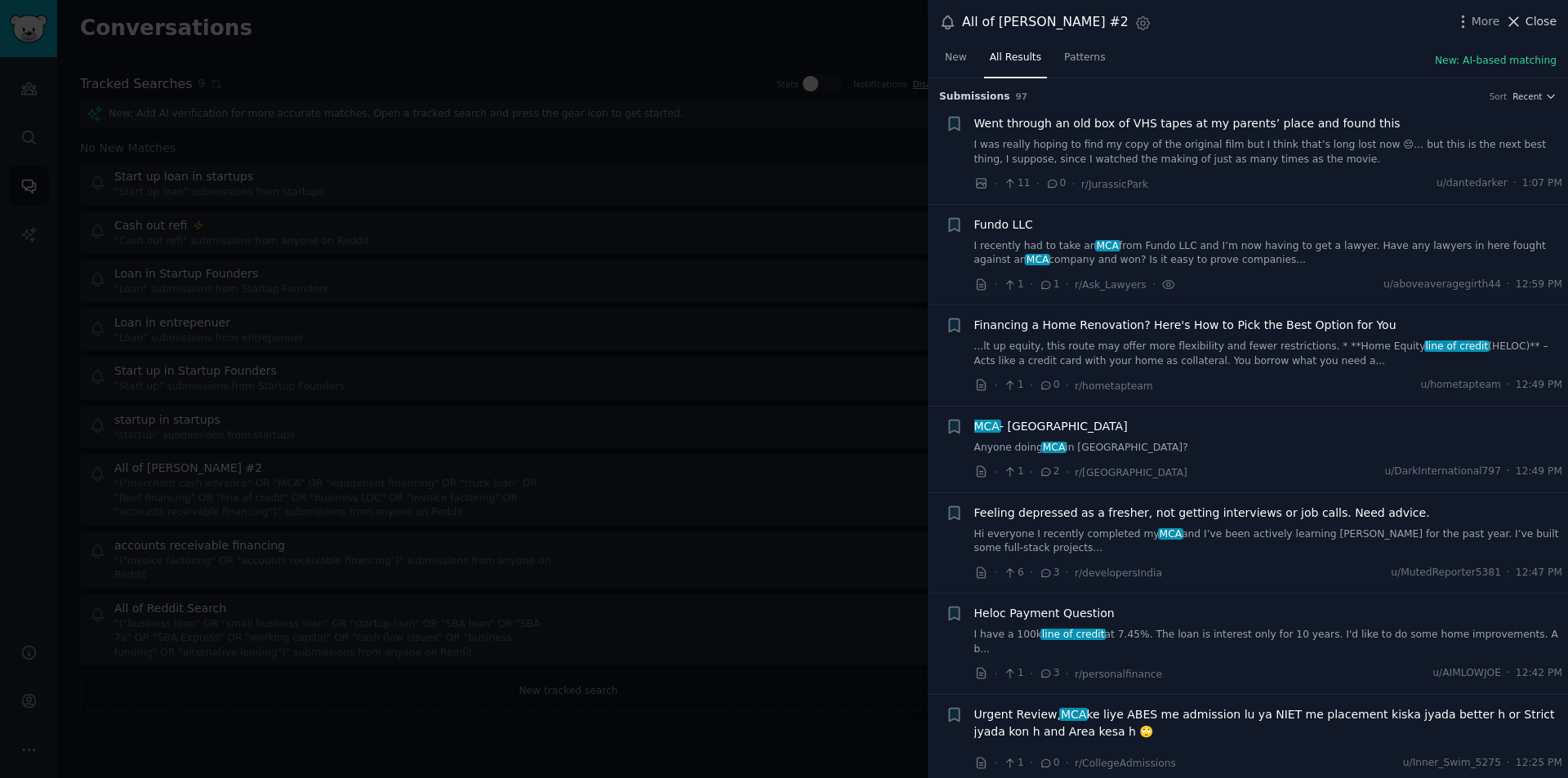
click at [1545, 19] on span "Close" at bounding box center [1541, 21] width 31 height 17
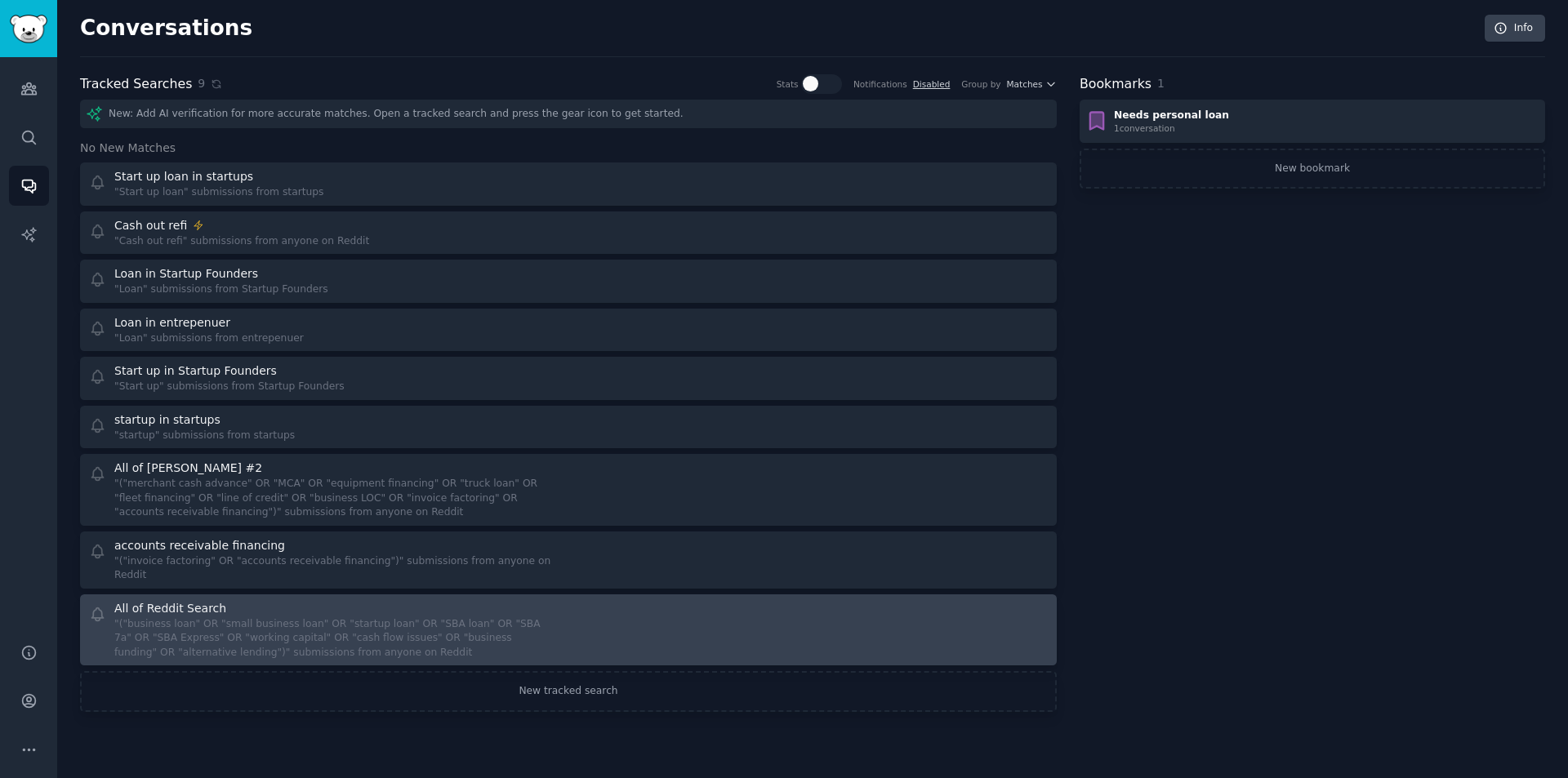
click at [278, 618] on div ""("business loan" OR "small business loan" OR "startup loan" OR "SBA loan" OR "…" at bounding box center [336, 639] width 442 height 43
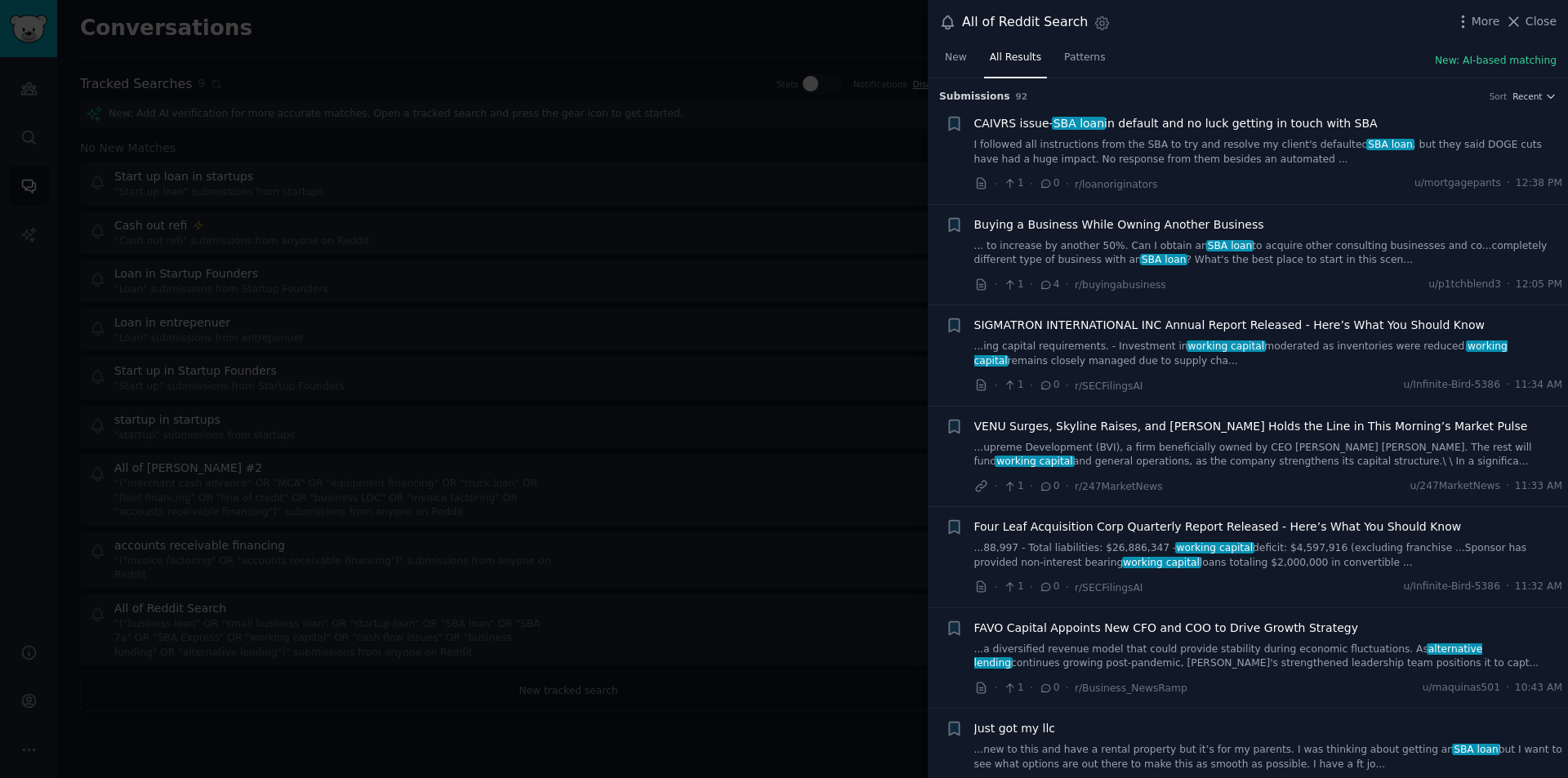
click at [1255, 241] on link "... to increase by another 50%. Can I obtain an SBA loan to acquire other consu…" at bounding box center [1269, 253] width 589 height 29
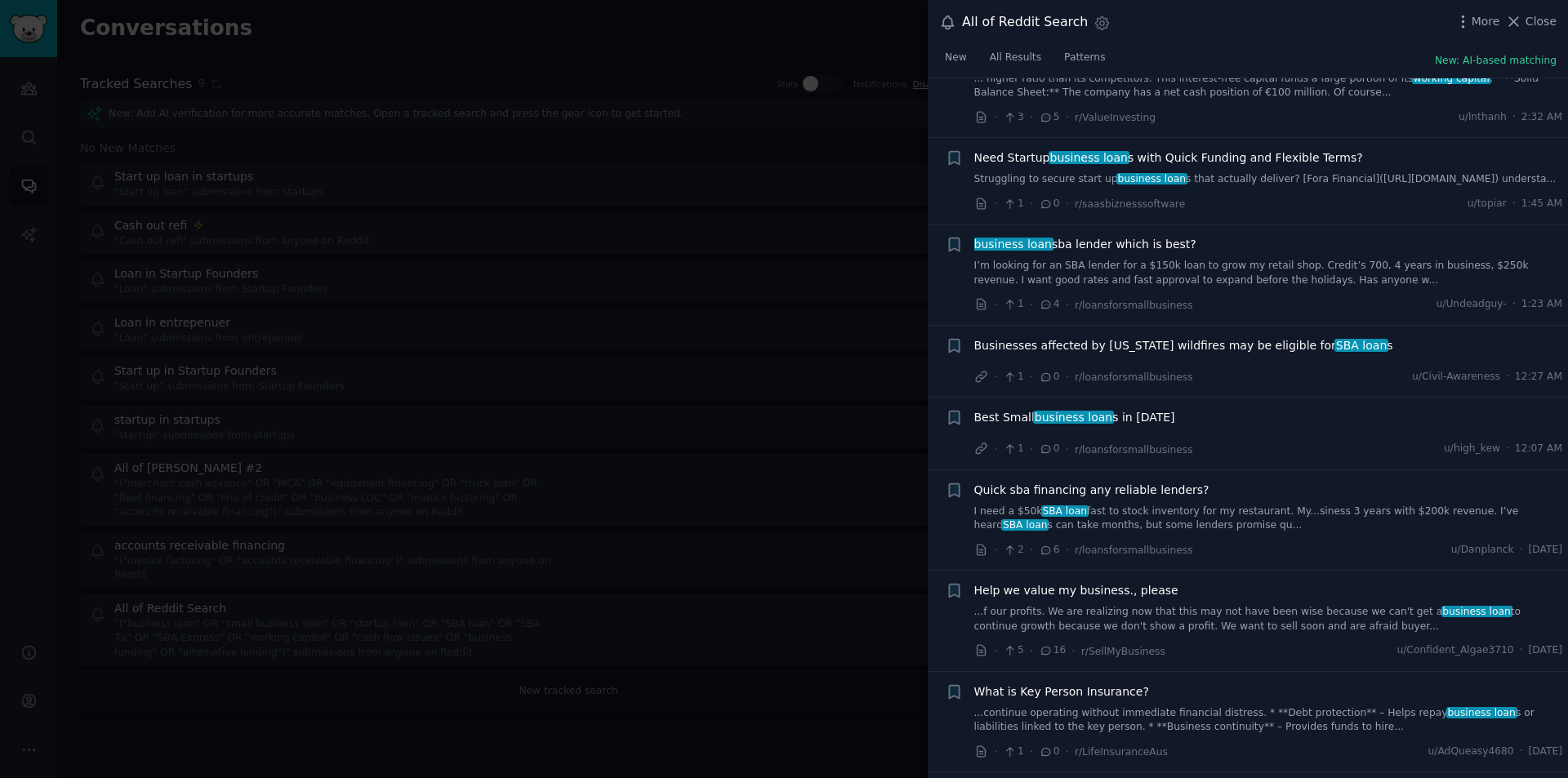
scroll to position [2495, 0]
click at [1209, 257] on link "I’m looking for an SBA lender for a $150k loan to grow my retail shop. Credit’s…" at bounding box center [1269, 271] width 589 height 29
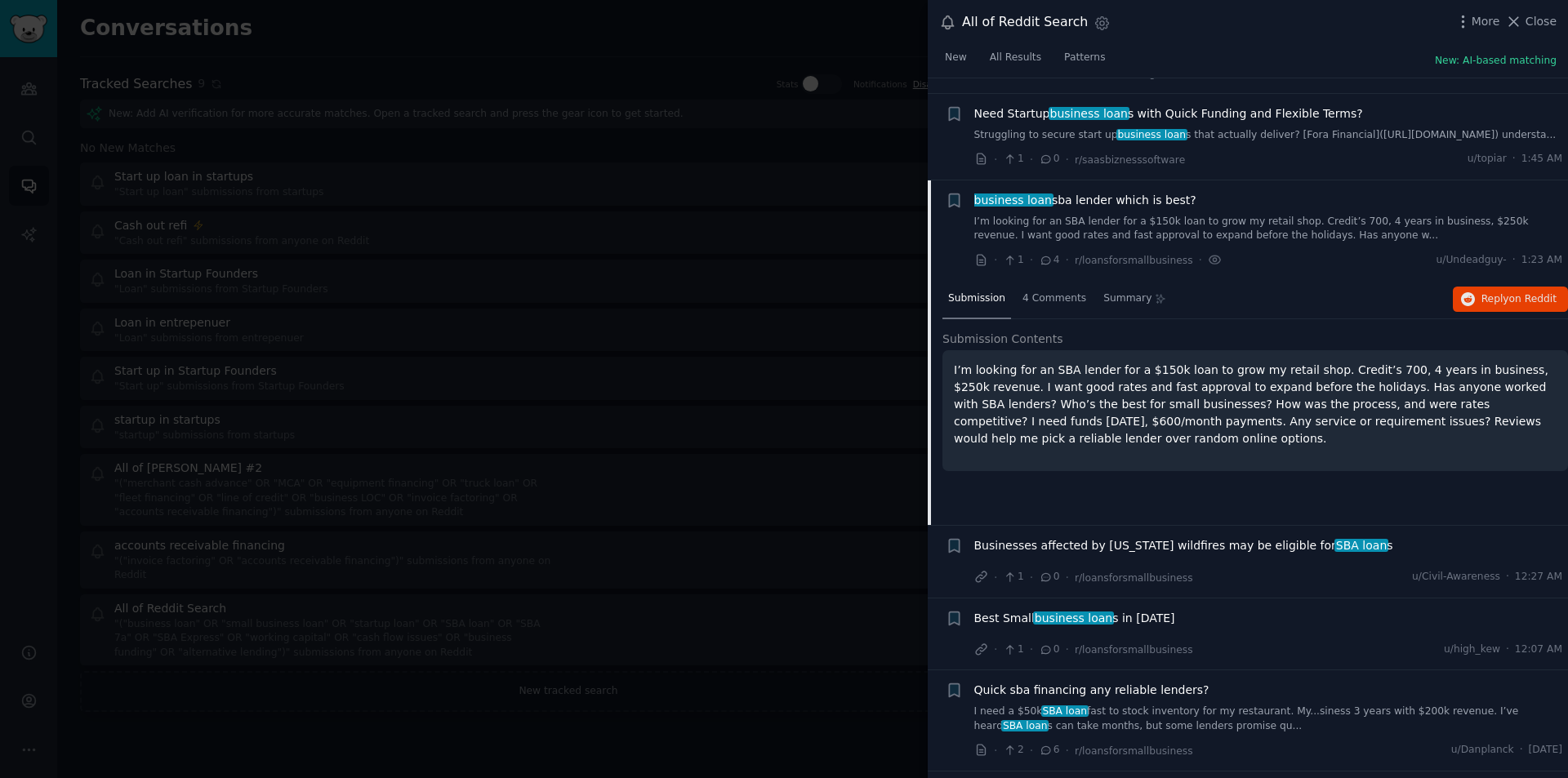
scroll to position [2217, 0]
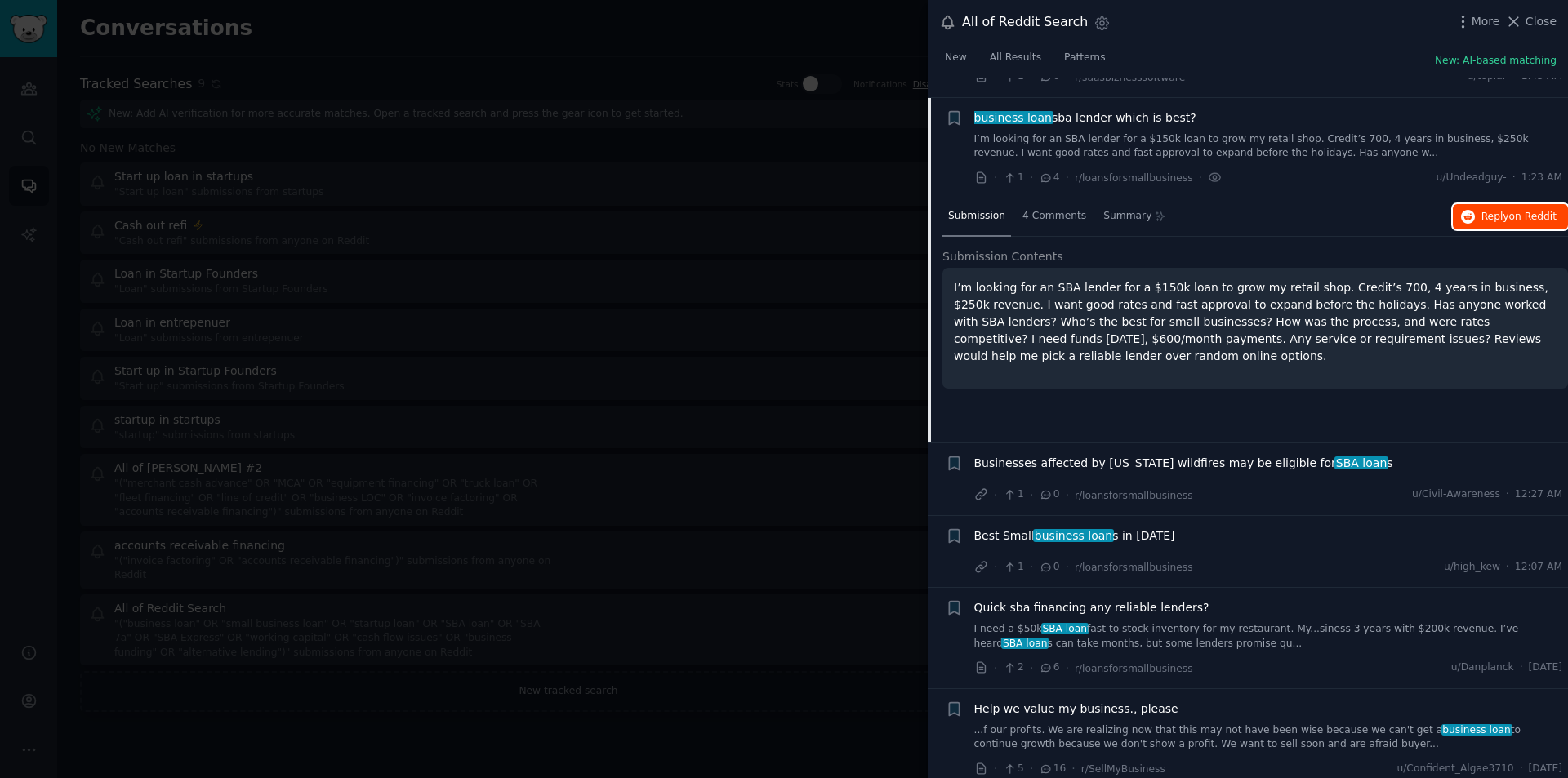
click at [1527, 210] on span "on Reddit" at bounding box center [1533, 216] width 47 height 12
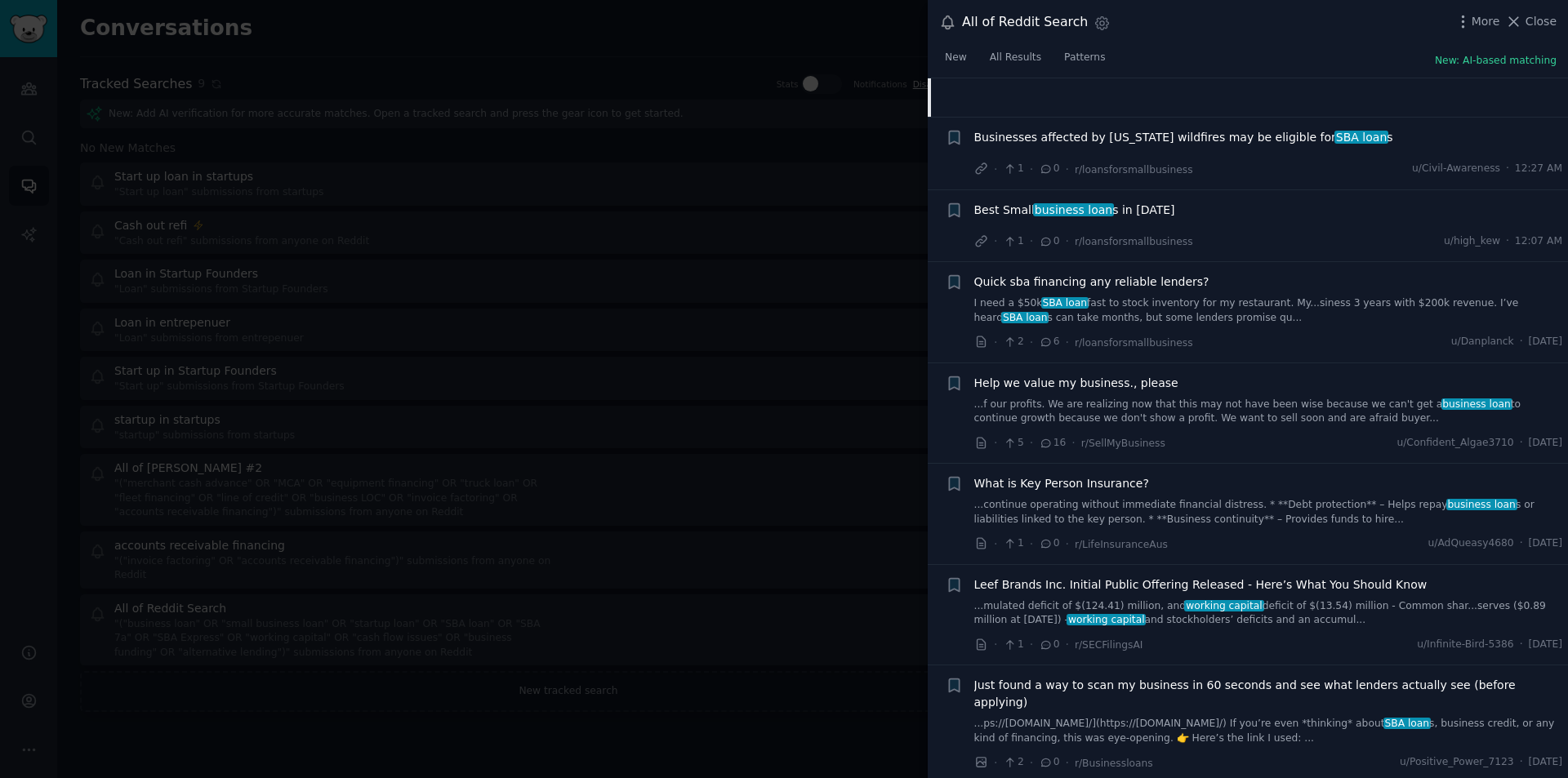
scroll to position [2543, 0]
click at [1535, 18] on span "Close" at bounding box center [1541, 21] width 31 height 17
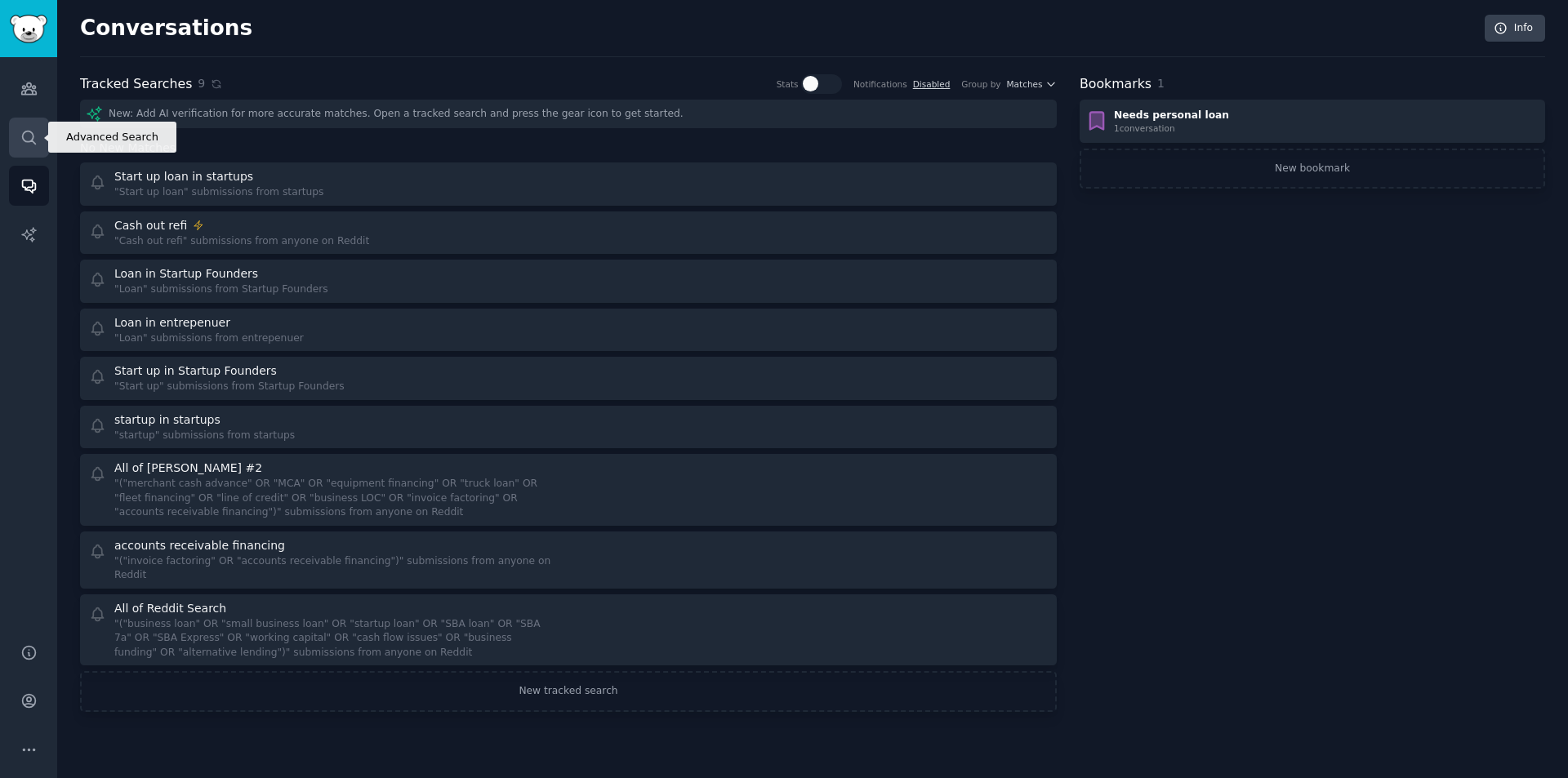
click at [23, 141] on icon "Sidebar" at bounding box center [29, 137] width 17 height 17
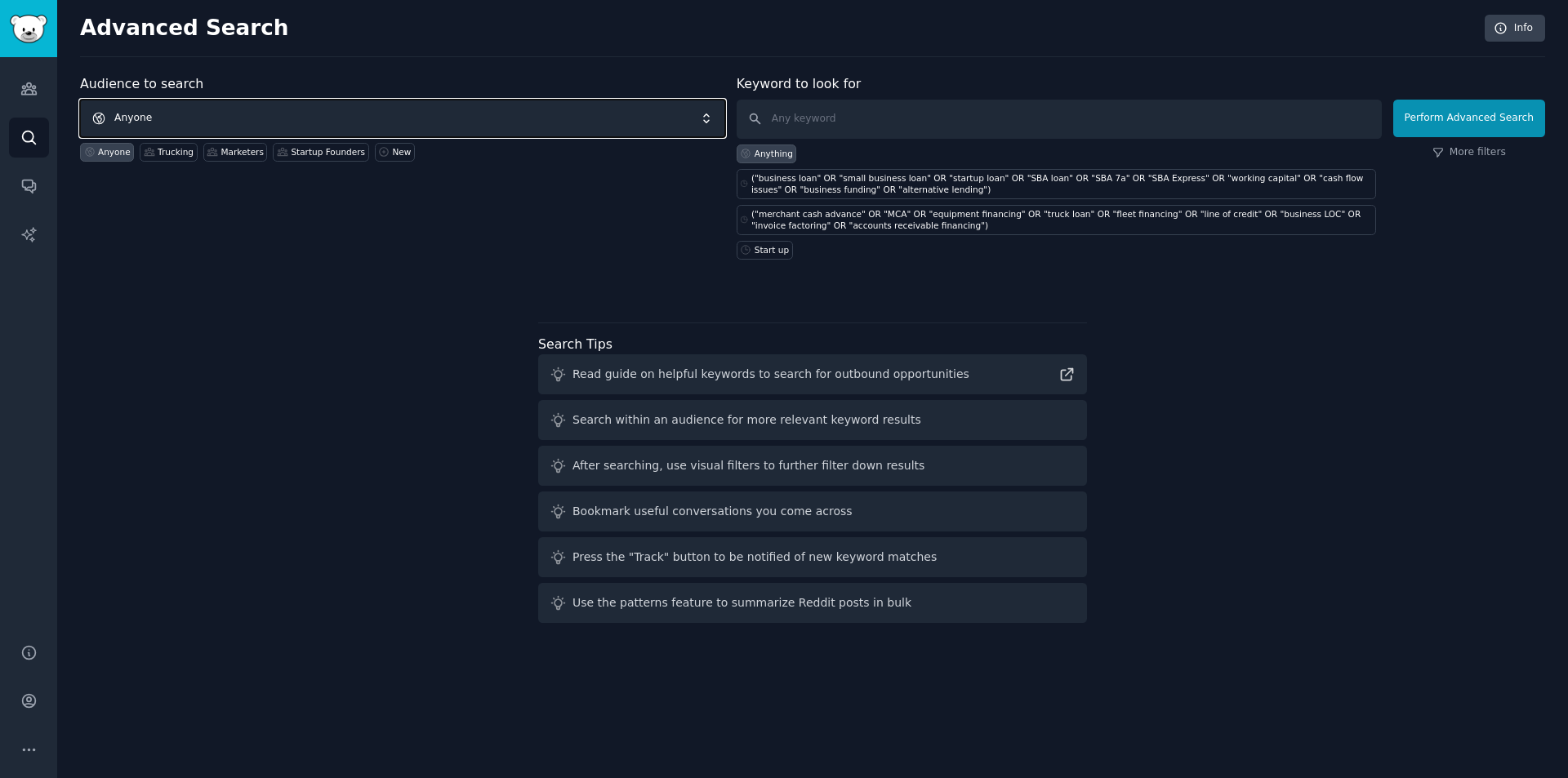
click at [271, 125] on span "Anyone" at bounding box center [402, 118] width 646 height 38
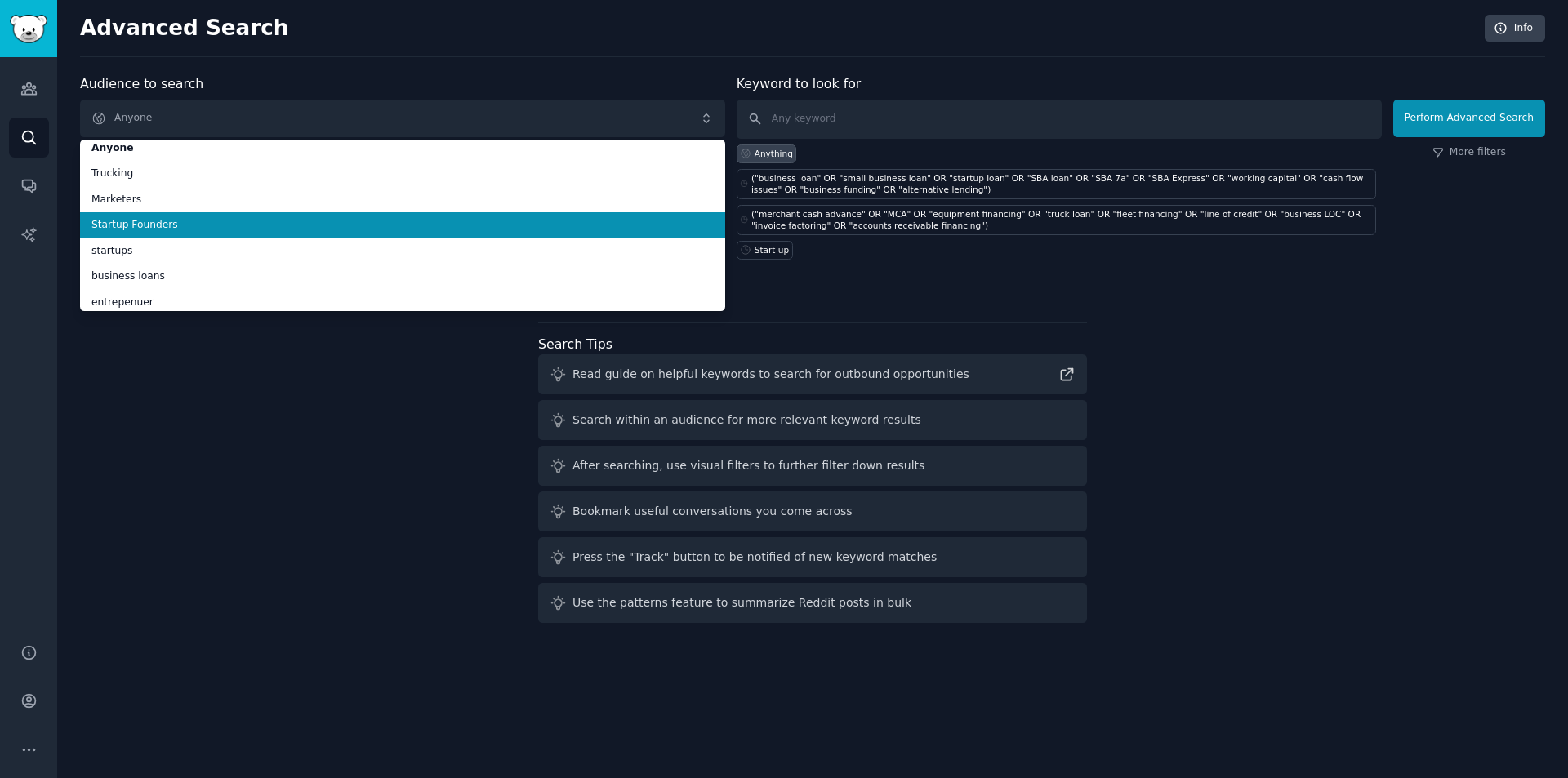
scroll to position [14, 0]
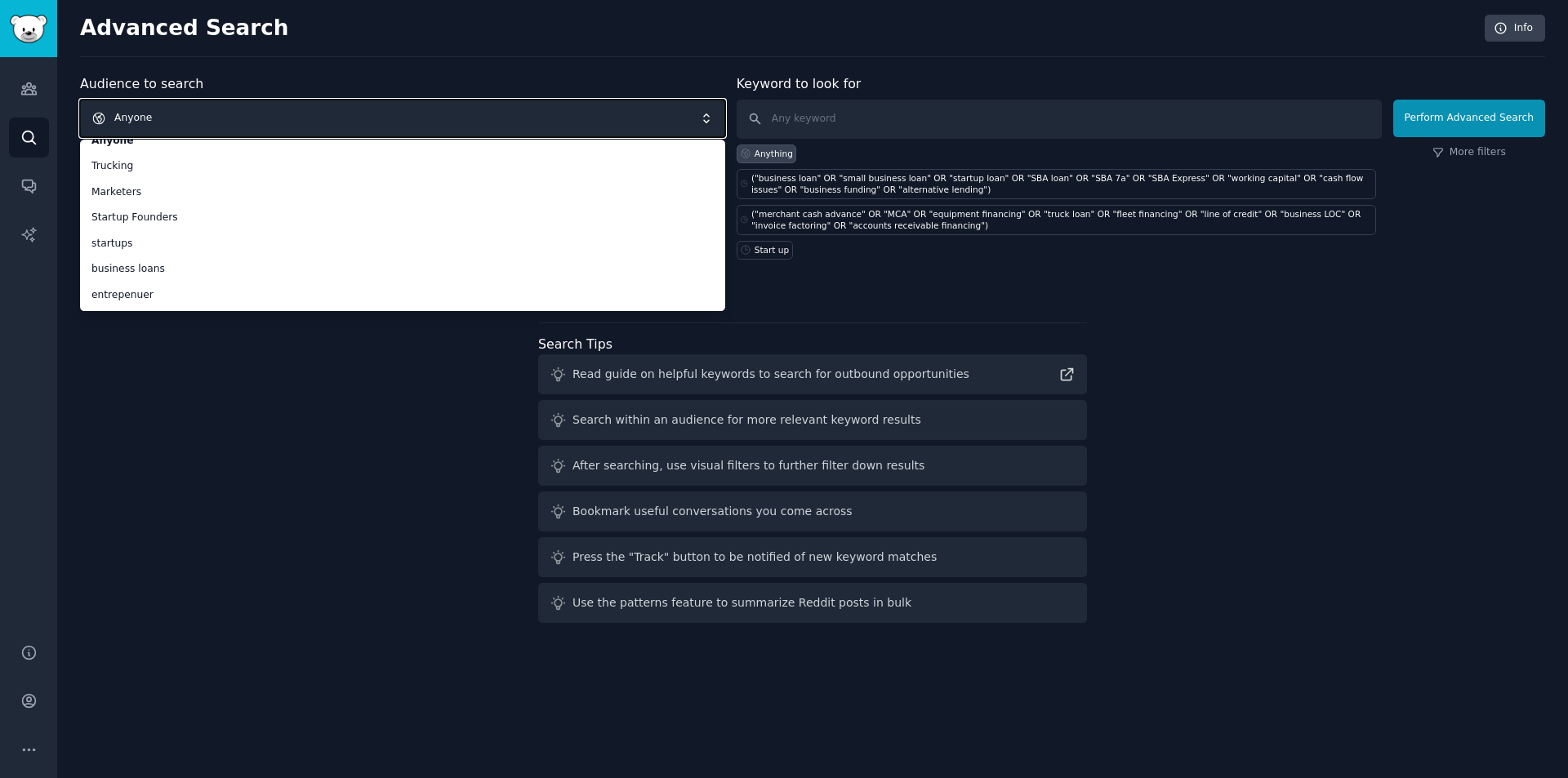
click at [293, 116] on span "Anyone" at bounding box center [402, 118] width 646 height 38
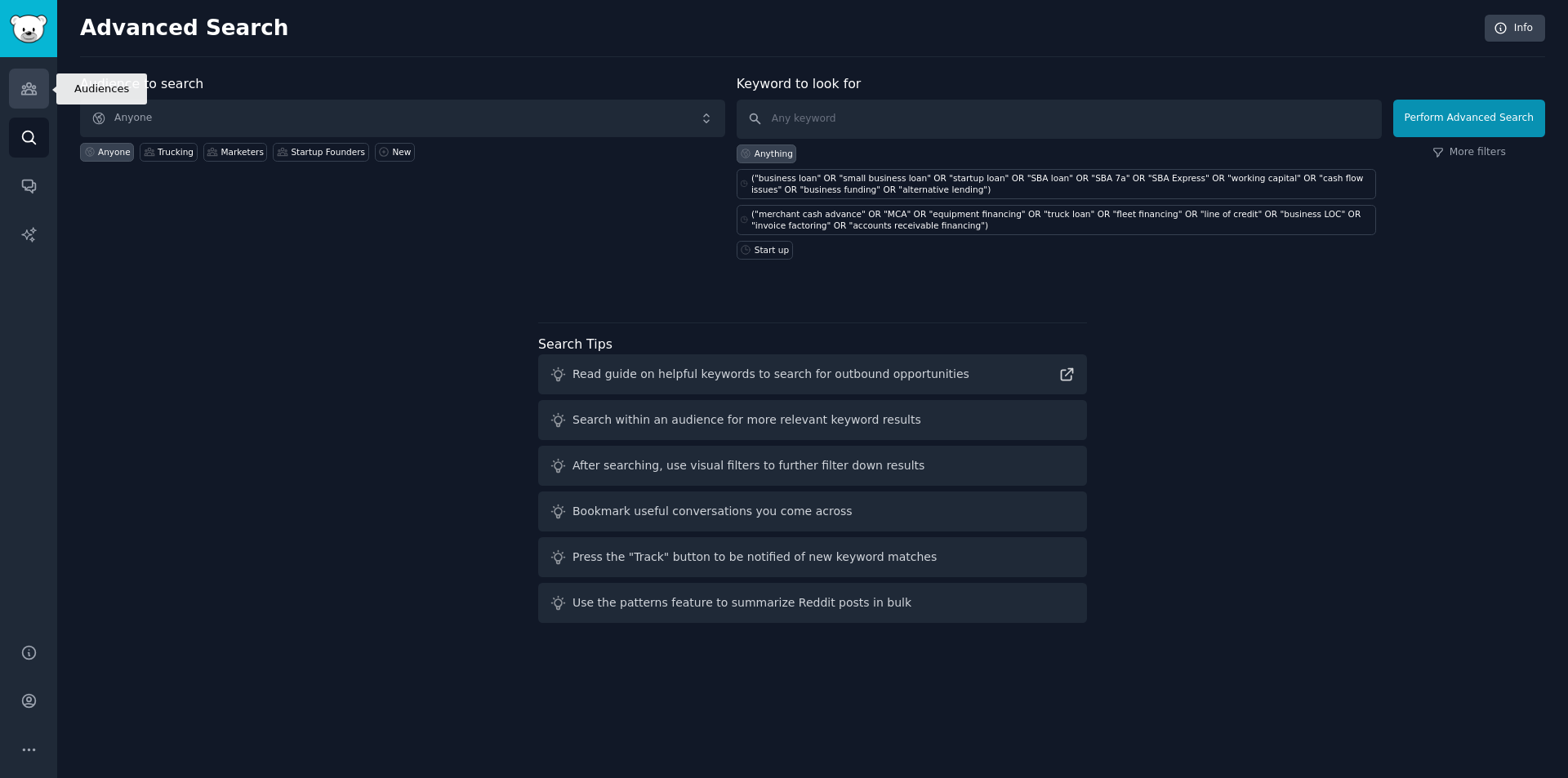
click at [32, 83] on icon "Sidebar" at bounding box center [29, 88] width 17 height 17
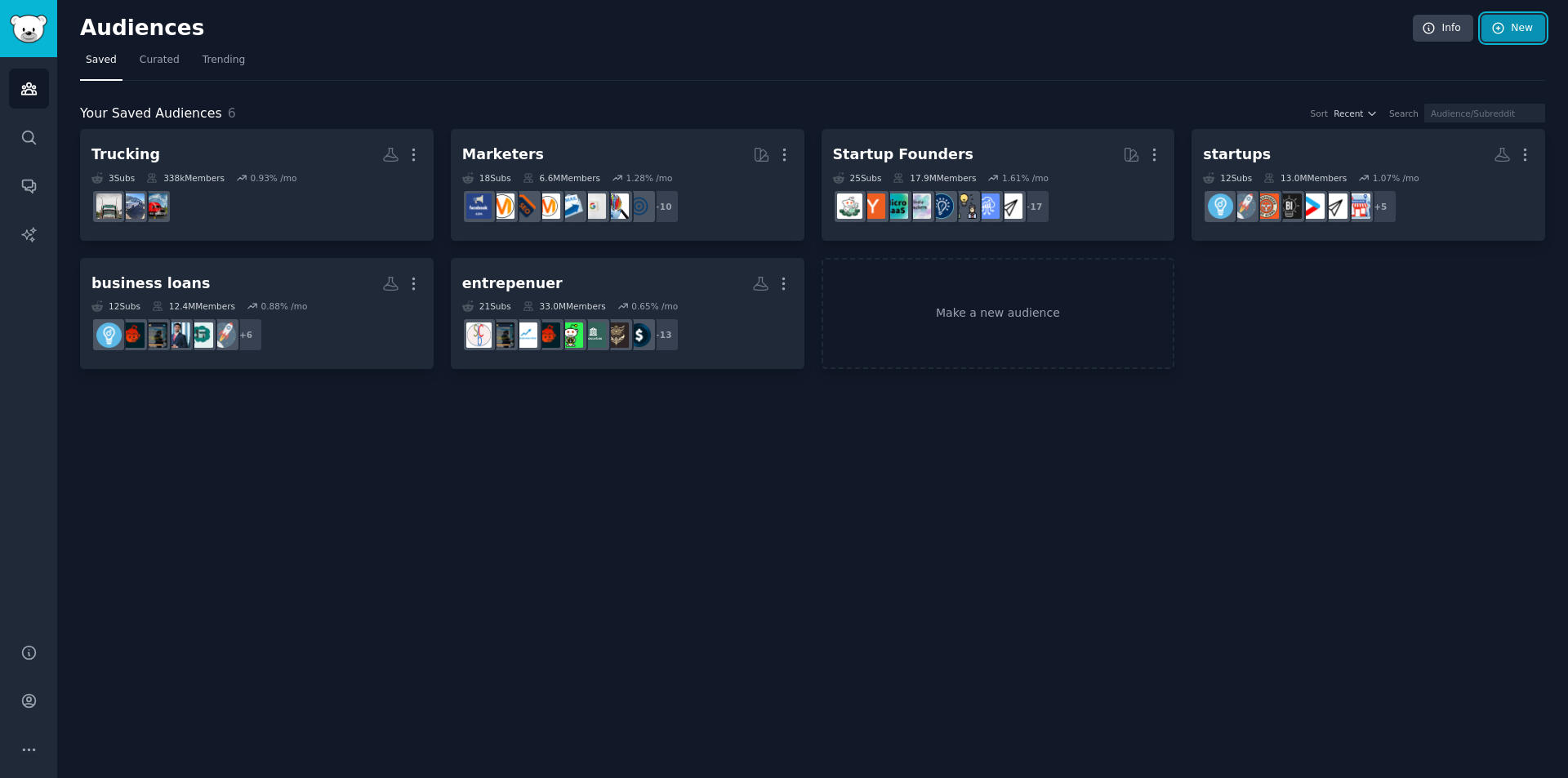
click at [1513, 23] on link "New" at bounding box center [1513, 28] width 64 height 28
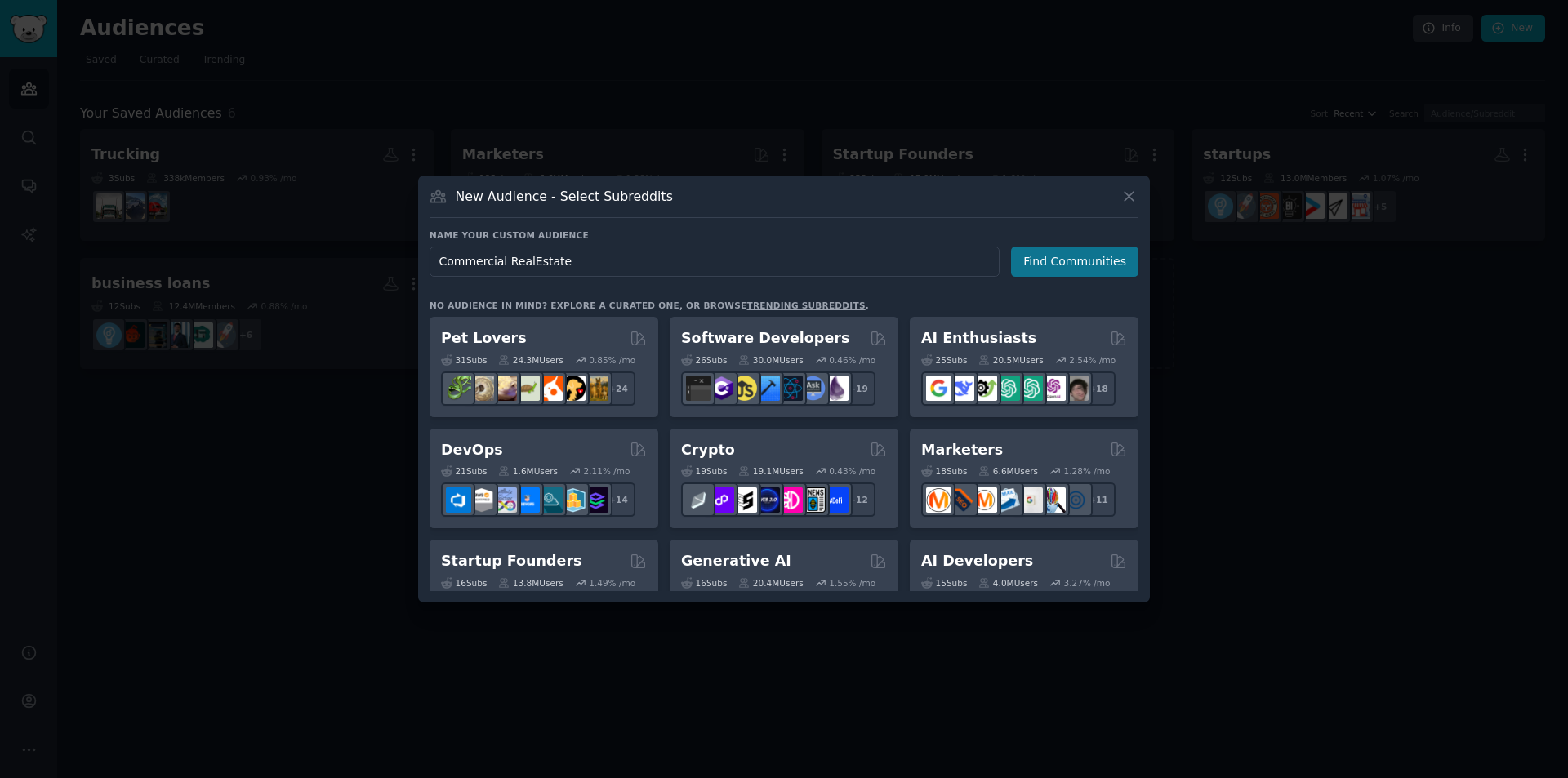
type input "Commercial RealEstate"
click at [1104, 262] on button "Find Communities" at bounding box center [1075, 261] width 127 height 30
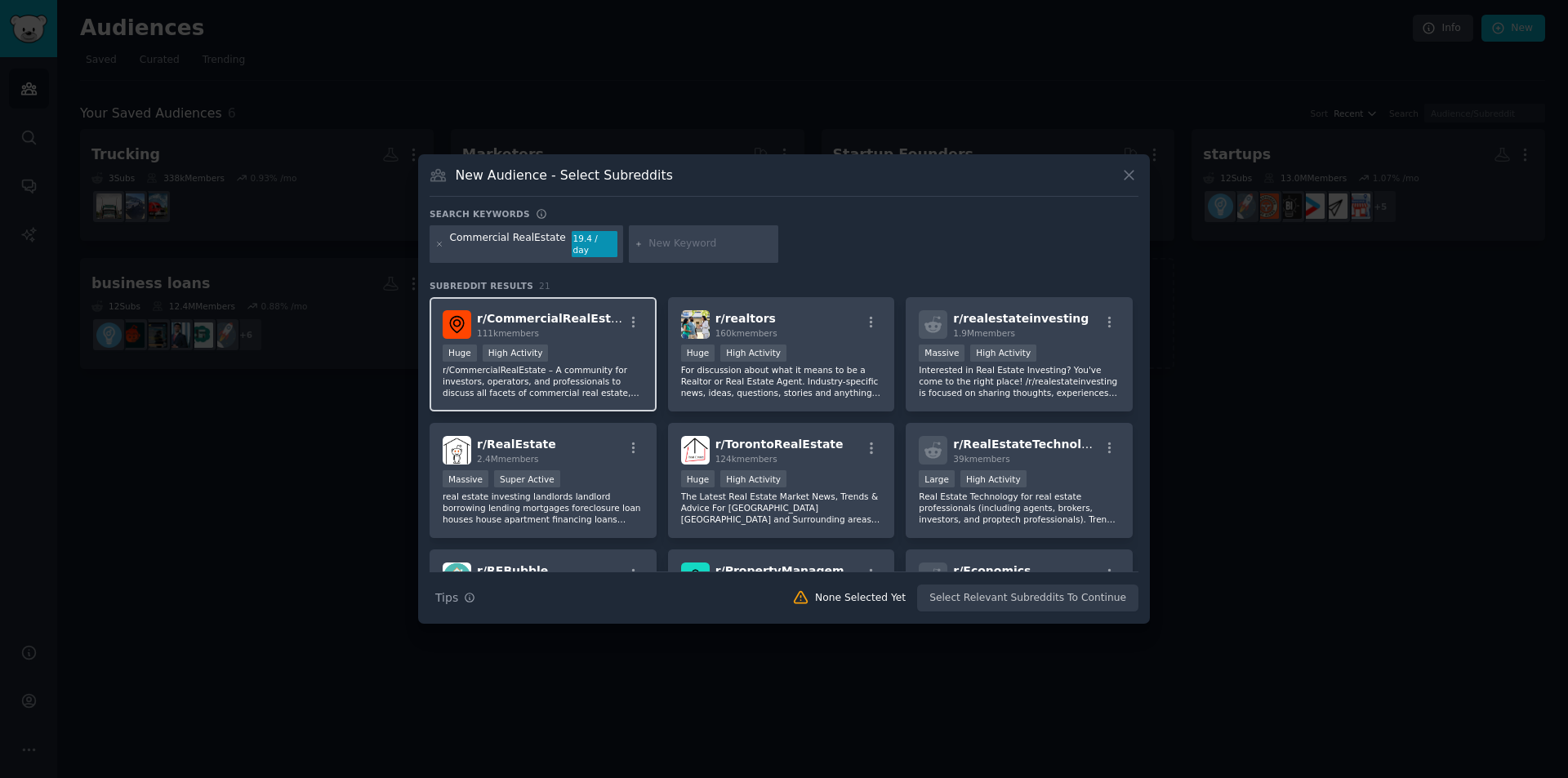
click at [570, 351] on div "Huge High Activity" at bounding box center [543, 355] width 201 height 21
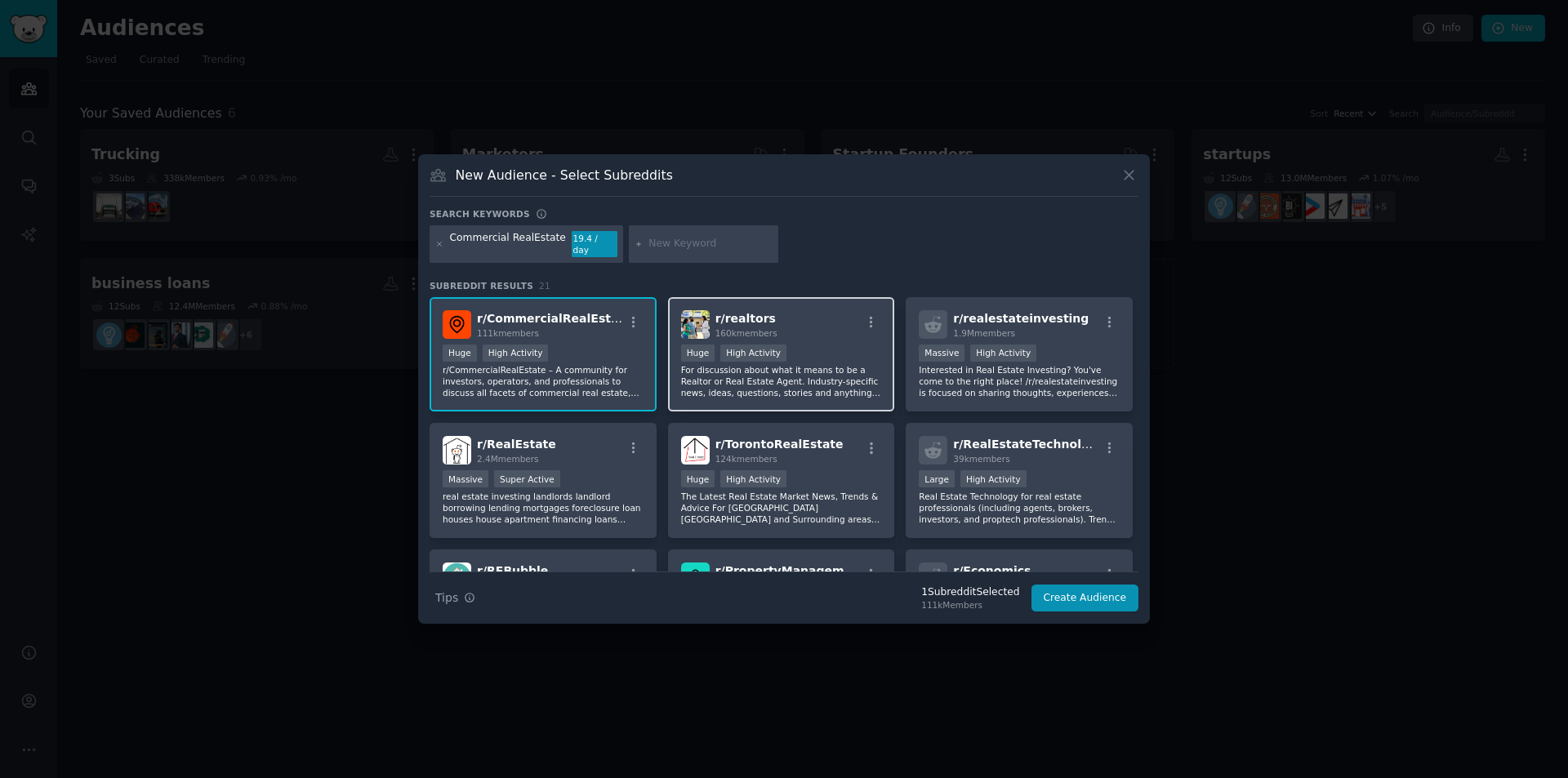
click at [820, 358] on div "Huge High Activity" at bounding box center [782, 355] width 201 height 21
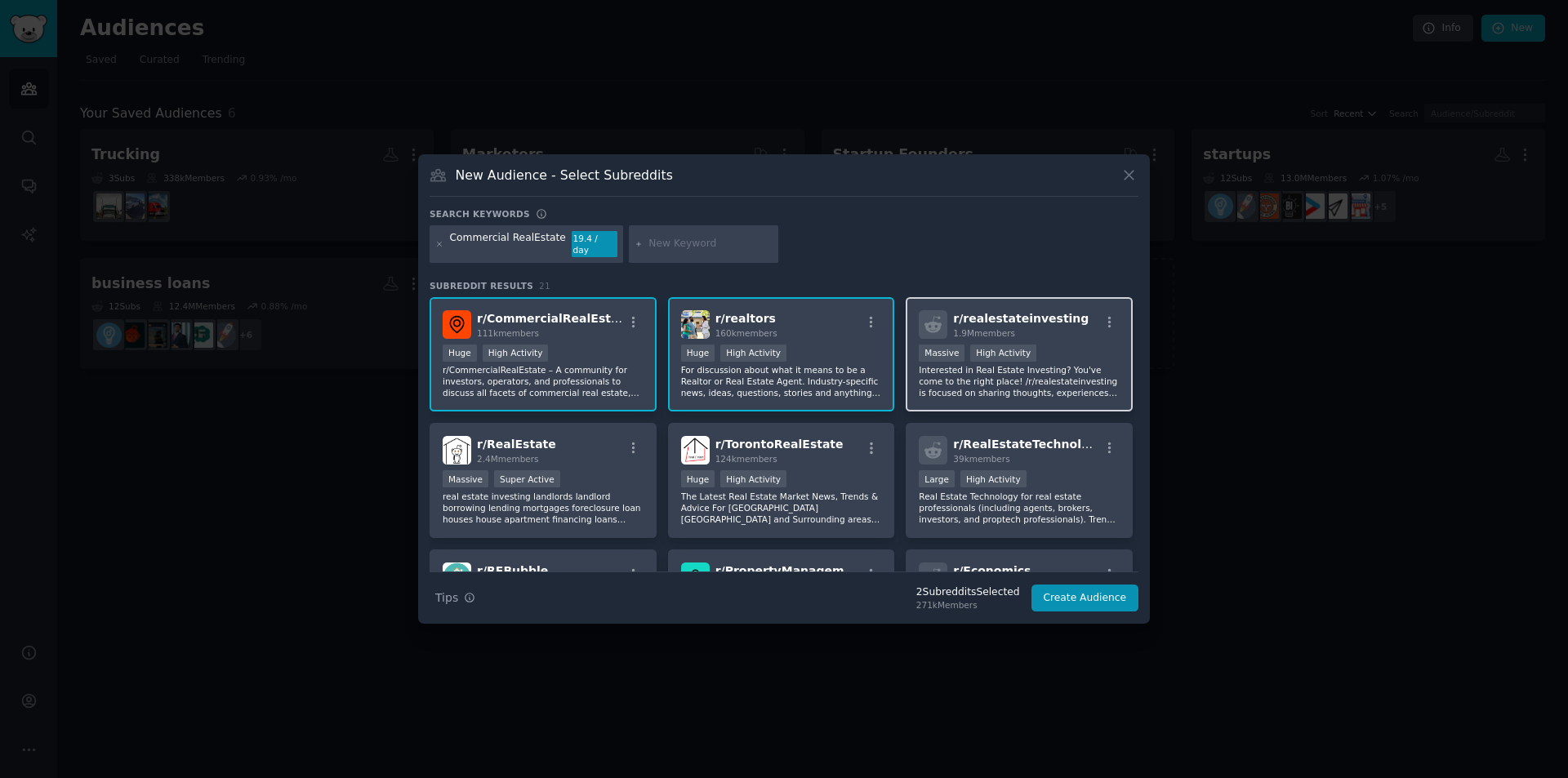
click at [1056, 346] on div "Massive High Activity" at bounding box center [1019, 355] width 201 height 21
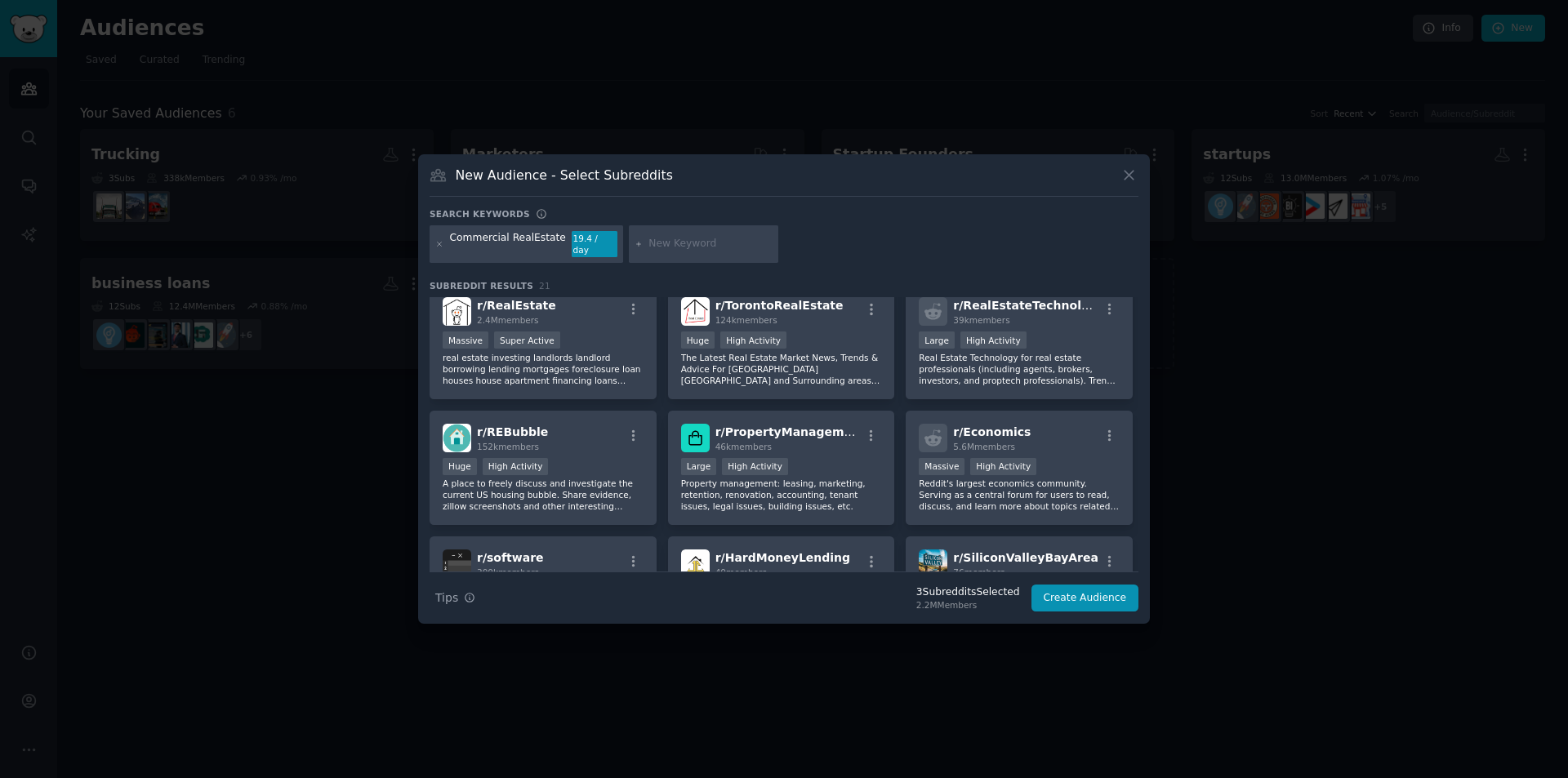
scroll to position [163, 0]
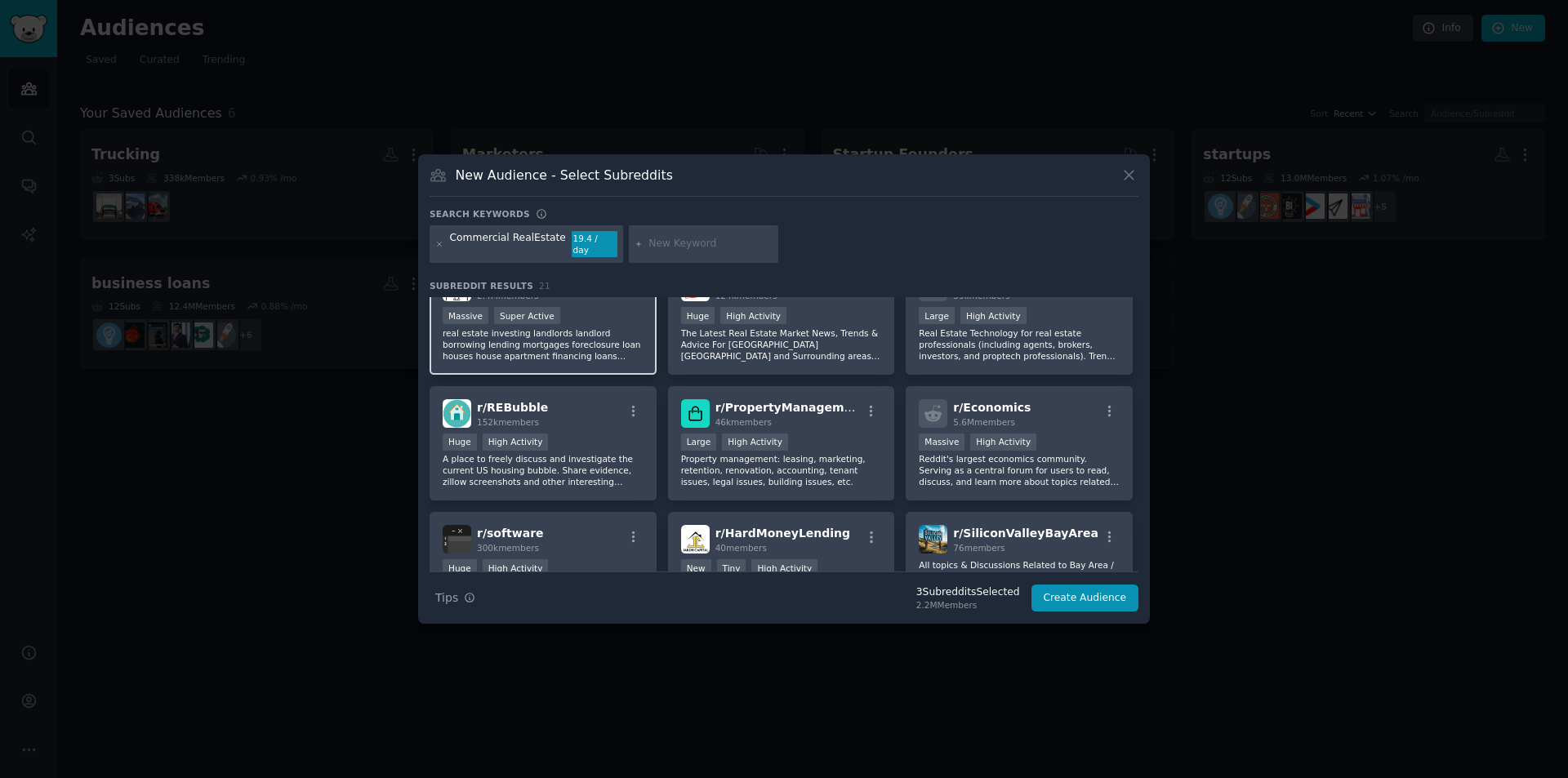
click at [519, 328] on p "real estate investing landlords landlord borrowing lending mortgages foreclosur…" at bounding box center [543, 345] width 201 height 34
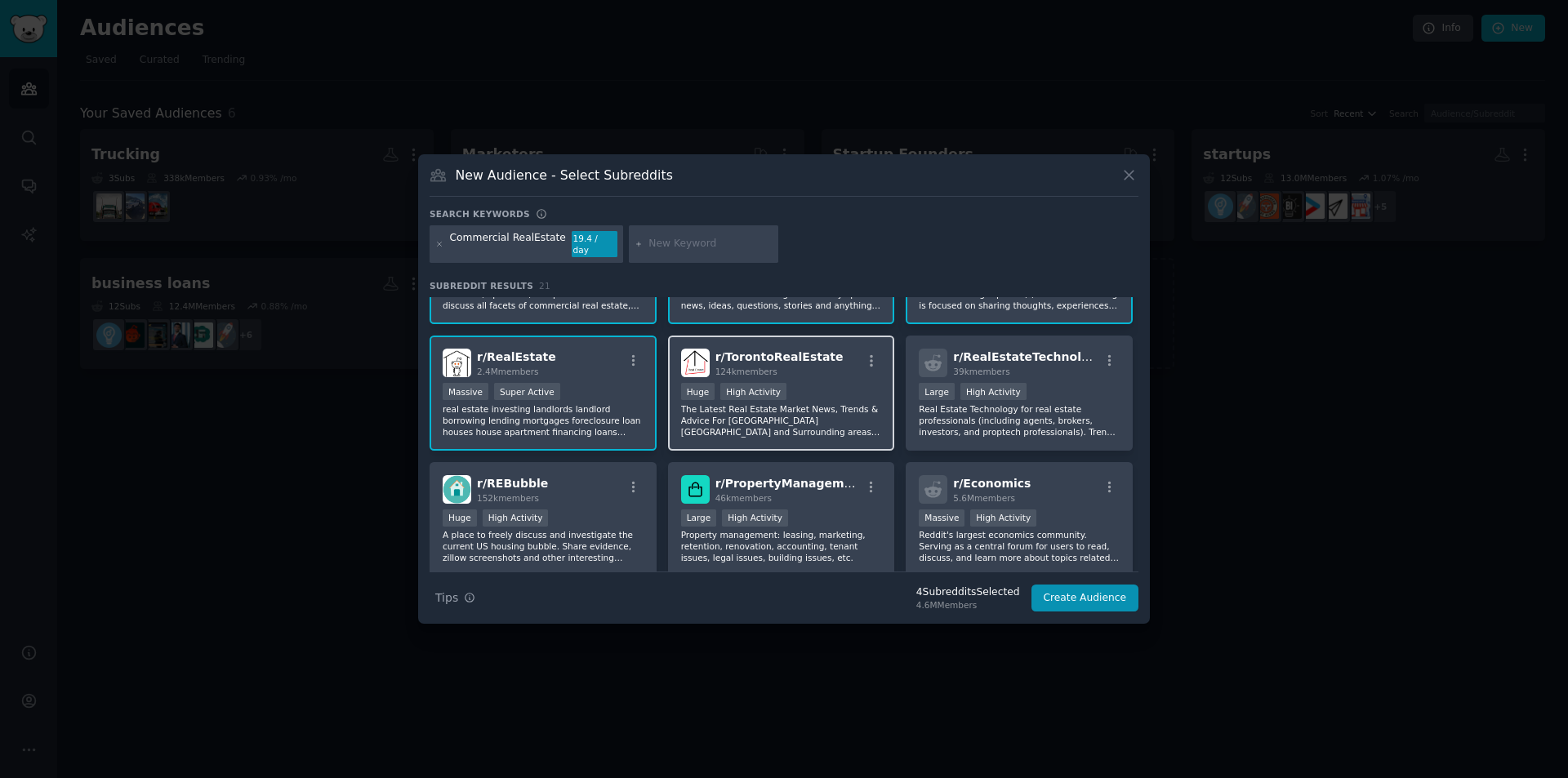
scroll to position [81, 0]
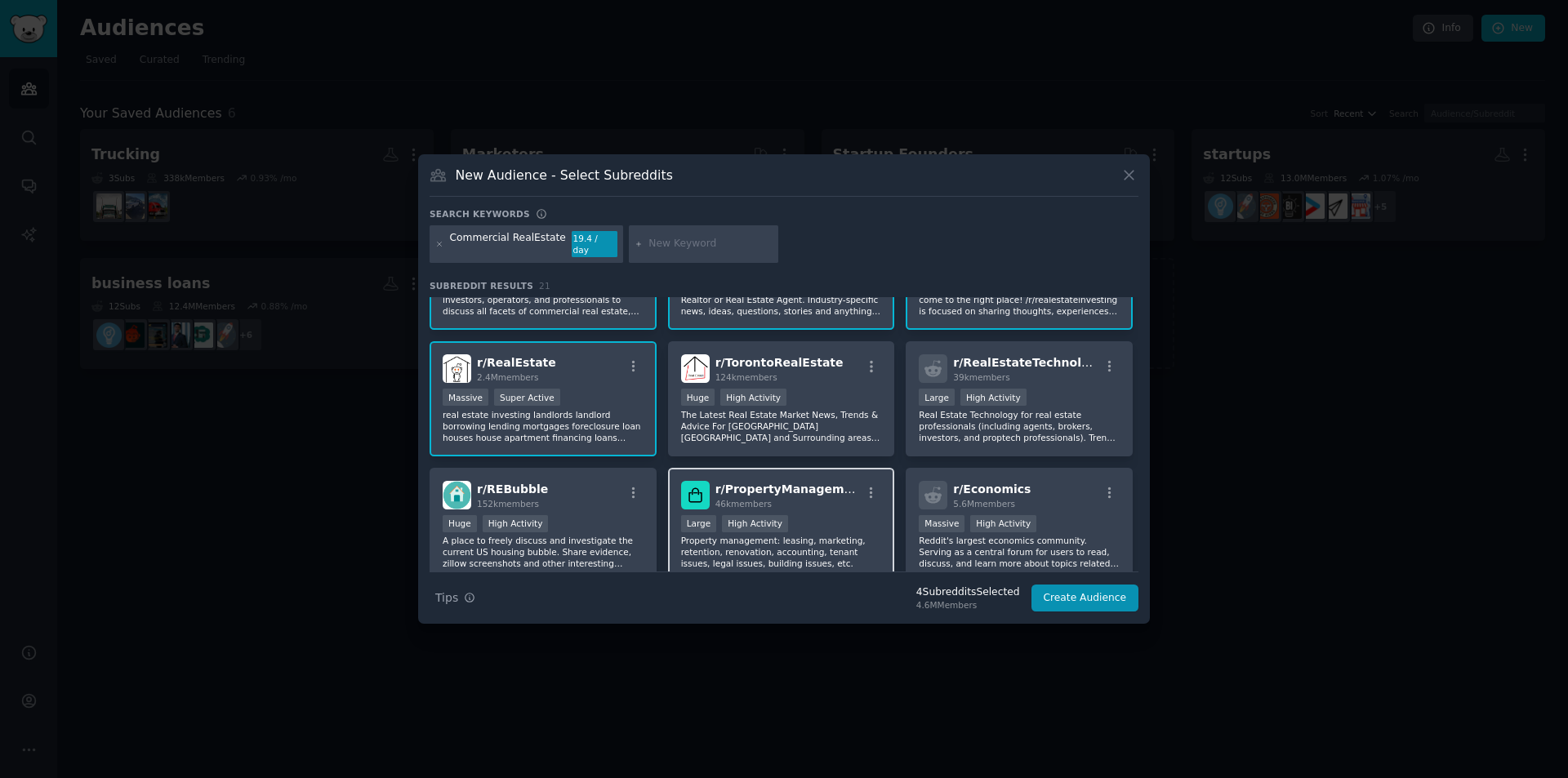
click at [817, 498] on div "46k members" at bounding box center [788, 503] width 146 height 12
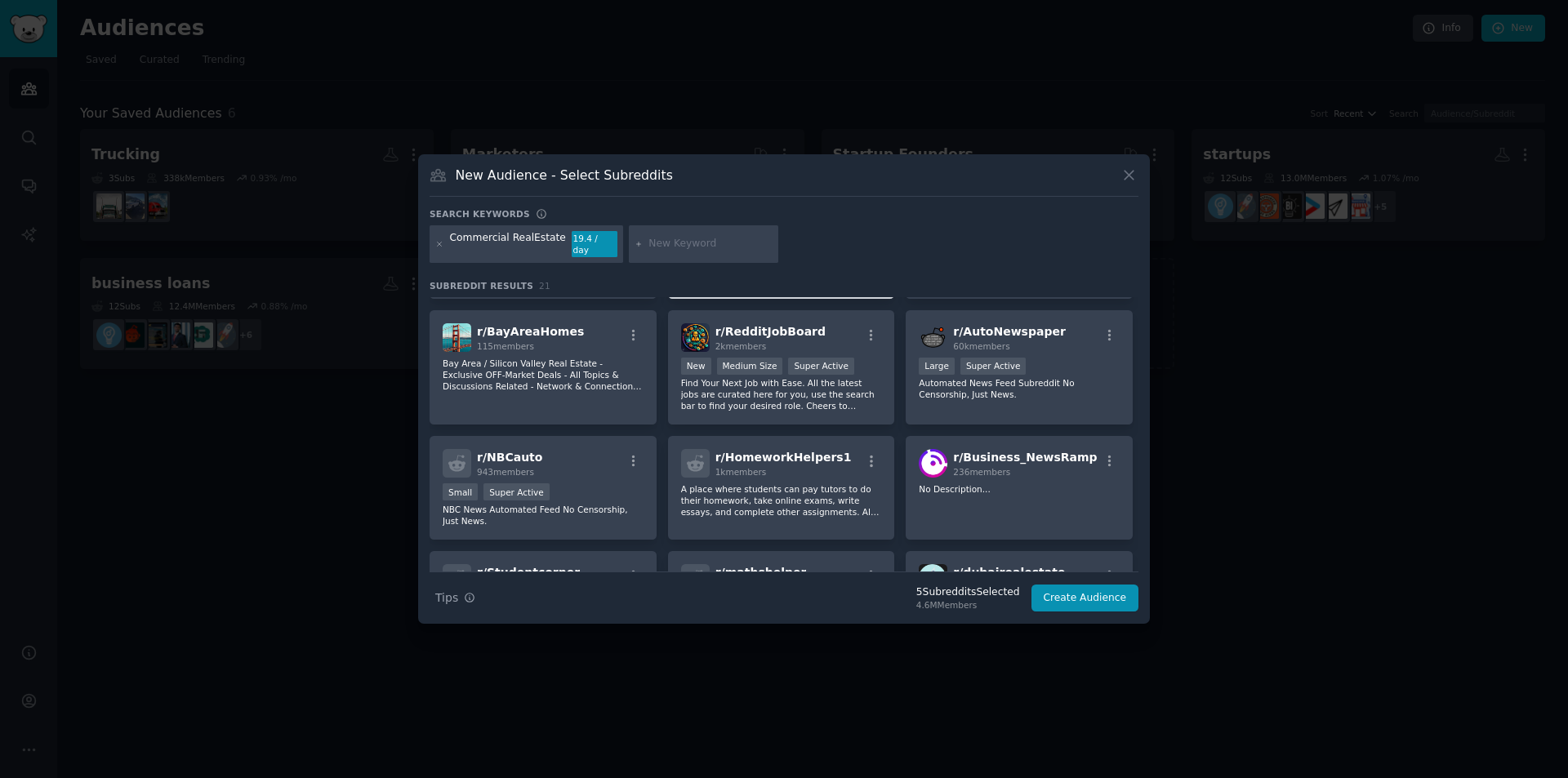
scroll to position [490, 0]
click at [1102, 587] on button "Create Audience" at bounding box center [1085, 598] width 107 height 28
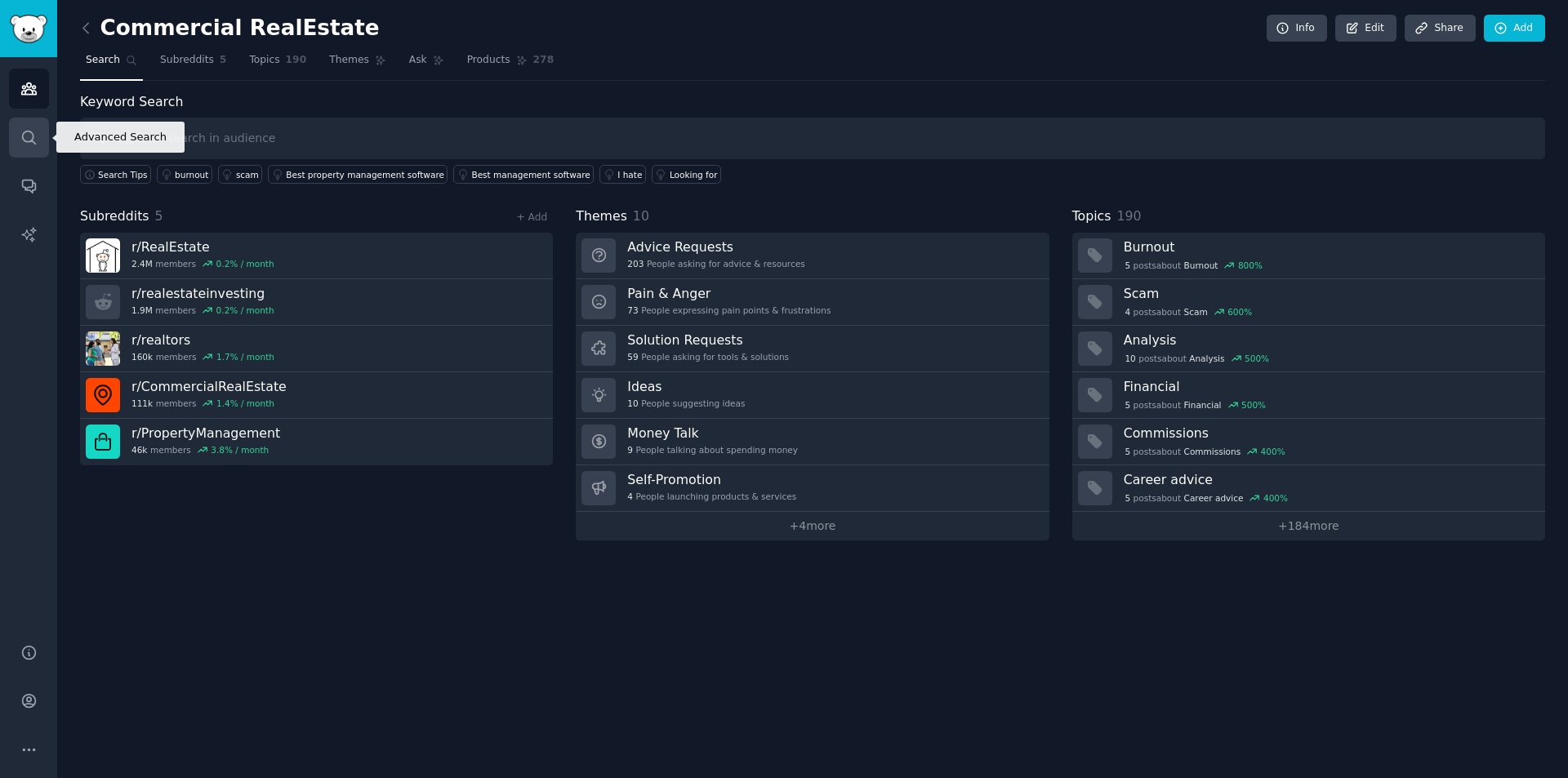
click at [34, 142] on icon "Sidebar" at bounding box center [29, 137] width 13 height 13
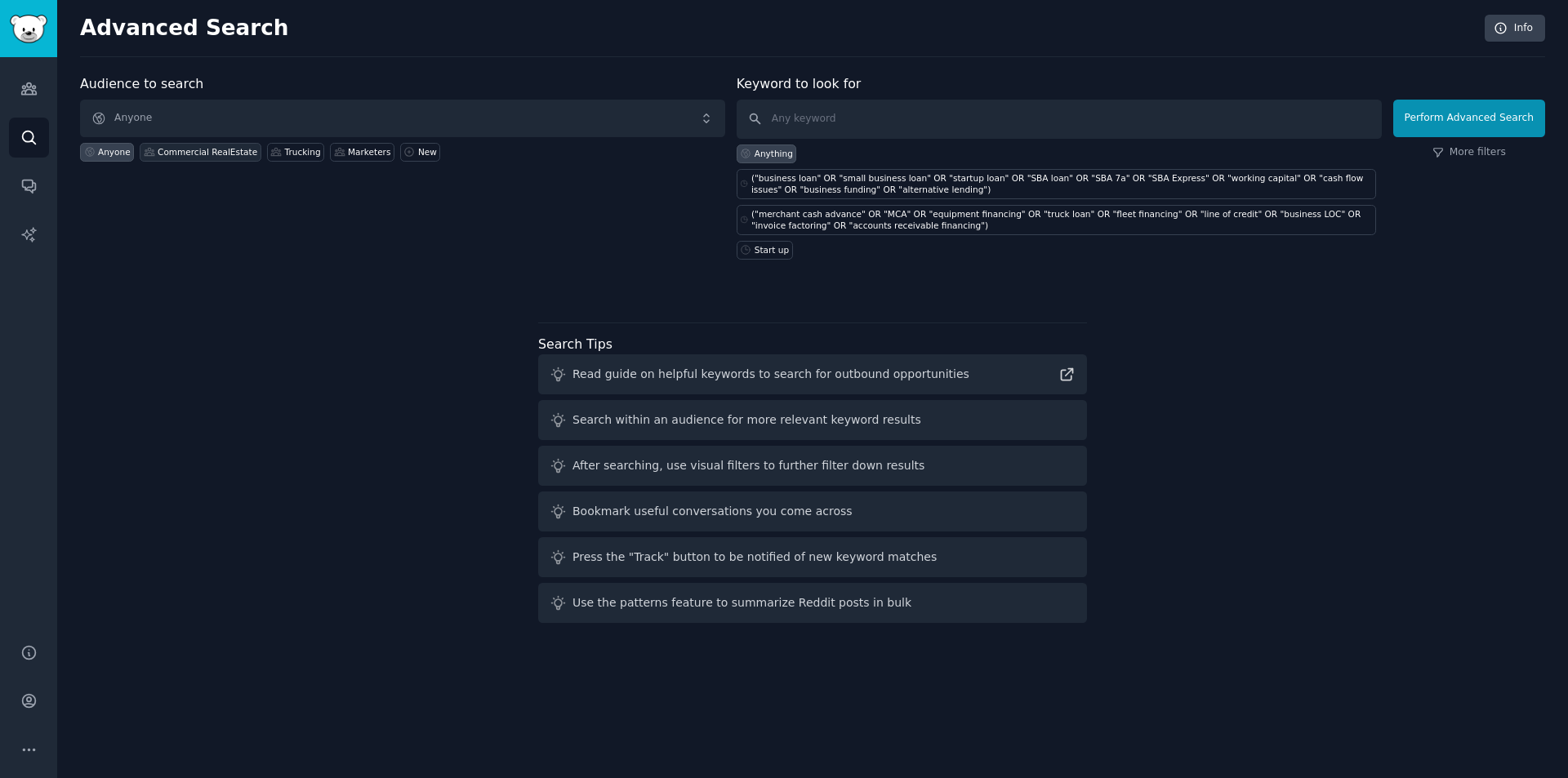
click at [199, 144] on div "Commercial RealEstate" at bounding box center [201, 152] width 122 height 19
paste input "("2nd position" OR "second position" OR foreclosure OR "balloon payment" OR "me…"
type input "("2nd position" OR "second position" OR foreclosure OR "balloon payment" OR "me…"
click button "Perform Advanced Search" at bounding box center [1469, 118] width 152 height 38
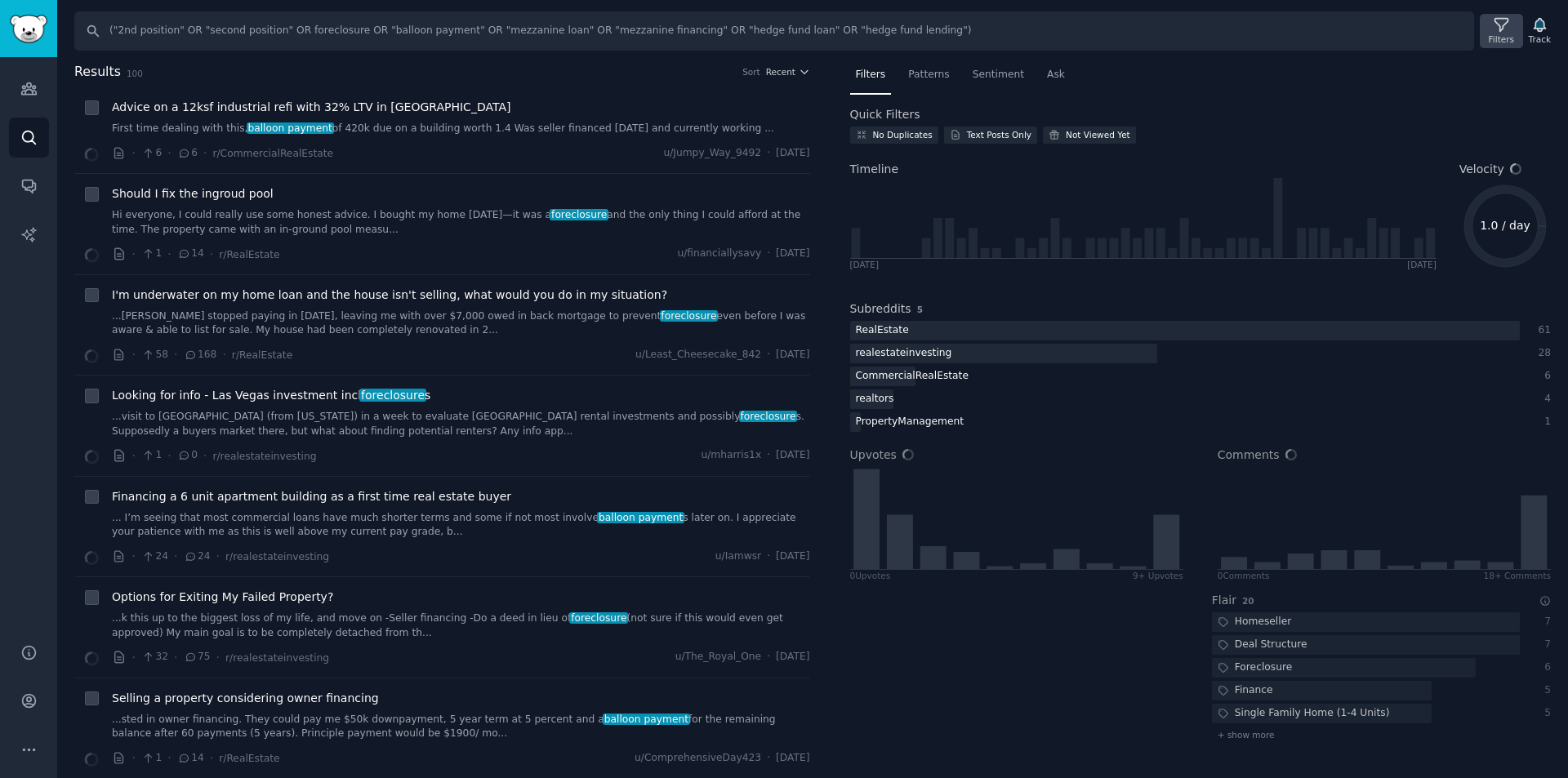
click at [1511, 29] on icon at bounding box center [1501, 24] width 17 height 17
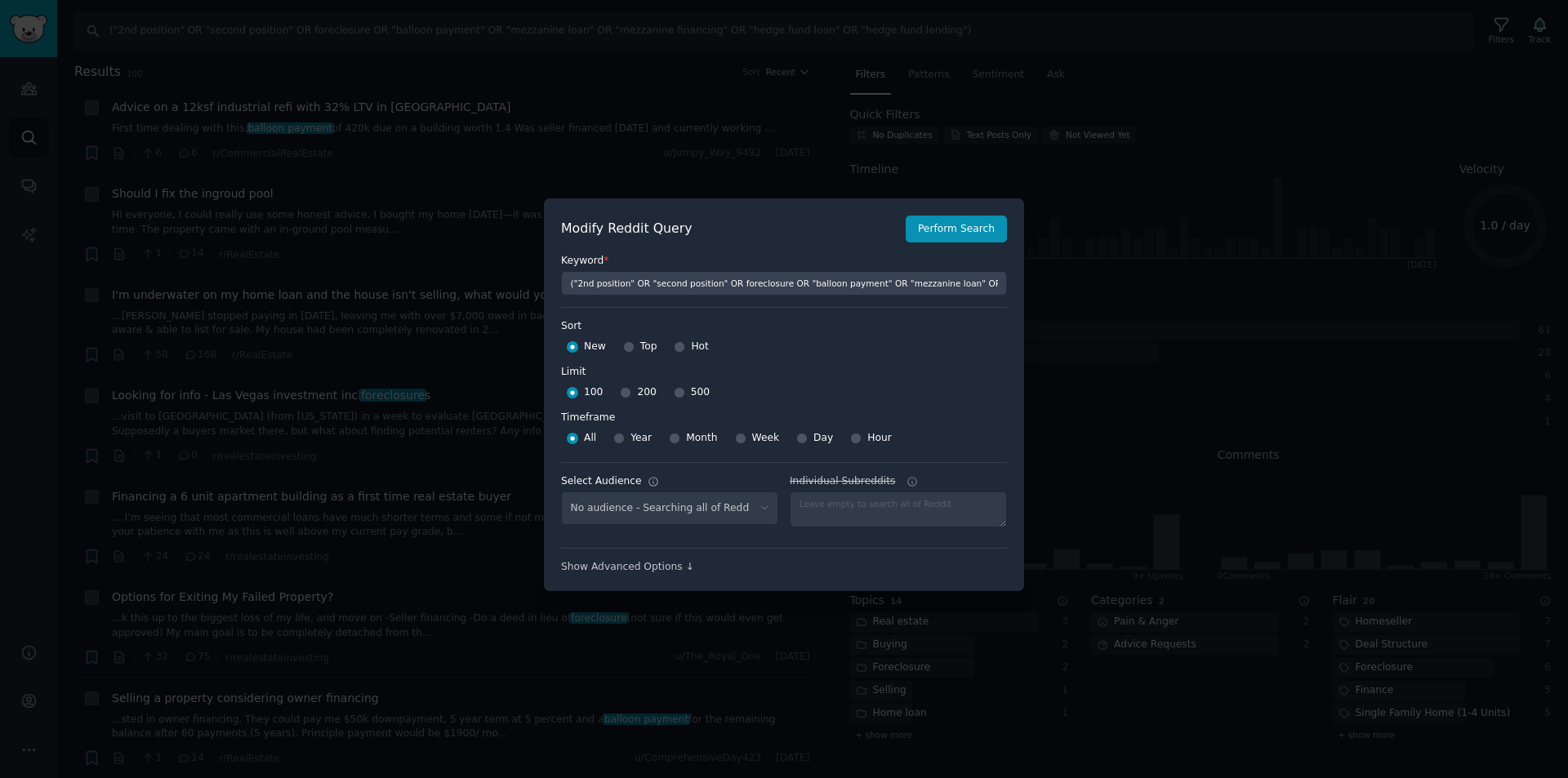
select select "8617d12e33"
click at [752, 435] on span "Week" at bounding box center [766, 439] width 28 height 14
click at [747, 435] on input "Week" at bounding box center [741, 438] width 12 height 12
radio input "true"
click at [947, 228] on button "Perform Search" at bounding box center [956, 229] width 101 height 28
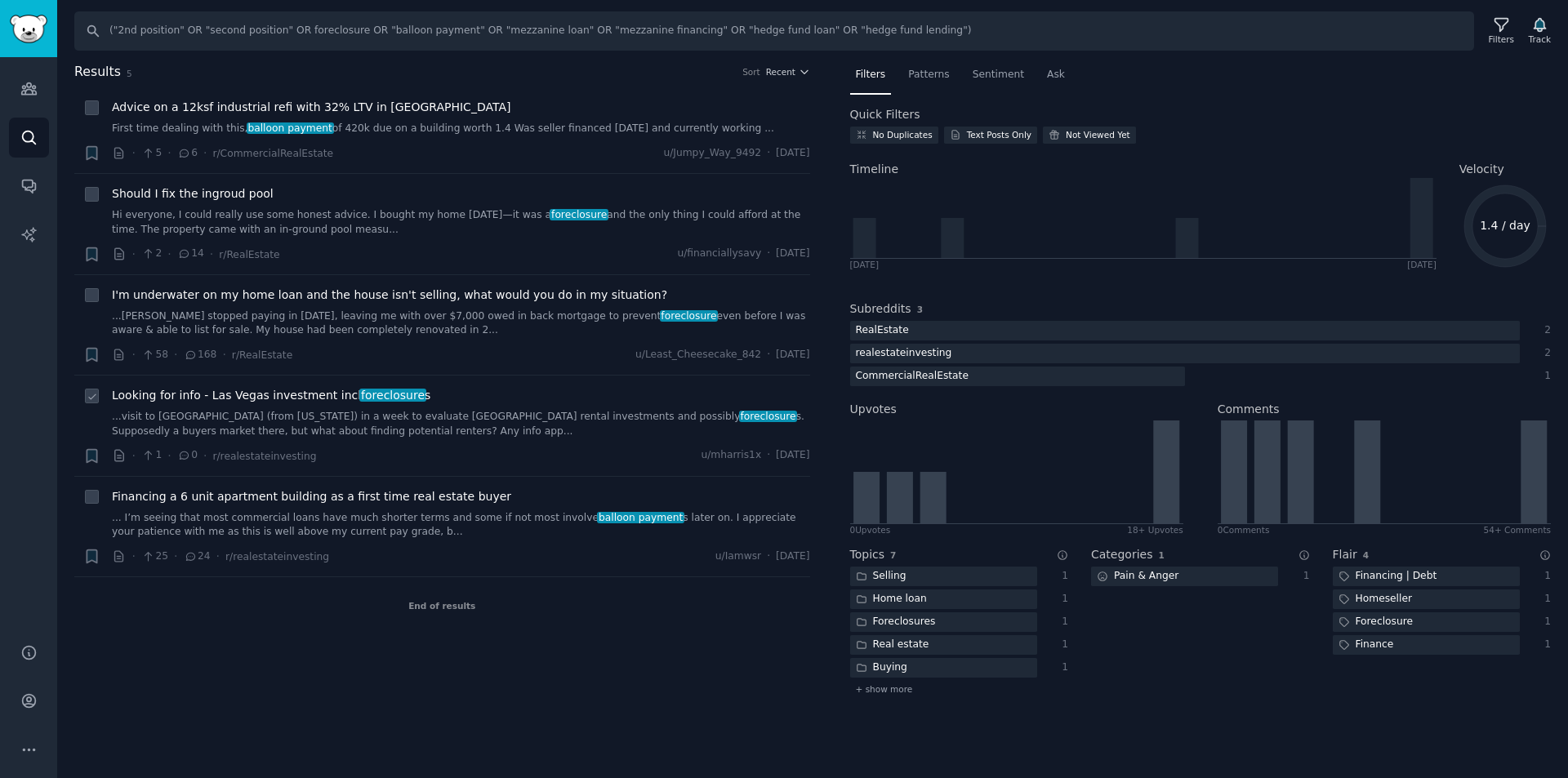
click at [501, 415] on link "...visit to [GEOGRAPHIC_DATA] (from [US_STATE]) in a week to evaluate [GEOGRAPH…" at bounding box center [461, 424] width 698 height 29
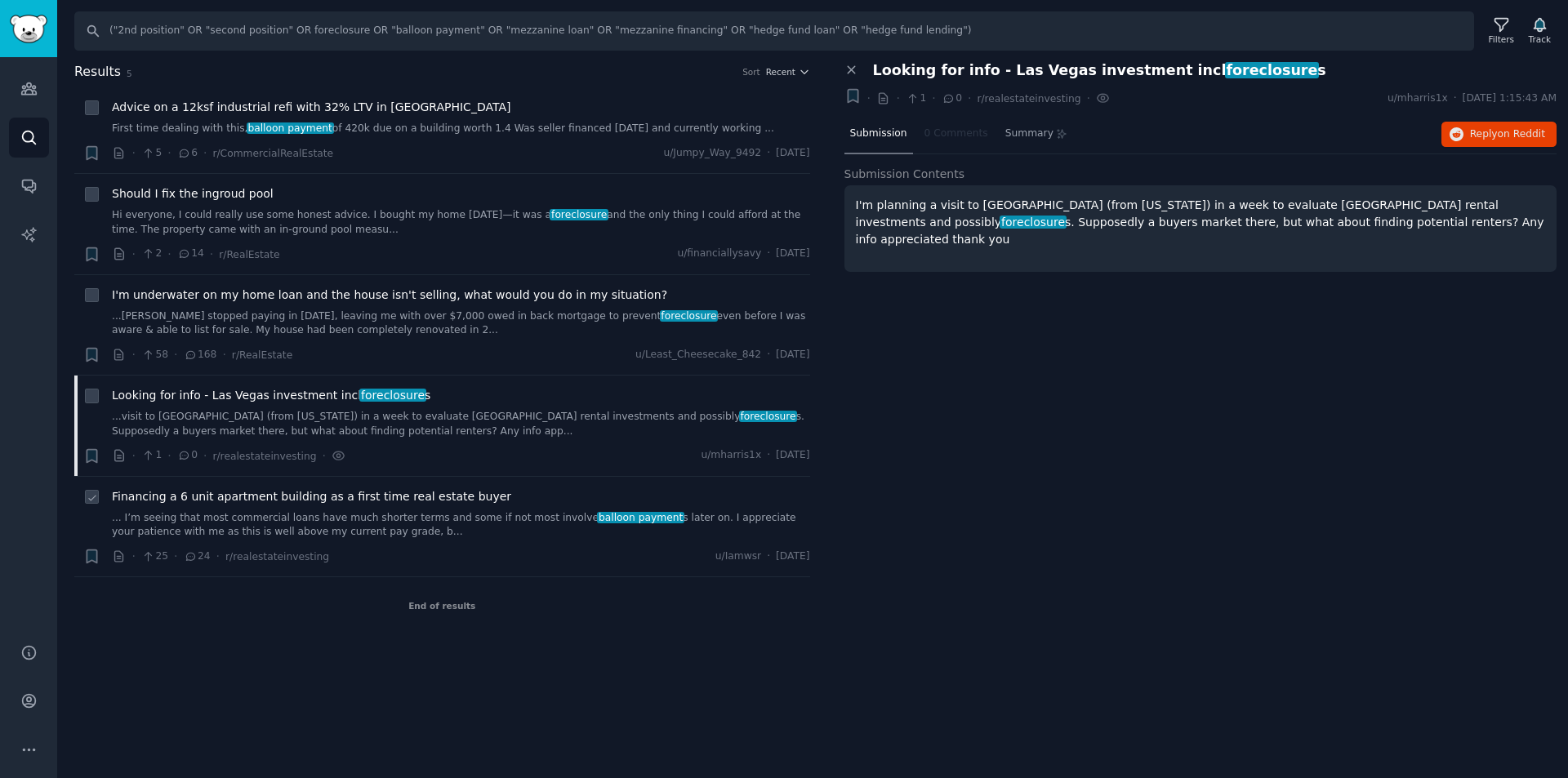
click at [458, 517] on link "... I’m seeing that most commercial loans have much shorter terms and some if n…" at bounding box center [461, 526] width 698 height 29
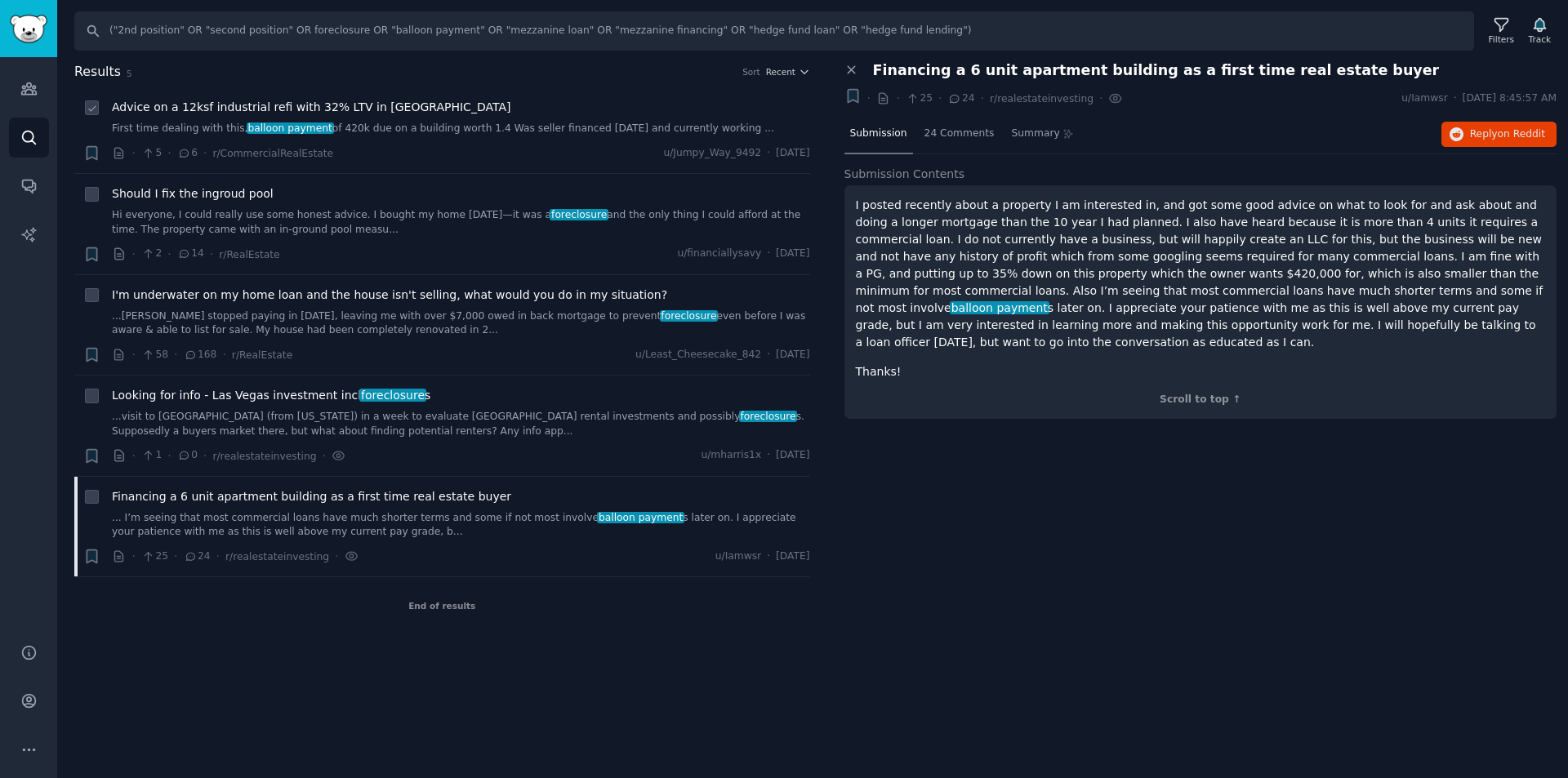
click at [374, 116] on div "Advice on a 12ksf industrial refi with 32% LTV in [GEOGRAPHIC_DATA] First time …" at bounding box center [461, 117] width 698 height 38
click at [567, 113] on div "Advice on a 12ksf industrial refi with 32% LTV in [GEOGRAPHIC_DATA]" at bounding box center [461, 107] width 698 height 17
click at [554, 135] on link "First time dealing with this, balloon payment of 420k due on a building worth 1…" at bounding box center [461, 129] width 698 height 14
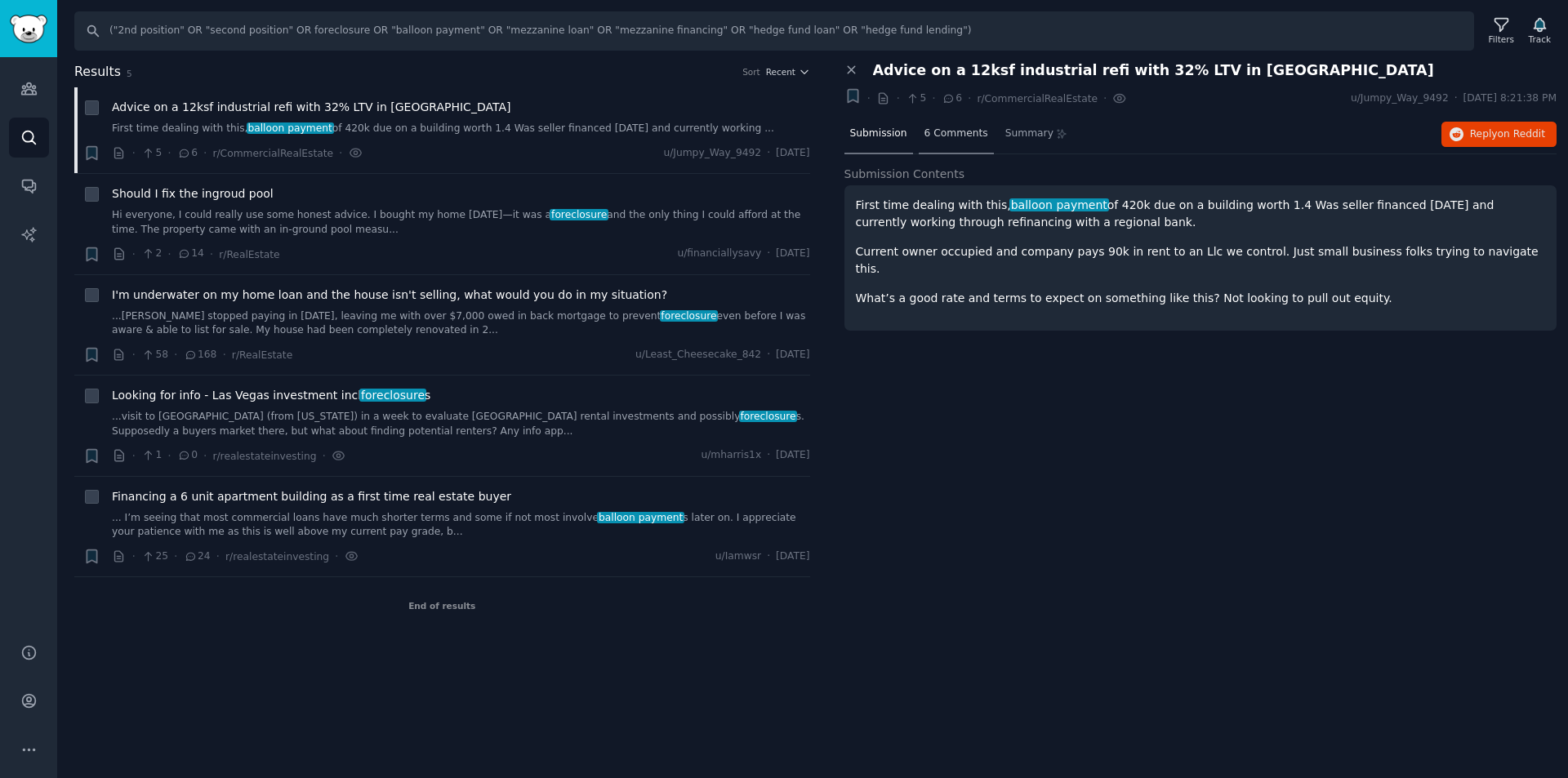
click at [932, 136] on span "6 Comments" at bounding box center [956, 133] width 64 height 14
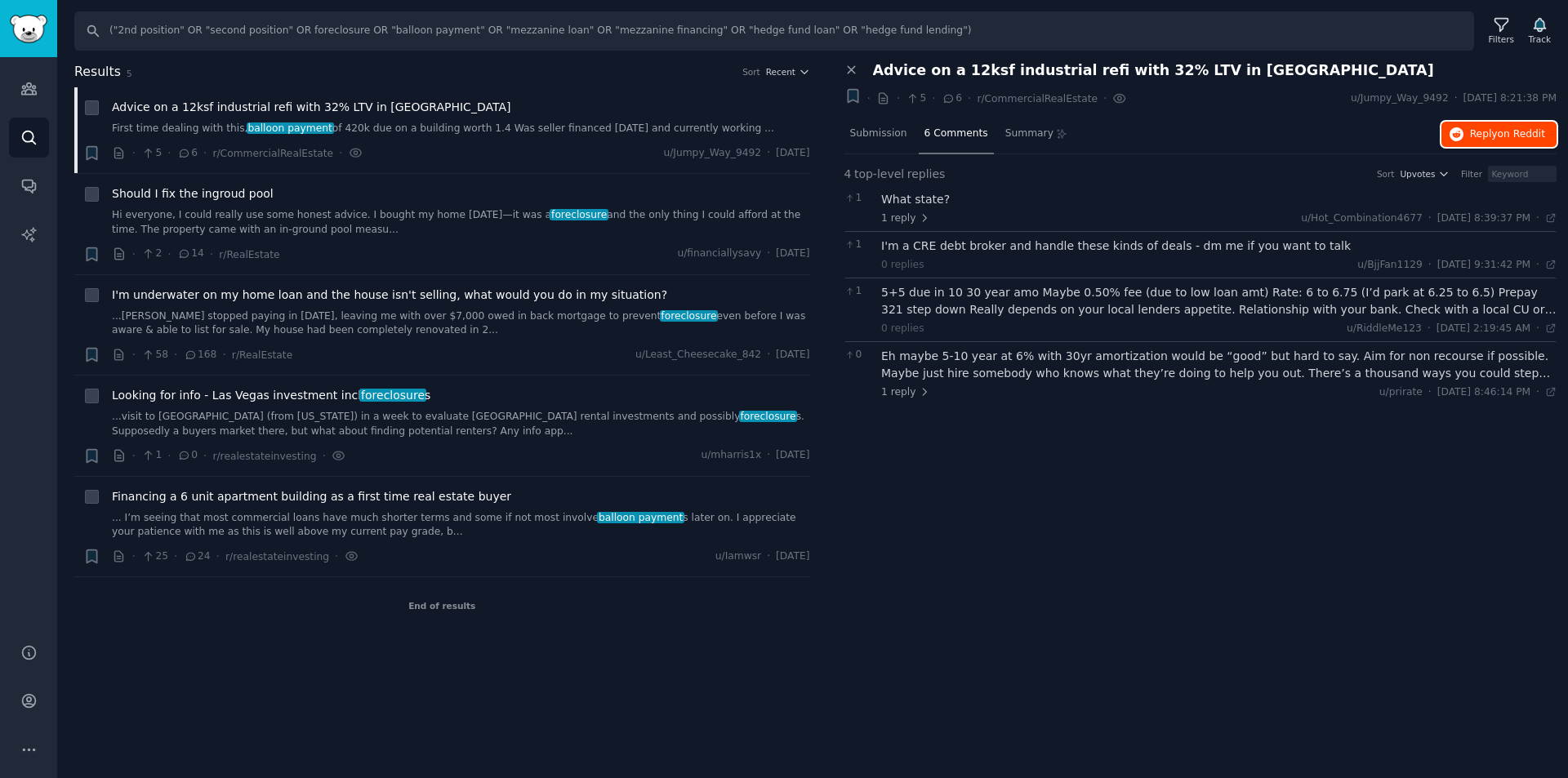
click at [1492, 130] on span "Reply on Reddit" at bounding box center [1508, 134] width 75 height 14
click at [1508, 38] on div "Filters" at bounding box center [1502, 38] width 25 height 12
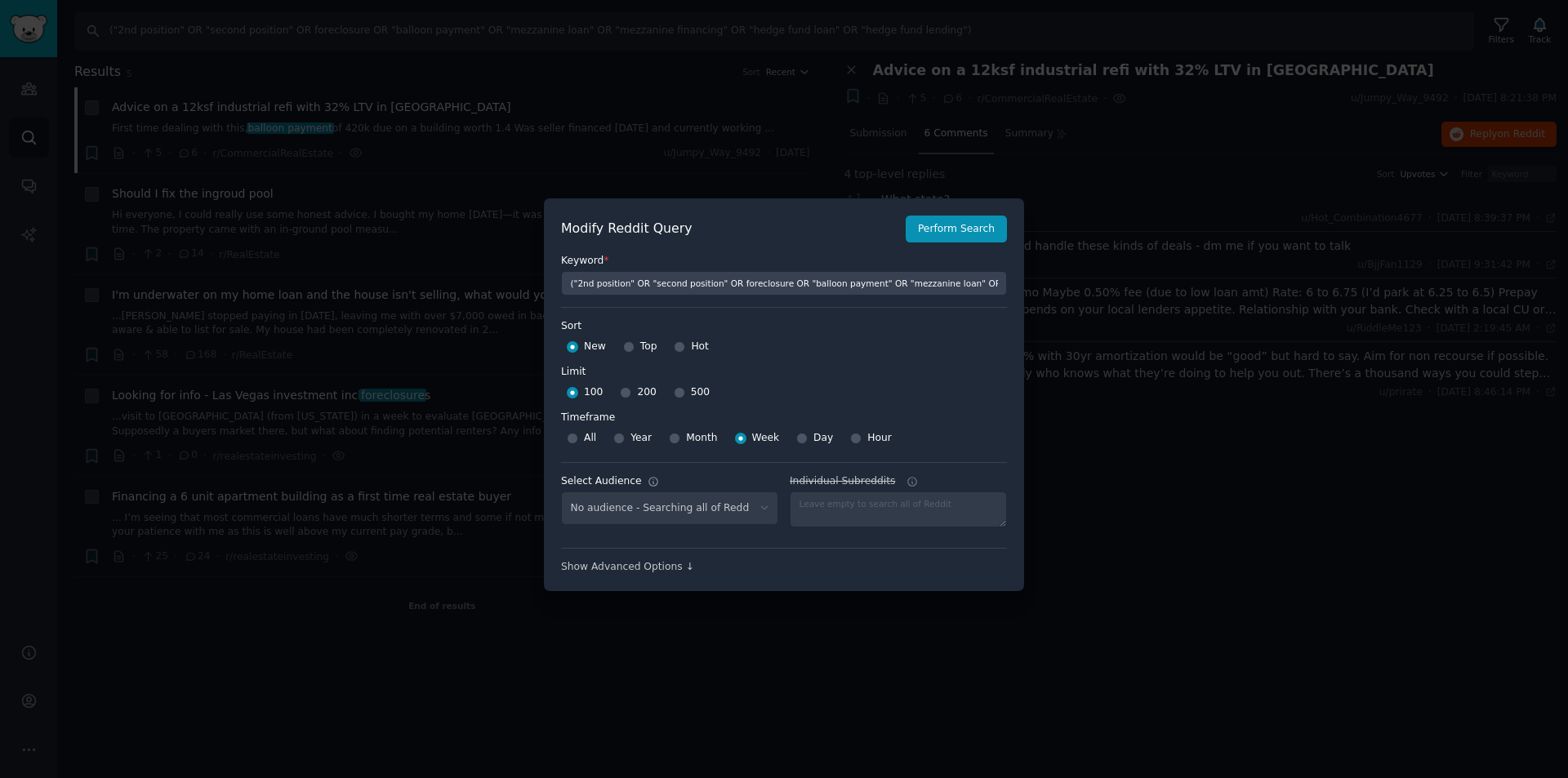
select select "8617d12e33"
click at [671, 435] on input "Month" at bounding box center [674, 438] width 12 height 12
radio input "true"
click at [957, 218] on button "Perform Search" at bounding box center [956, 229] width 101 height 28
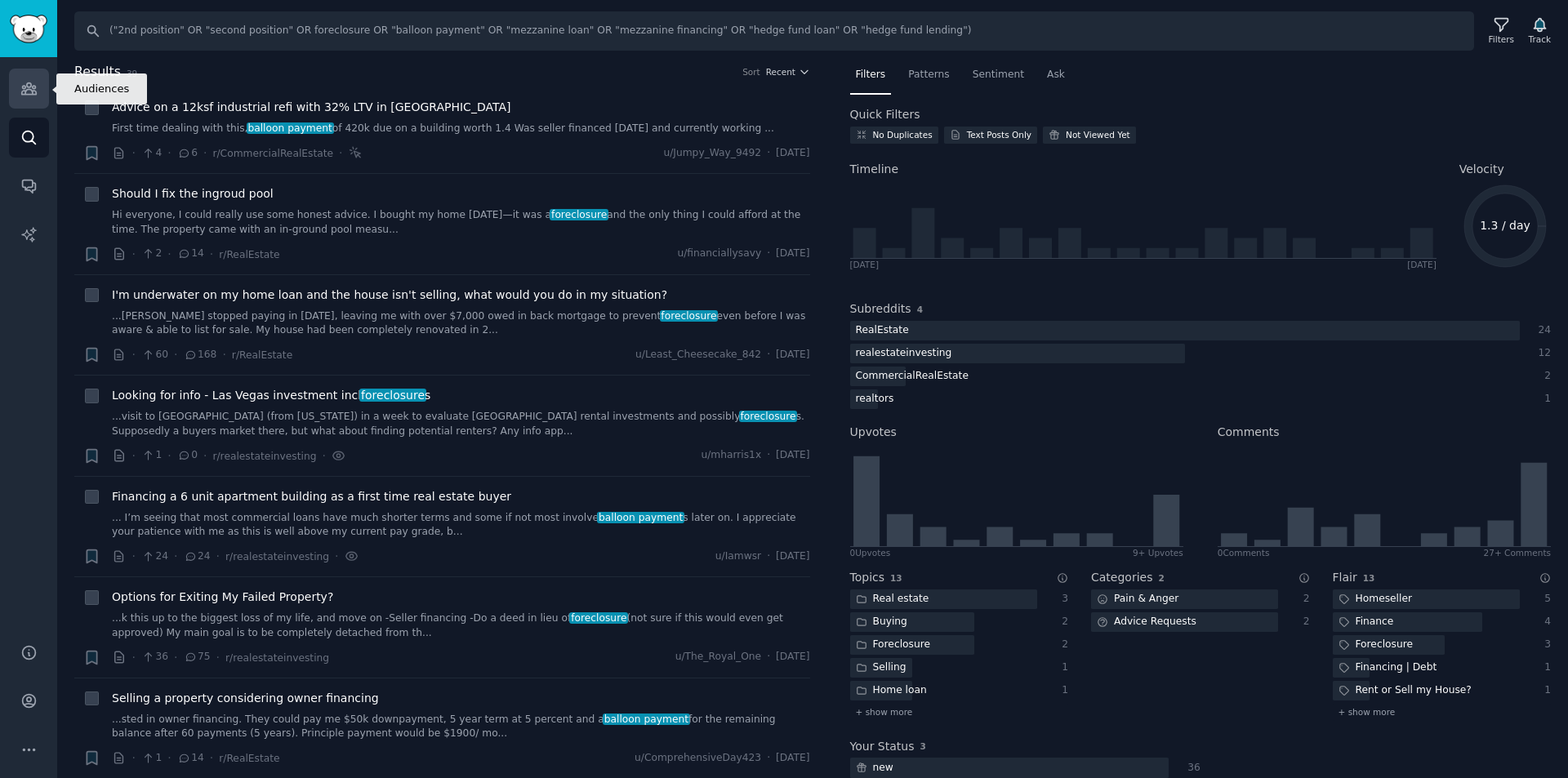
click at [28, 81] on icon "Sidebar" at bounding box center [29, 88] width 17 height 17
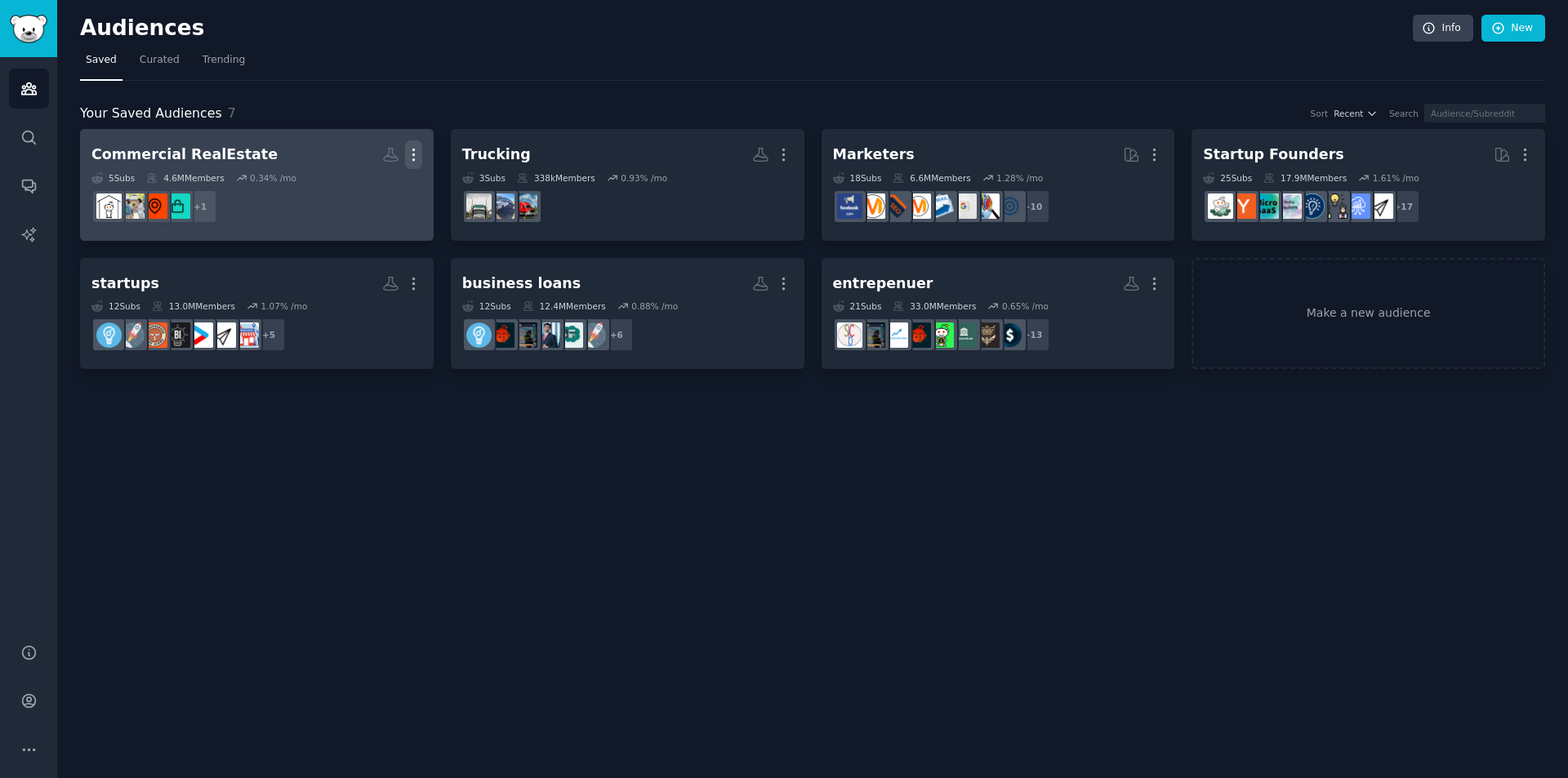
click at [409, 149] on icon "button" at bounding box center [413, 154] width 17 height 17
click at [239, 179] on icon at bounding box center [242, 177] width 12 height 12
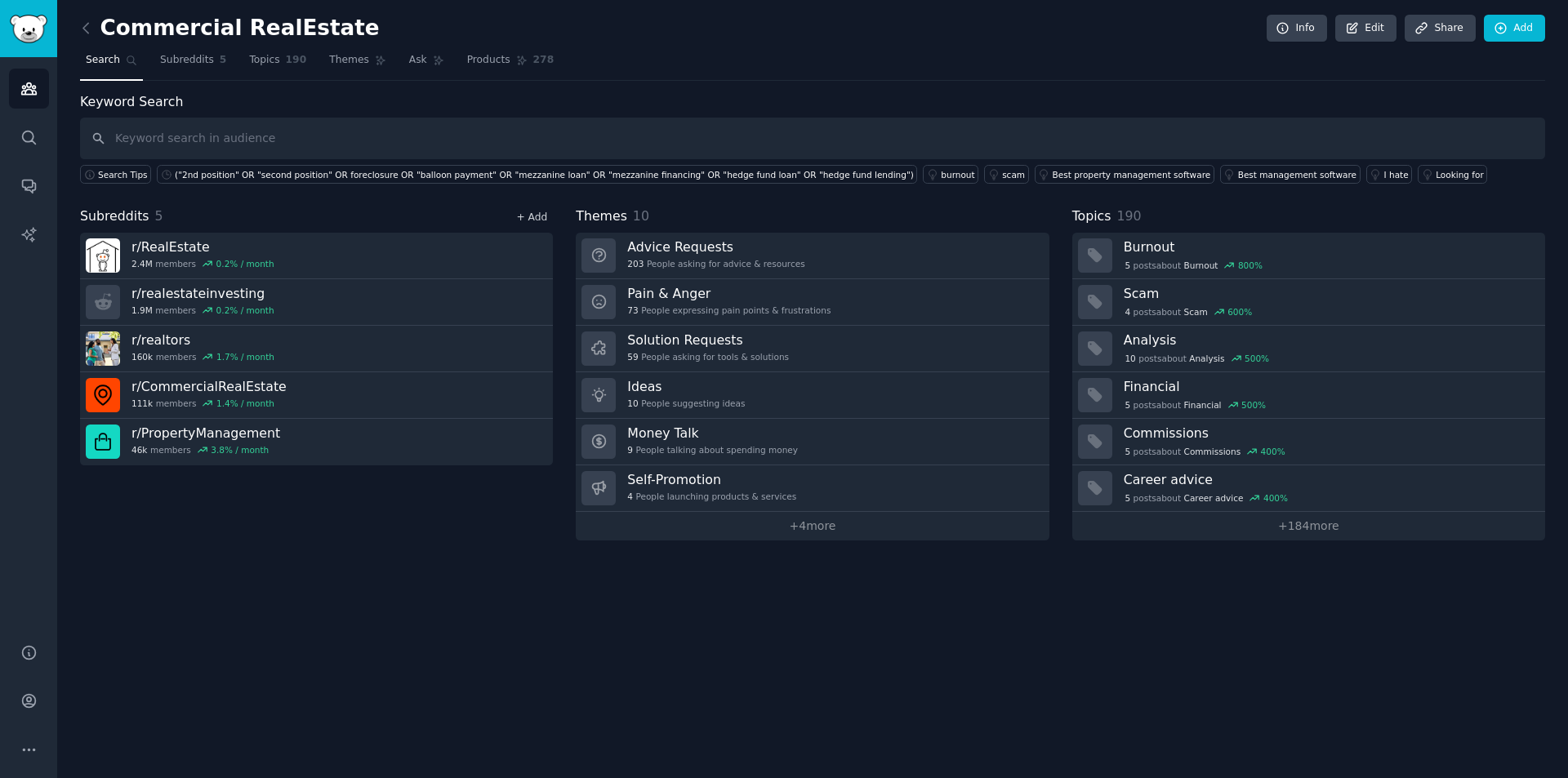
click at [528, 219] on link "+ Add" at bounding box center [532, 217] width 31 height 12
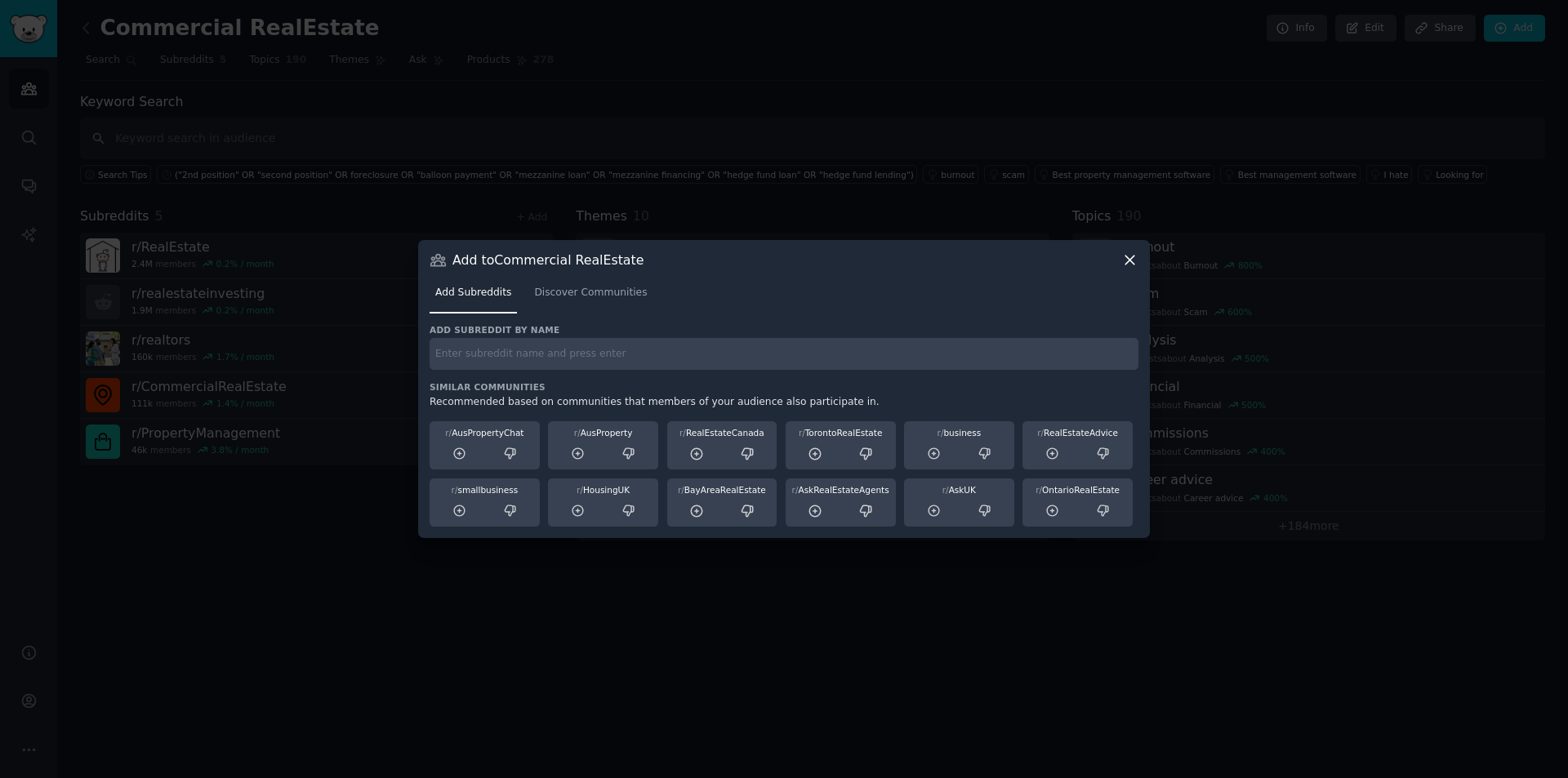
click at [501, 356] on input "text" at bounding box center [784, 355] width 709 height 32
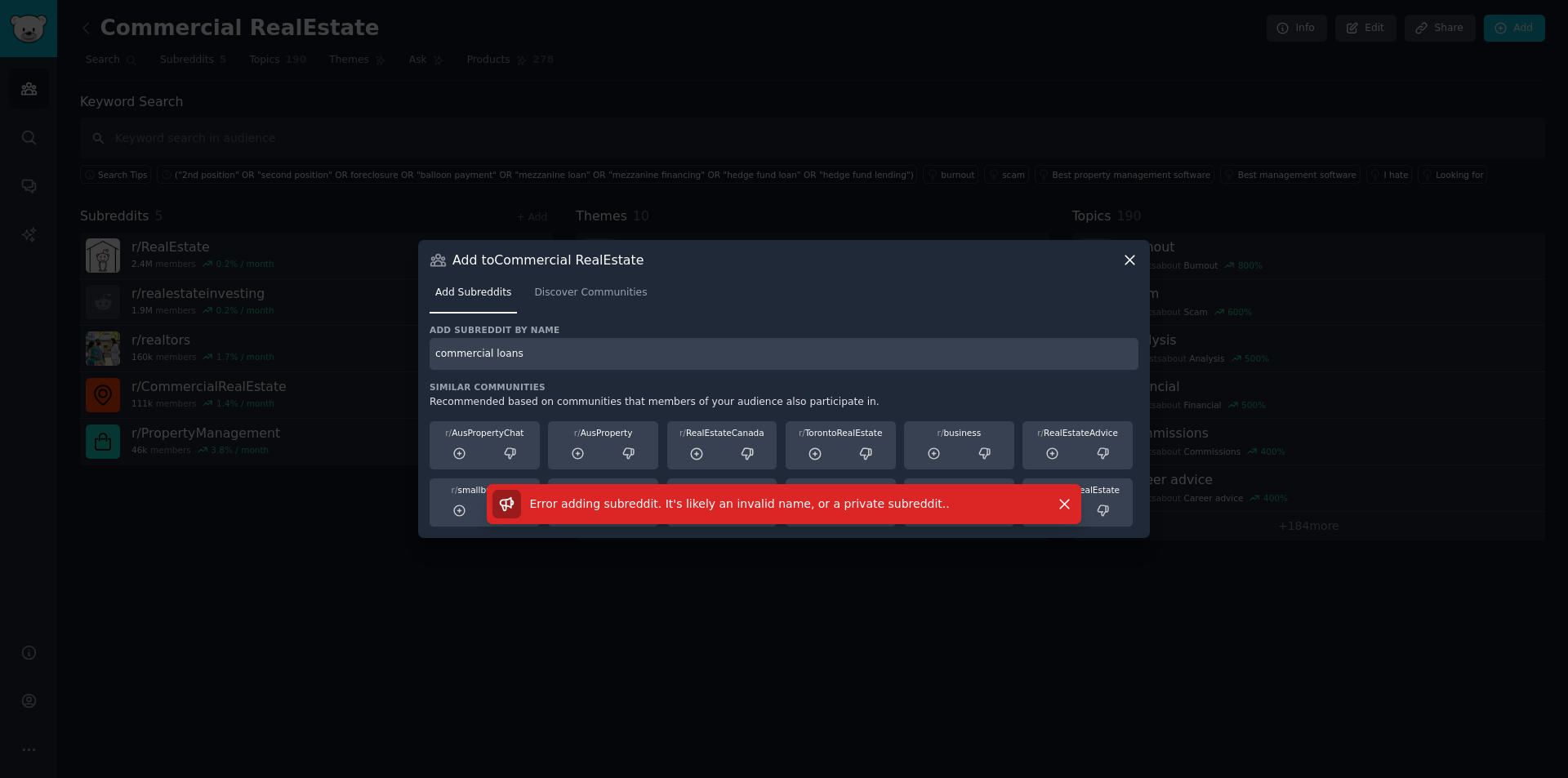
click at [524, 353] on input "commercial loans" at bounding box center [784, 355] width 709 height 32
type input "commercial loan"
click at [501, 348] on input "commercial loan" at bounding box center [784, 355] width 709 height 32
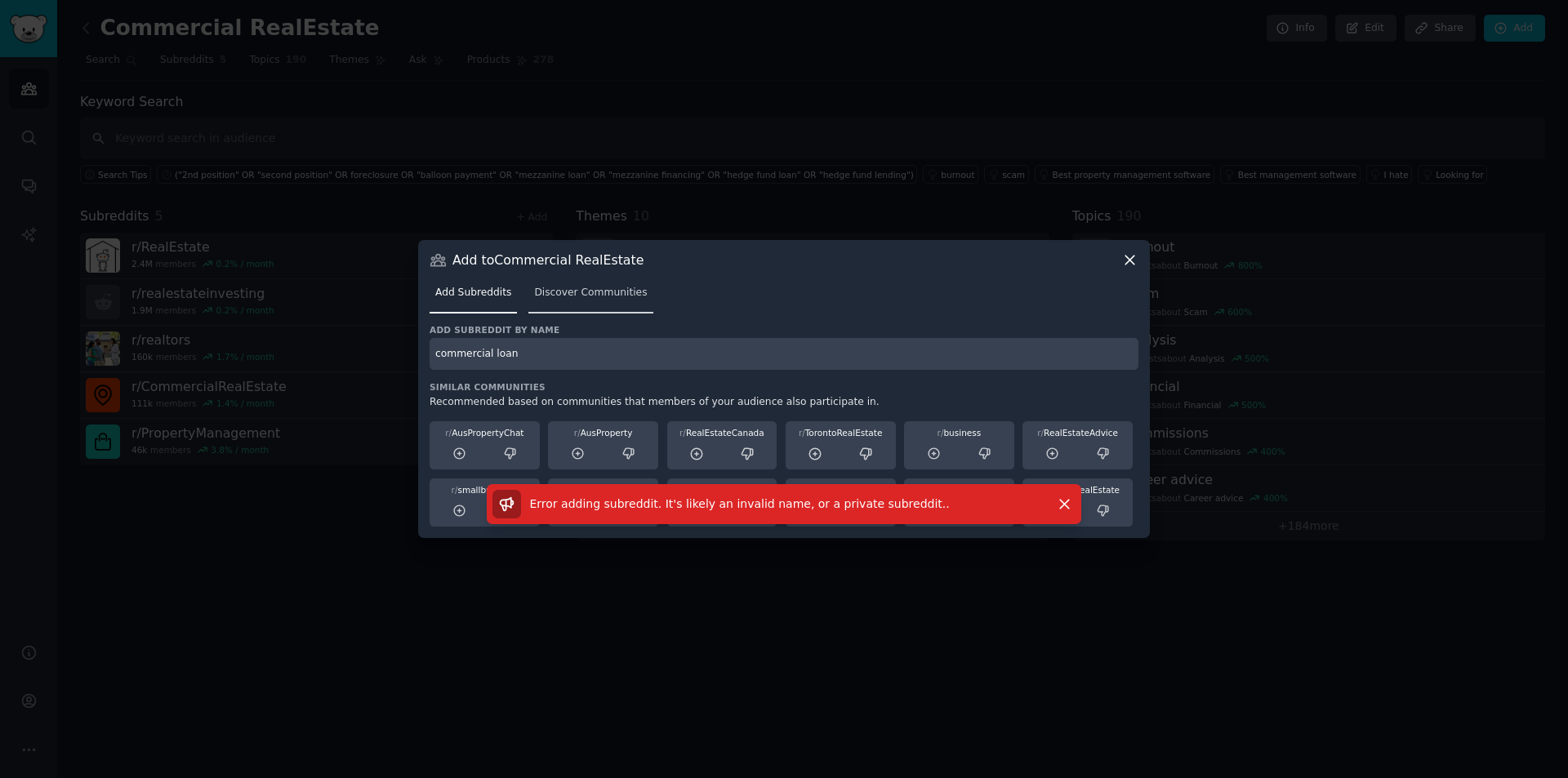
click at [583, 291] on span "Discover Communities" at bounding box center [591, 293] width 113 height 14
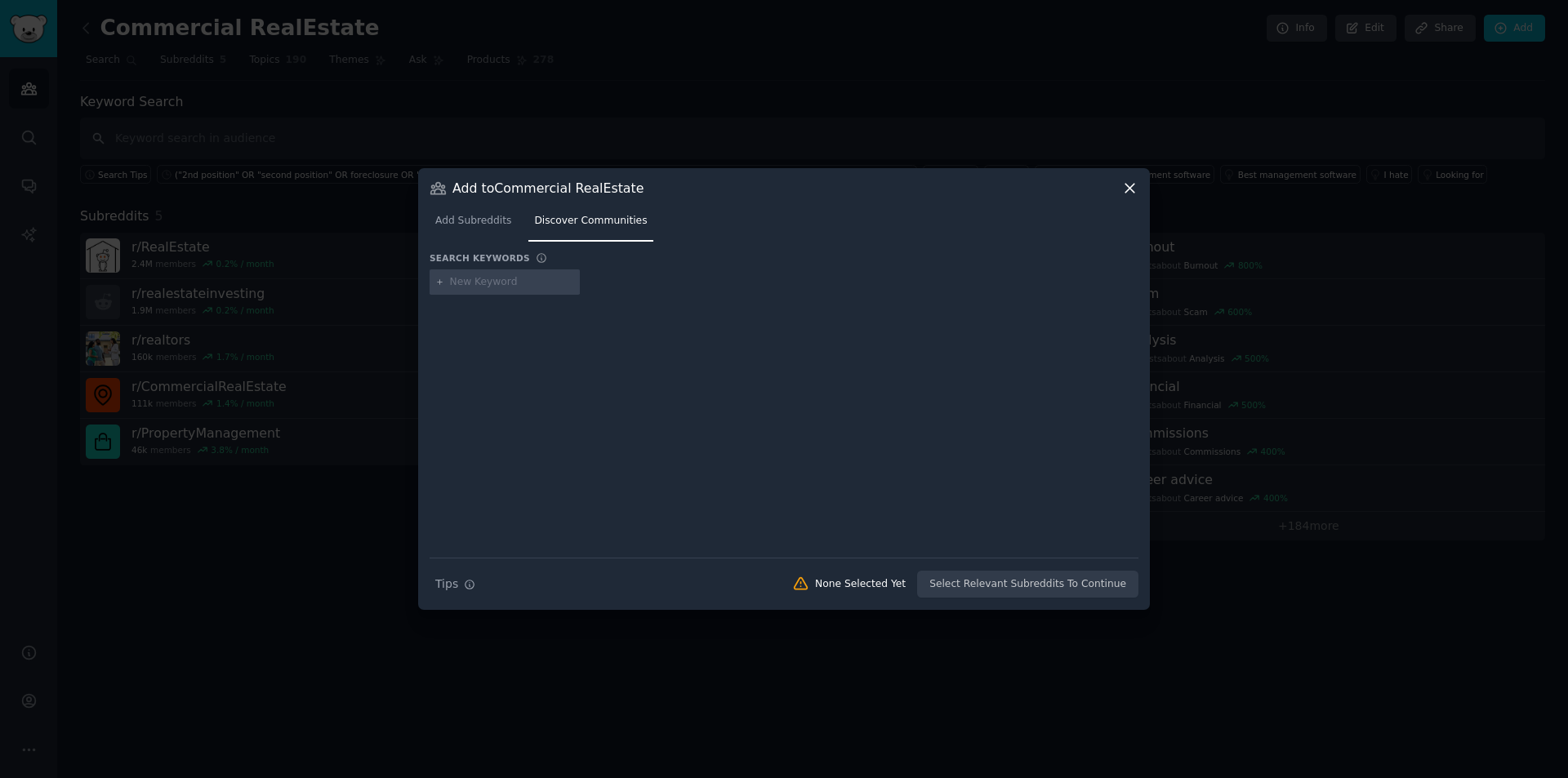
click at [524, 279] on input "text" at bounding box center [512, 282] width 124 height 14
type input "commercial loans"
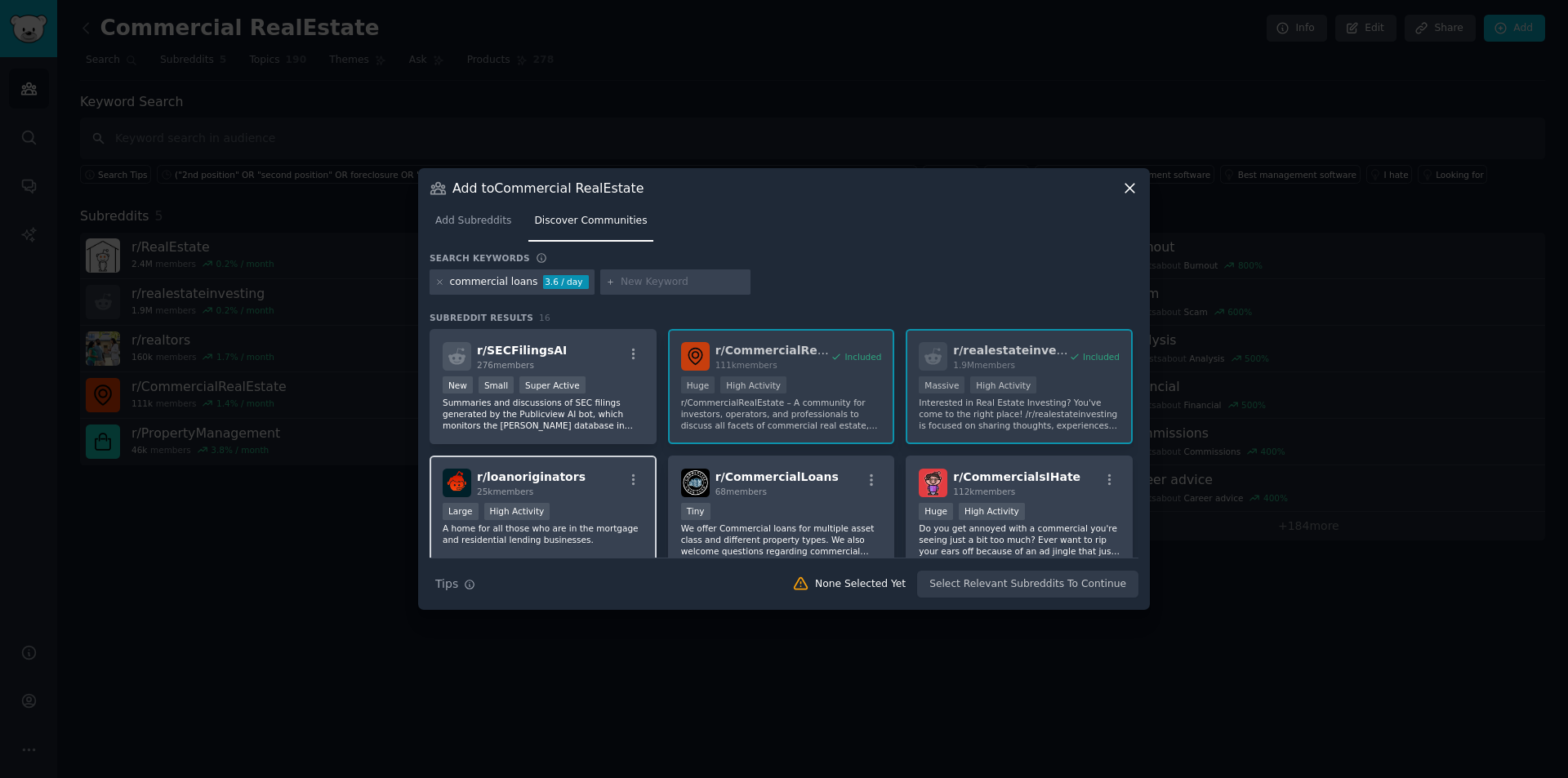
click at [551, 501] on div "r/ loanoriginators 25k members Large High Activity A home for all those who are…" at bounding box center [544, 513] width 227 height 115
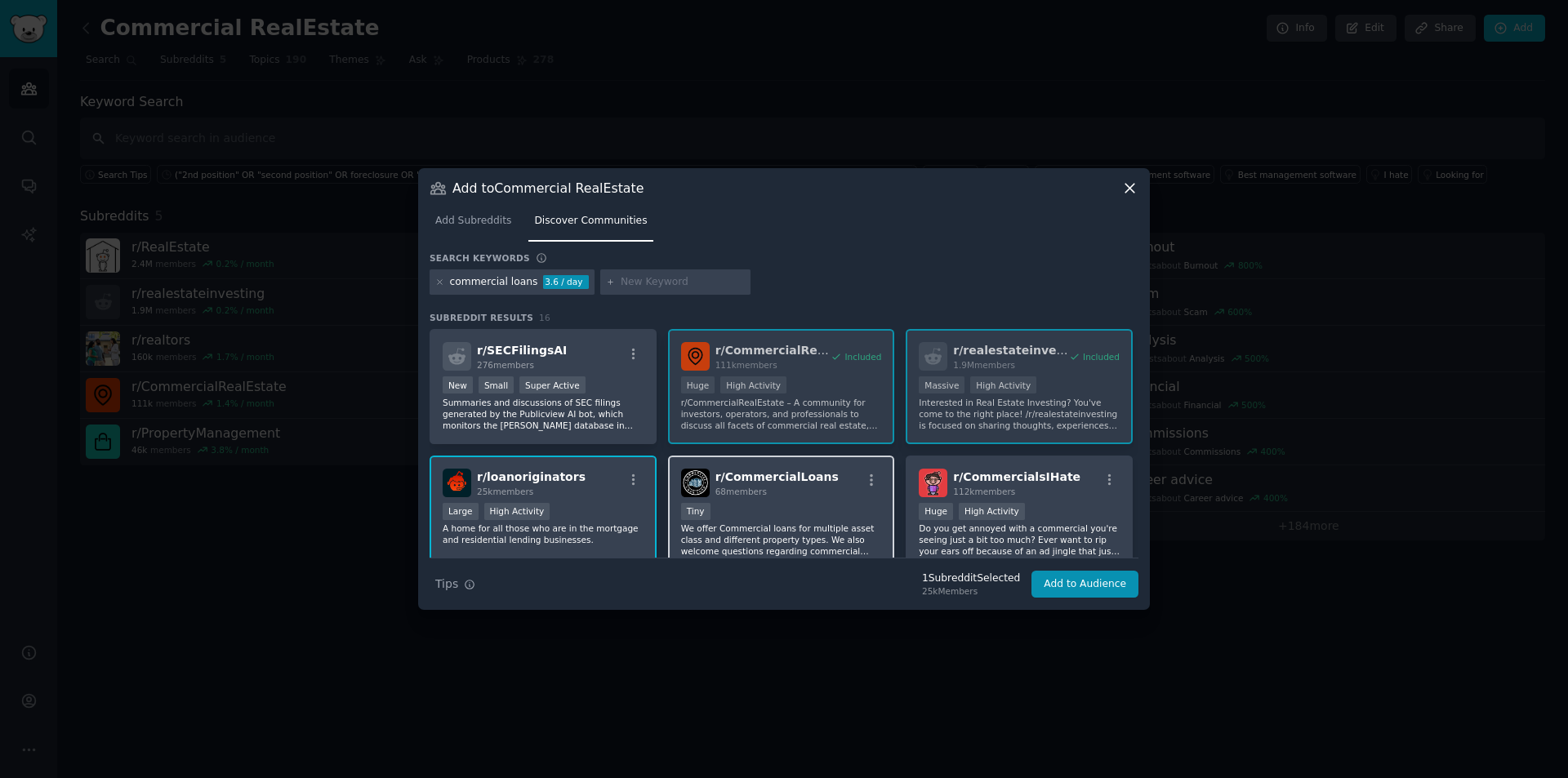
click at [792, 496] on div "68 members" at bounding box center [777, 492] width 124 height 12
click at [1031, 393] on div "r/ SECFilingsAI 276 members New Small Super Active Summaries and discussions of…" at bounding box center [784, 692] width 709 height 726
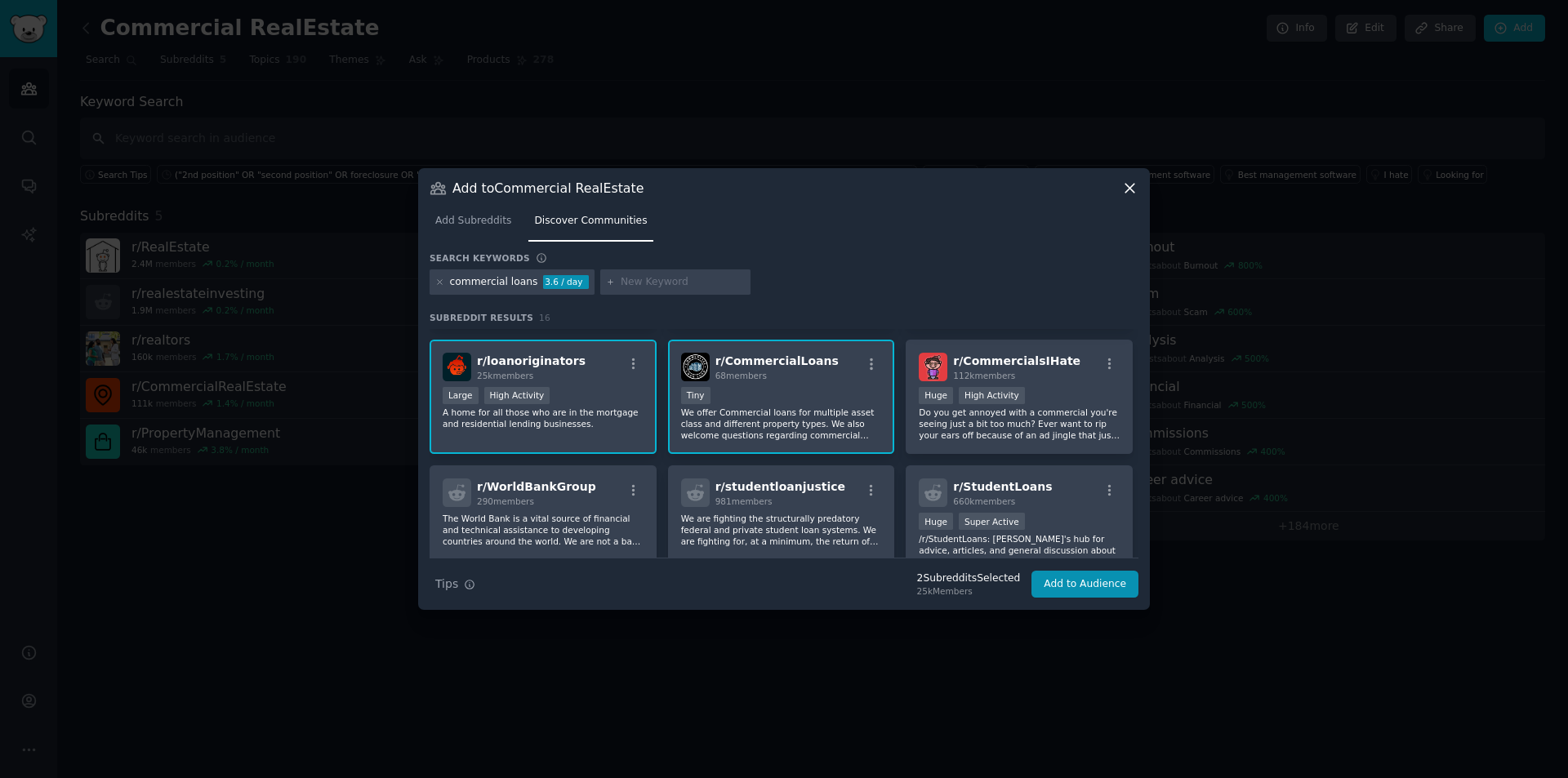
scroll to position [163, 0]
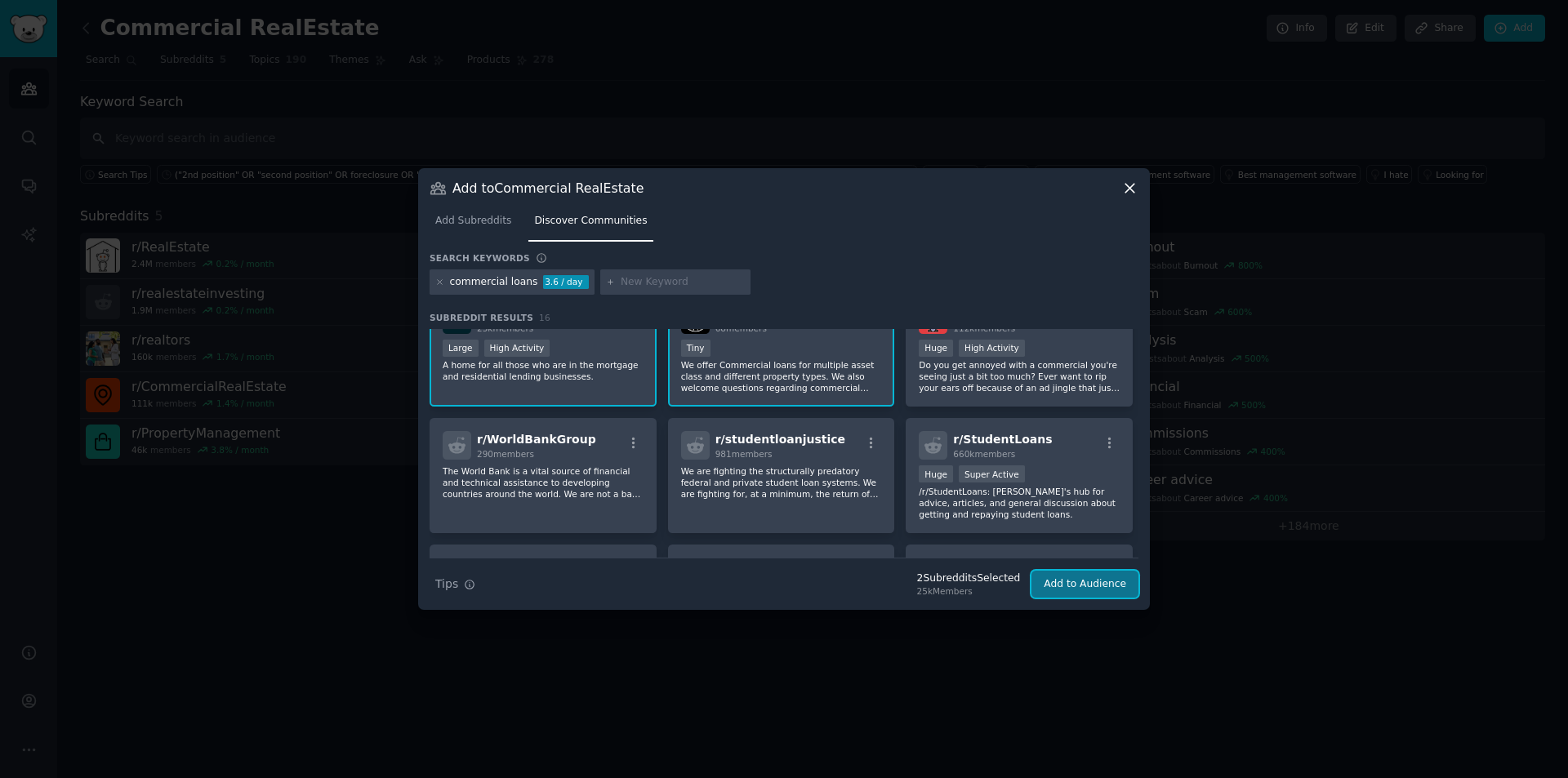
click at [1096, 580] on button "Add to Audience" at bounding box center [1084, 585] width 107 height 28
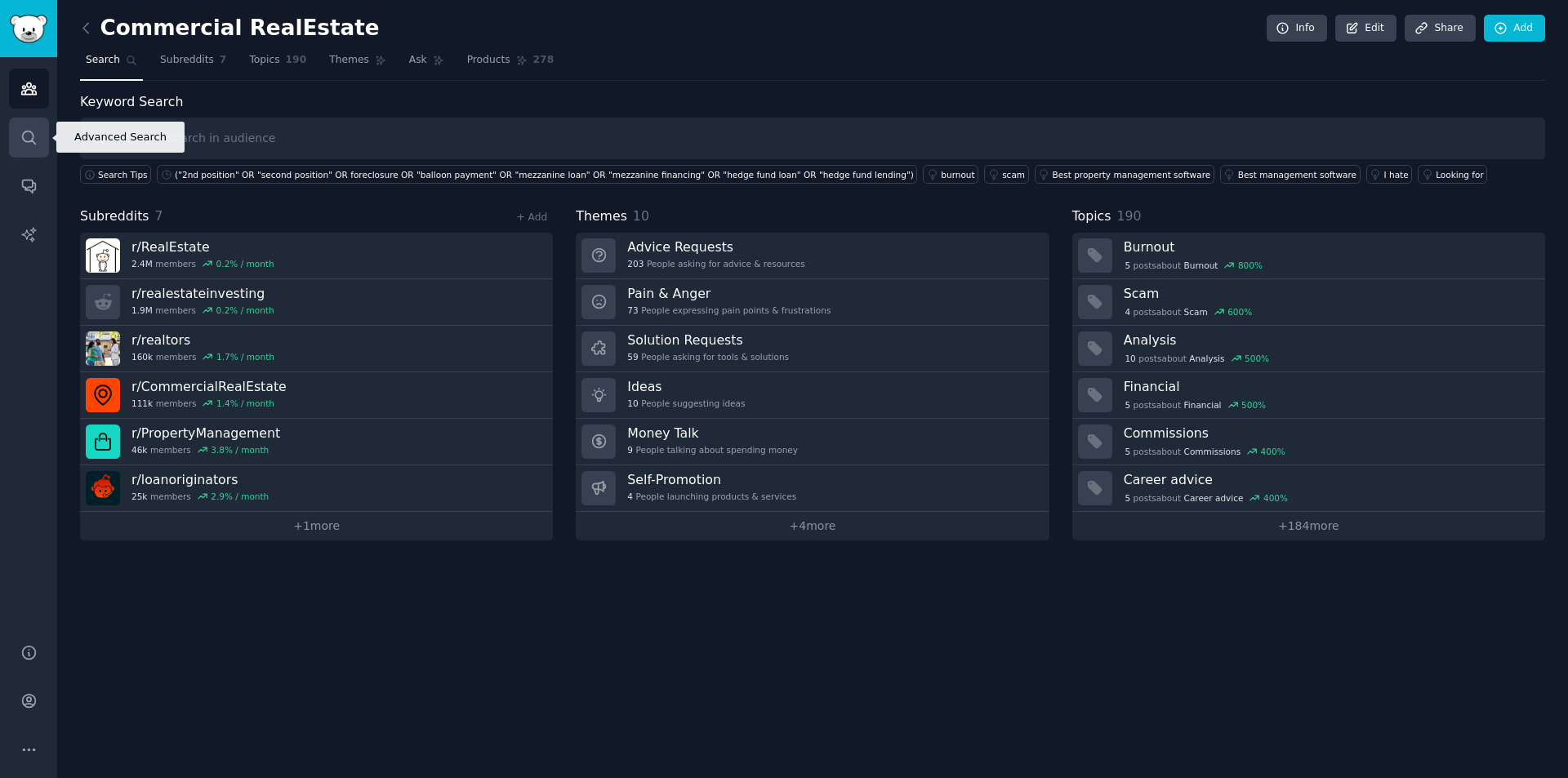
click at [23, 133] on icon "Sidebar" at bounding box center [29, 137] width 13 height 13
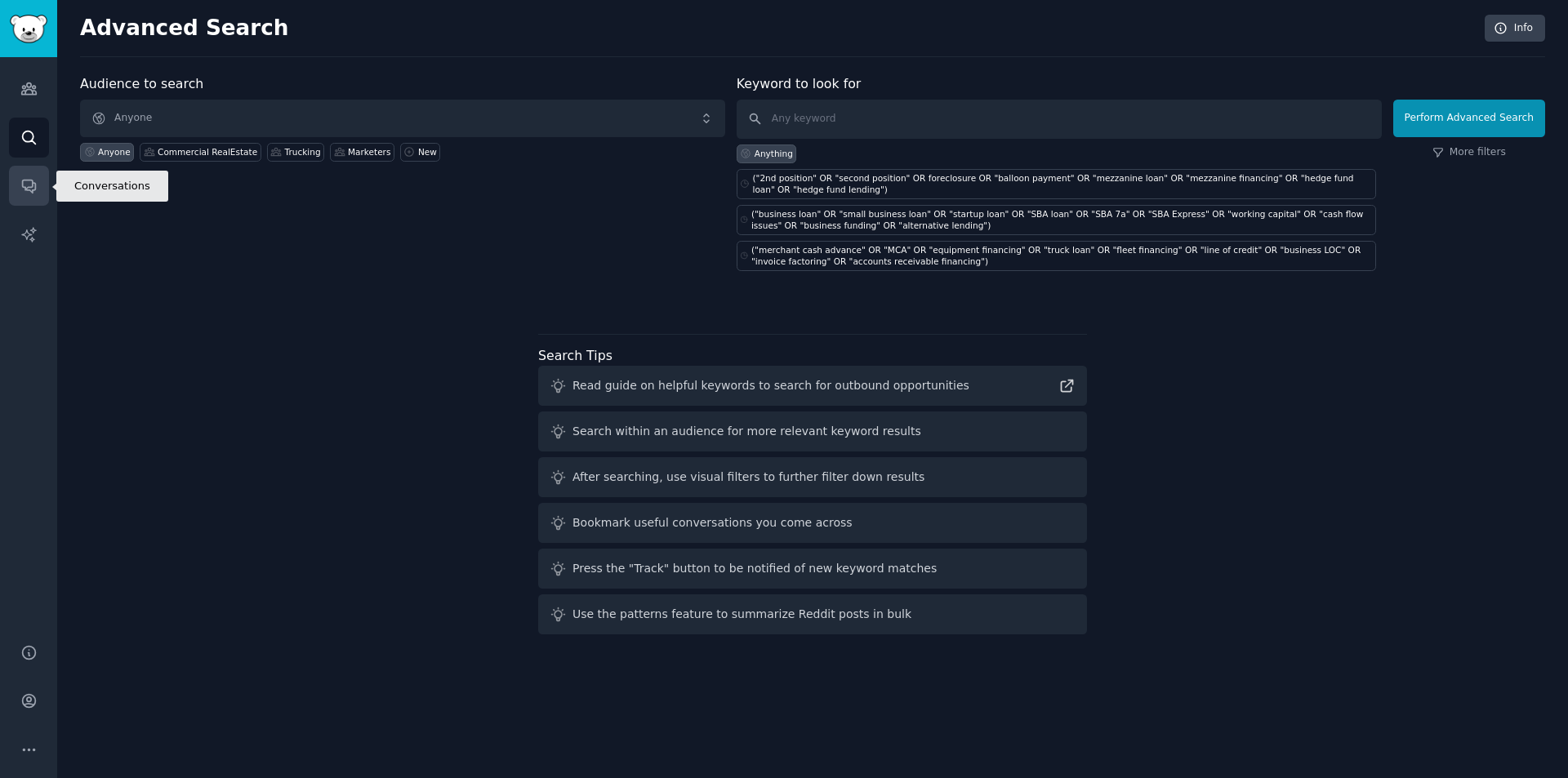
click at [37, 190] on icon "Sidebar" at bounding box center [29, 185] width 17 height 17
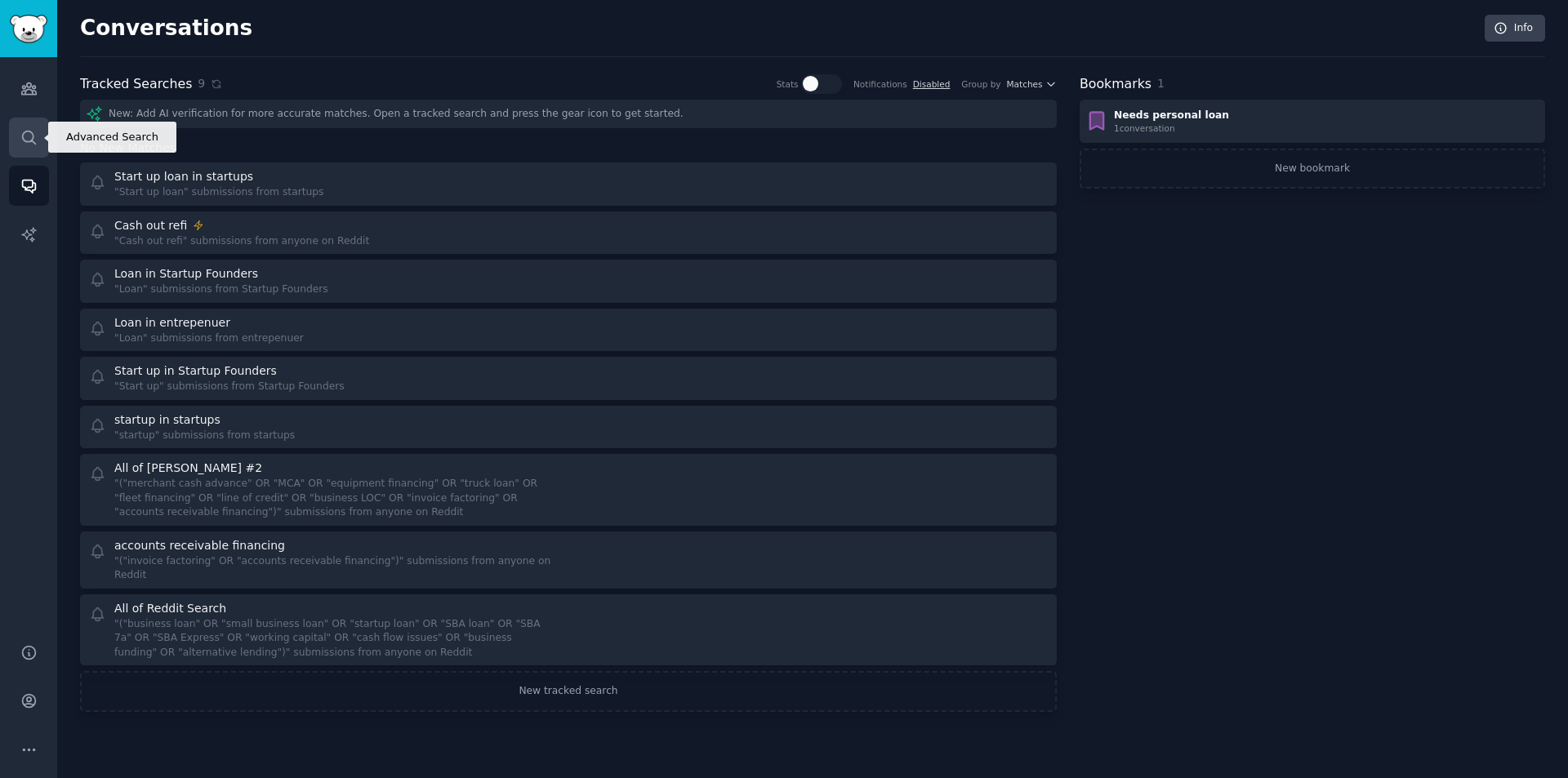
click at [29, 134] on icon "Sidebar" at bounding box center [29, 137] width 17 height 17
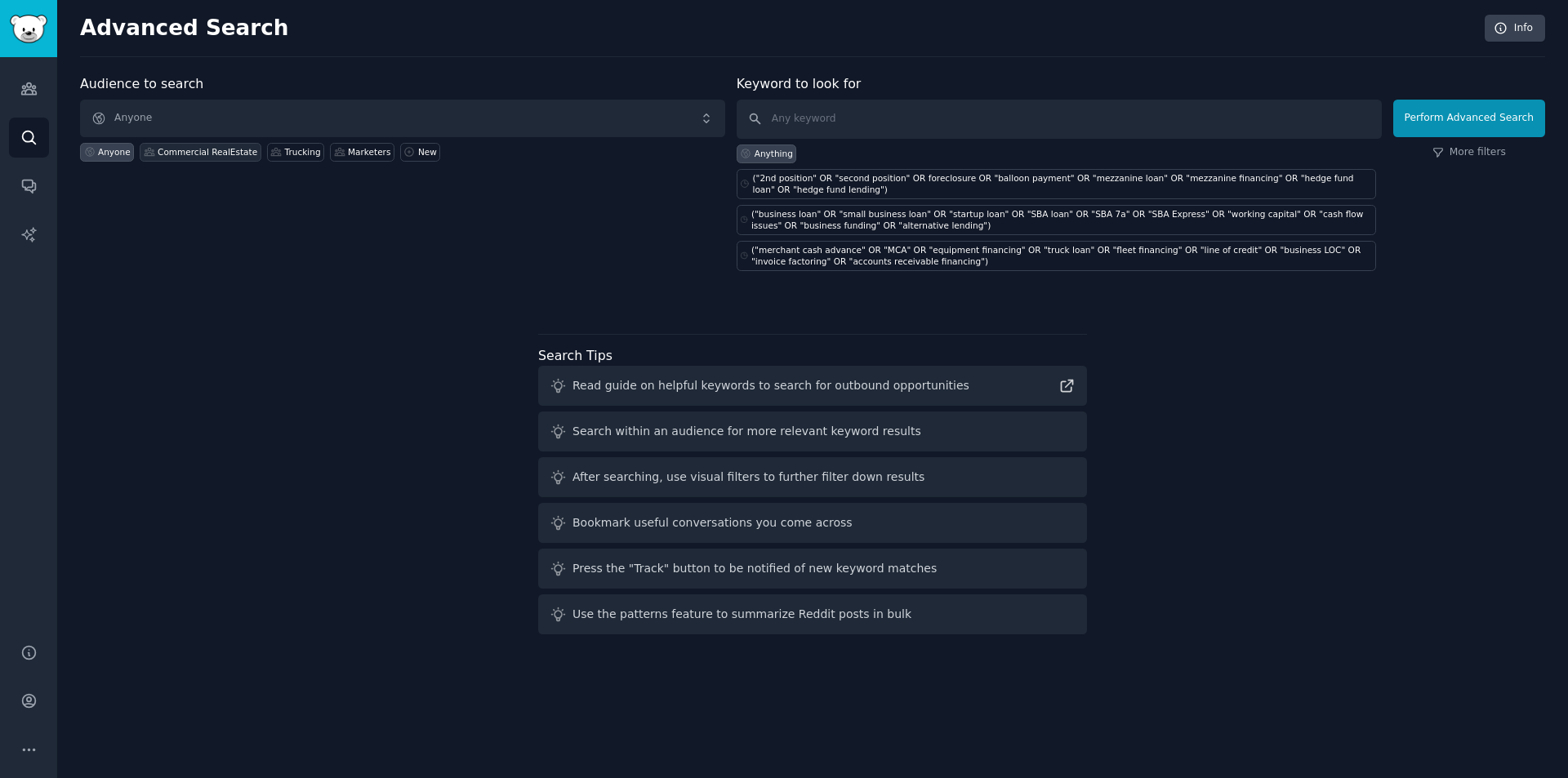
click at [175, 147] on div "Commercial RealEstate" at bounding box center [207, 151] width 99 height 12
click at [987, 188] on div "("2nd position" OR "second position" OR foreclosure OR "balloon payment" OR "me…" at bounding box center [1063, 184] width 620 height 23
type input "("2nd position" OR "second position" OR foreclosure OR "balloon payment" OR "me…"
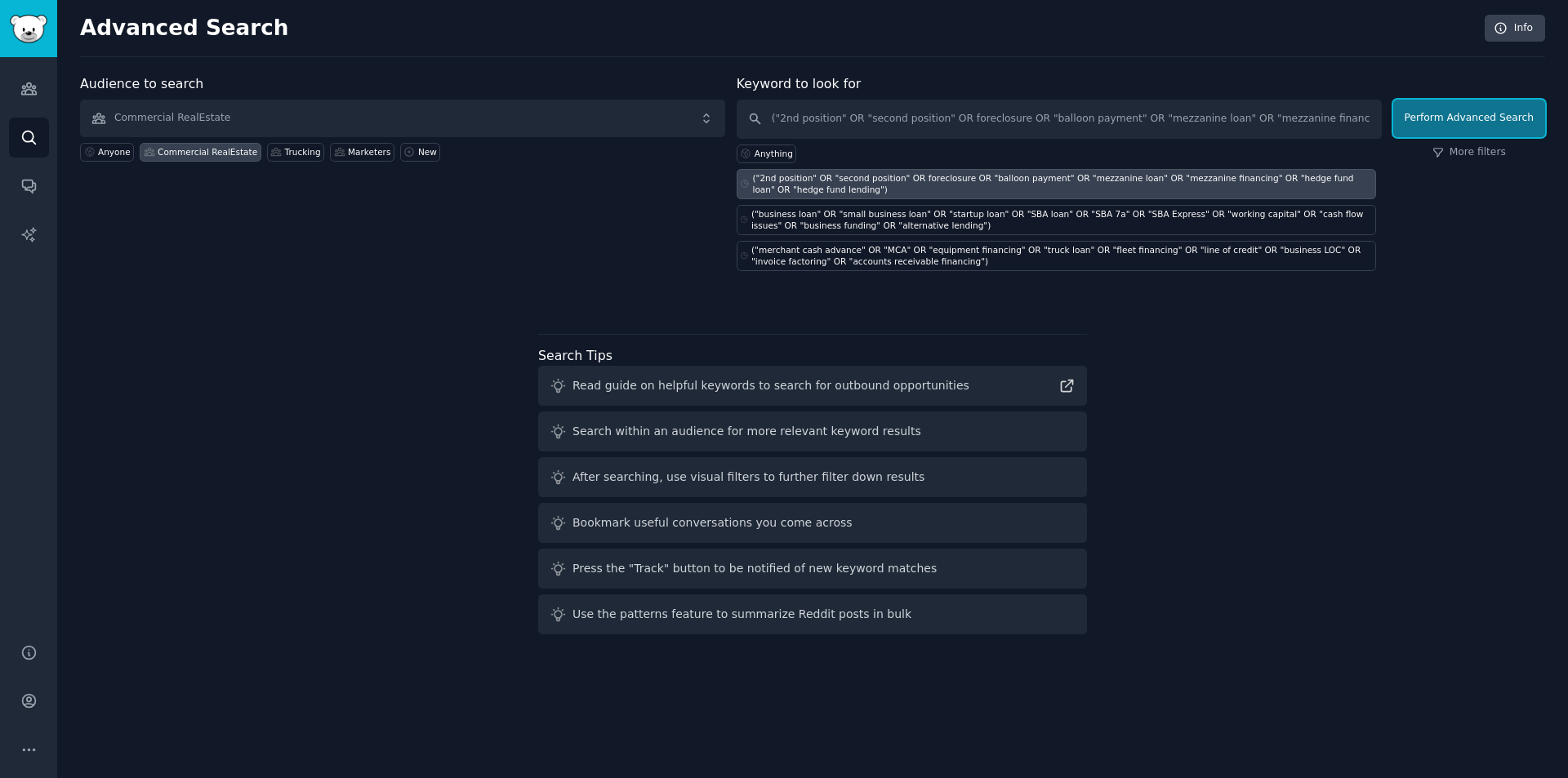
click at [1454, 111] on button "Perform Advanced Search" at bounding box center [1469, 118] width 152 height 38
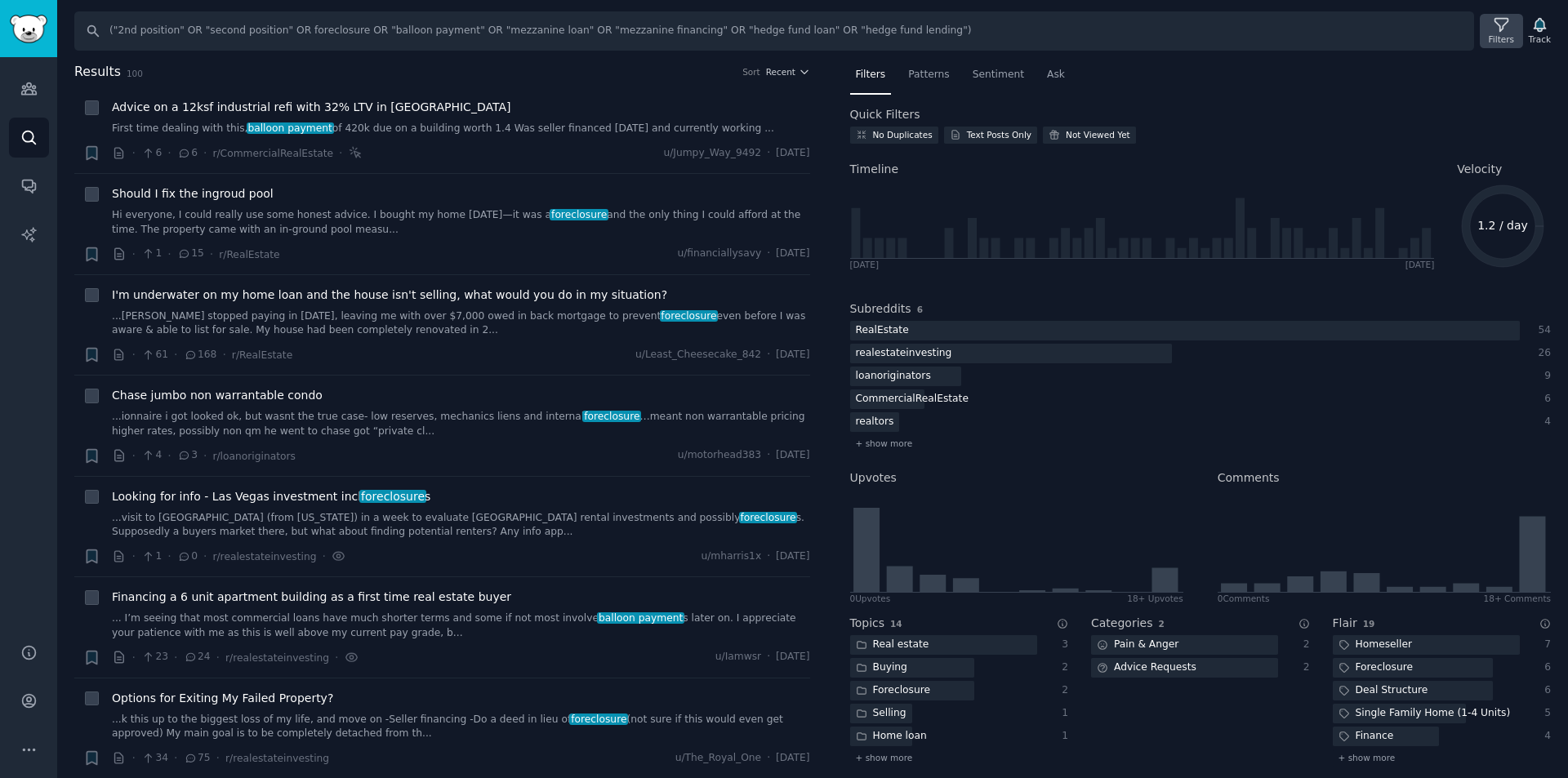
click at [1506, 31] on icon at bounding box center [1501, 24] width 17 height 17
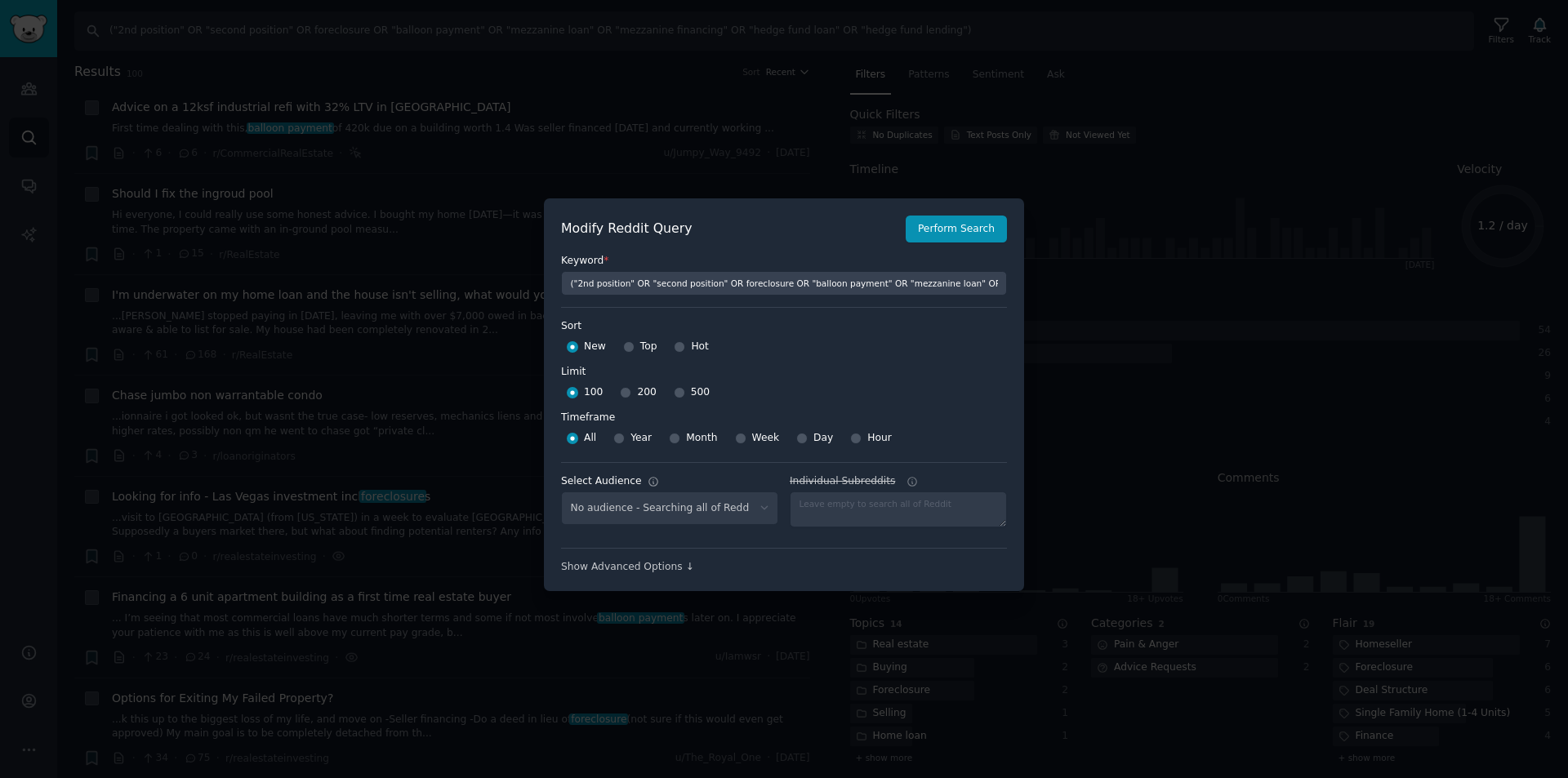
select select "8617d12e33"
click at [741, 440] on div "Week" at bounding box center [758, 438] width 45 height 26
click at [735, 435] on input "Week" at bounding box center [741, 438] width 12 height 12
radio input "true"
click at [962, 223] on button "Perform Search" at bounding box center [956, 229] width 101 height 28
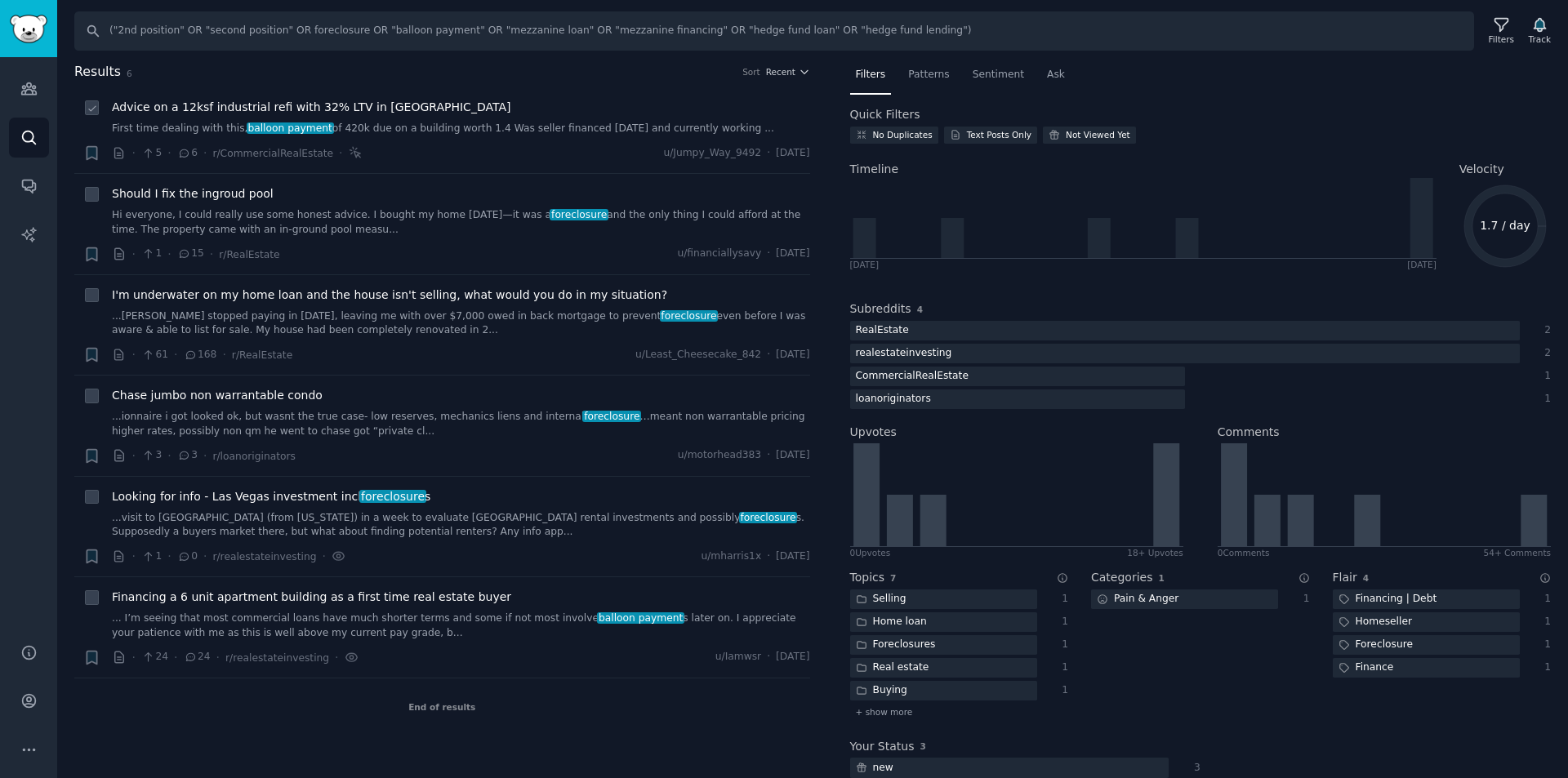
click at [442, 129] on link "First time dealing with this, balloon payment of 420k due on a building worth 1…" at bounding box center [461, 129] width 698 height 14
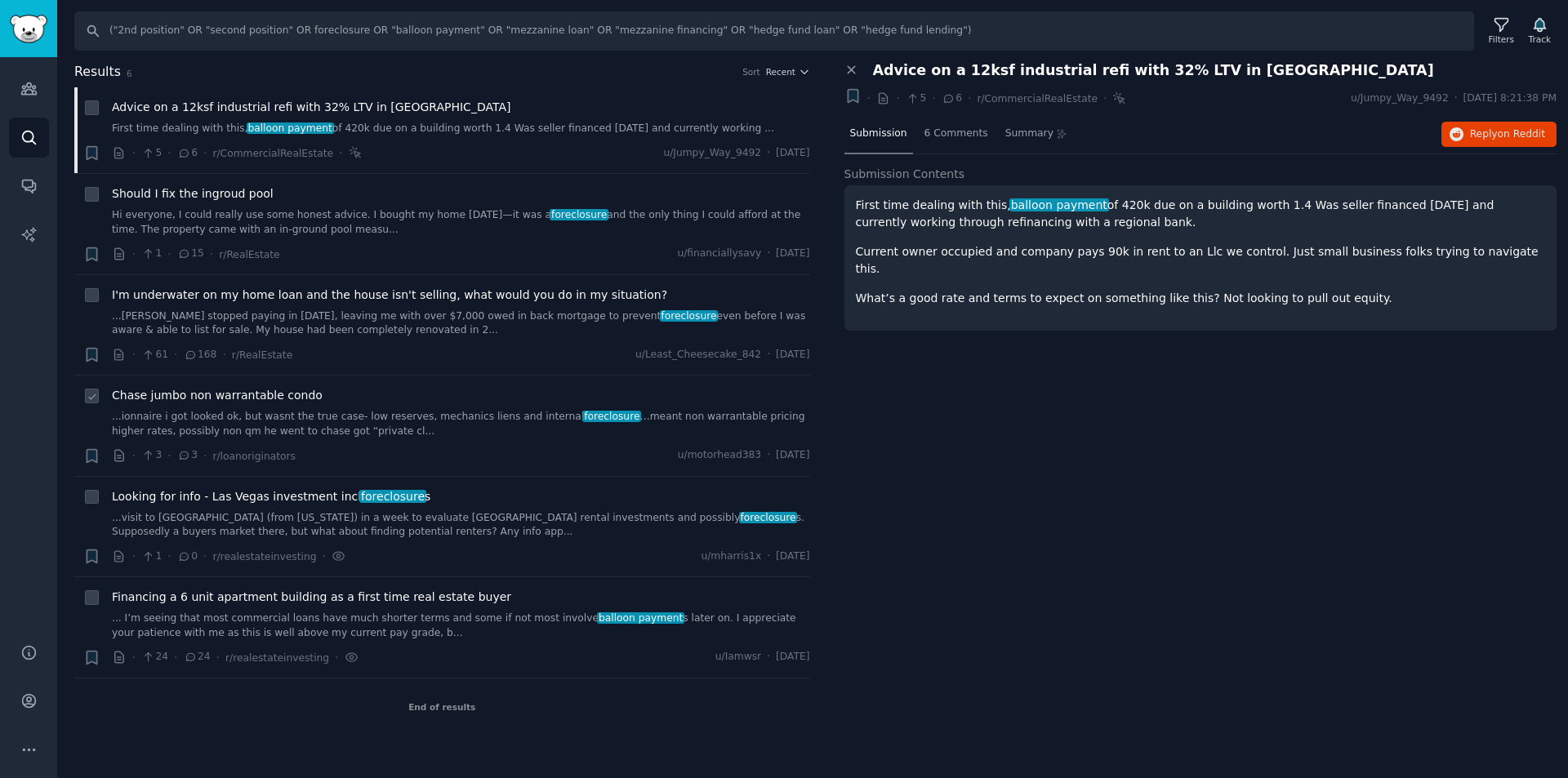
click at [283, 414] on link "...ionnaire i got looked ok, but wasnt the true case- low reserves, mechanics l…" at bounding box center [461, 424] width 698 height 29
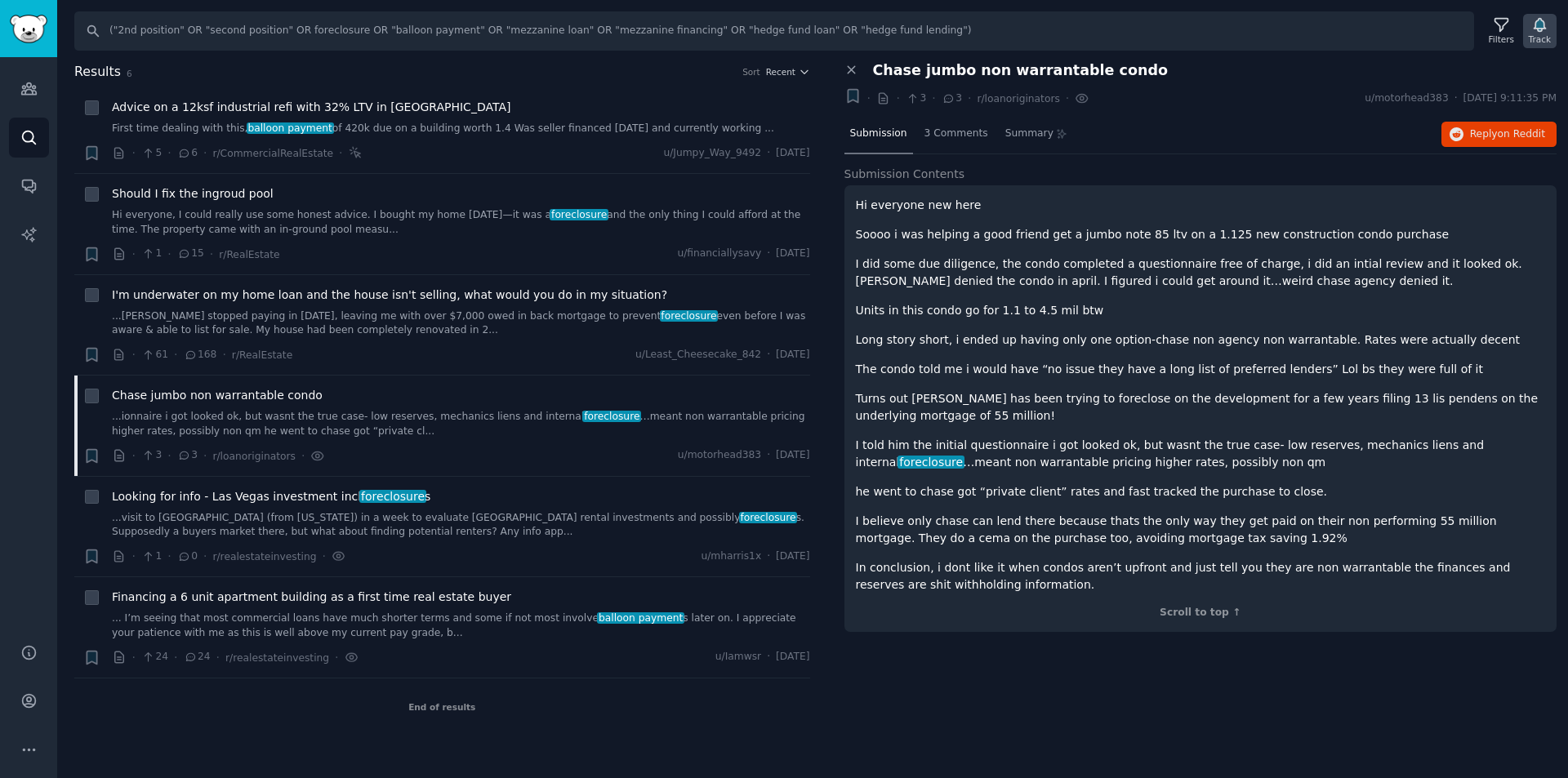
click at [1537, 28] on icon "button" at bounding box center [1539, 25] width 12 height 13
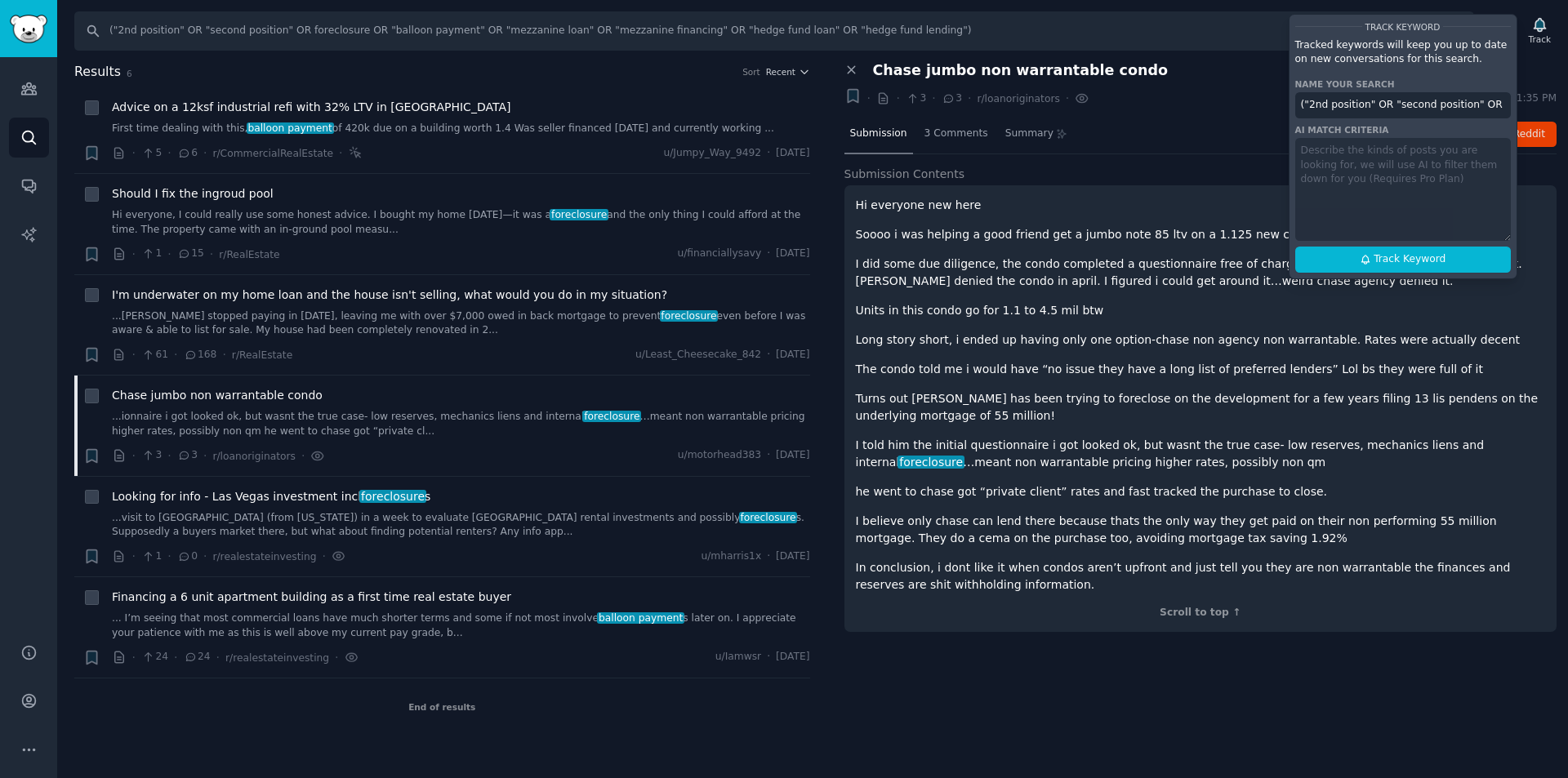
scroll to position [0, 672]
click at [1363, 107] on input "("2nd position" OR "second position" OR foreclosure OR "balloon payment" OR "me…" at bounding box center [1403, 105] width 216 height 26
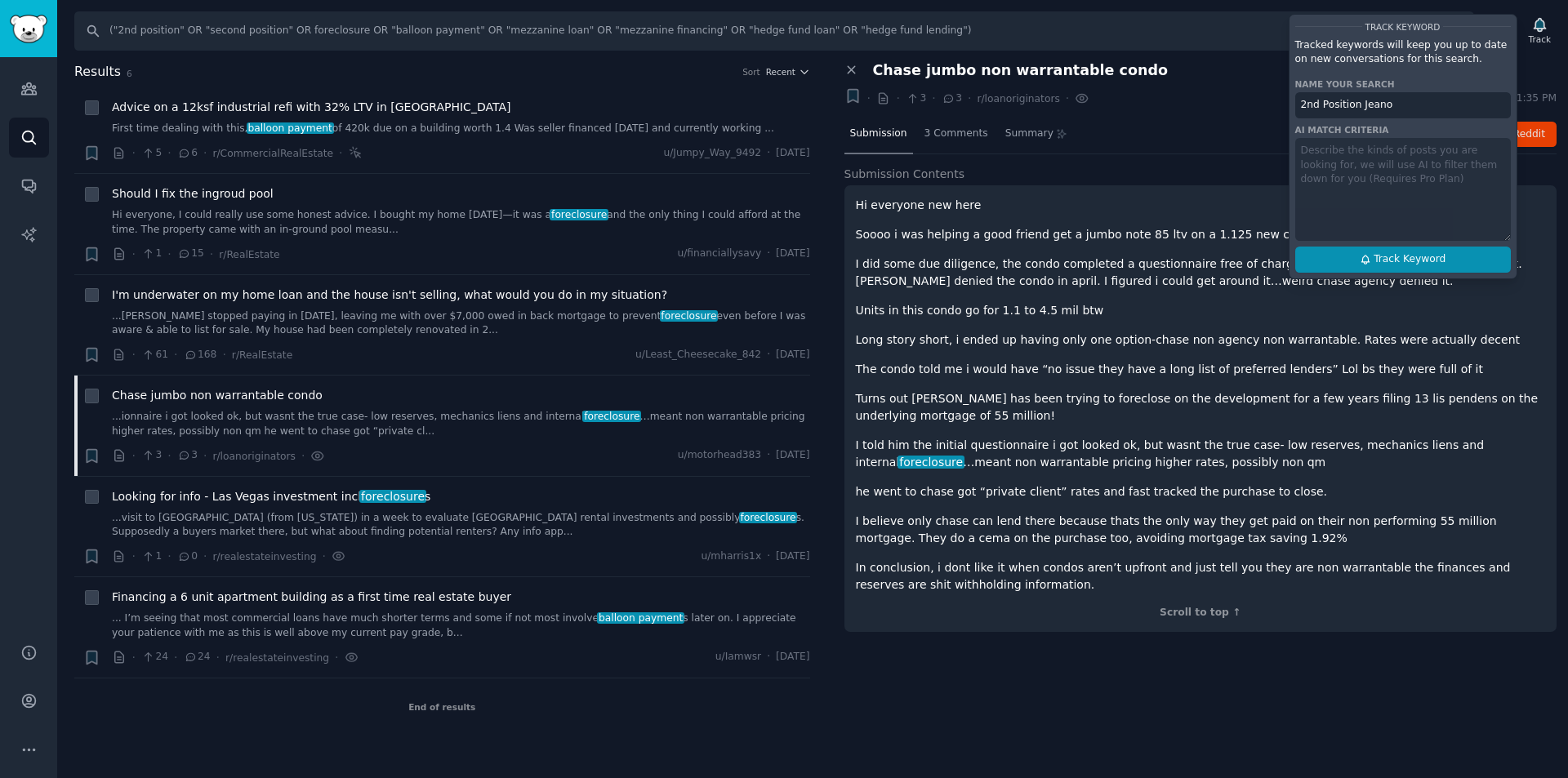
click at [1418, 256] on span "Track Keyword" at bounding box center [1409, 260] width 72 height 14
type input "2nd Position Jeano"
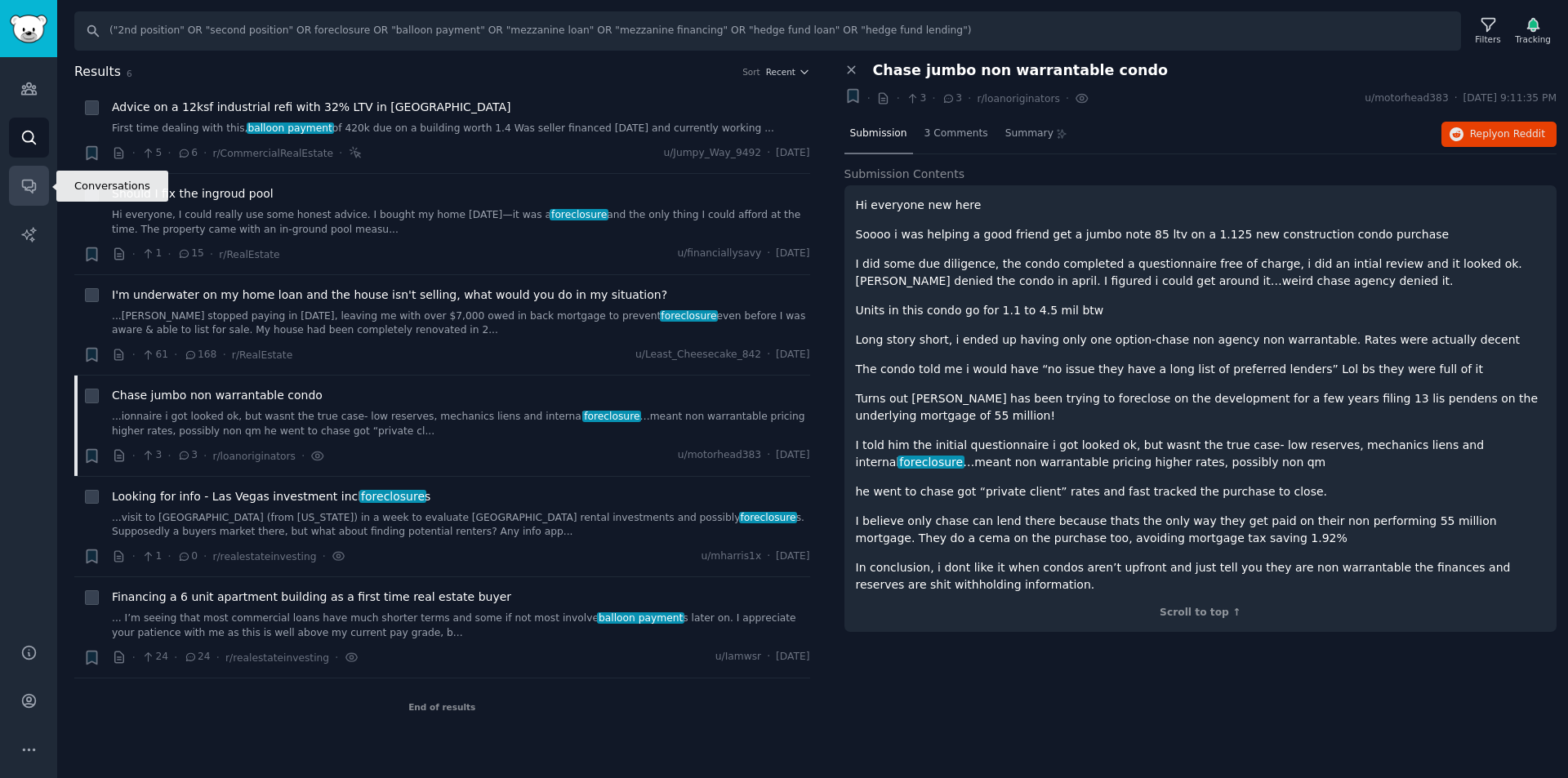
click at [37, 190] on icon "Sidebar" at bounding box center [29, 185] width 17 height 17
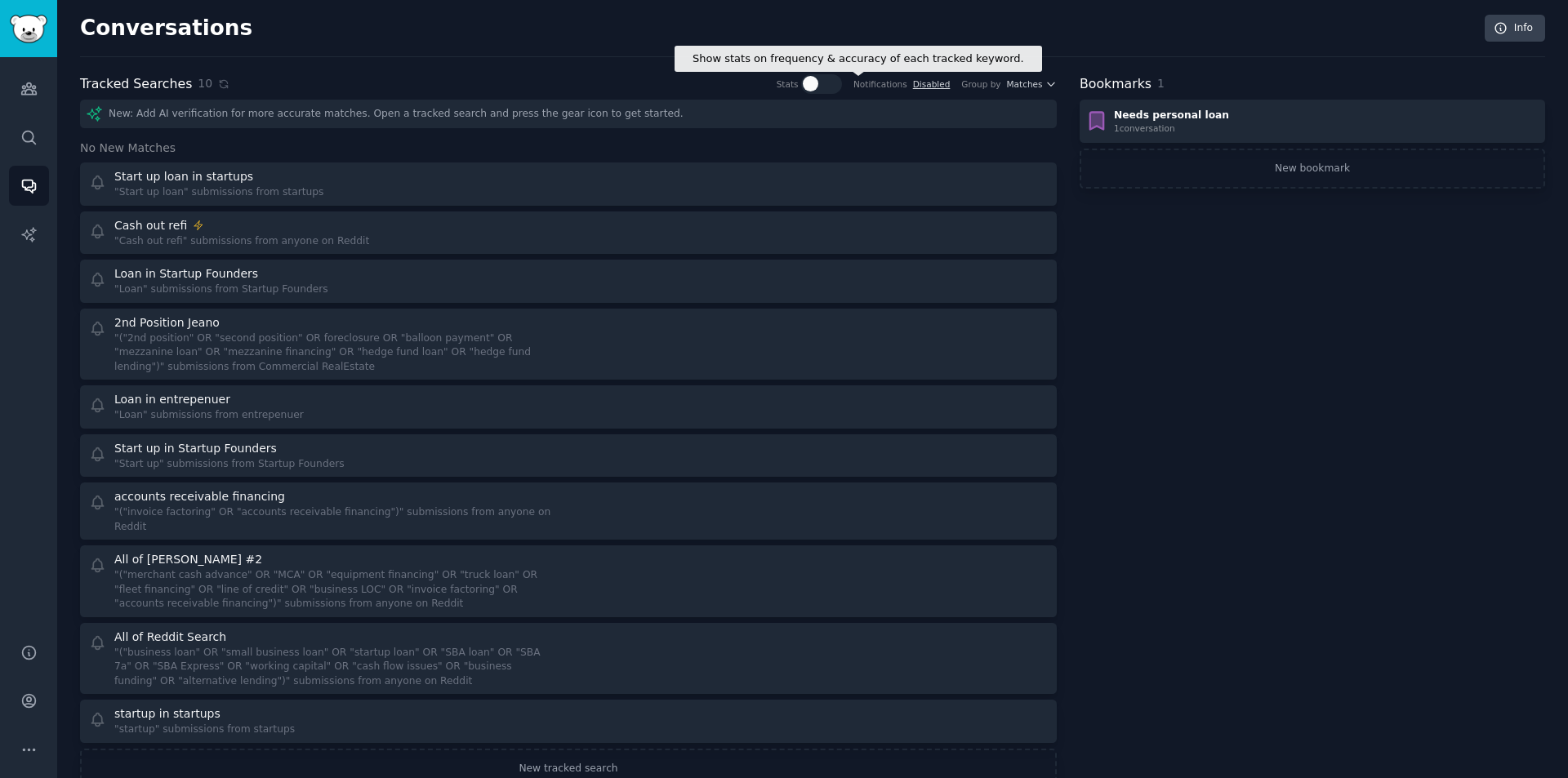
click at [818, 81] on div at bounding box center [810, 83] width 15 height 15
checkbox input "true"
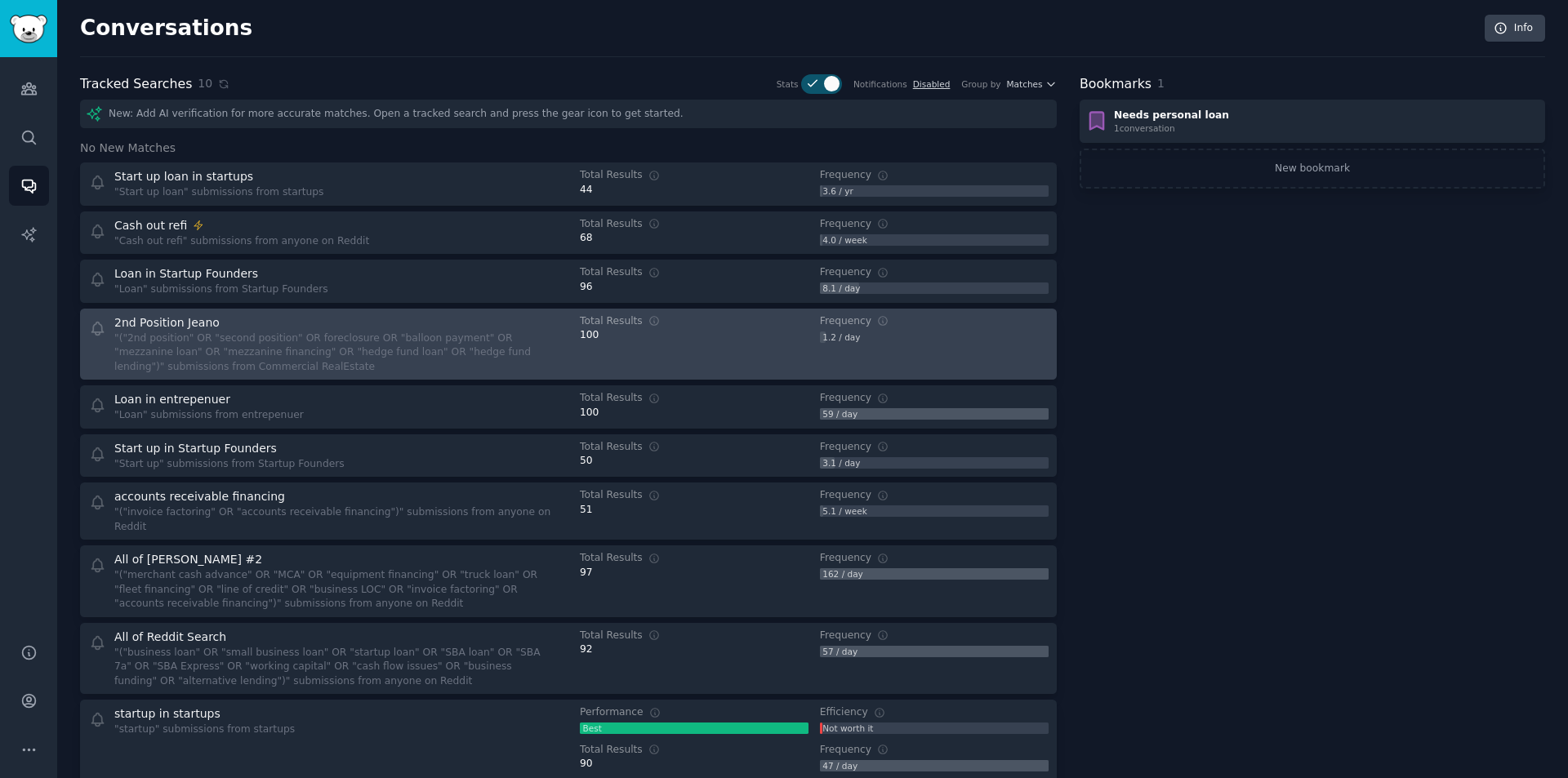
click at [365, 334] on div ""("2nd position" OR "second position" OR foreclosure OR "balloon payment" OR "m…" at bounding box center [336, 353] width 442 height 43
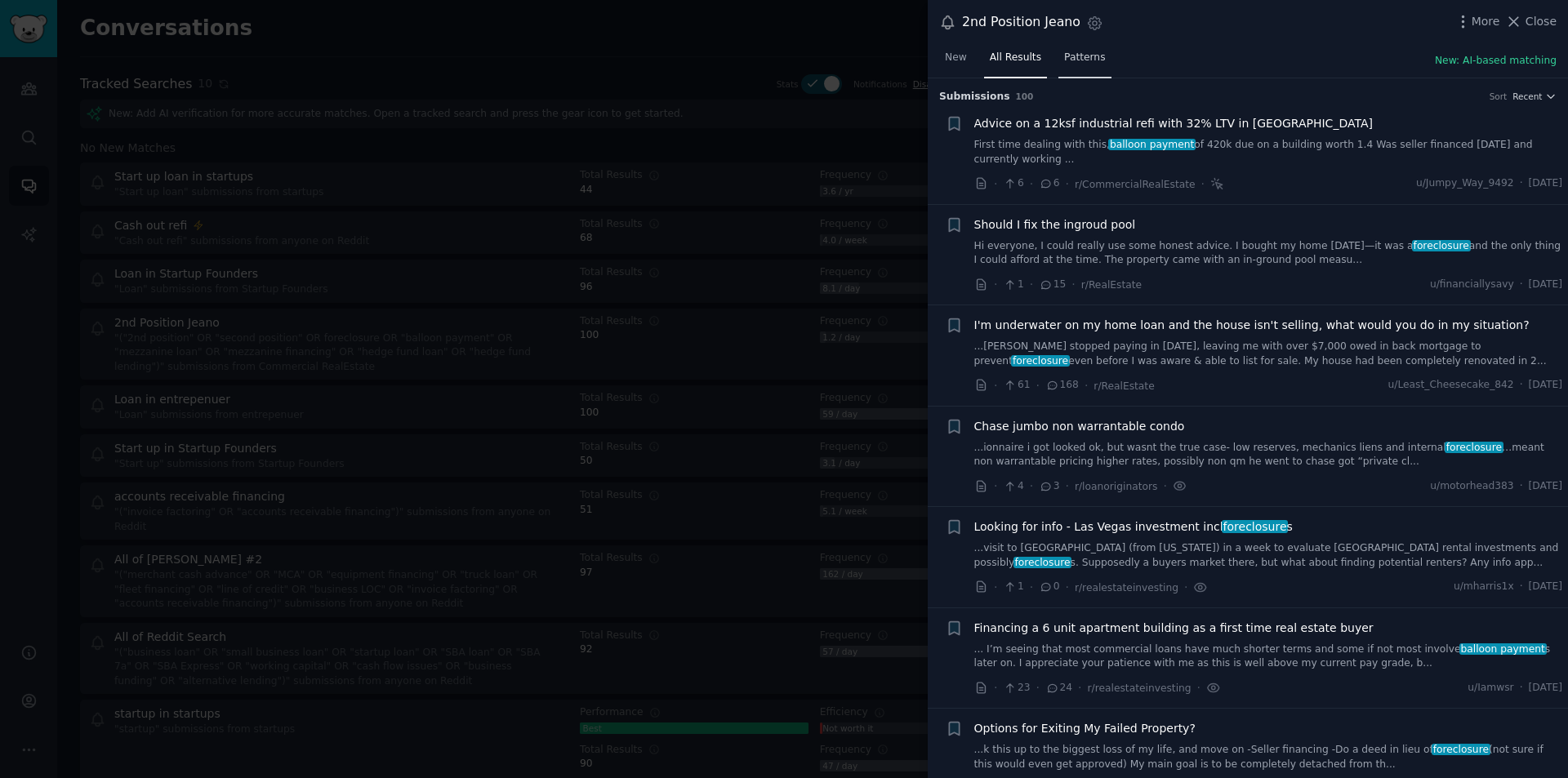
click at [1093, 59] on span "Patterns" at bounding box center [1085, 58] width 41 height 14
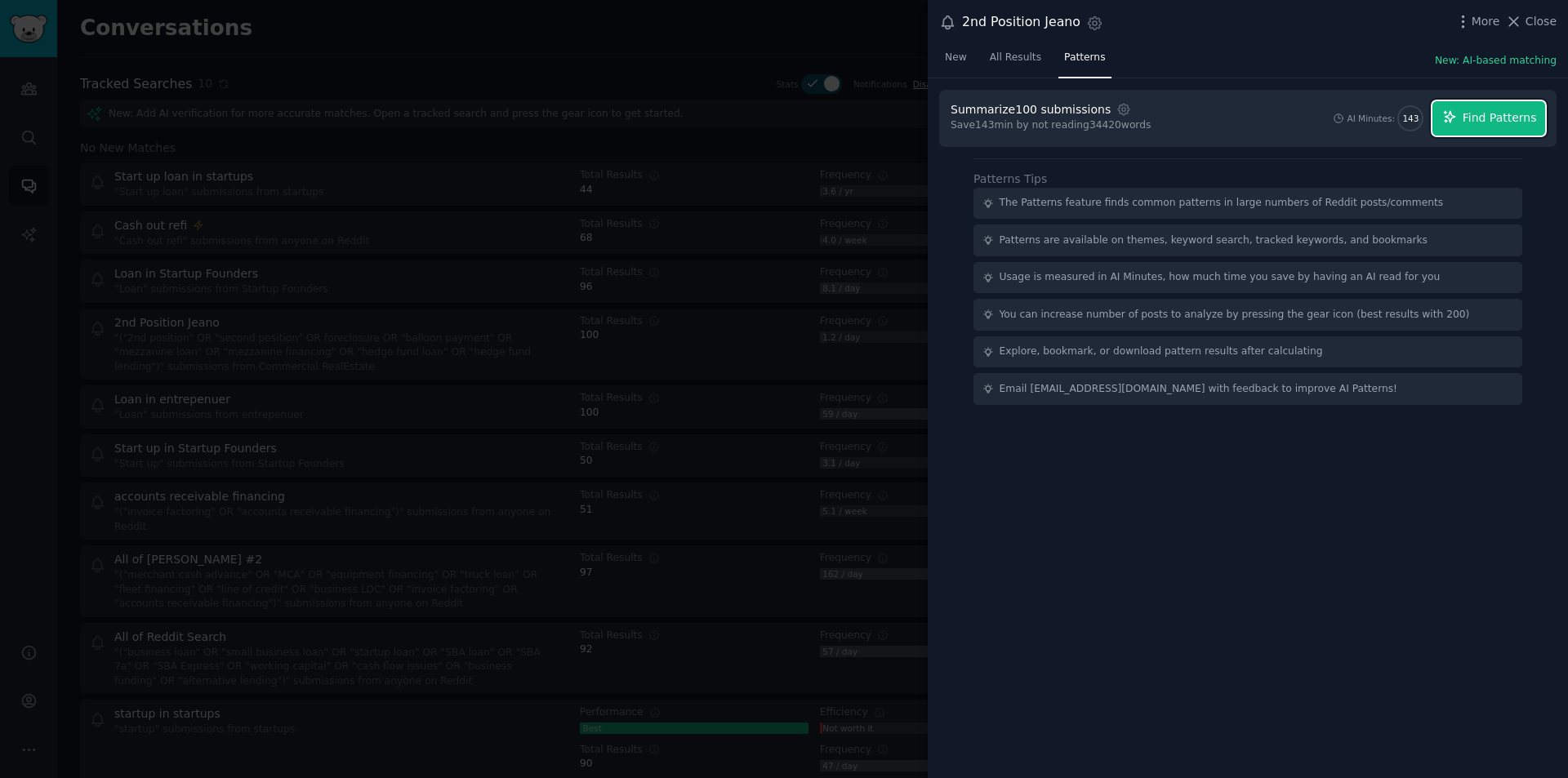
click at [1479, 107] on button "Find Patterns" at bounding box center [1489, 118] width 113 height 34
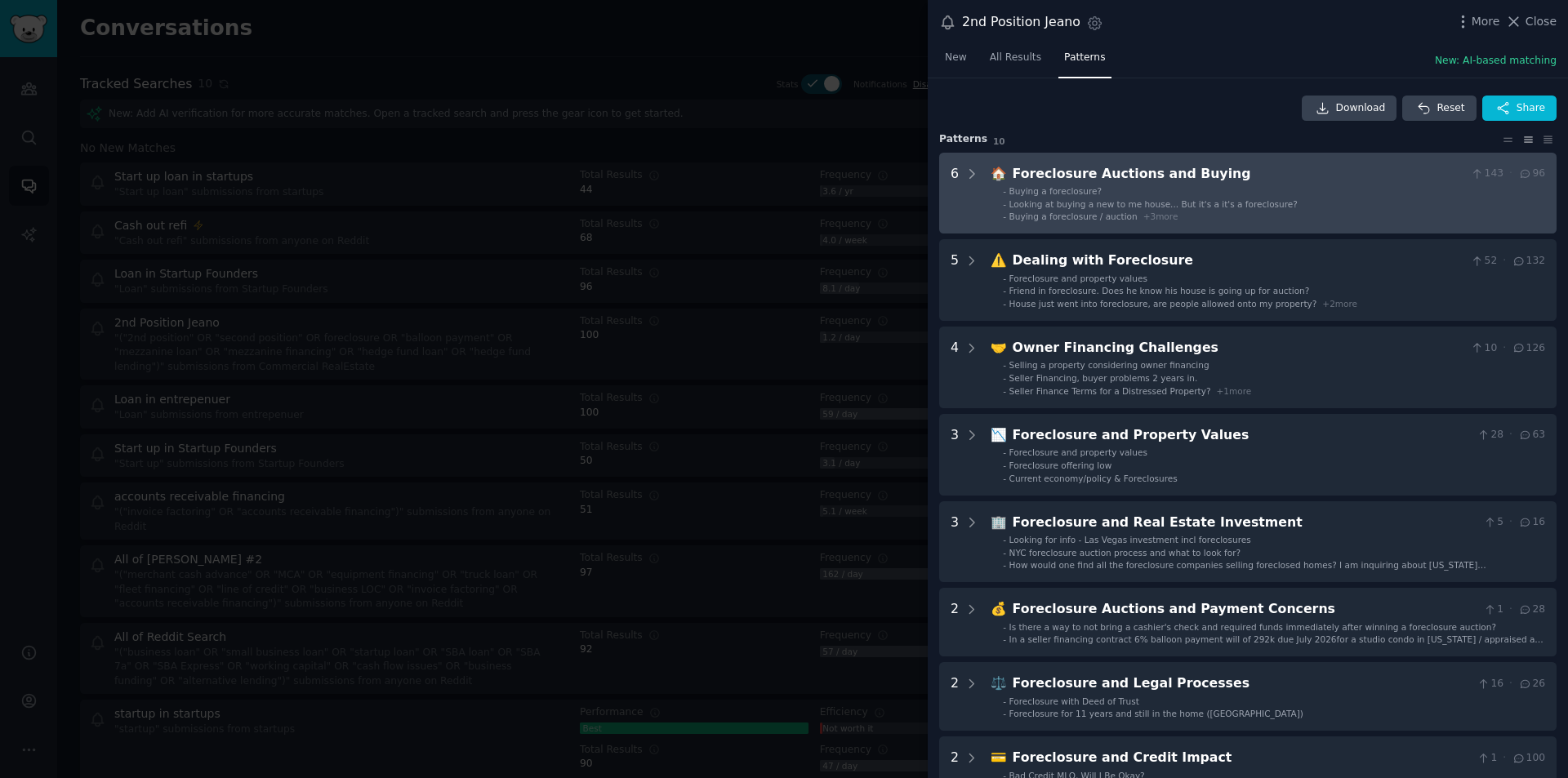
click at [1309, 201] on li "- Looking at buying a new to me house... But it's a it's a foreclosure?" at bounding box center [1274, 204] width 543 height 12
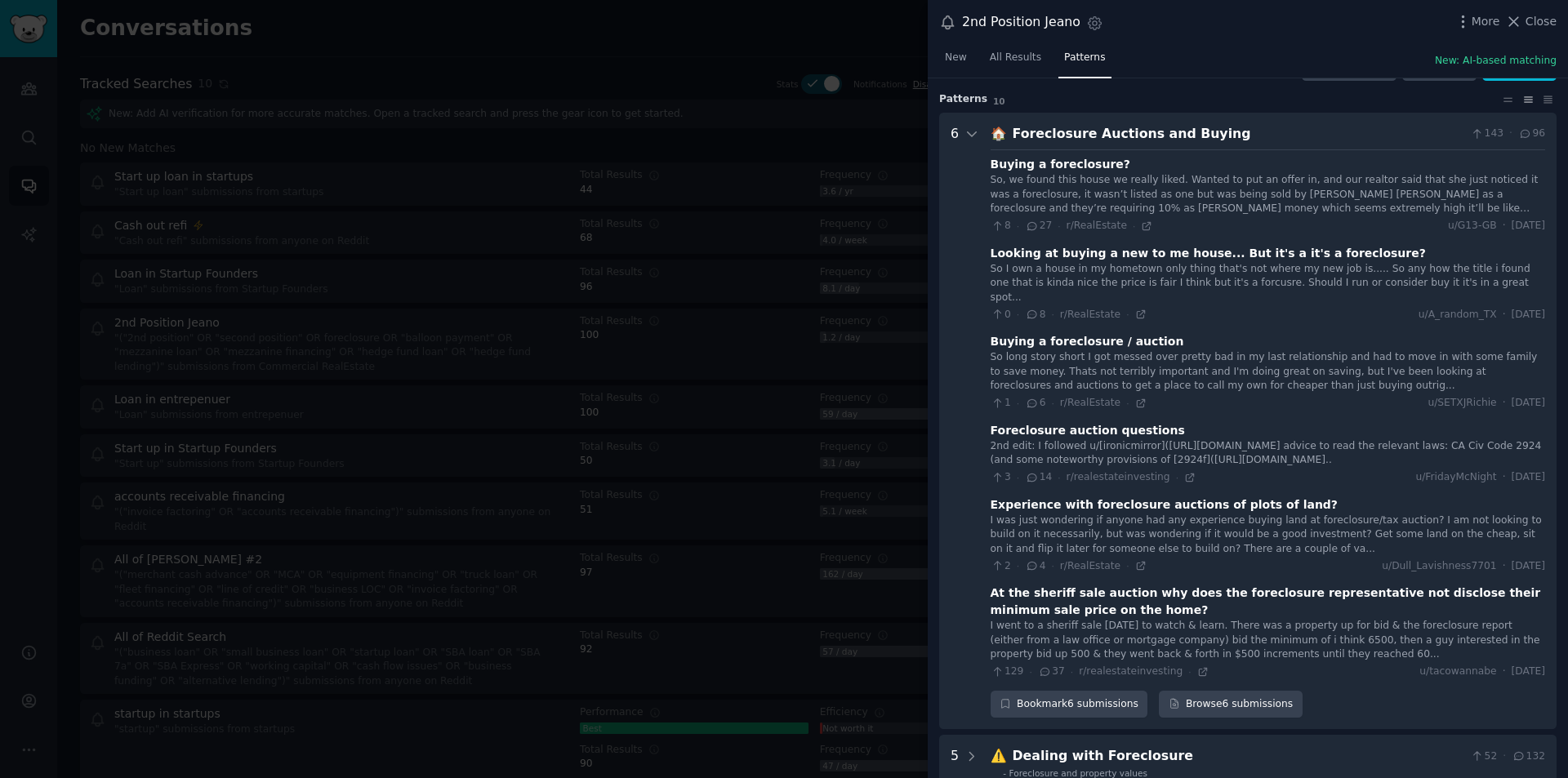
scroll to position [74, 0]
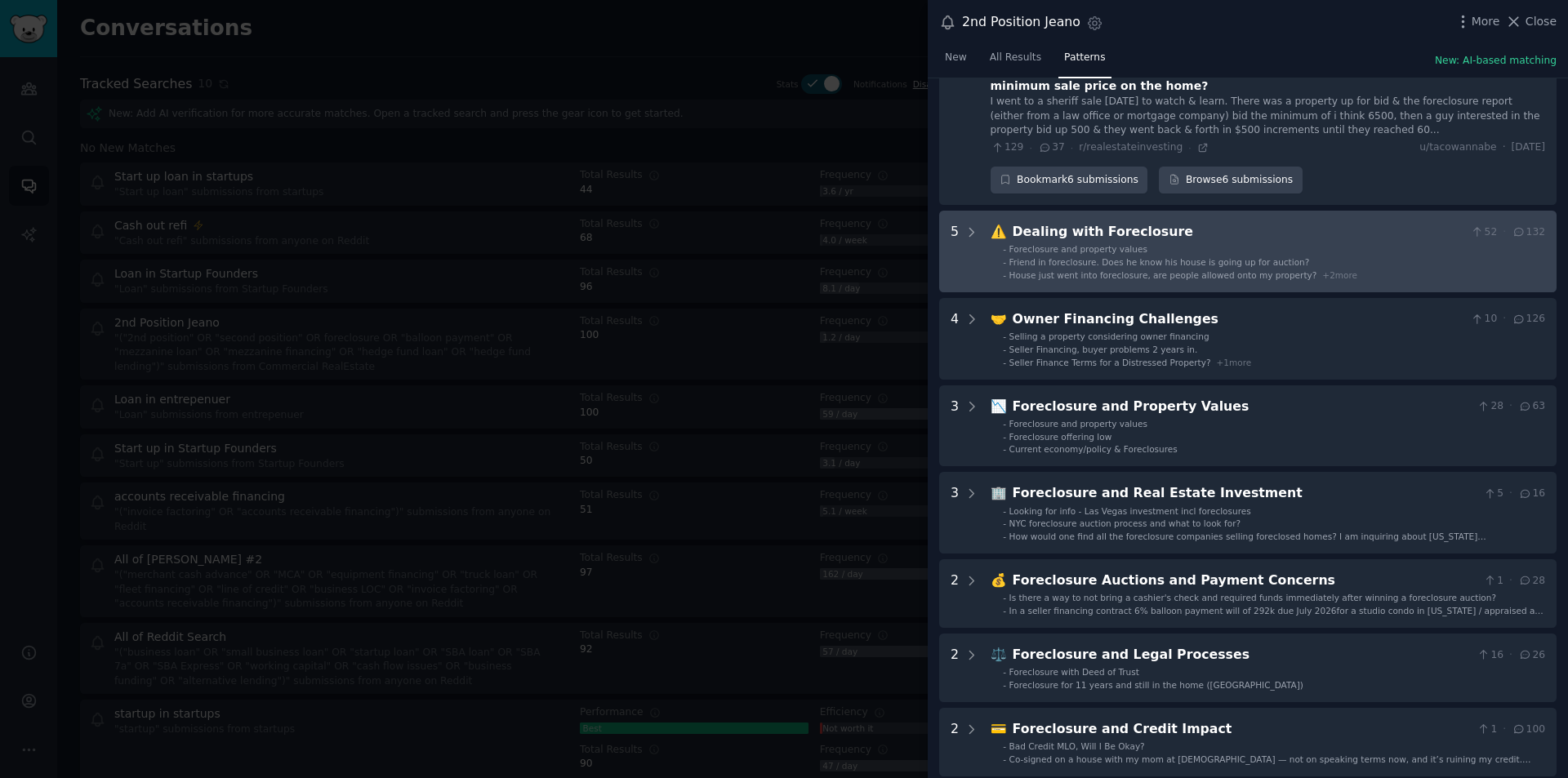
click at [1289, 269] on div "House just went into foreclosure, are people allowed onto my property? + 2 more" at bounding box center [1183, 275] width 348 height 12
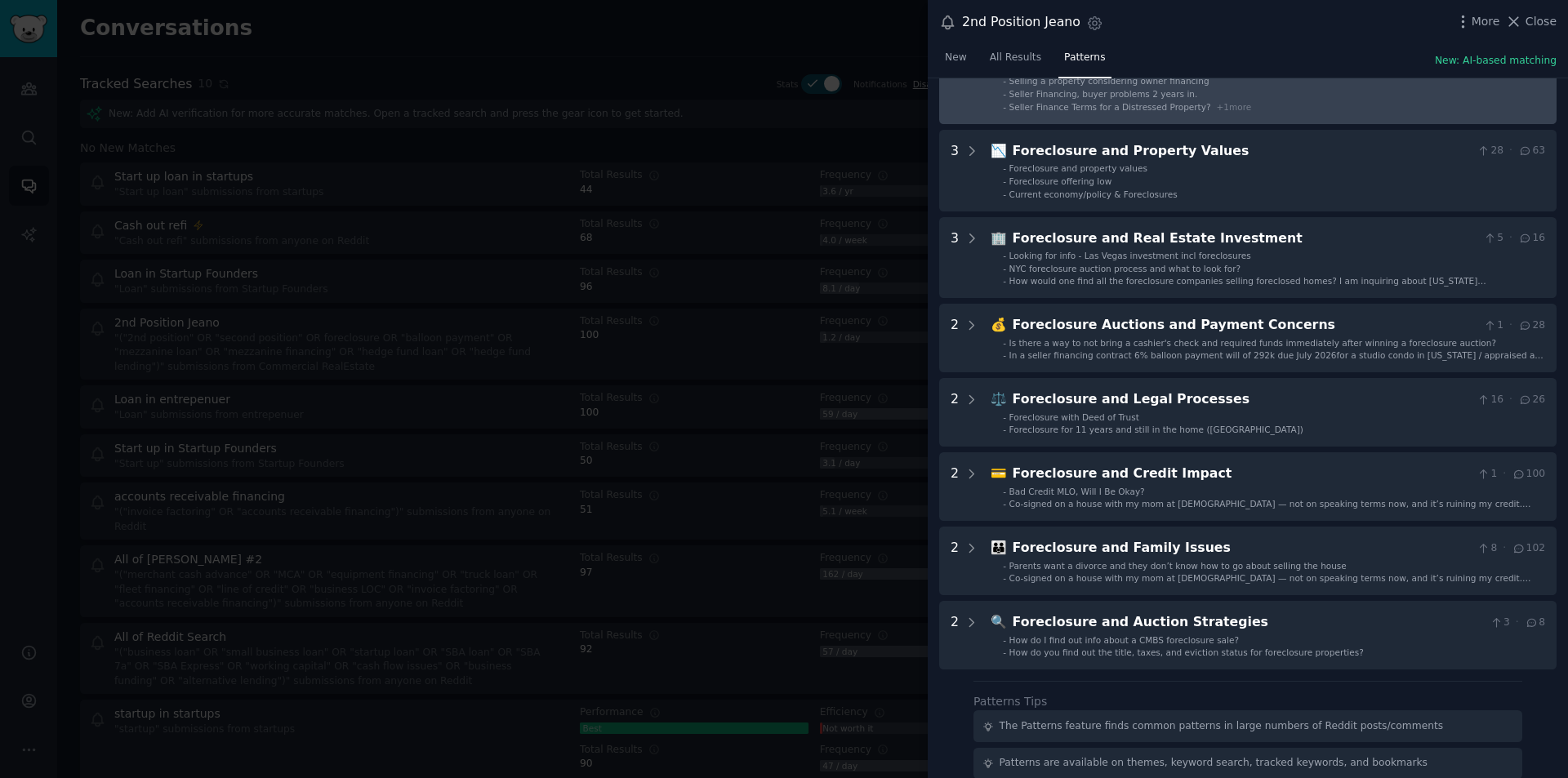
scroll to position [1270, 0]
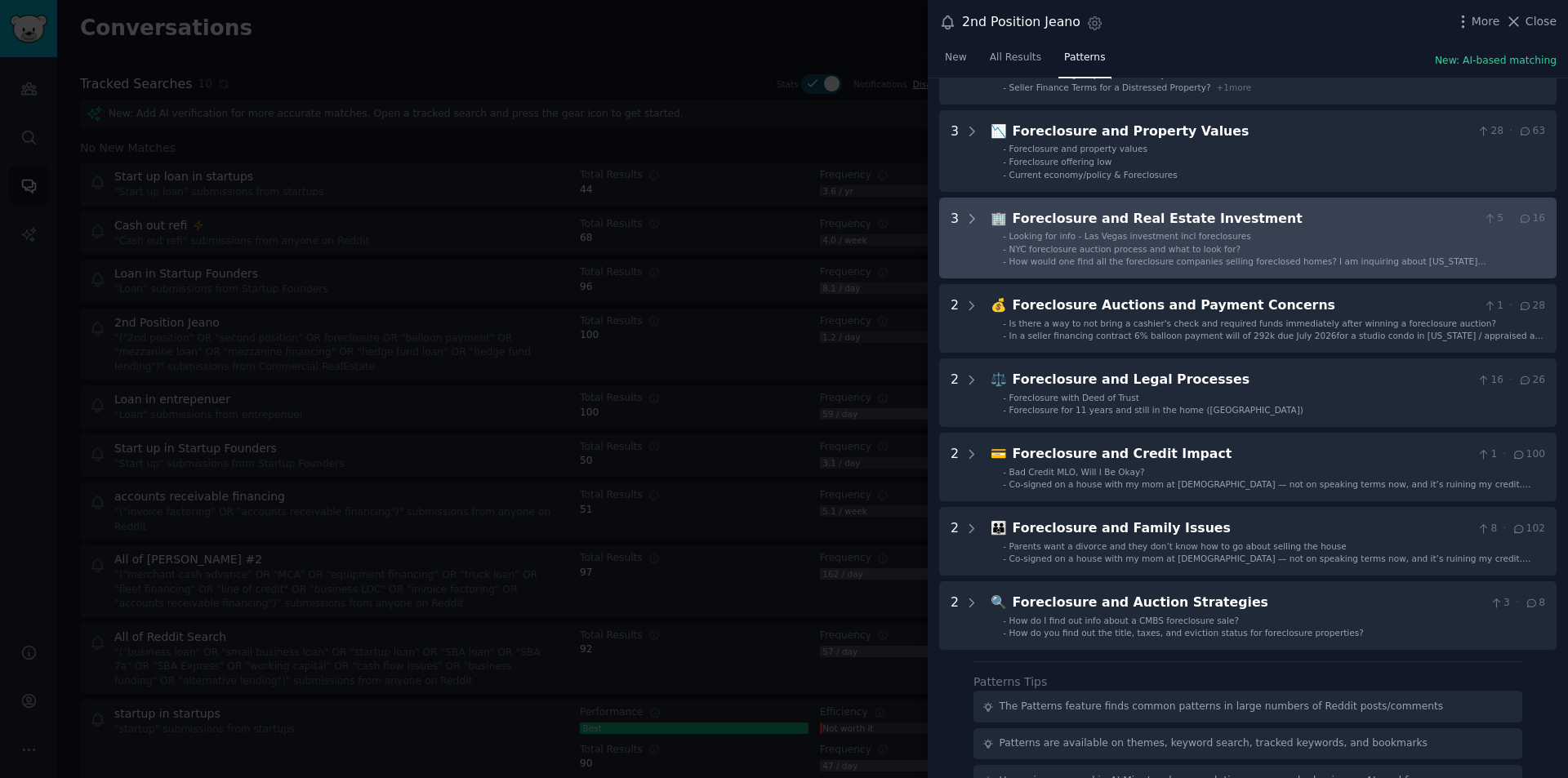
click at [1212, 241] on ul "- Looking for info - Las Vegas investment incl foreclosures - NYC foreclosure a…" at bounding box center [1268, 249] width 553 height 38
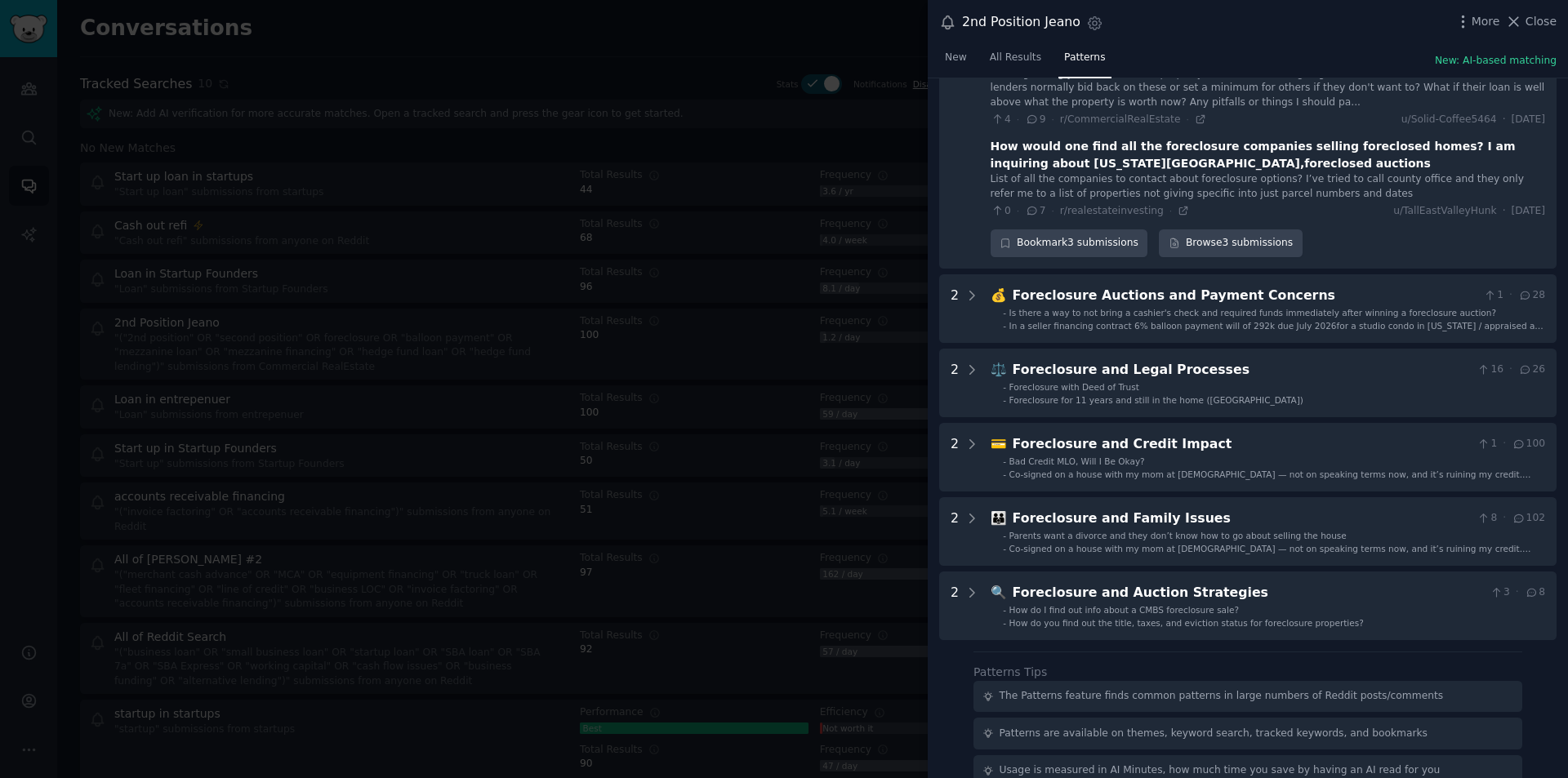
scroll to position [1552, 0]
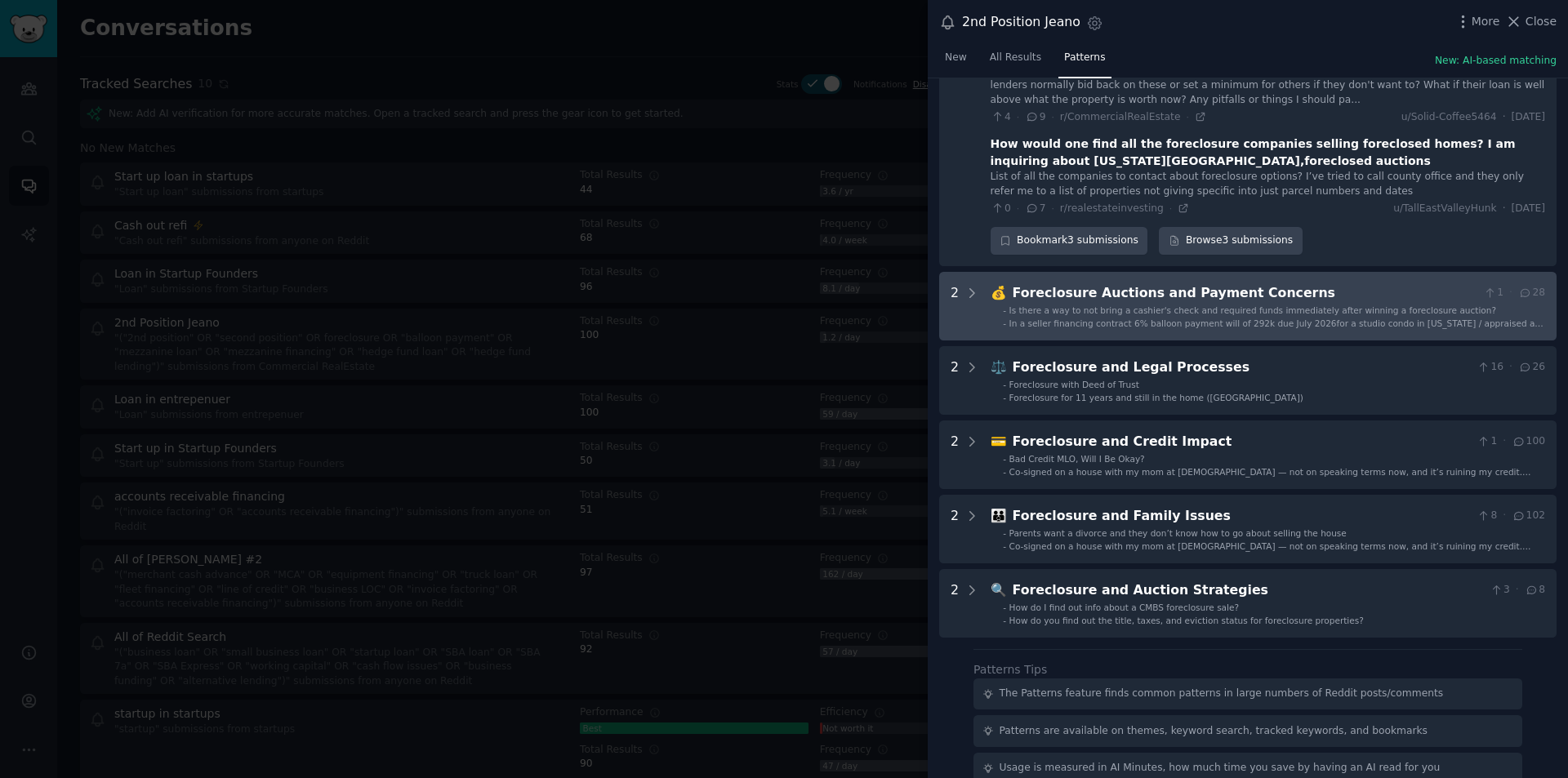
click at [1254, 284] on div "Foreclosure Auctions and Payment Concerns" at bounding box center [1245, 294] width 465 height 21
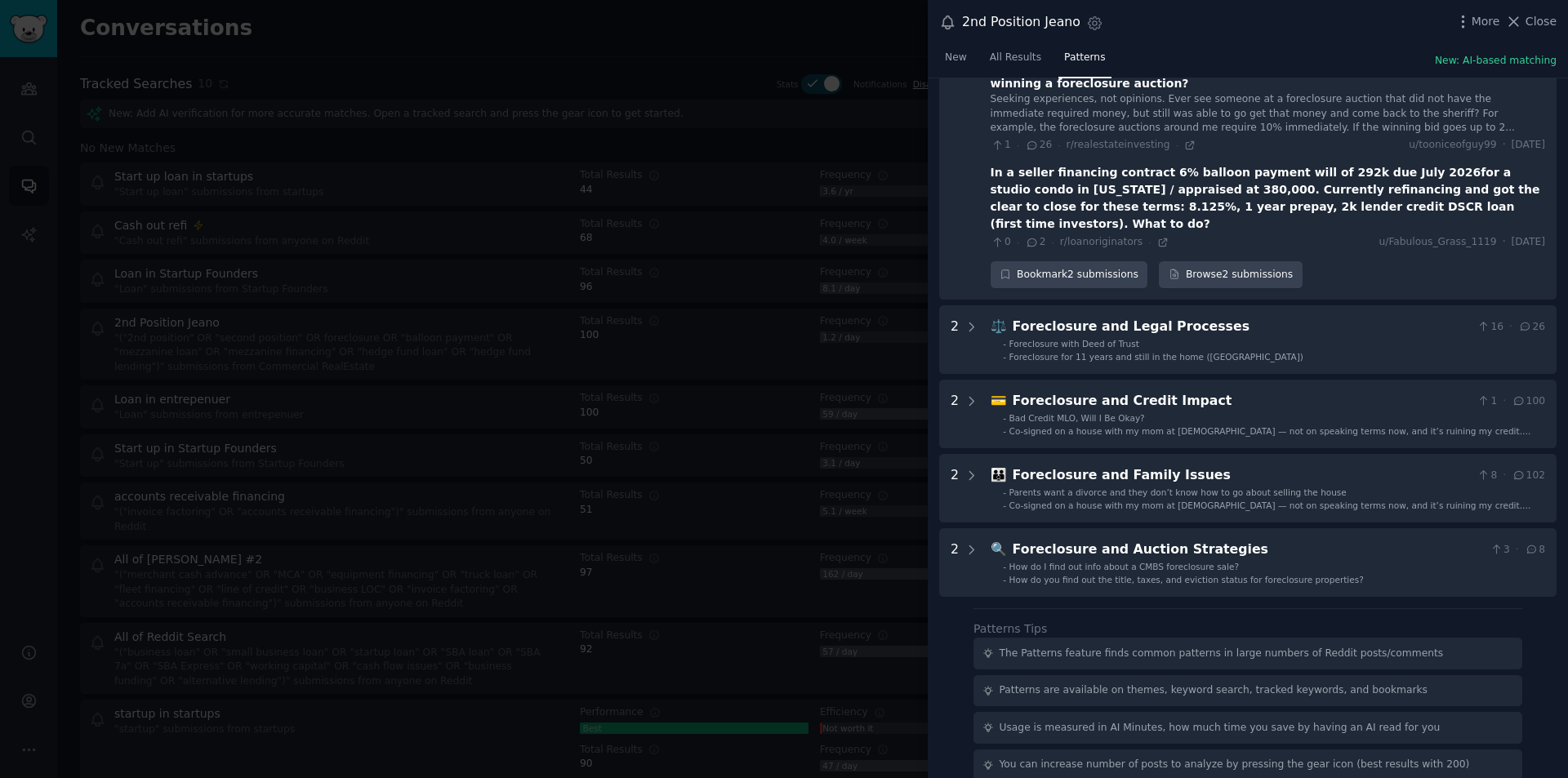
scroll to position [1813, 0]
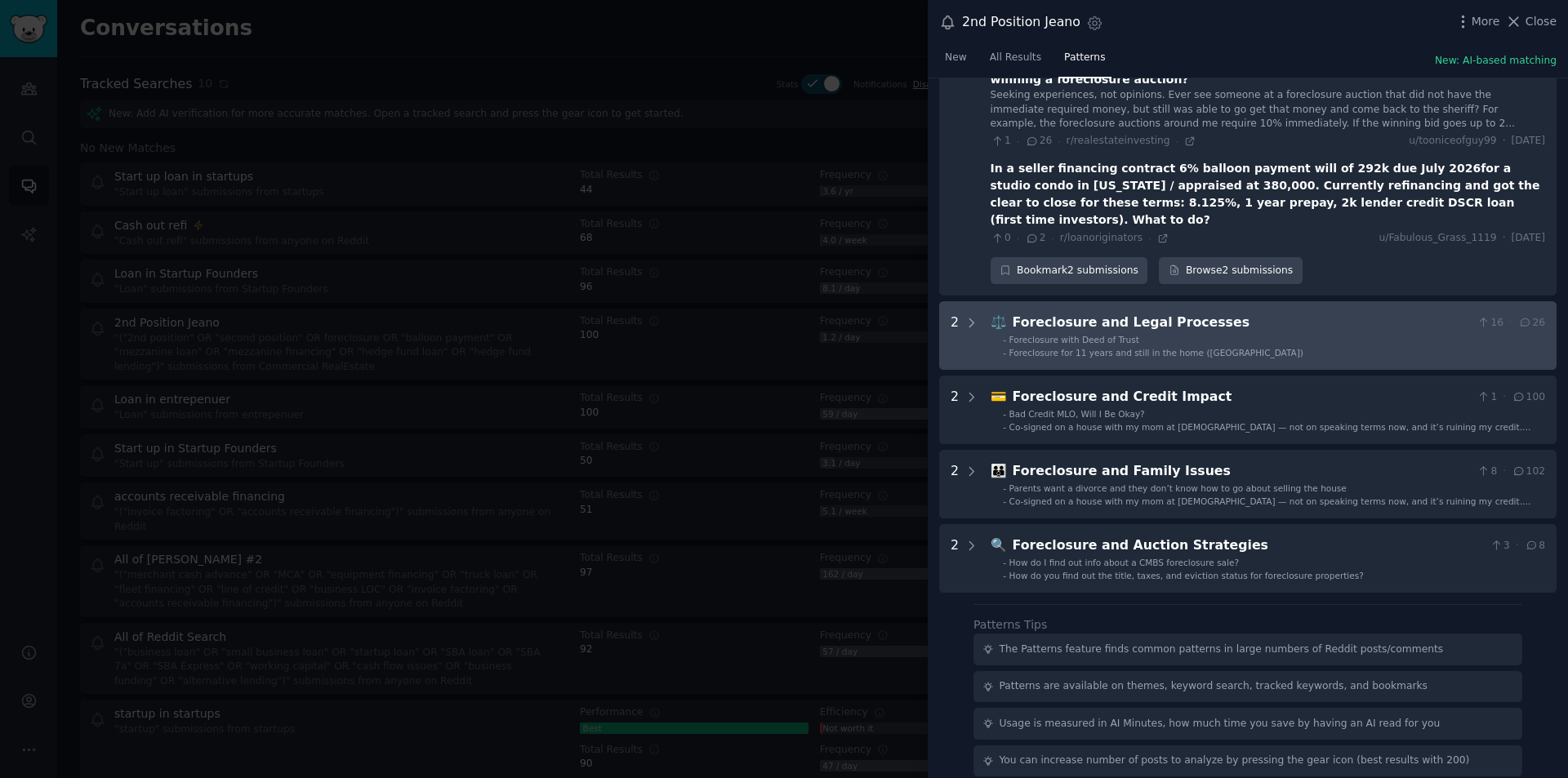
click at [1191, 312] on div "Foreclosure and Legal Processes" at bounding box center [1242, 322] width 458 height 21
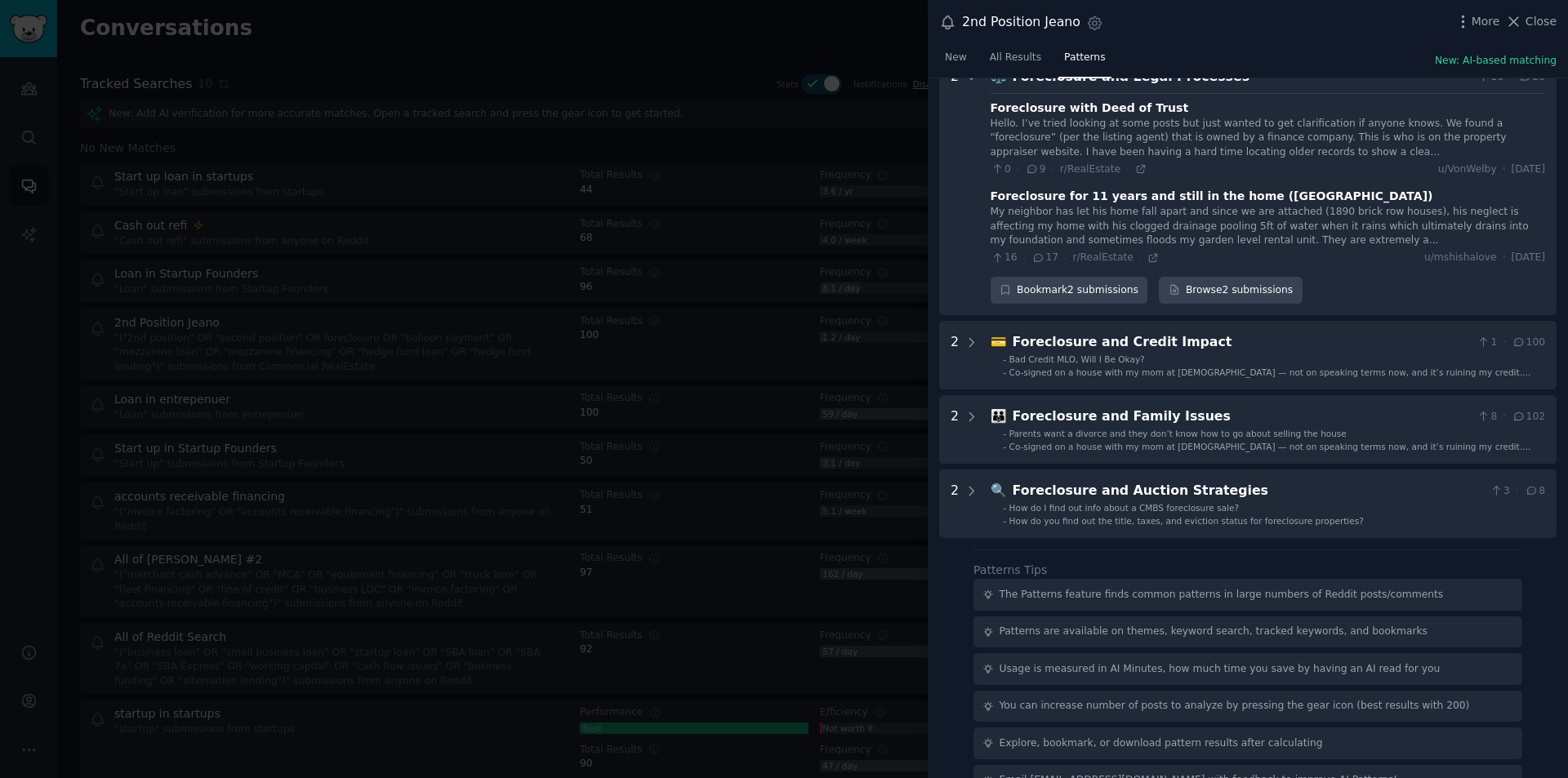
scroll to position [2061, 0]
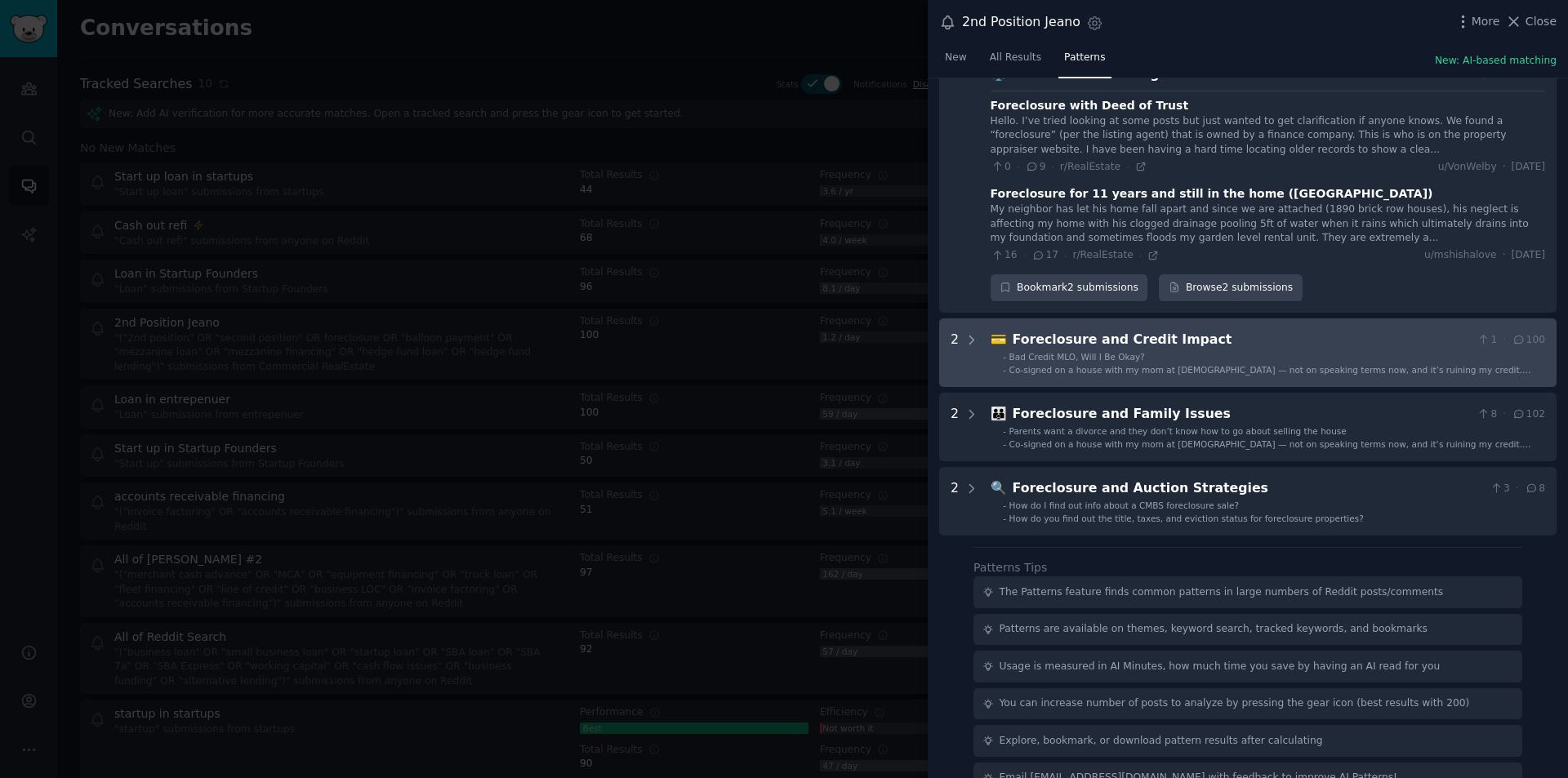
click at [1195, 330] on div "Foreclosure and Credit Impact" at bounding box center [1242, 340] width 458 height 21
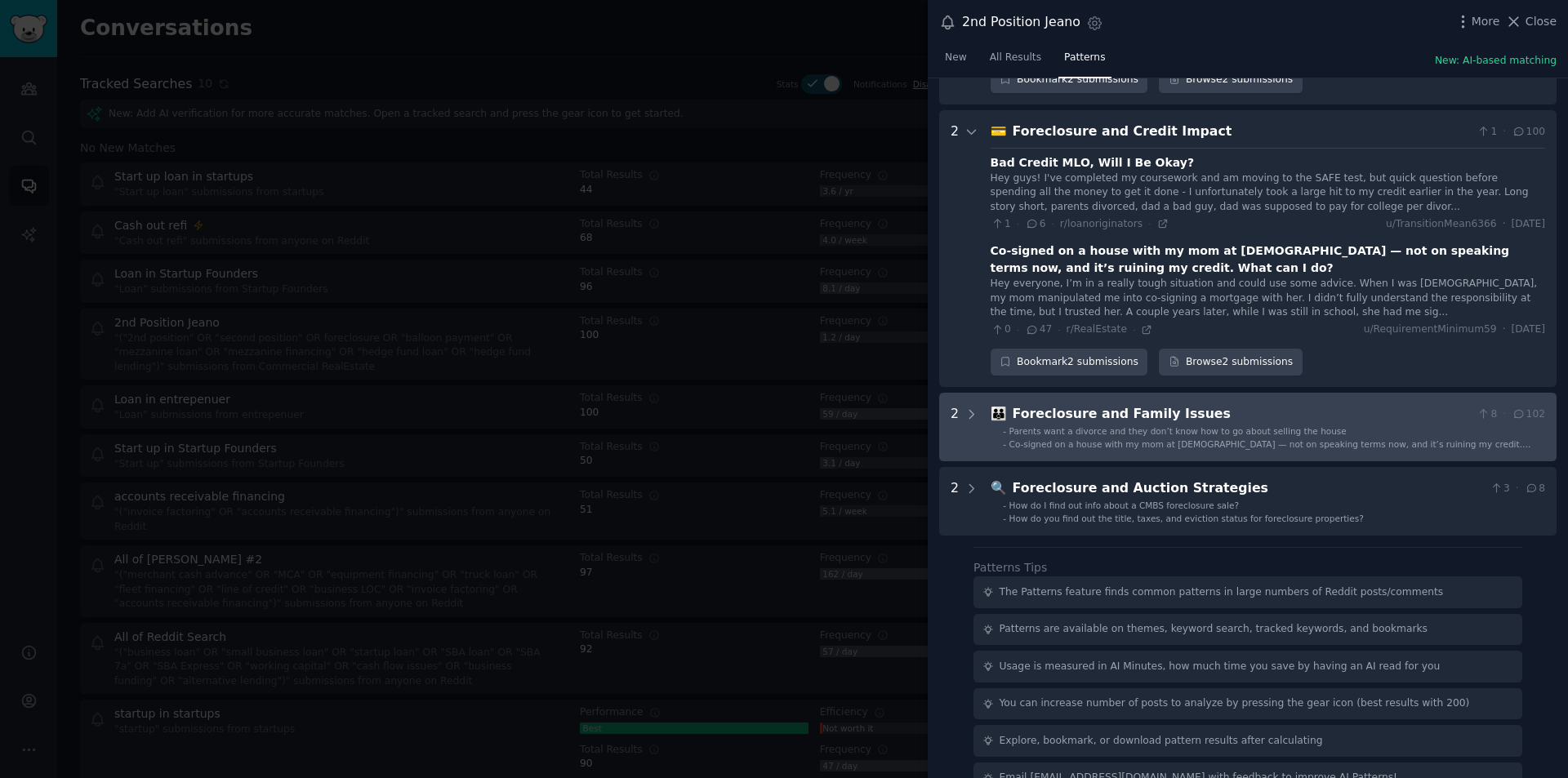
click at [1169, 405] on div "Foreclosure and Family Issues" at bounding box center [1242, 415] width 458 height 21
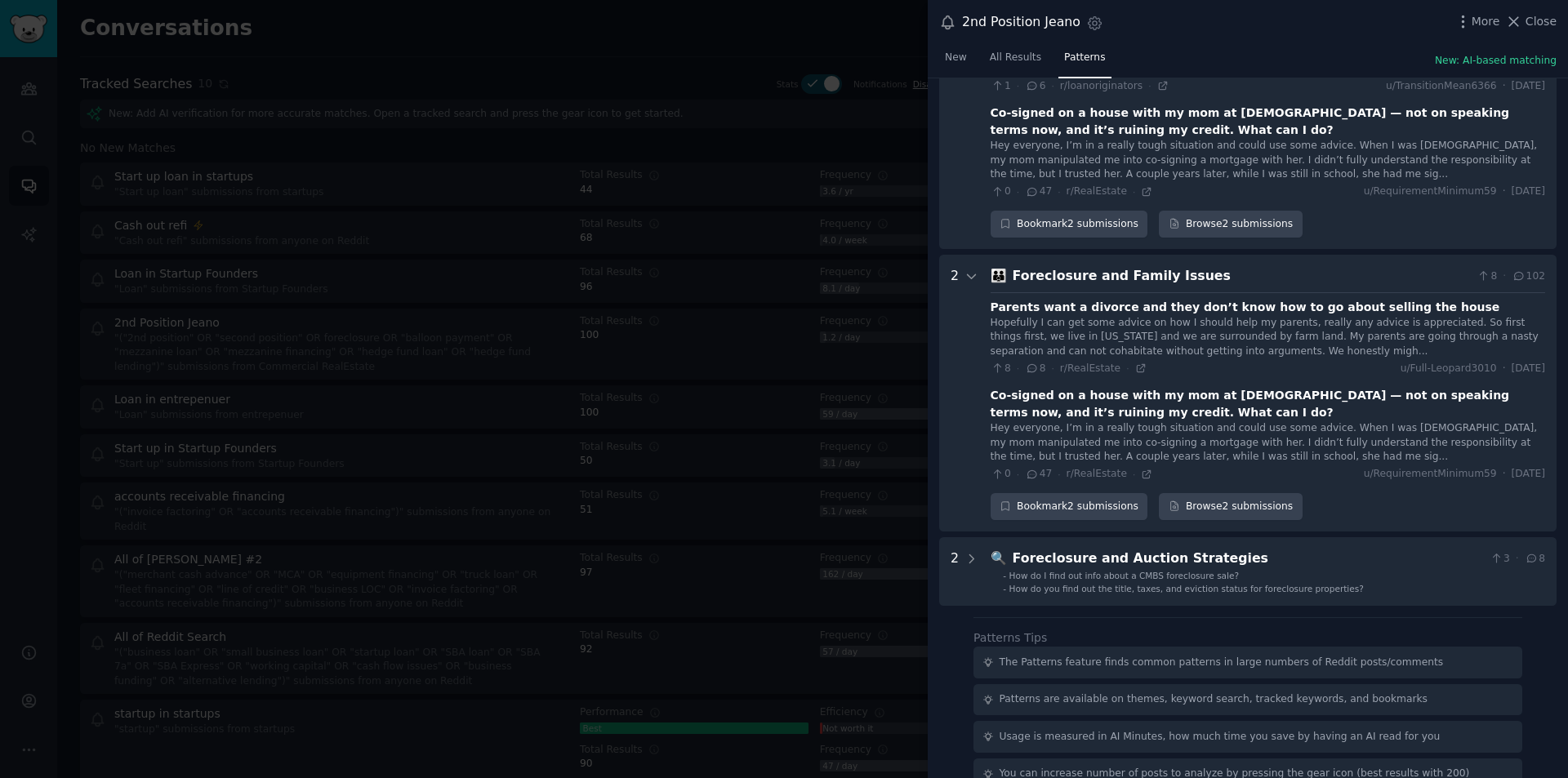
scroll to position [2478, 0]
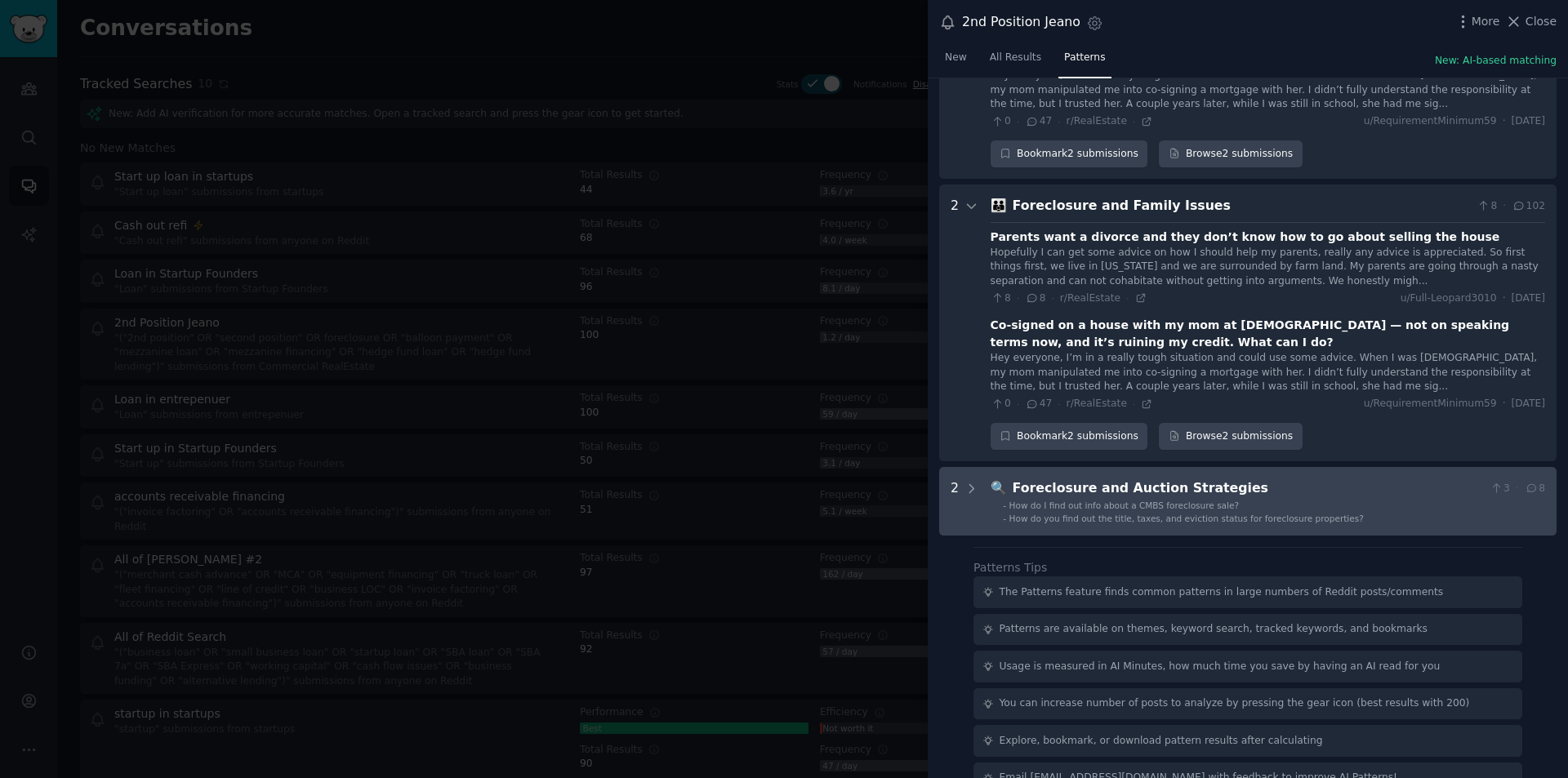
click at [1067, 500] on span "How do I find out info about a CMBS foreclosure sale?" at bounding box center [1124, 505] width 229 height 10
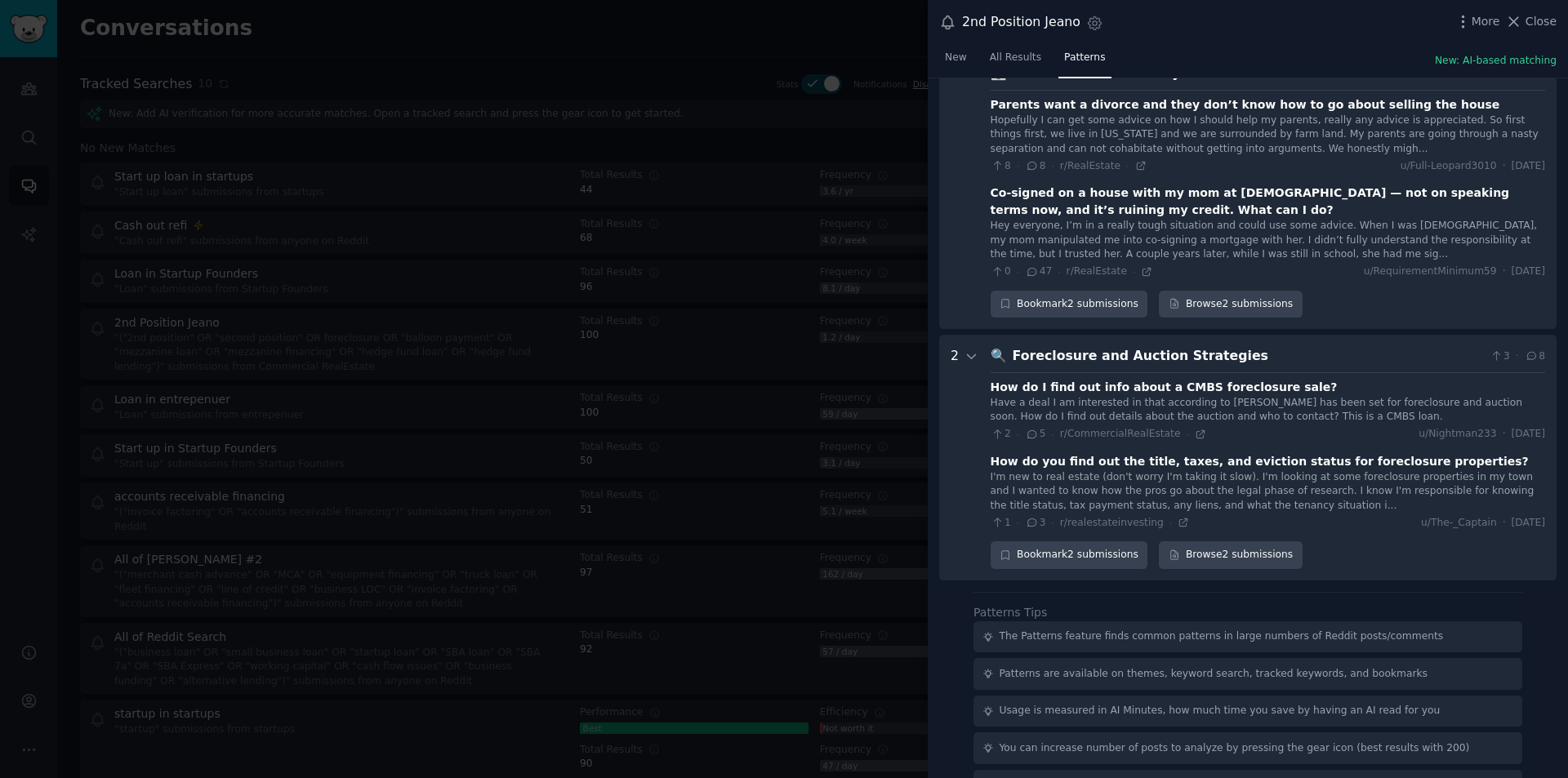
scroll to position [2655, 0]
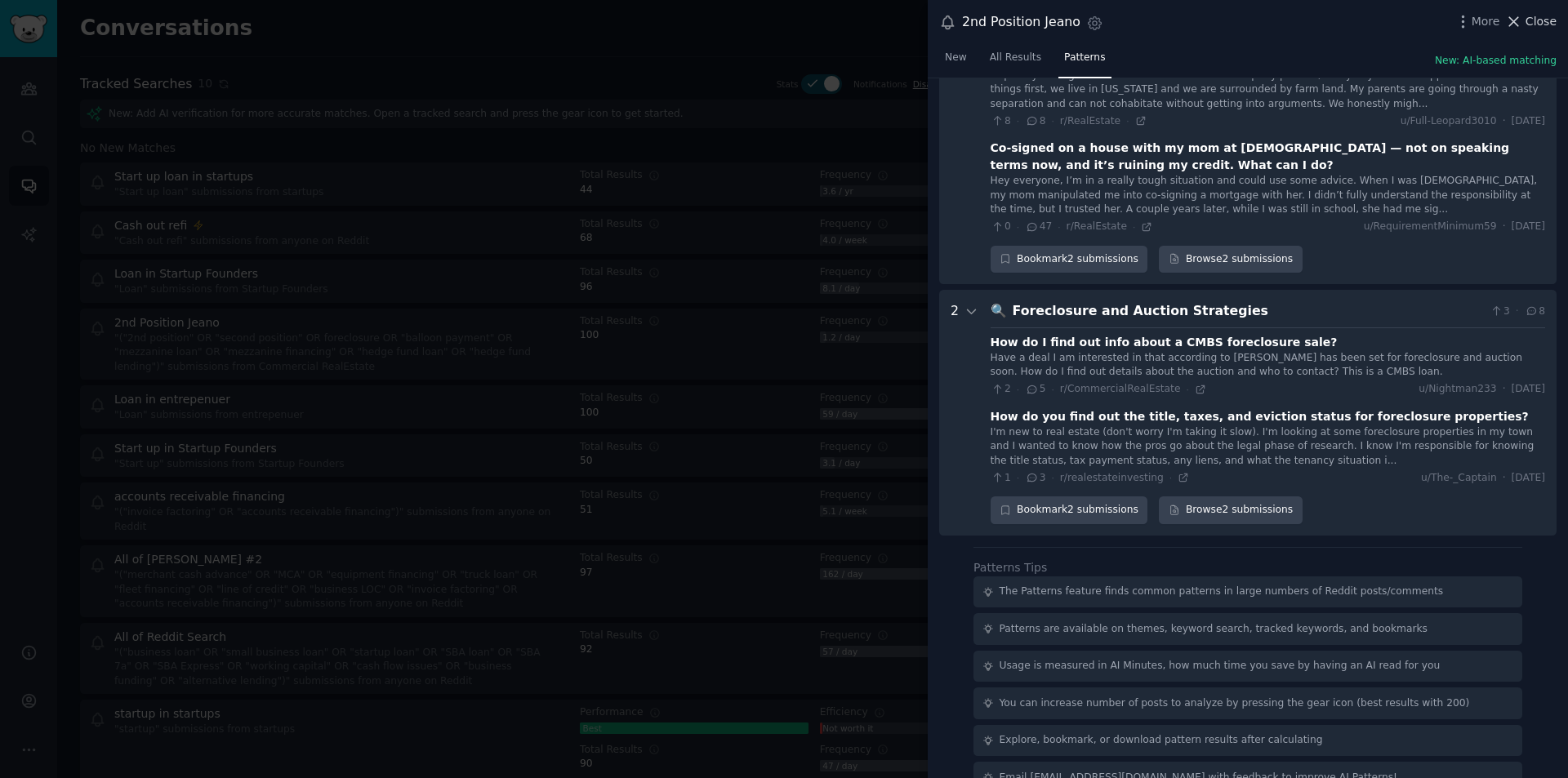
click at [1540, 23] on span "Close" at bounding box center [1541, 21] width 31 height 17
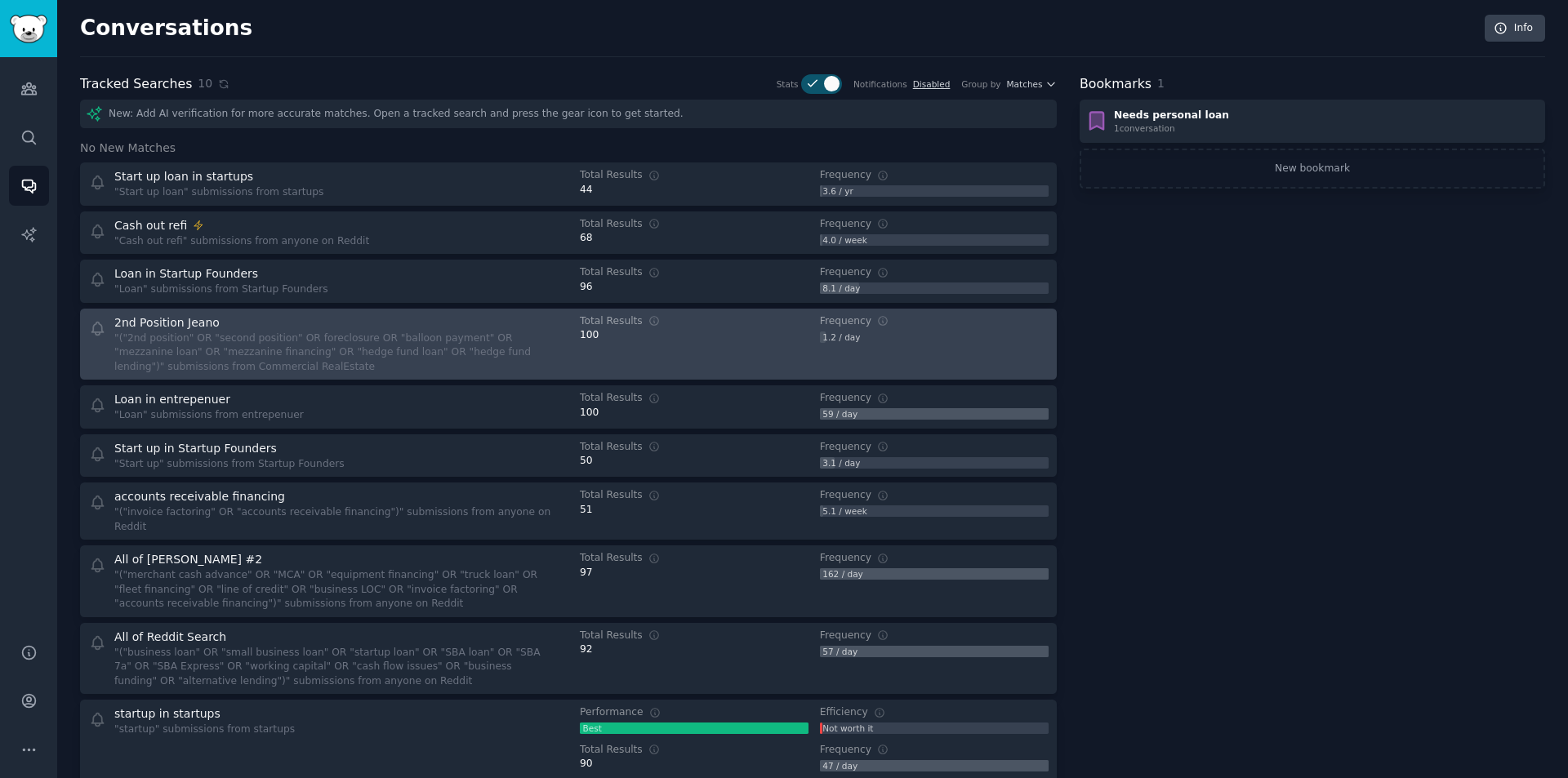
click at [759, 341] on div "100" at bounding box center [694, 336] width 228 height 14
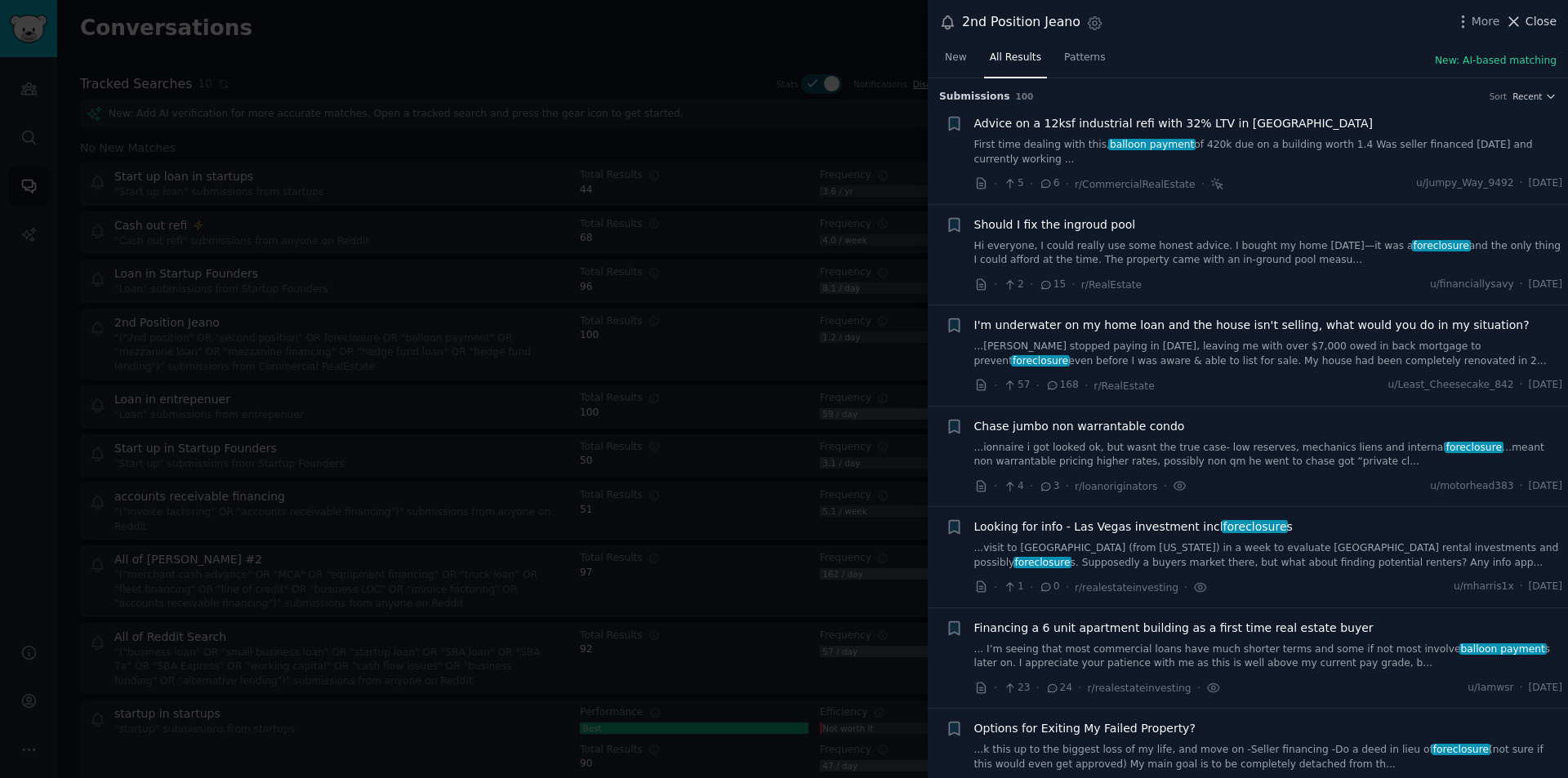
click at [1537, 28] on span "Close" at bounding box center [1541, 21] width 31 height 17
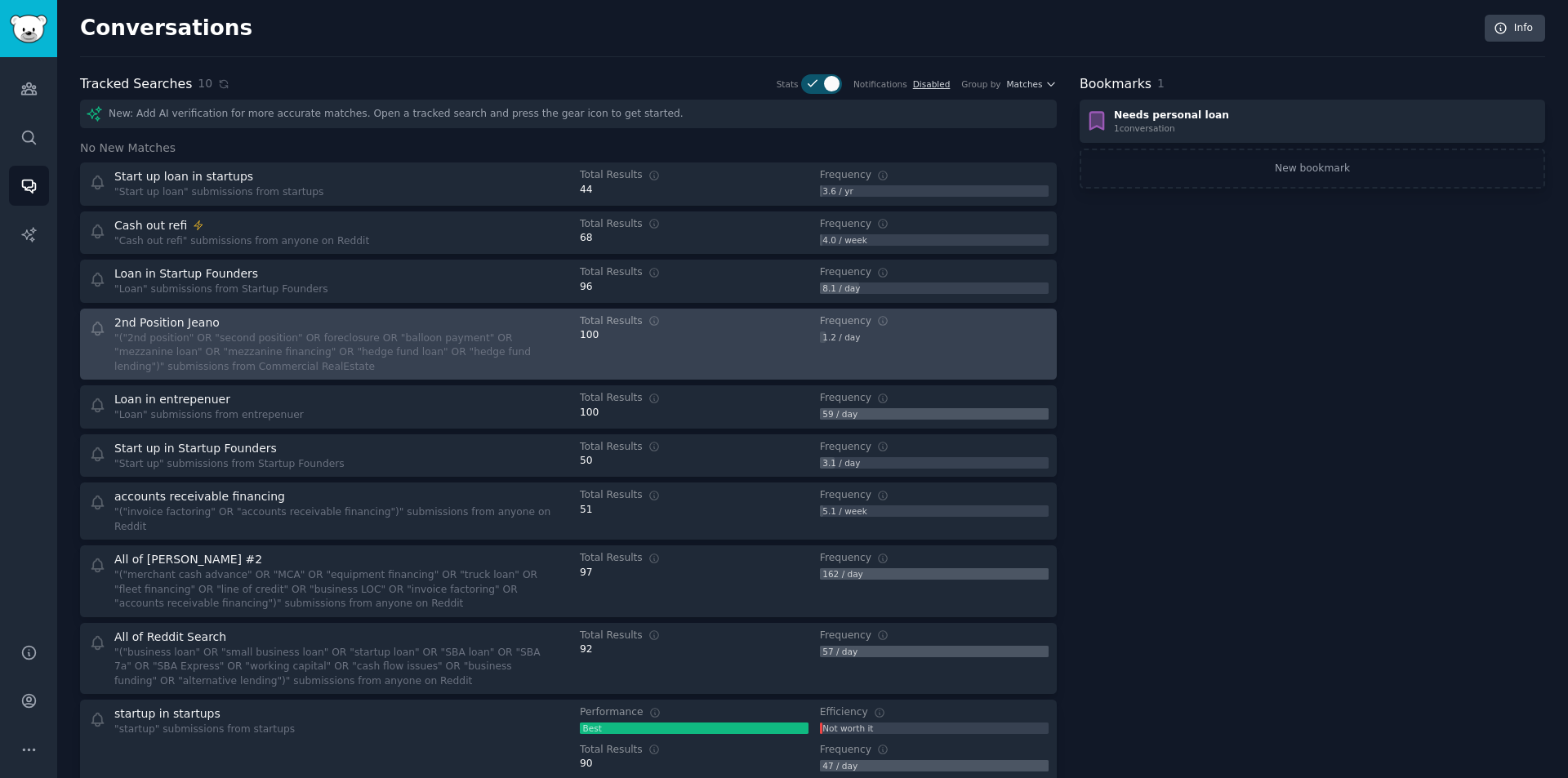
click at [929, 333] on div "1.2 / day" at bounding box center [934, 337] width 228 height 12
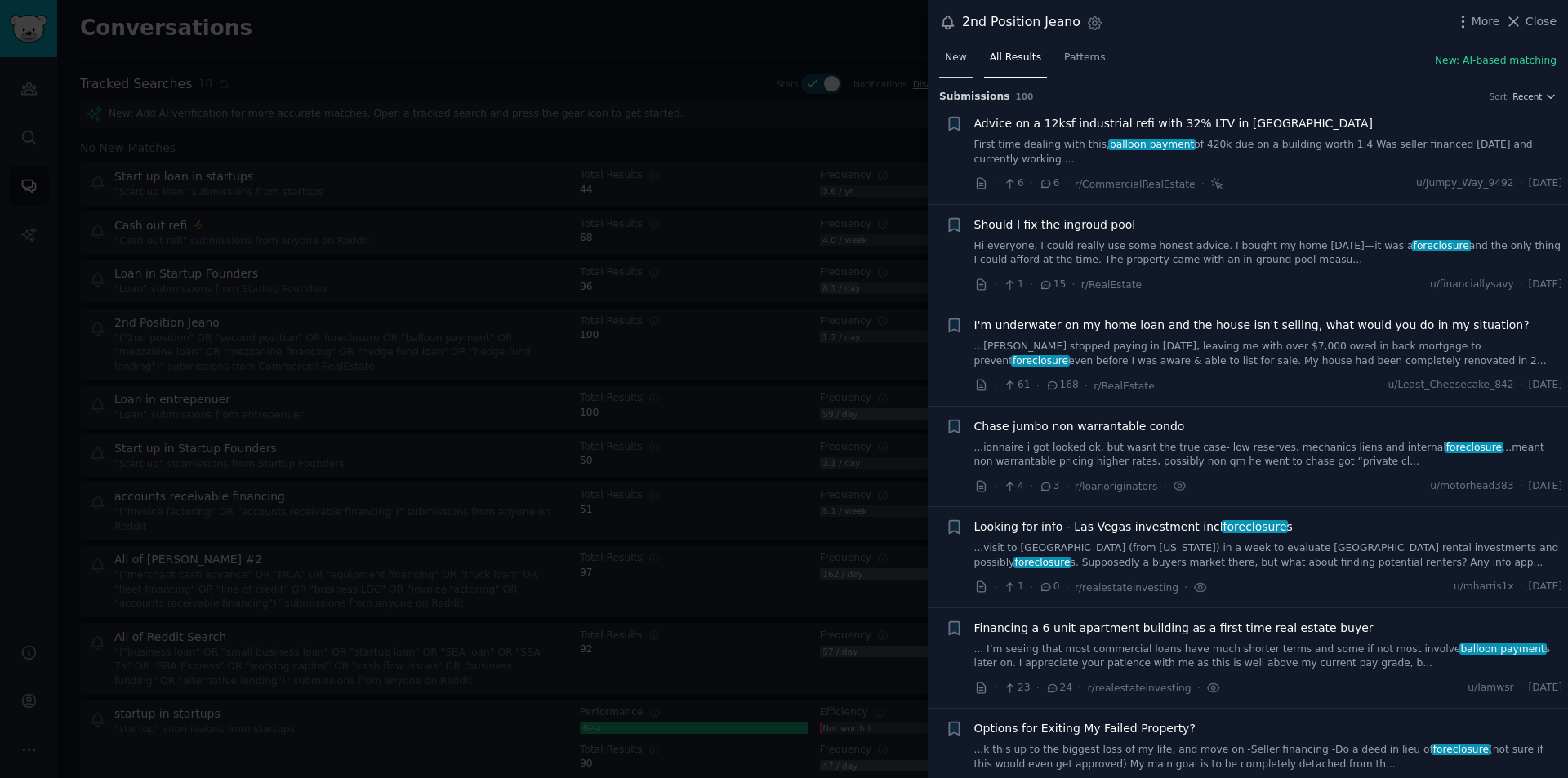
click at [952, 55] on span "New" at bounding box center [955, 58] width 22 height 14
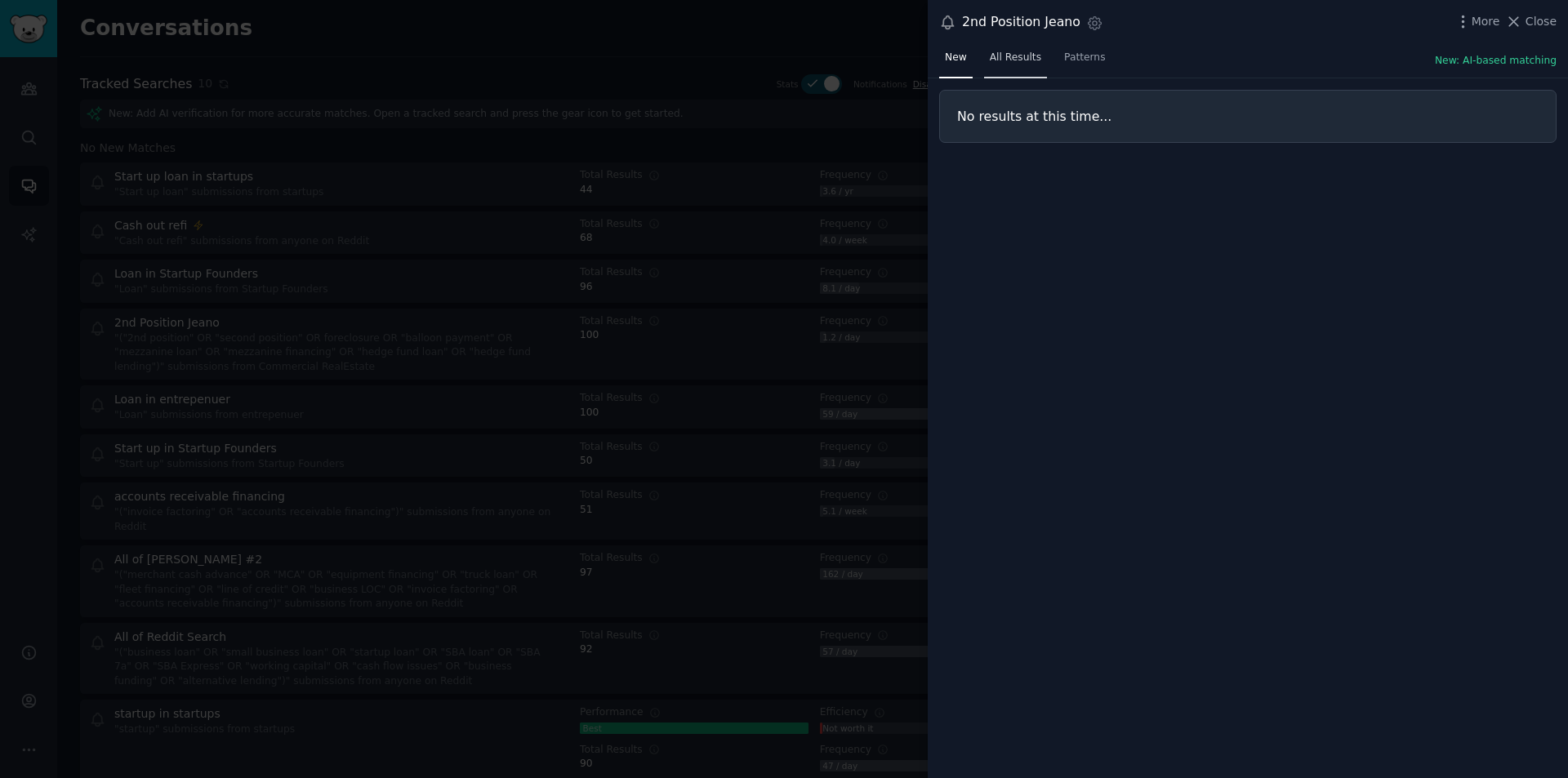
click at [1025, 56] on span "All Results" at bounding box center [1015, 58] width 51 height 14
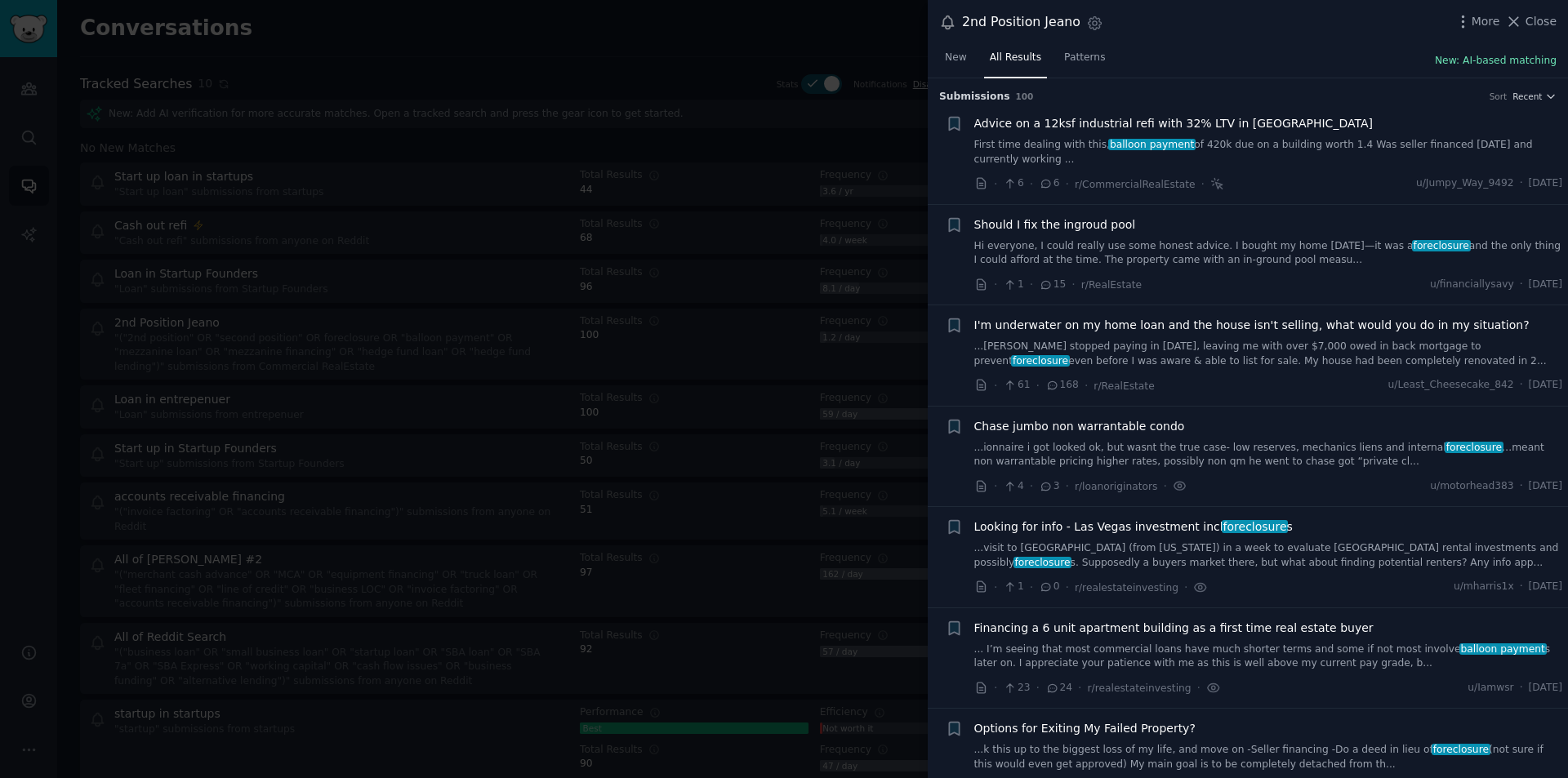
click at [1514, 64] on button "New: AI-based matching" at bounding box center [1496, 61] width 122 height 14
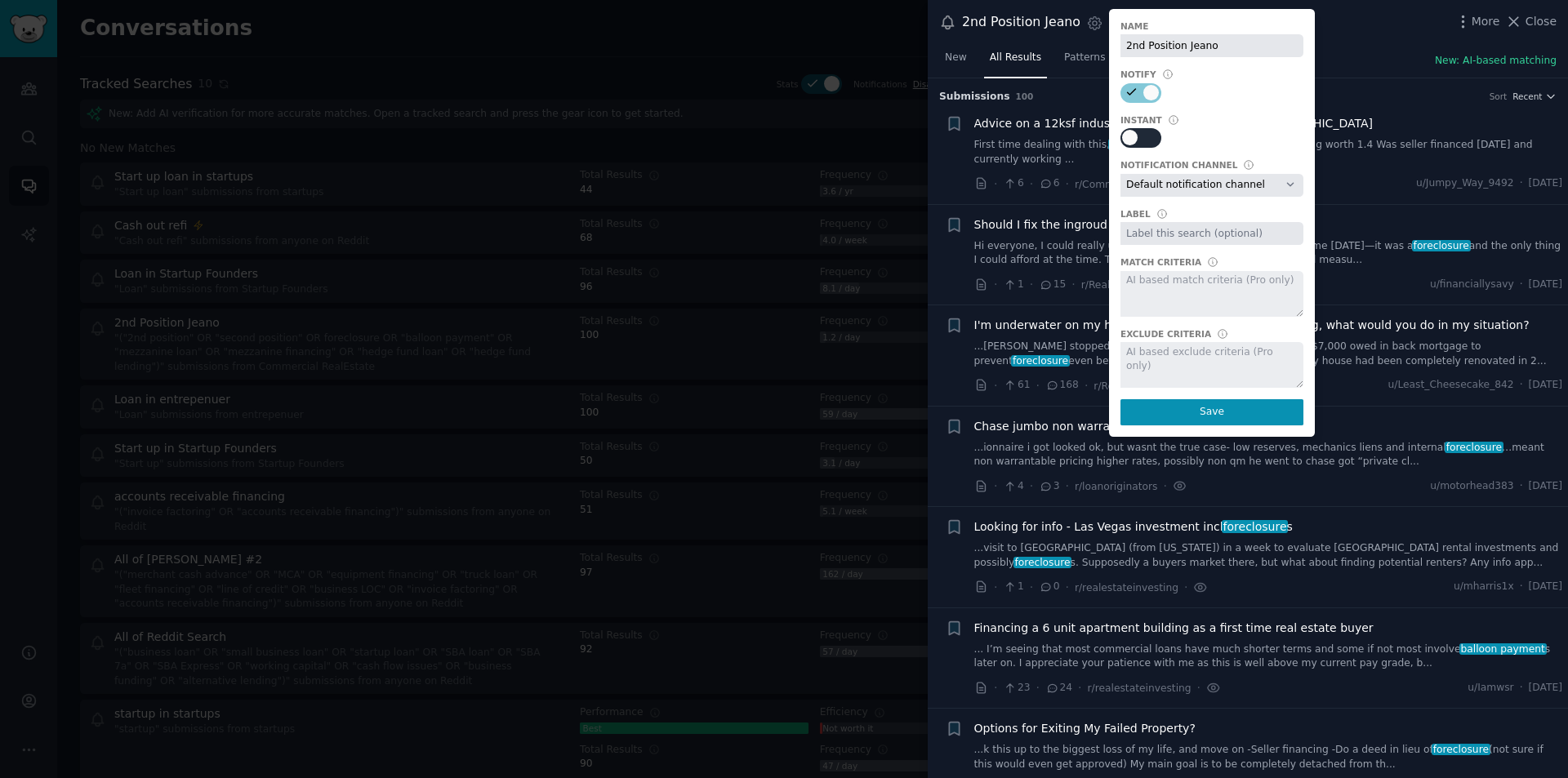
click at [1127, 139] on div at bounding box center [1129, 137] width 15 height 15
checkbox input "true"
click at [1212, 413] on button "Save" at bounding box center [1212, 412] width 183 height 26
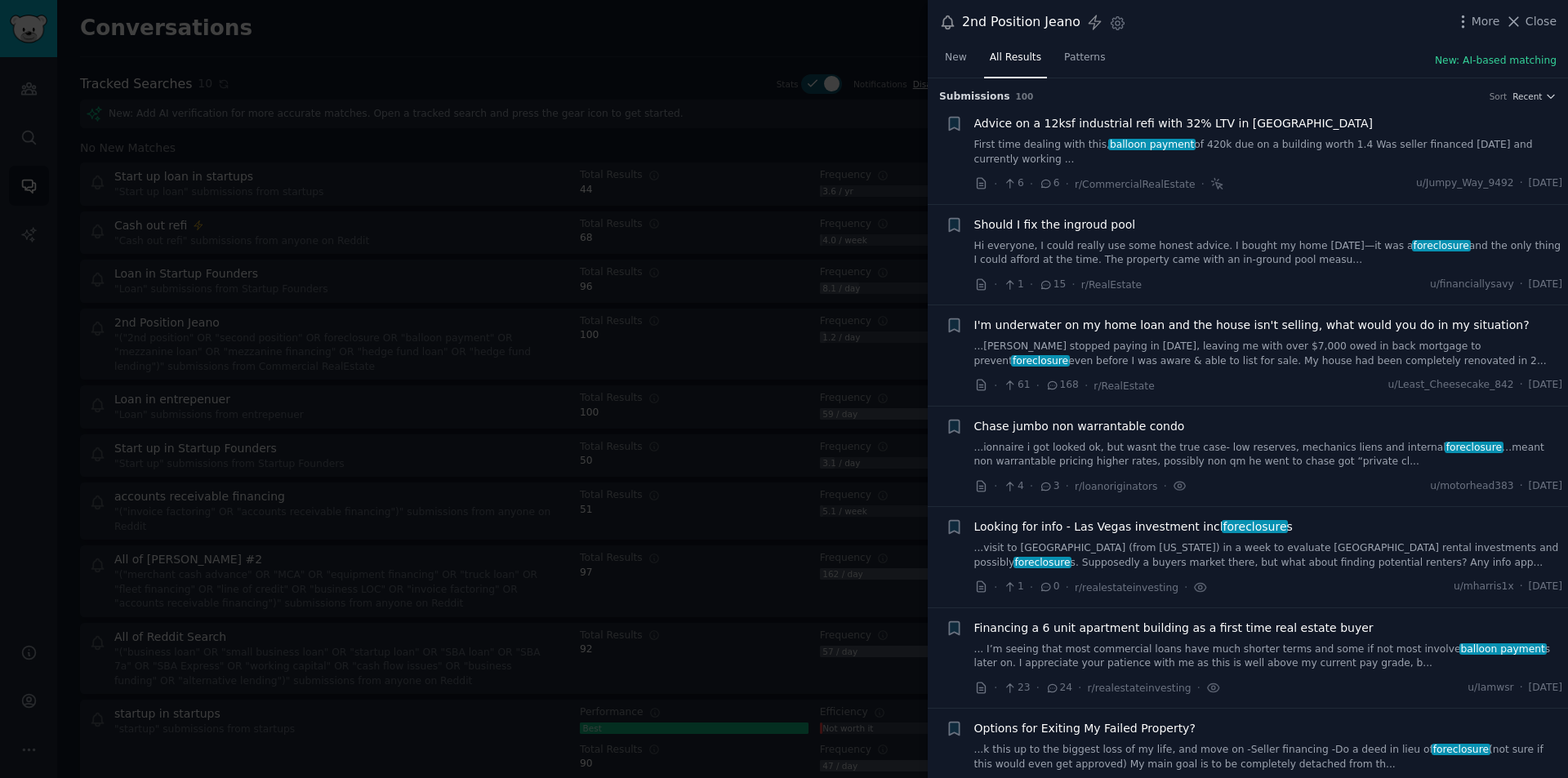
drag, startPoint x: 1212, startPoint y: 413, endPoint x: 1177, endPoint y: 47, distance: 367.7
click at [1177, 47] on div "New All Results Patterns New: AI-based matching" at bounding box center [1247, 61] width 640 height 33
click at [1086, 17] on icon at bounding box center [1094, 22] width 17 height 17
click at [1113, 27] on icon "button" at bounding box center [1118, 22] width 17 height 17
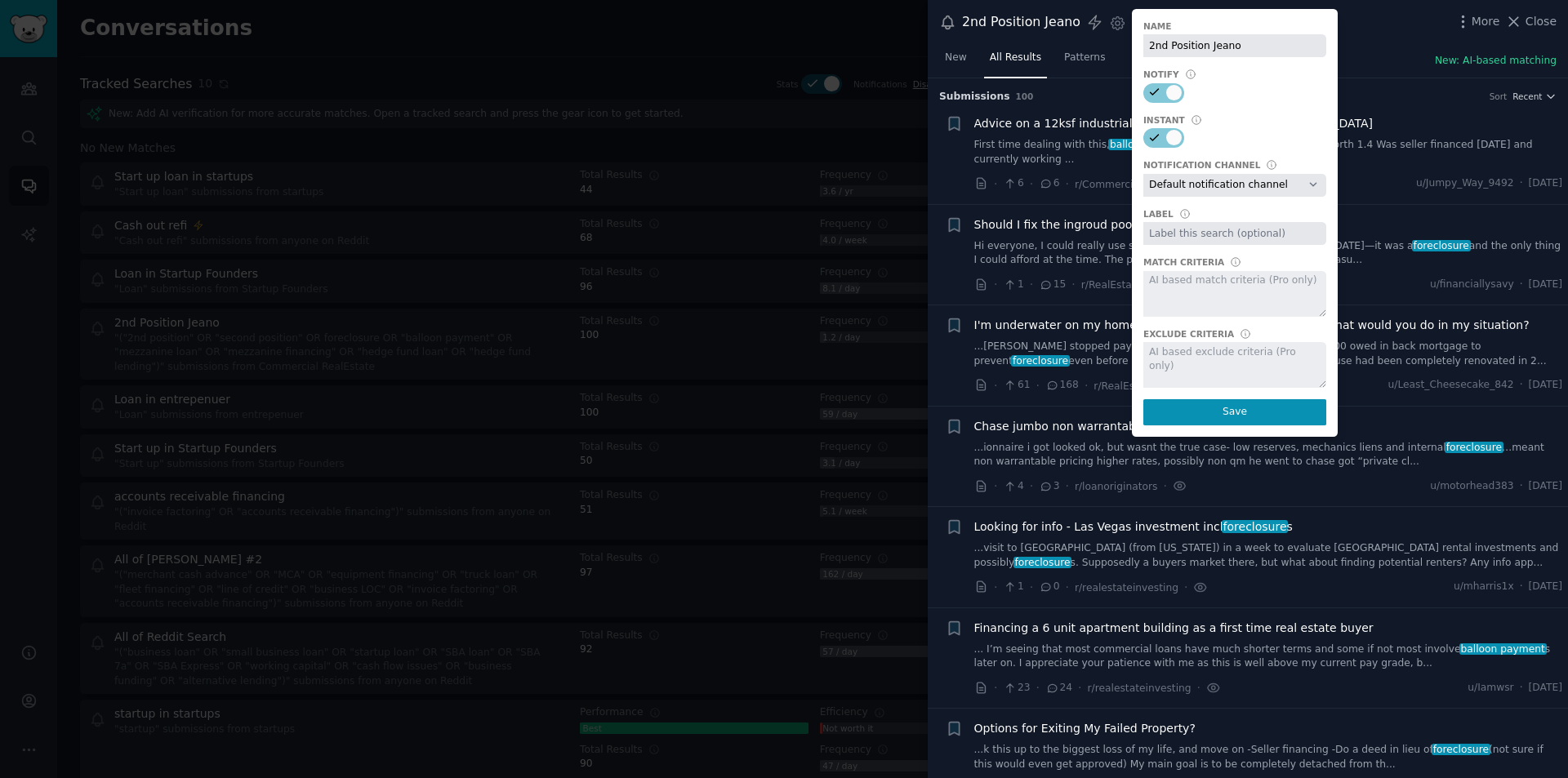
click at [1418, 33] on div "2nd Position Jeano Settings Name 2nd Position Jeano Notify Instant Notification…" at bounding box center [1247, 22] width 640 height 45
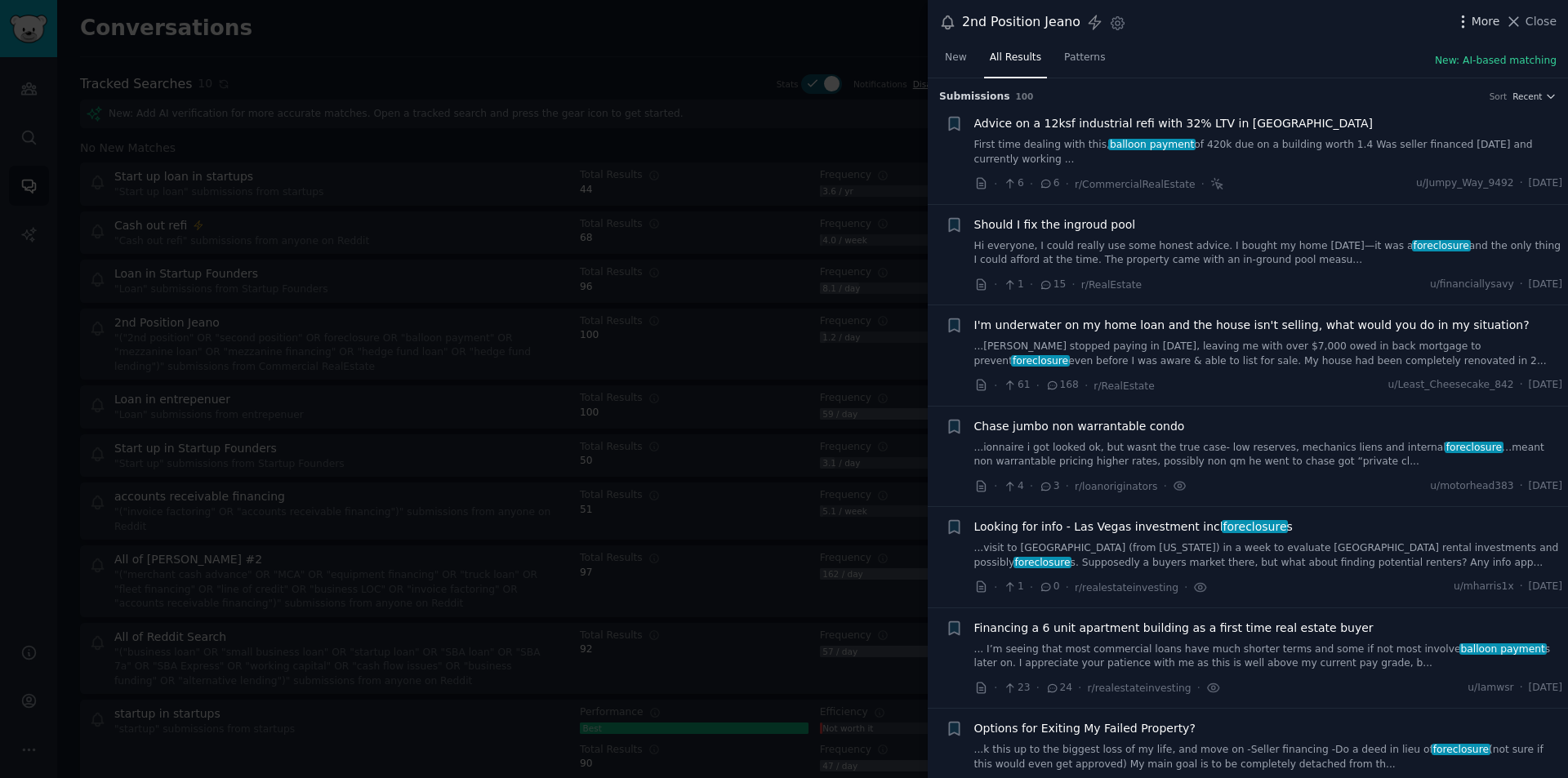
click at [1483, 17] on span "More" at bounding box center [1487, 21] width 29 height 17
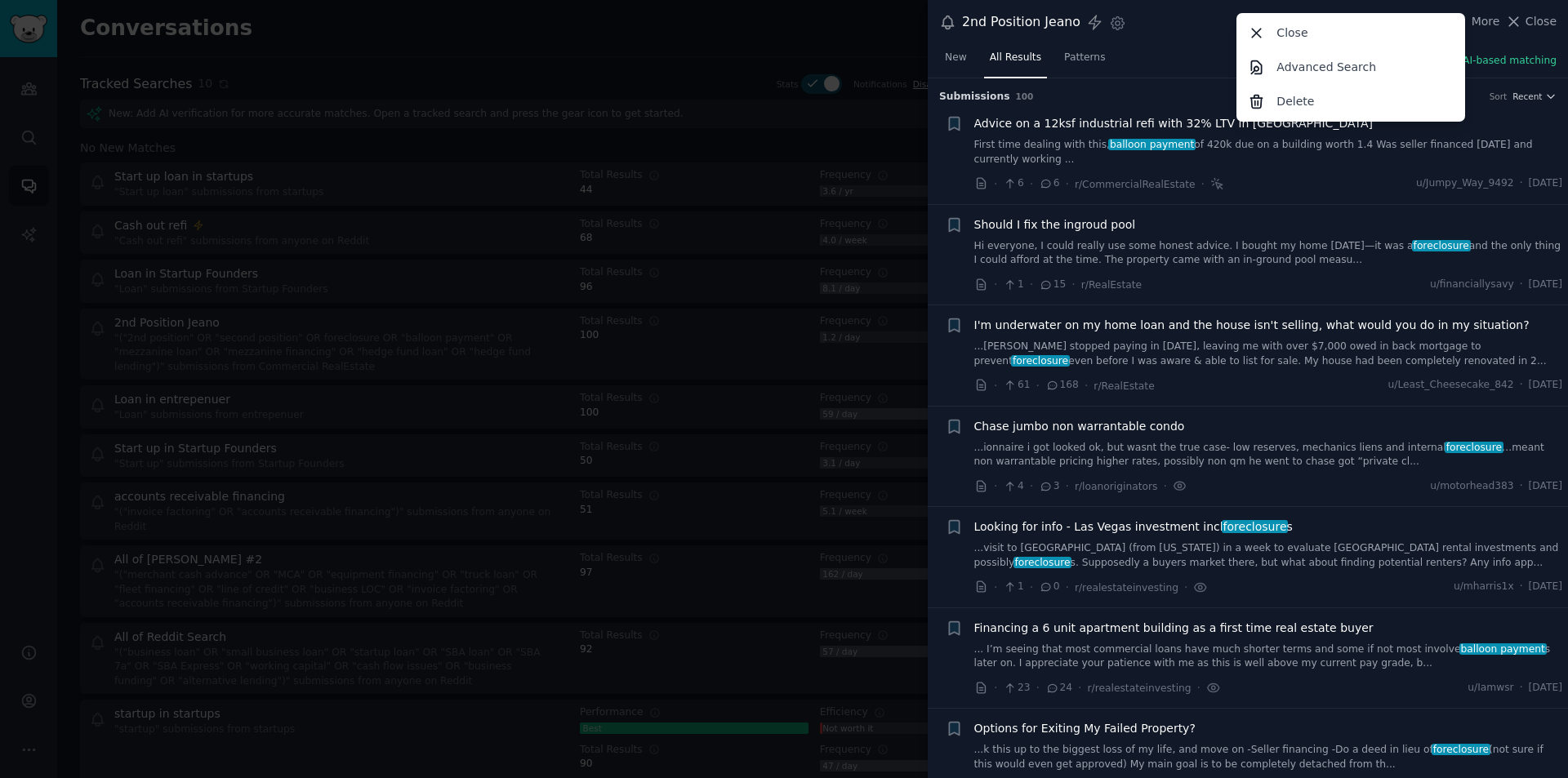
click at [1177, 42] on div "2nd Position Jeano Settings More Close Advanced Search Delete Close" at bounding box center [1247, 22] width 640 height 45
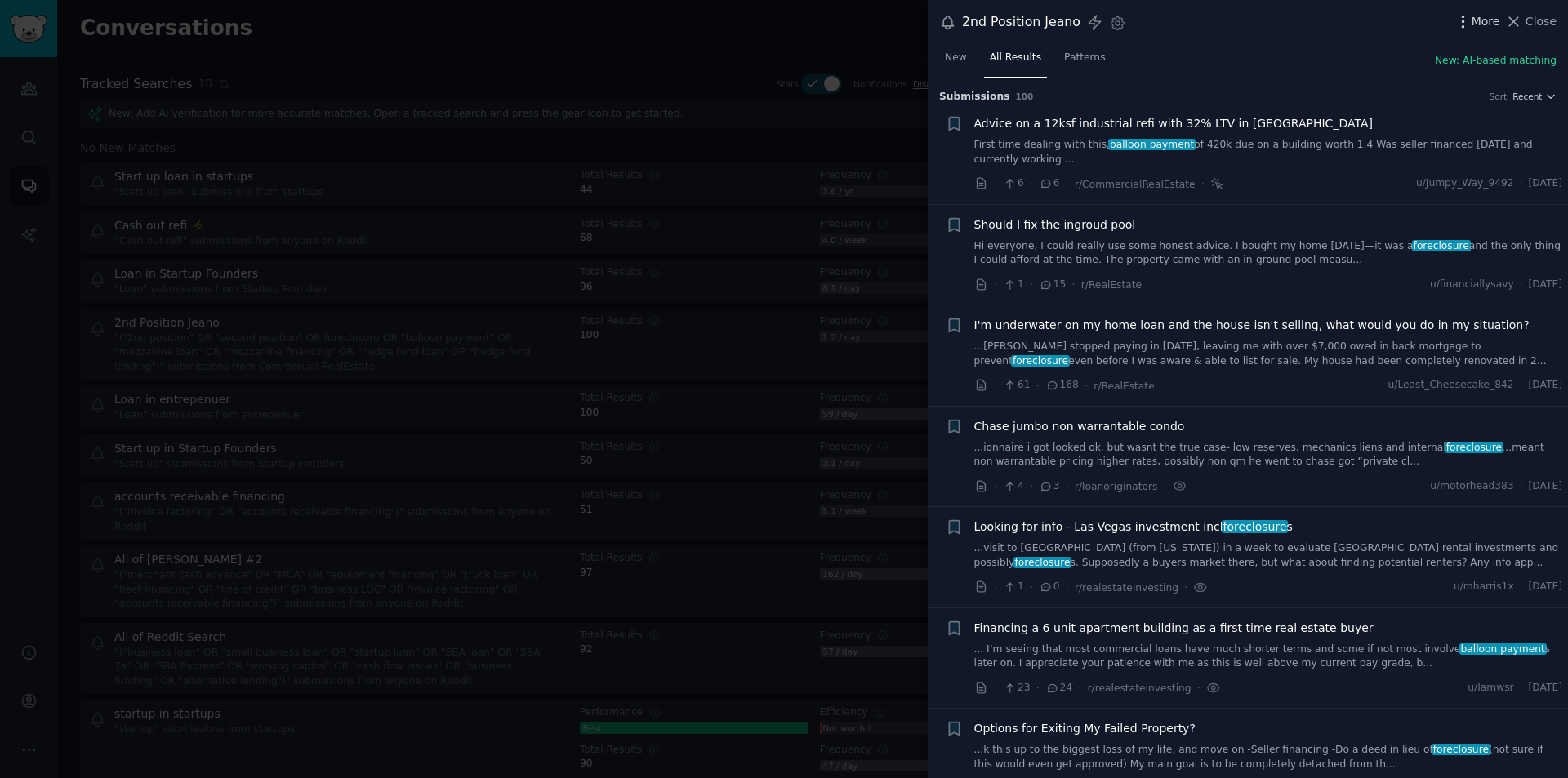
click at [1471, 25] on icon "button" at bounding box center [1463, 21] width 17 height 17
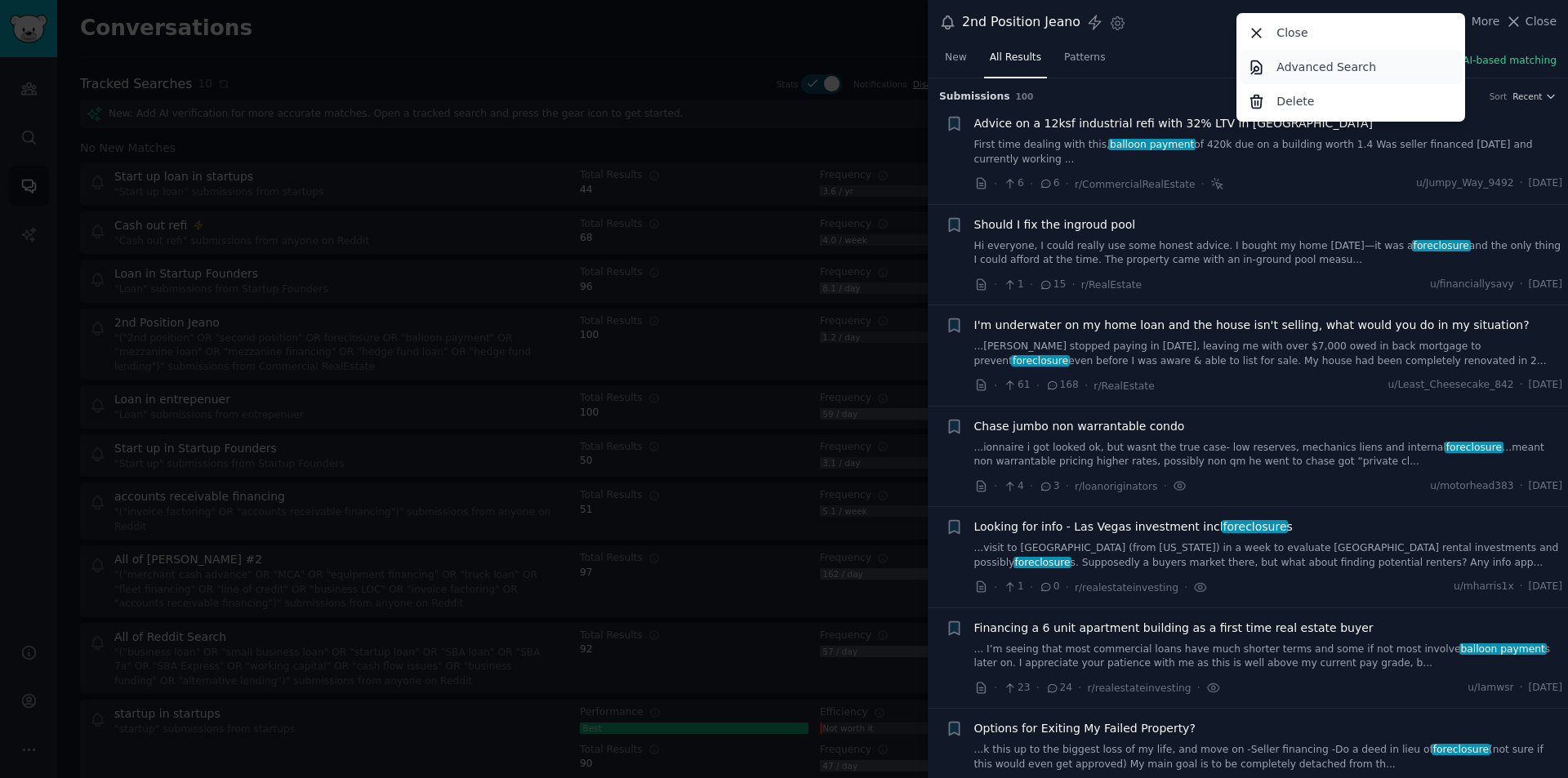
click at [1384, 65] on link "Advanced Search" at bounding box center [1351, 67] width 223 height 34
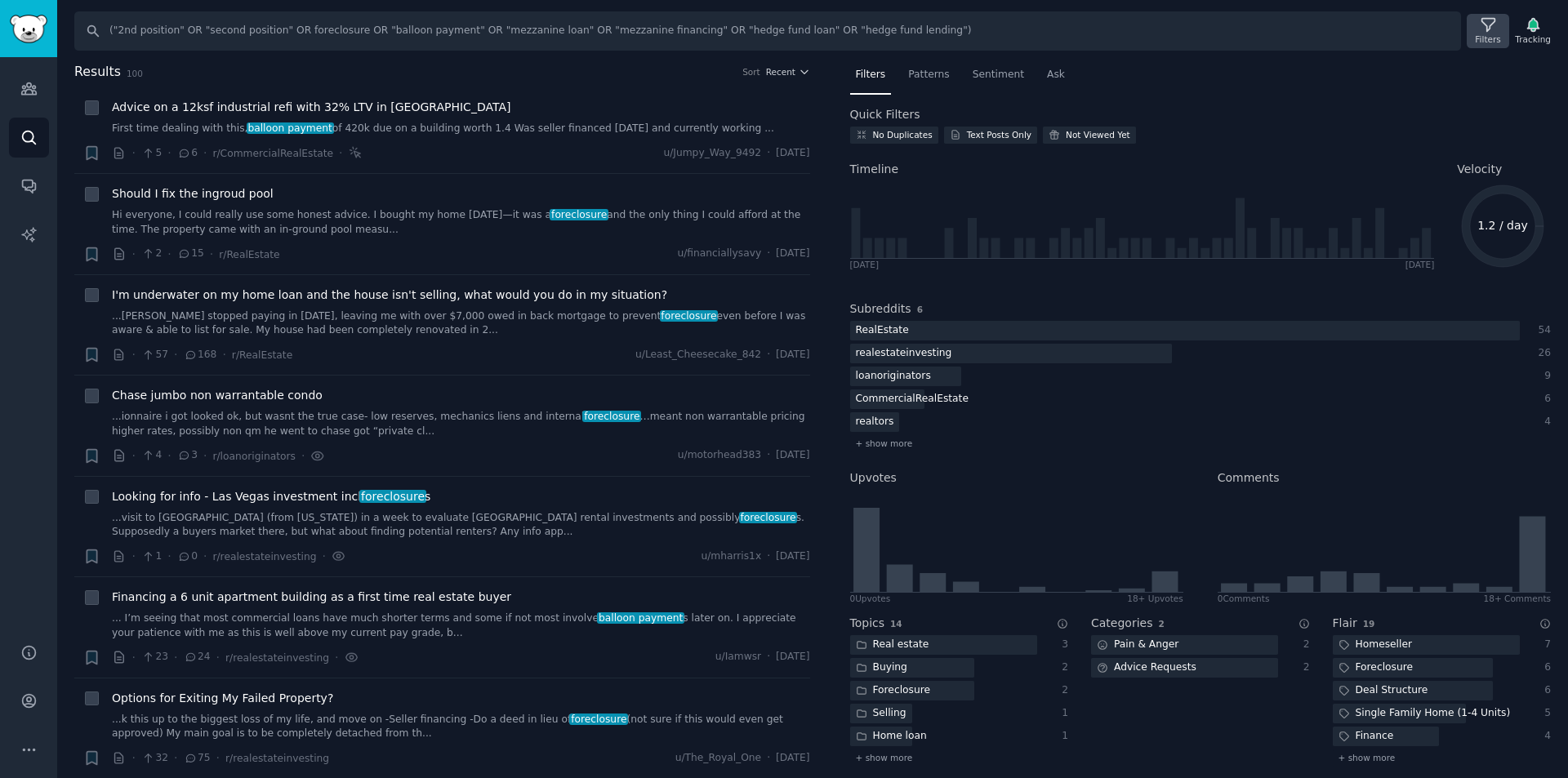
click at [1495, 25] on icon at bounding box center [1488, 25] width 13 height 13
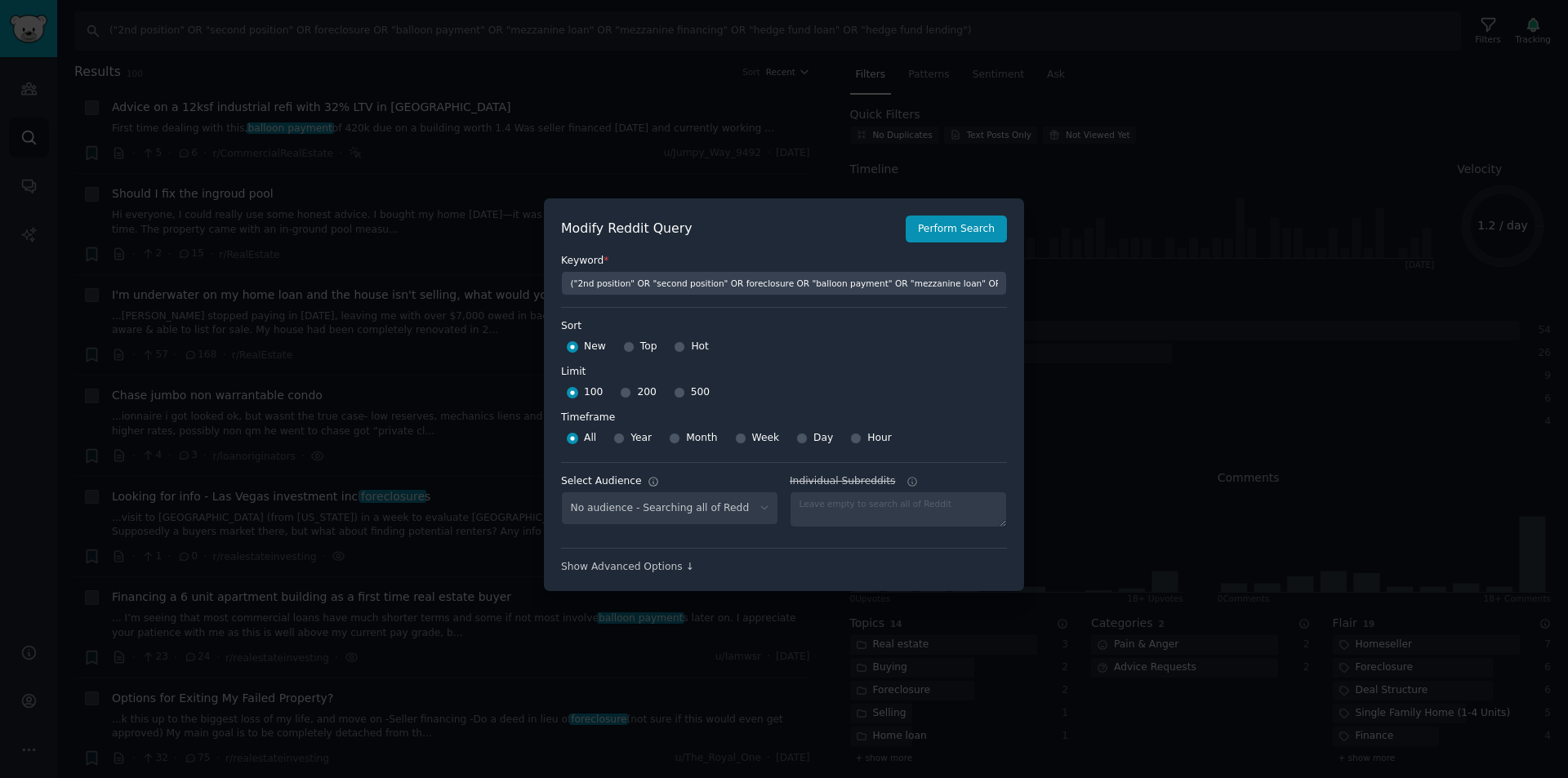
select select "8617d12e33"
click at [740, 440] on input "Week" at bounding box center [741, 438] width 12 height 12
radio input "true"
click at [961, 235] on button "Perform Search" at bounding box center [956, 229] width 101 height 28
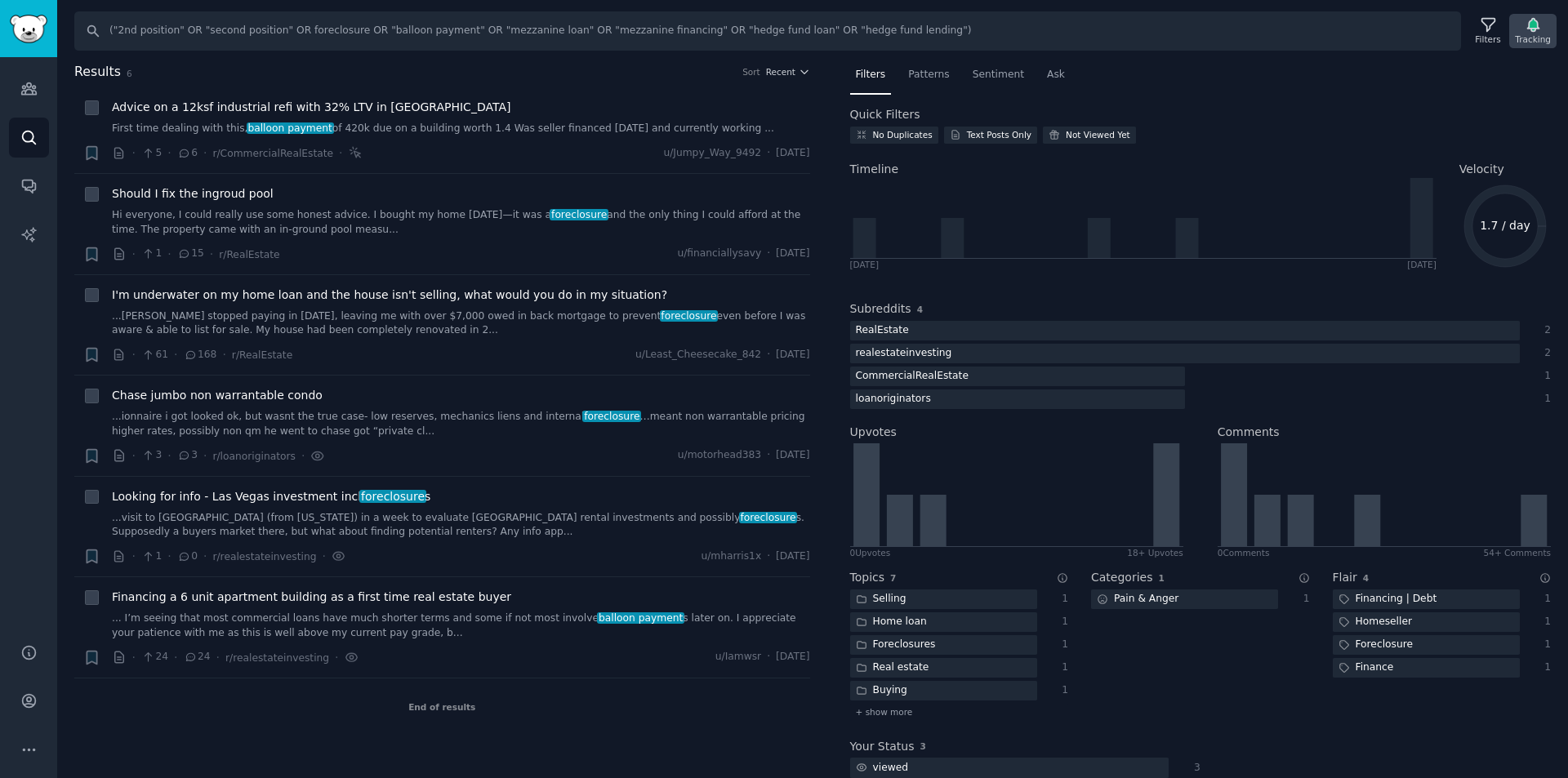
click at [1530, 26] on icon "button" at bounding box center [1533, 25] width 12 height 13
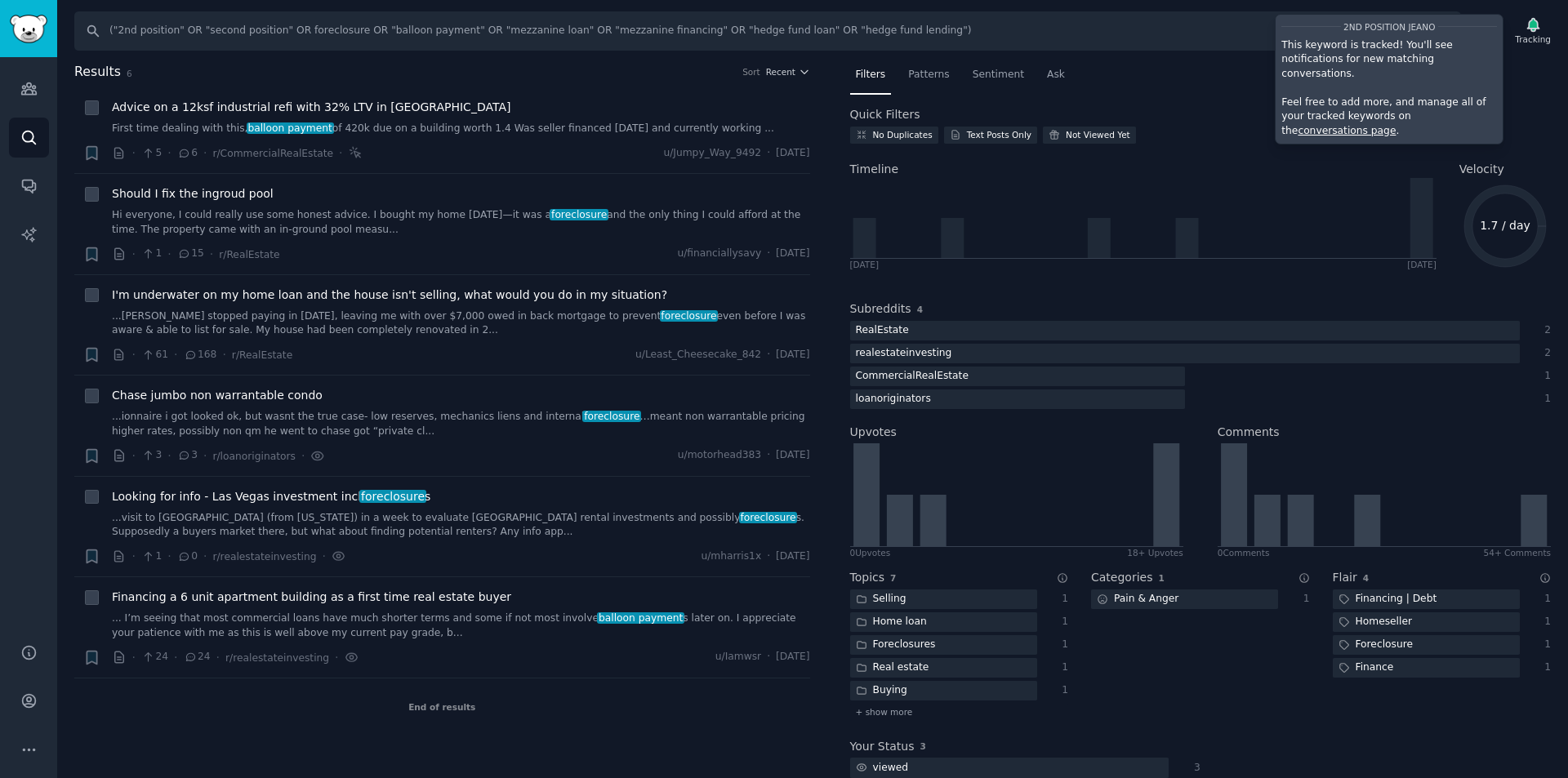
click at [1221, 77] on nav "Filters Patterns Sentiment Ask" at bounding box center [1202, 78] width 702 height 33
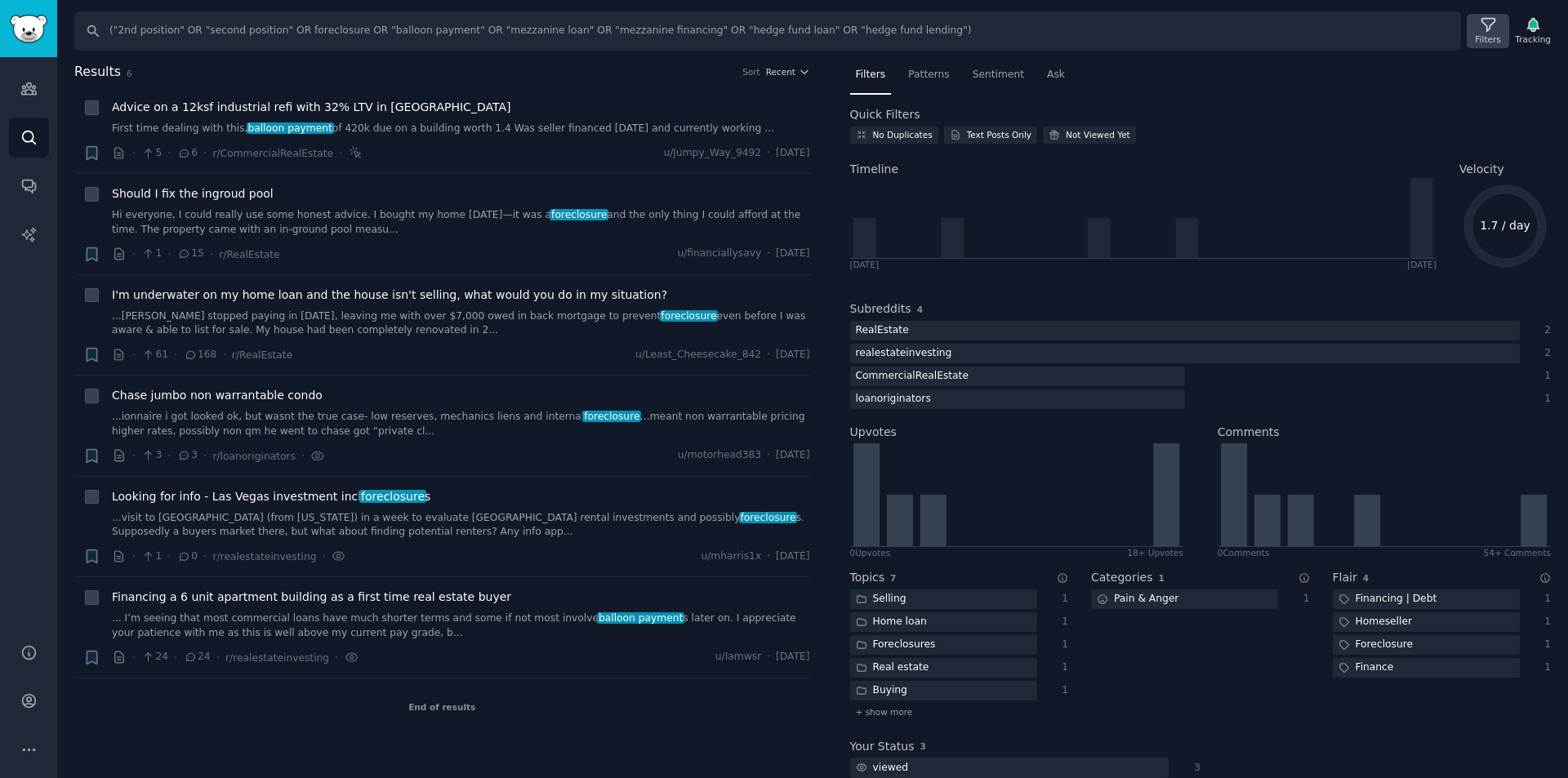
click at [1497, 32] on icon at bounding box center [1488, 24] width 17 height 17
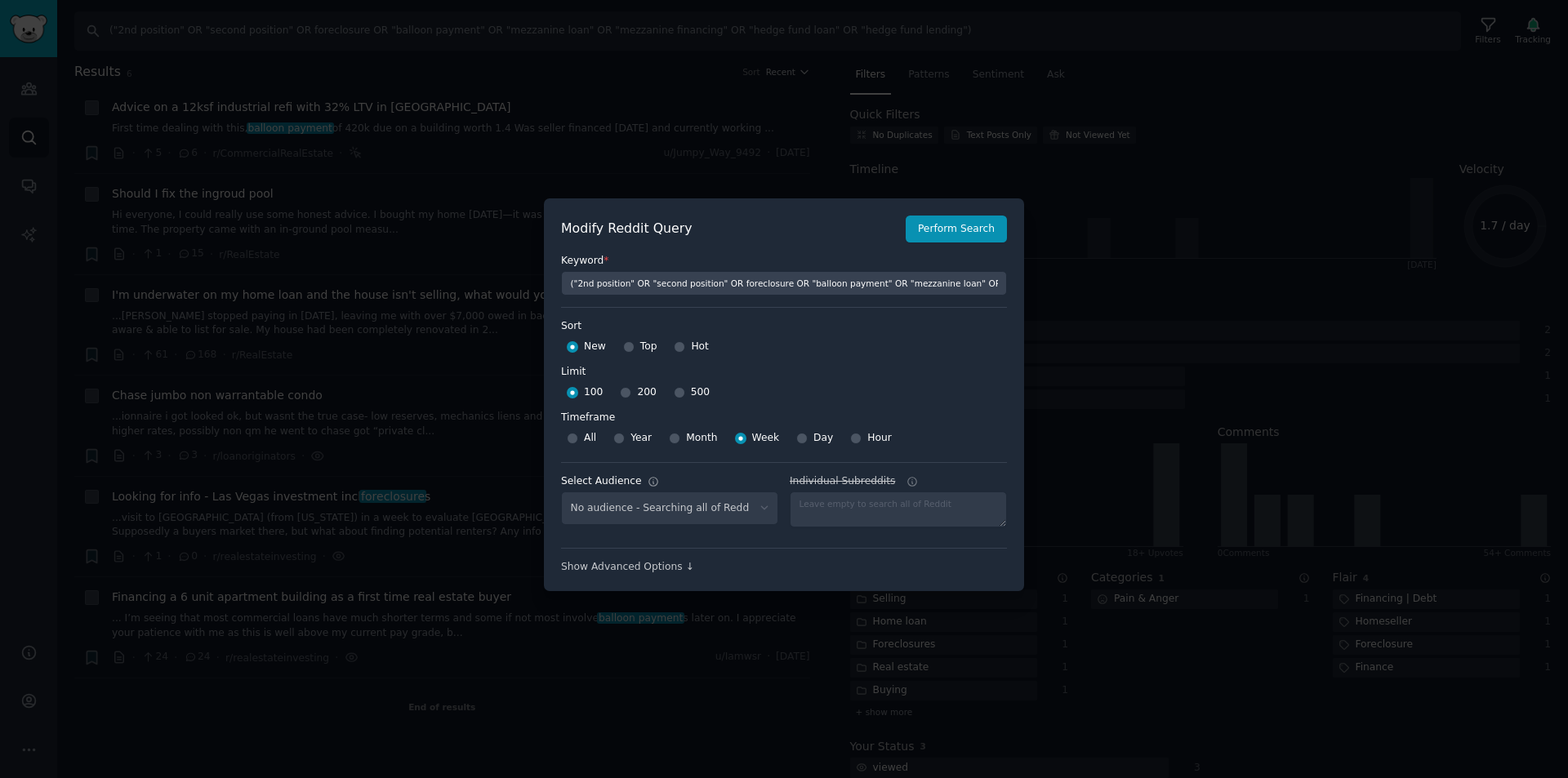
select select "8617d12e33"
click at [971, 224] on button "Perform Search" at bounding box center [956, 229] width 101 height 28
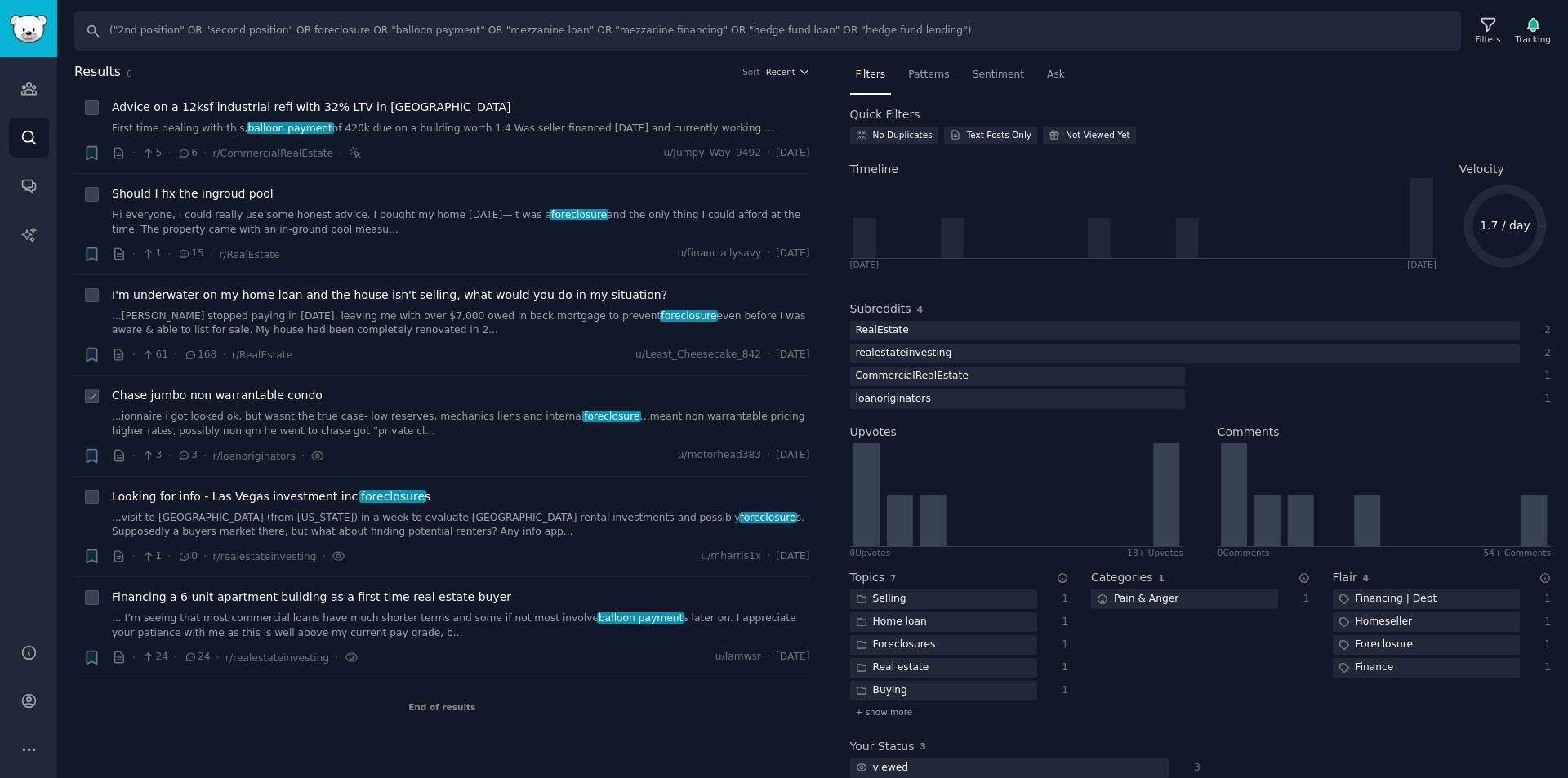
click at [300, 421] on link "...ionnaire i got looked ok, but wasnt the true case- low reserves, mechanics l…" at bounding box center [461, 424] width 698 height 29
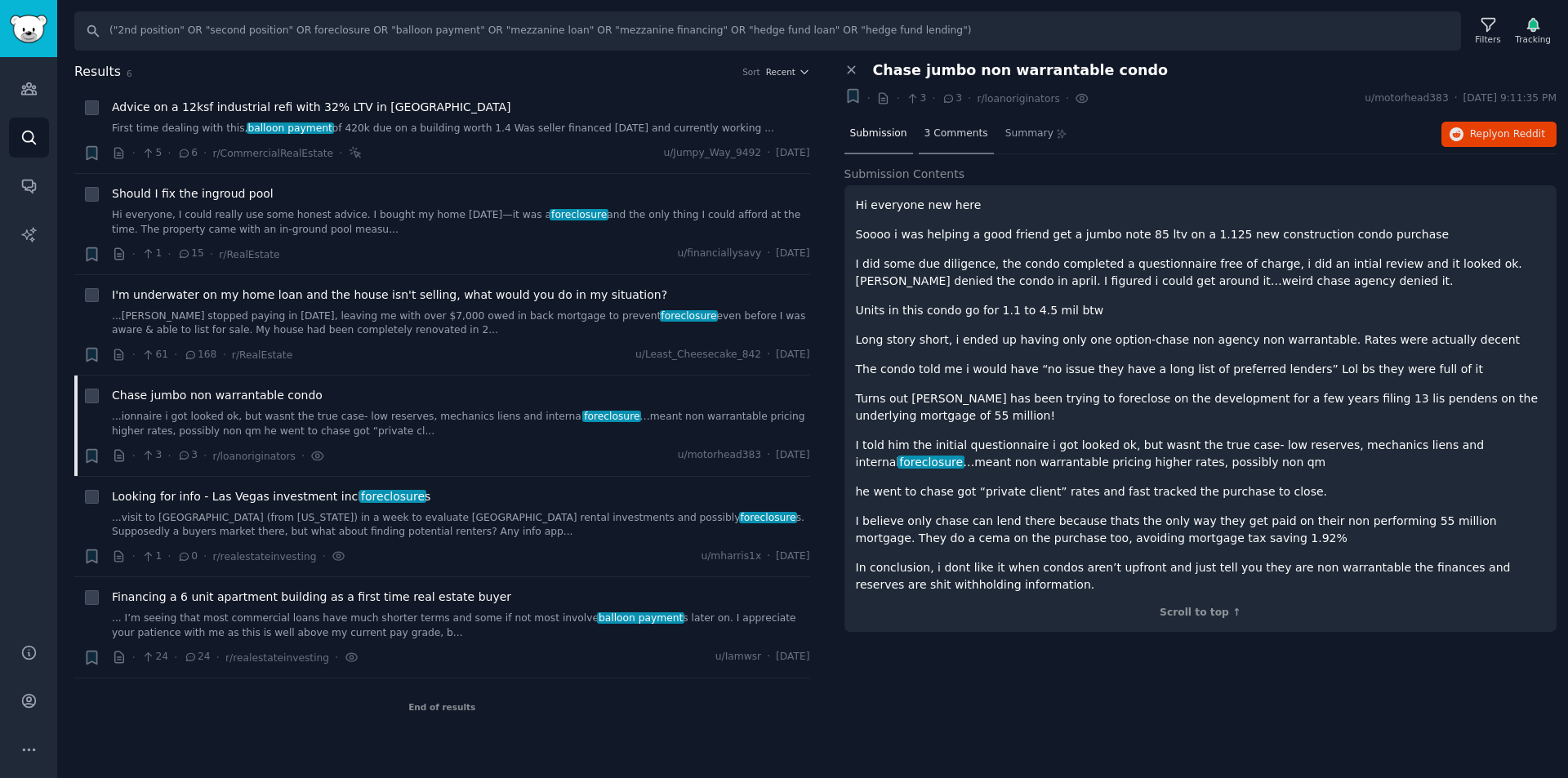
click at [955, 136] on span "3 Comments" at bounding box center [956, 133] width 64 height 14
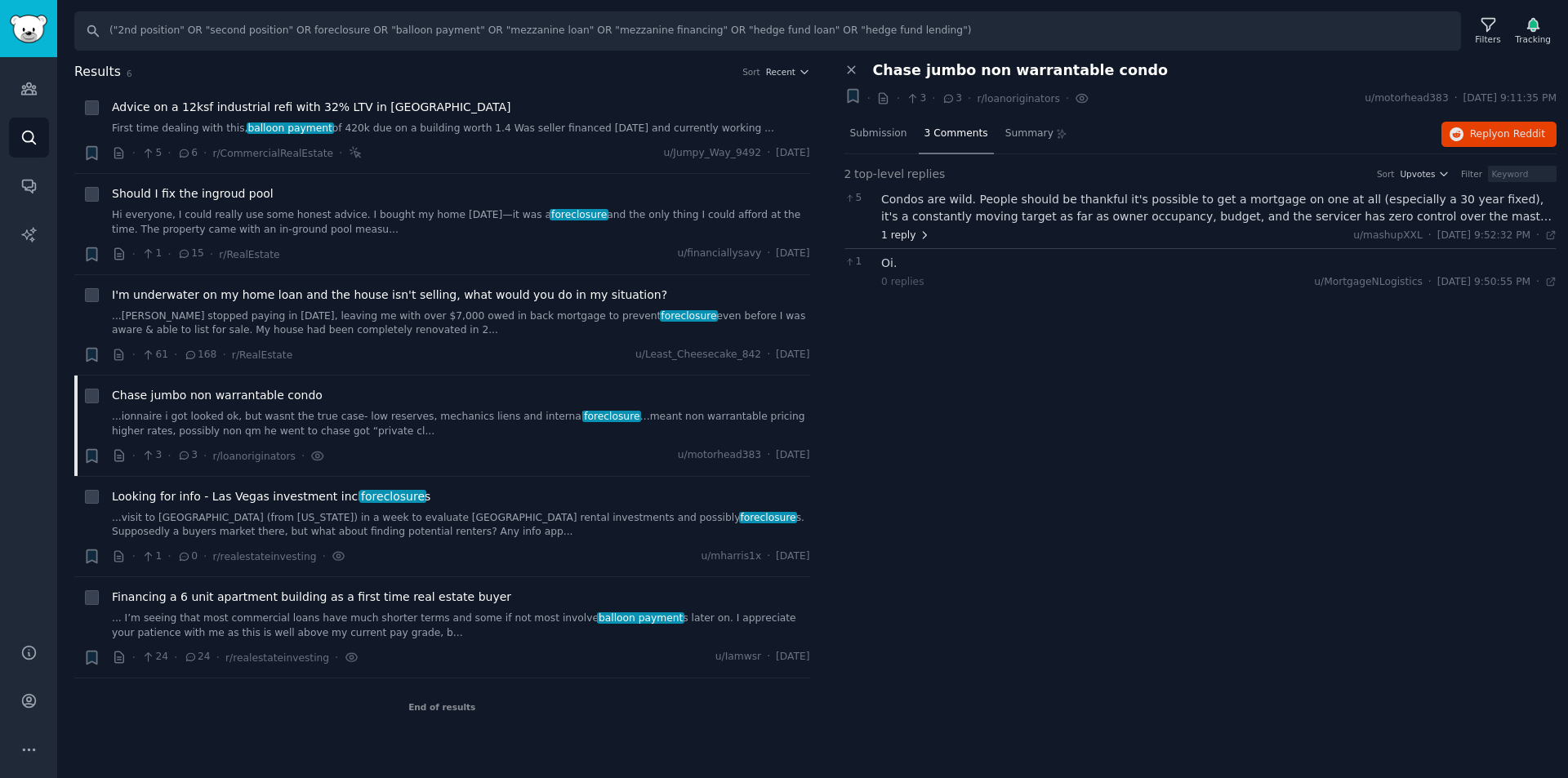
drag, startPoint x: 1049, startPoint y: 133, endPoint x: 913, endPoint y: 236, distance: 170.6
click at [919, 236] on icon at bounding box center [924, 235] width 12 height 12
click at [885, 135] on span "Submission" at bounding box center [879, 133] width 57 height 14
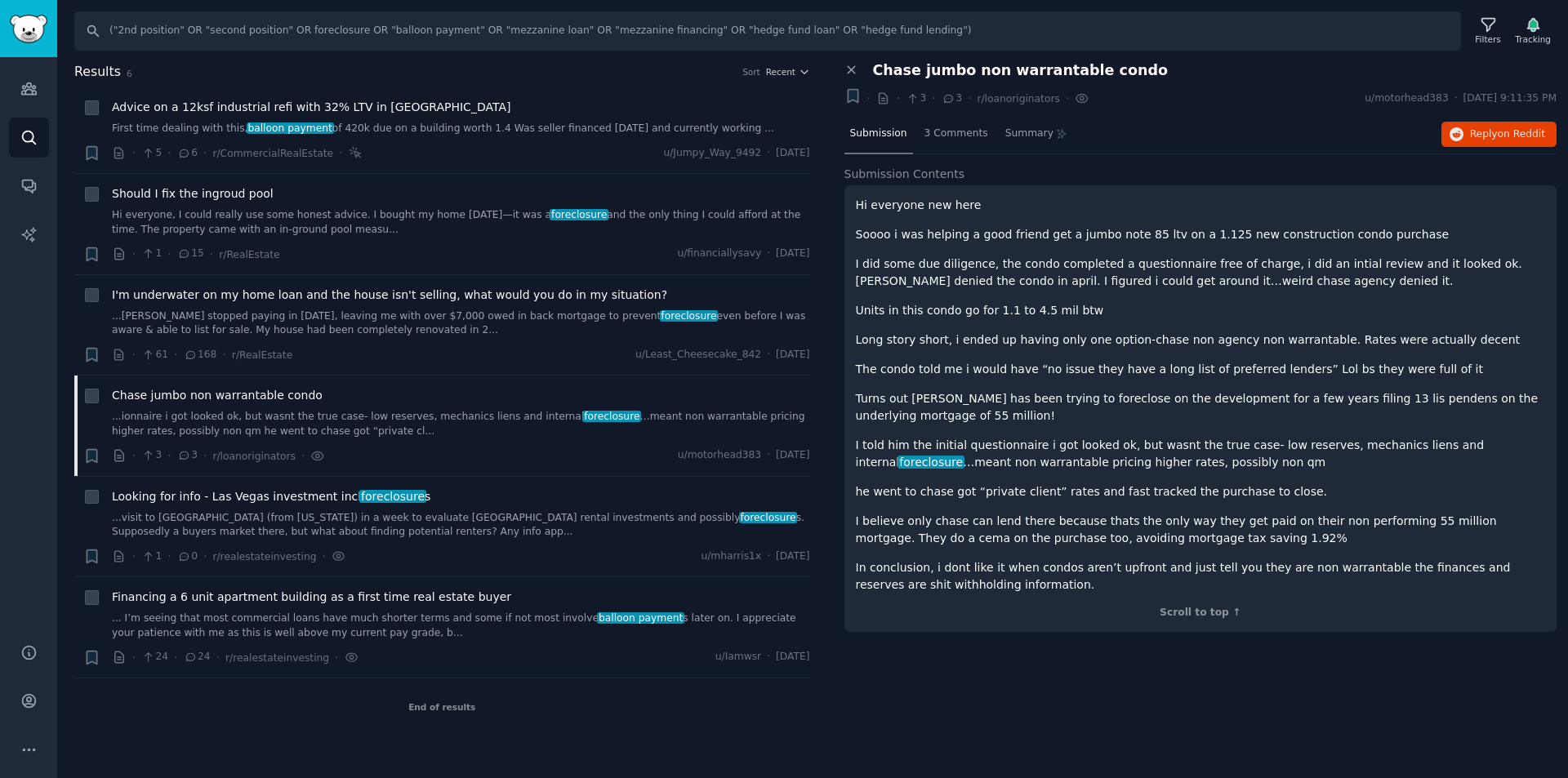
drag, startPoint x: 885, startPoint y: 135, endPoint x: 1288, endPoint y: 92, distance: 405.3
click at [1288, 92] on div "+ · · 3 · 3 · r/loanoriginators · u/motorhead383 · [DATE] 9:11:35 PM" at bounding box center [1201, 98] width 713 height 22
click at [1021, 133] on span "Summary" at bounding box center [1030, 133] width 48 height 14
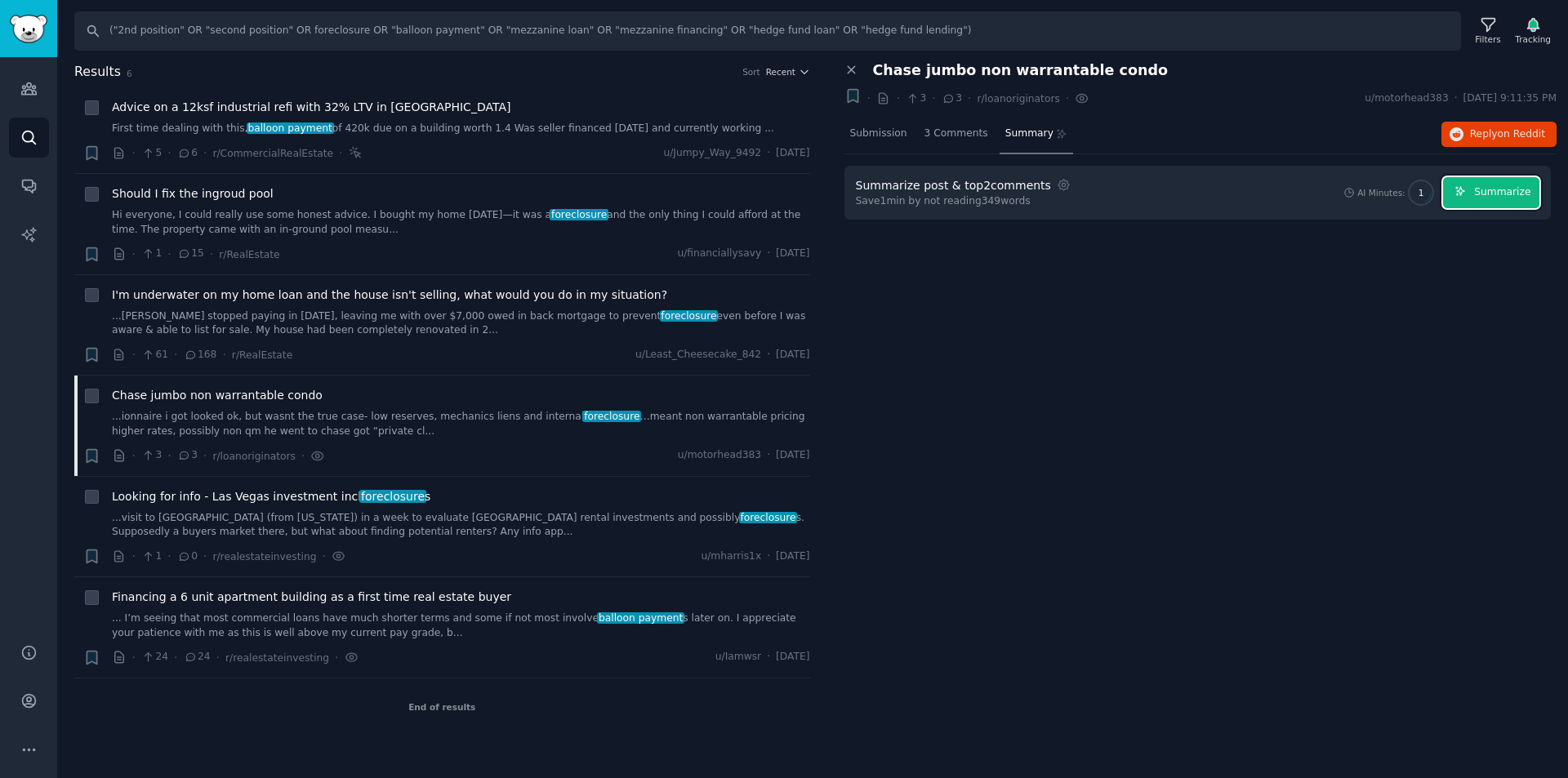
click at [1519, 183] on button "Summarize" at bounding box center [1492, 193] width 97 height 32
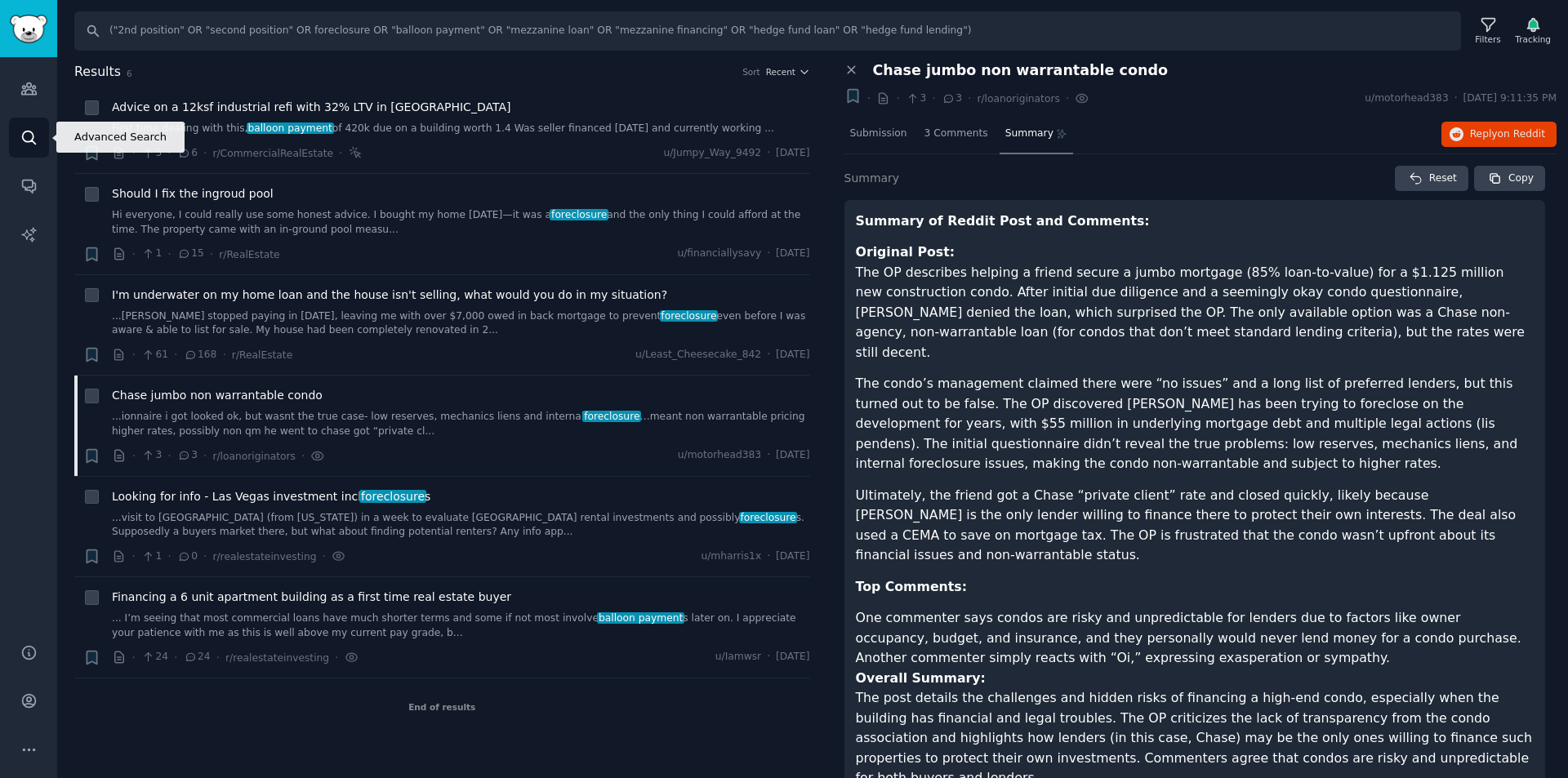
click at [22, 141] on icon "Sidebar" at bounding box center [29, 137] width 17 height 17
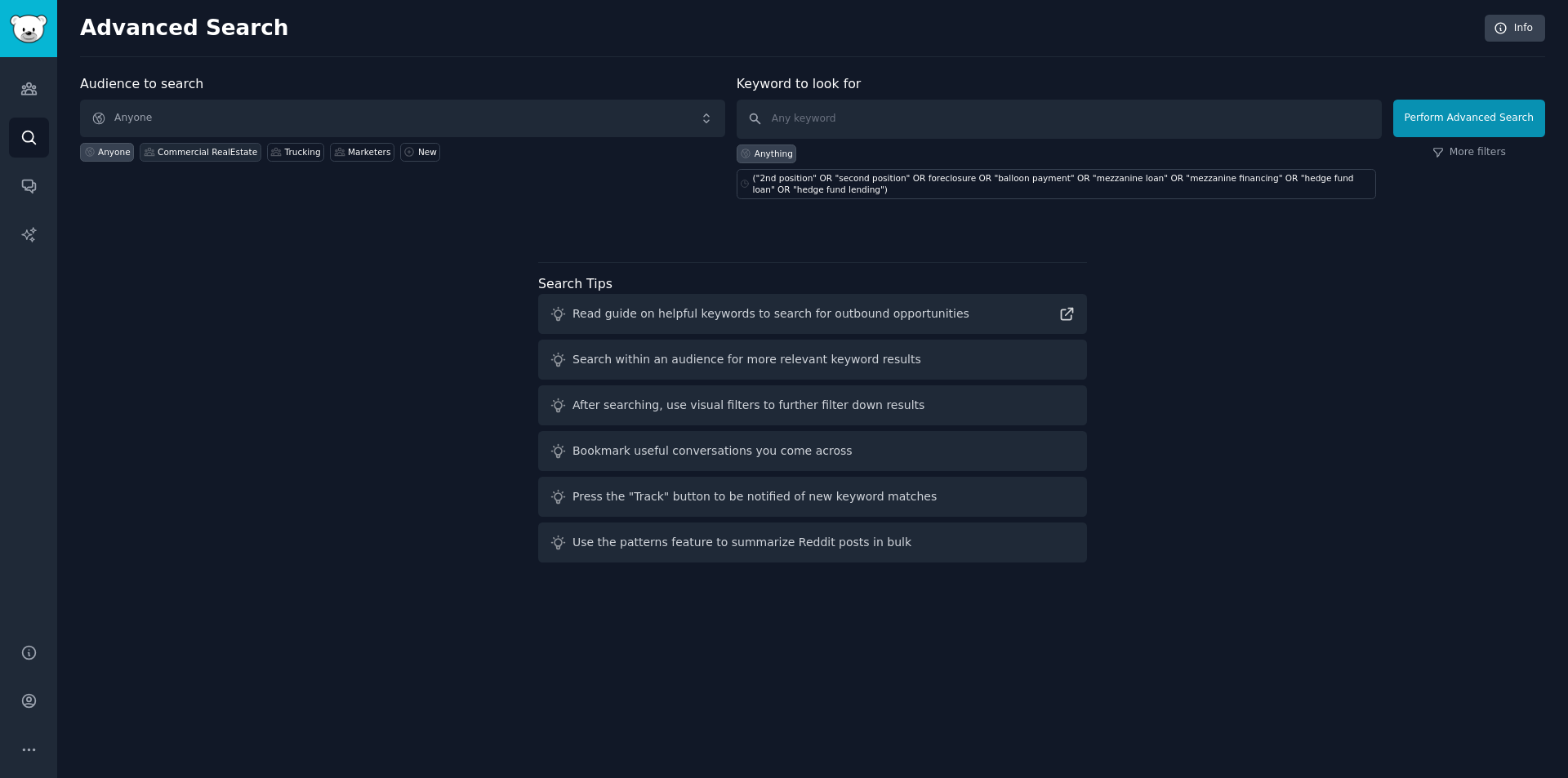
click at [193, 148] on div "Commercial RealEstate" at bounding box center [207, 151] width 99 height 12
click at [830, 122] on input "text" at bounding box center [1059, 119] width 646 height 39
paste input "Mezzanine/Preferred Equity Programs"
type input "Mezzanine/Preferred Equity Programs"
click at [1495, 117] on button "Perform Advanced Search" at bounding box center [1469, 118] width 152 height 38
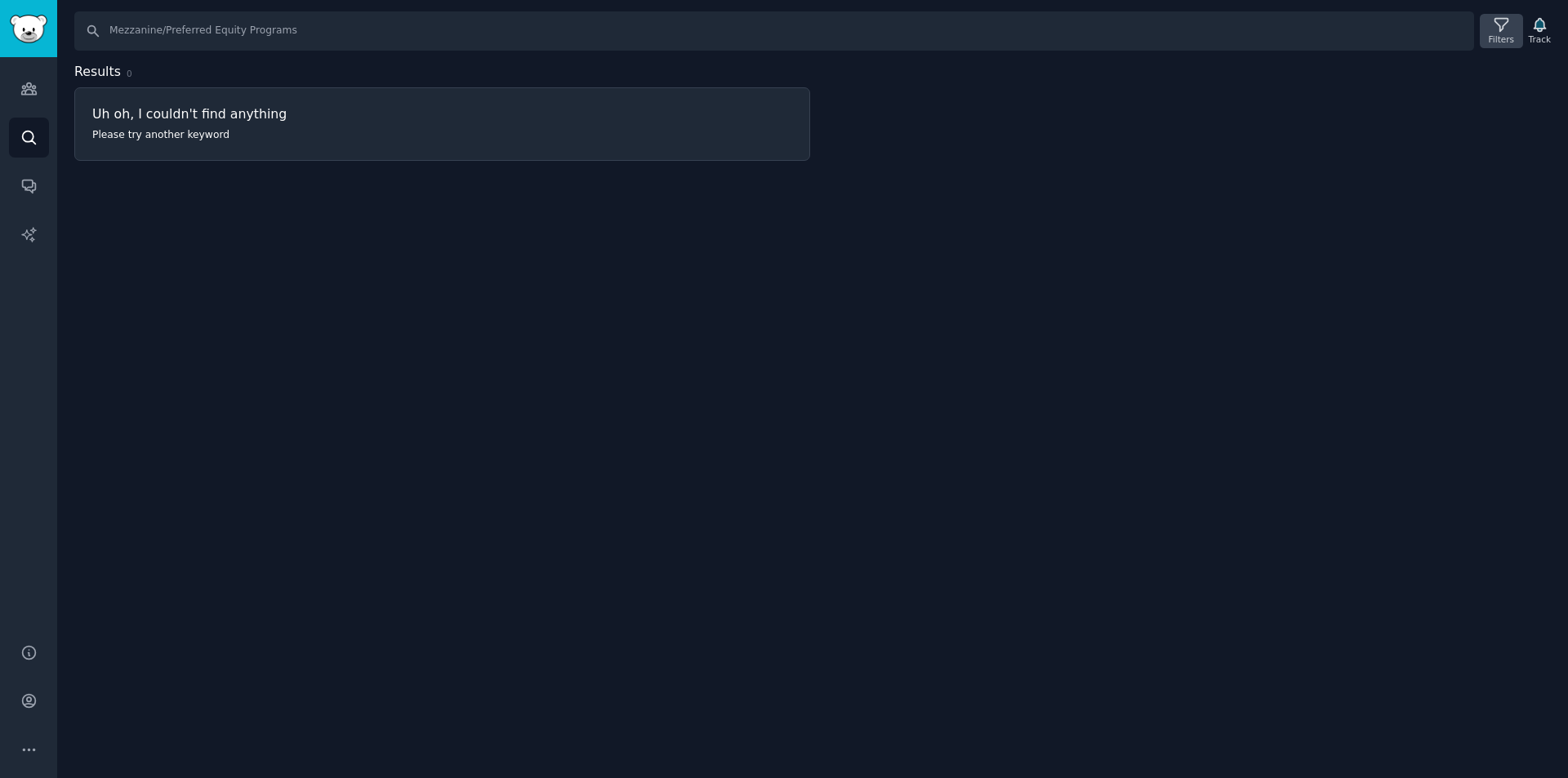
click at [1502, 32] on icon at bounding box center [1501, 24] width 17 height 17
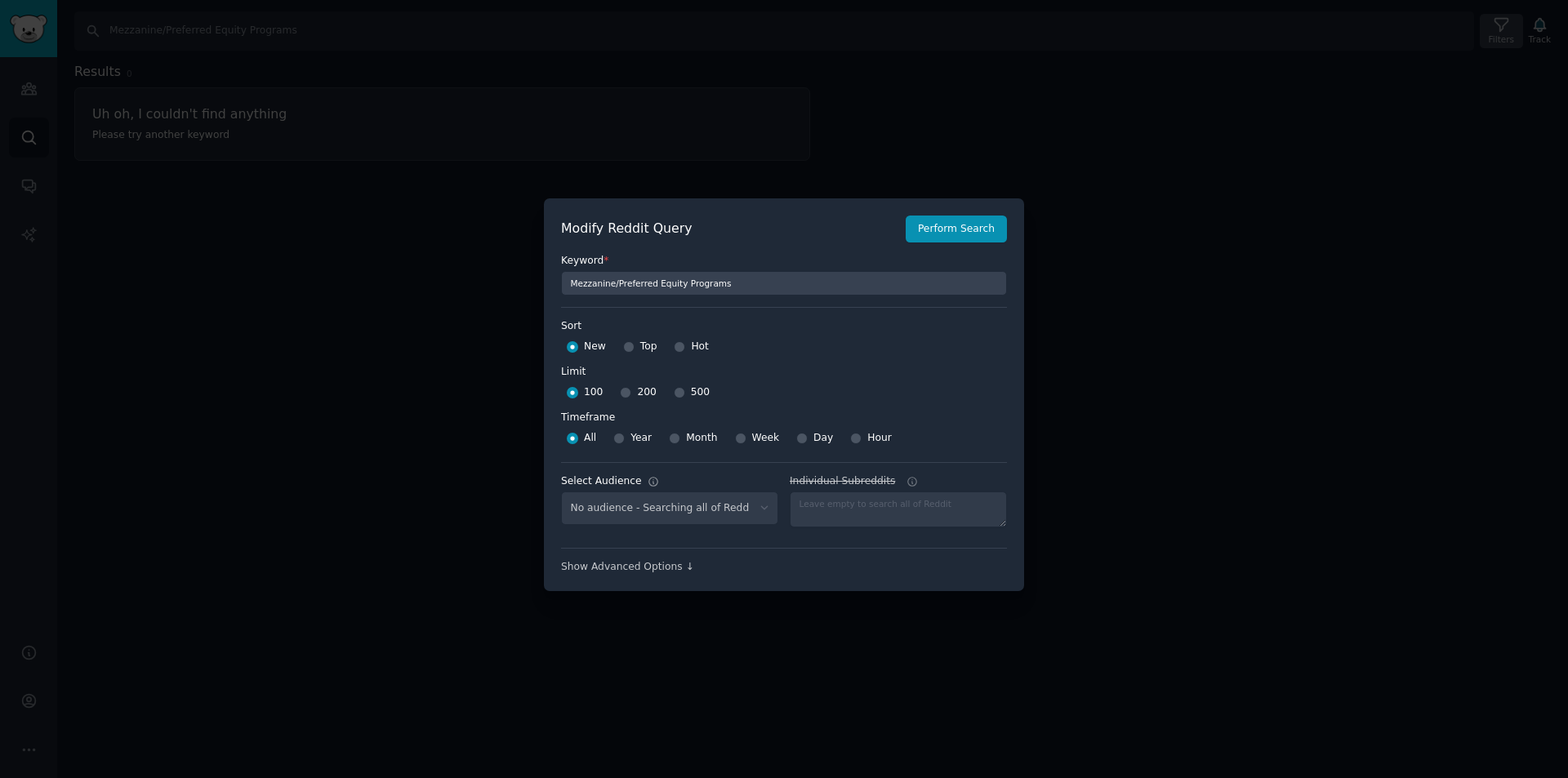
select select "8617d12e33"
click at [981, 223] on button "Perform Search" at bounding box center [956, 229] width 101 height 28
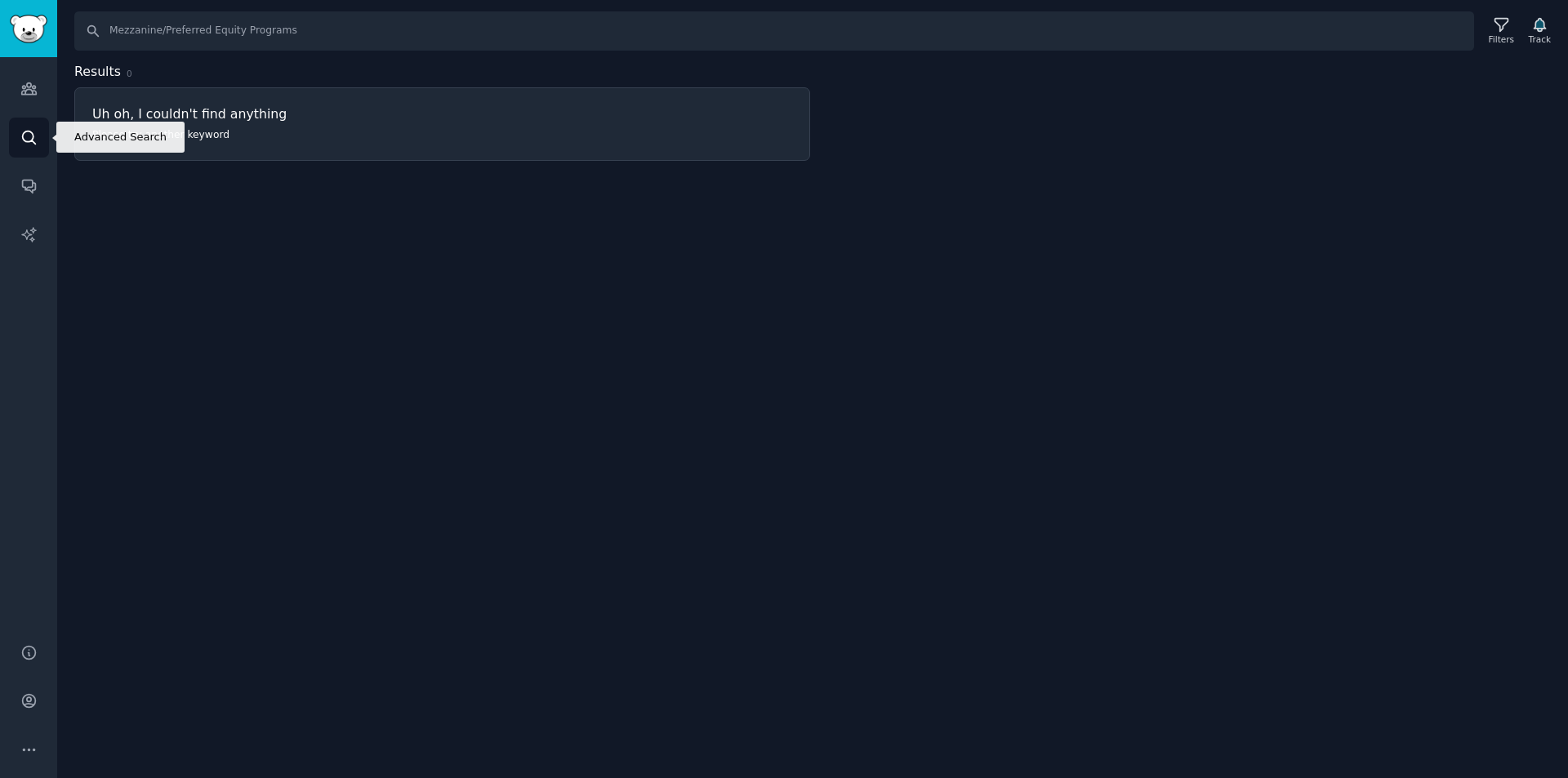
click at [39, 144] on link "Search" at bounding box center [29, 137] width 40 height 40
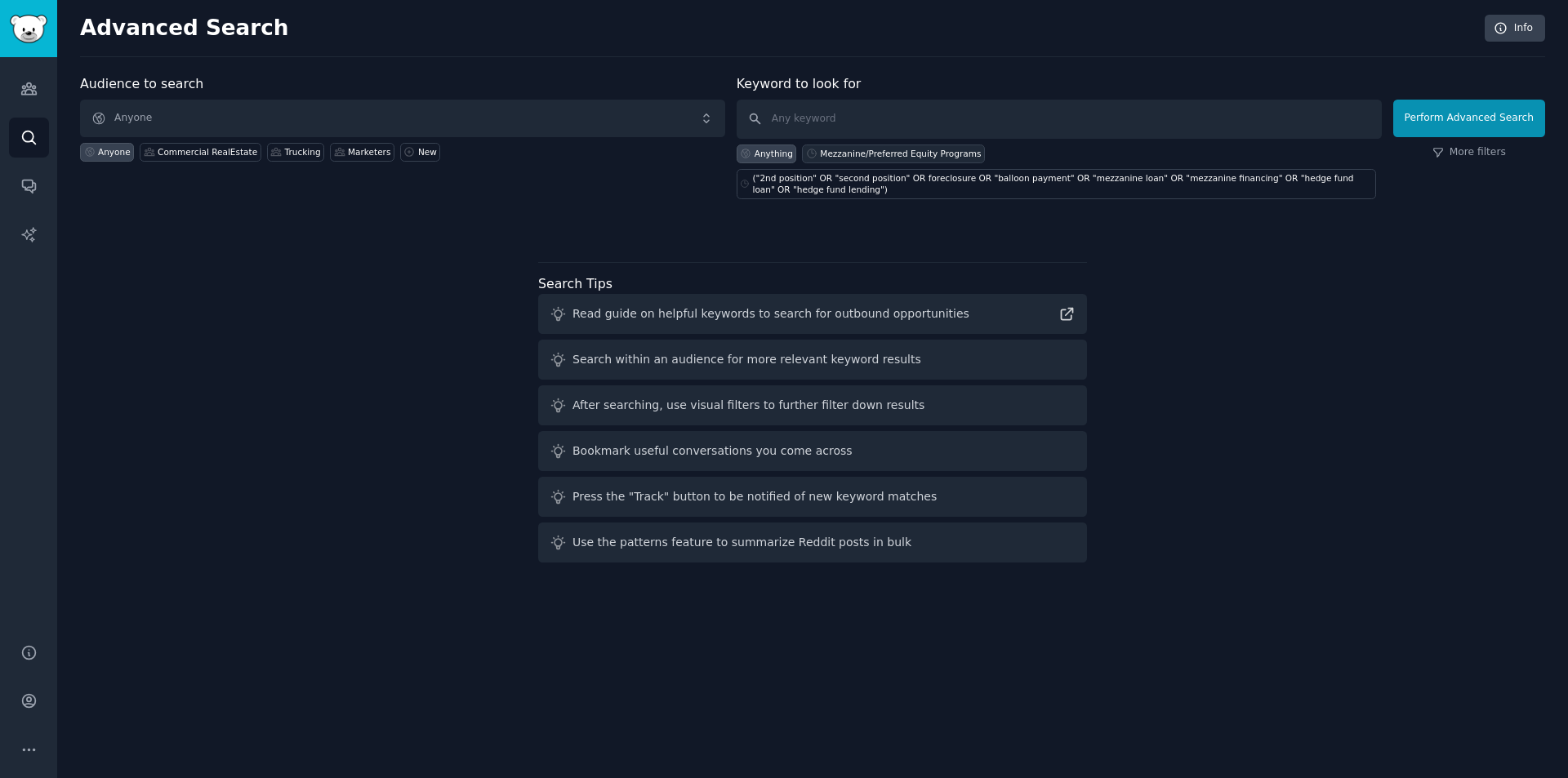
click at [878, 155] on div "Mezzanine/Preferred Equity Programs" at bounding box center [901, 153] width 161 height 12
click at [833, 121] on input "Mezzanine/Preferred Equity Programs" at bounding box center [1059, 119] width 646 height 39
type input "Mezzanine Preferred Equity Programs"
click at [1458, 117] on button "Perform Advanced Search" at bounding box center [1469, 118] width 152 height 38
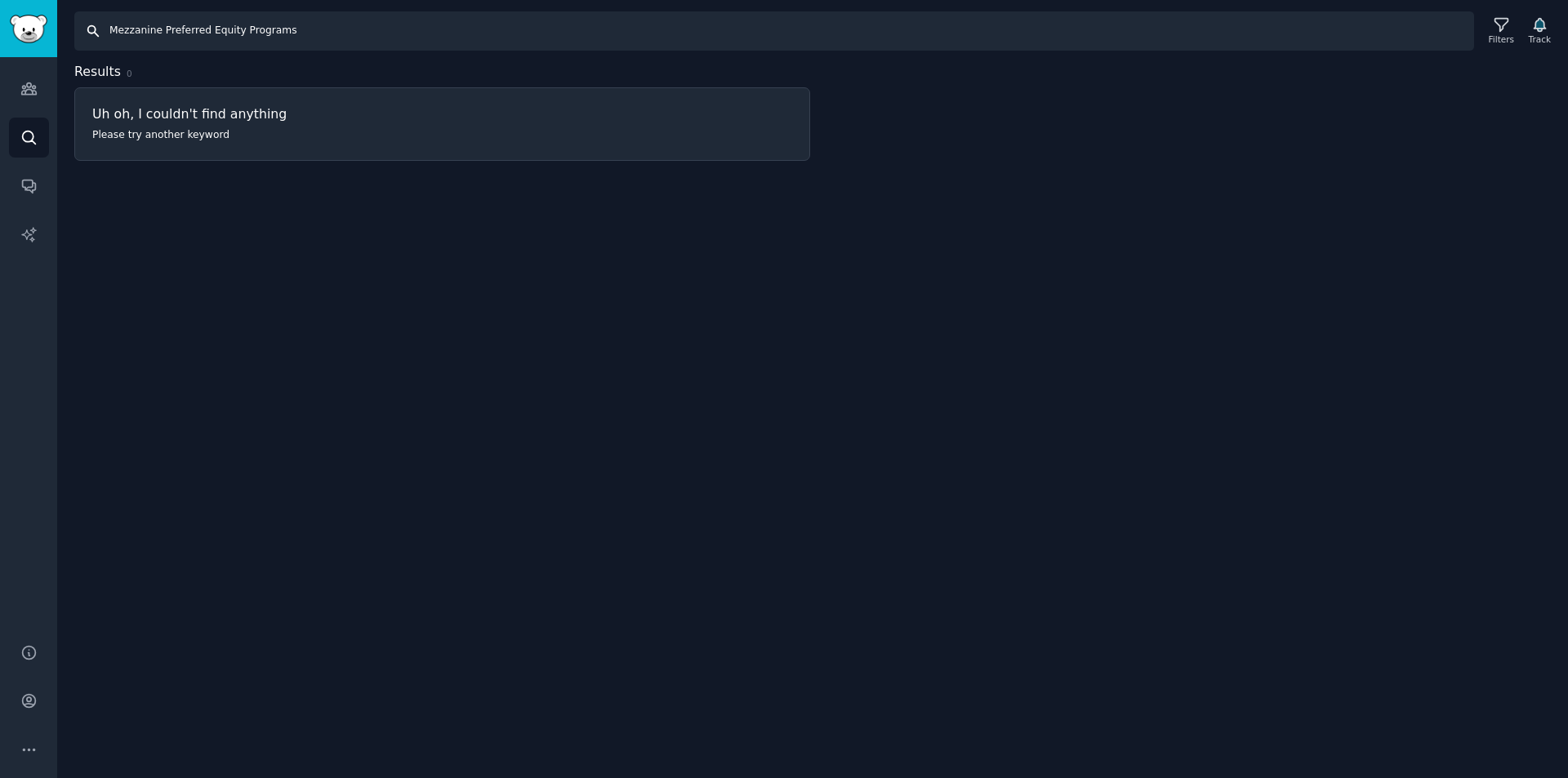
click at [394, 38] on input "Mezzanine Preferred Equity Programs" at bounding box center [774, 31] width 1400 height 39
click at [412, 40] on input "Mezzanine Preferred Equity Programs" at bounding box center [774, 31] width 1400 height 39
